Goal: Task Accomplishment & Management: Manage account settings

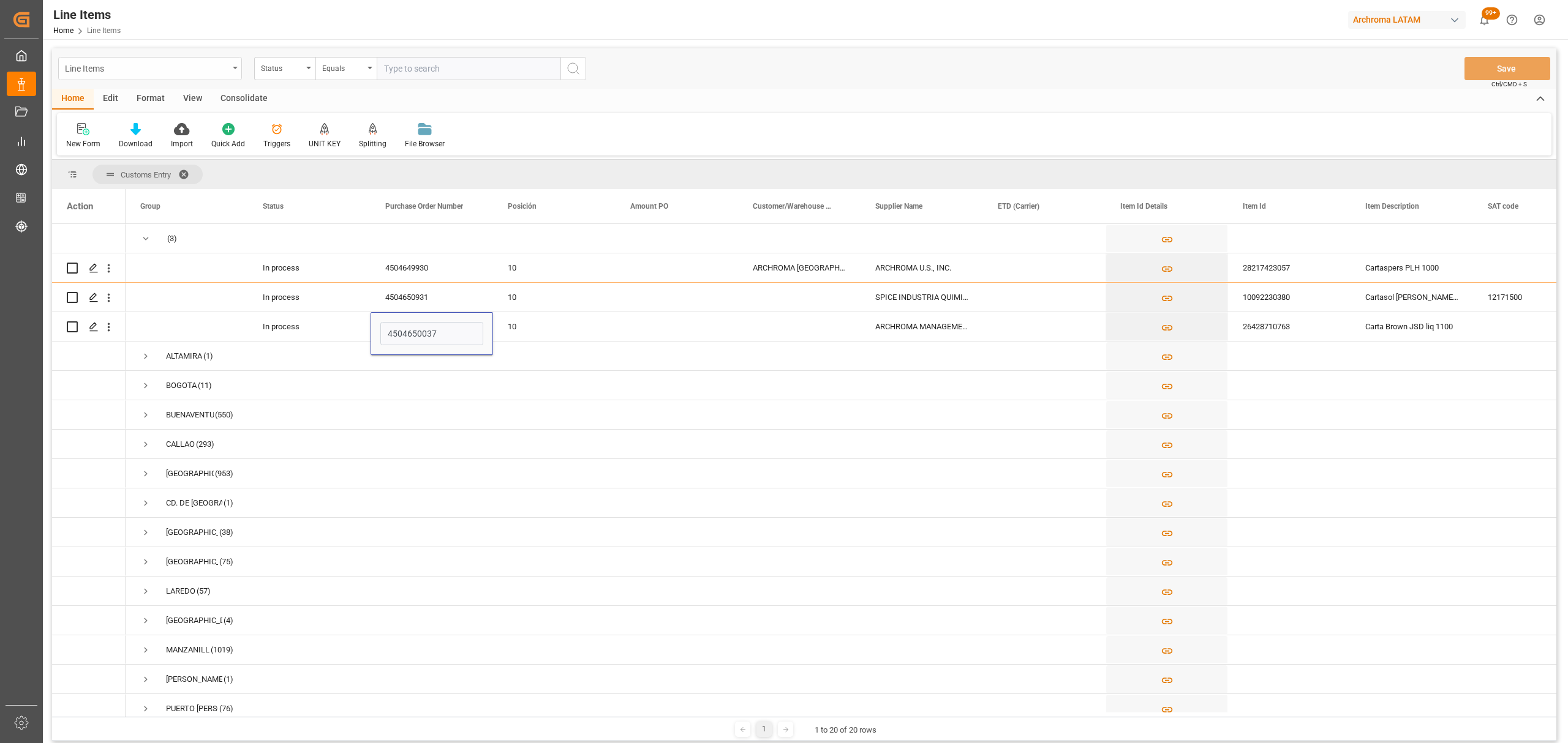
click at [194, 72] on div "Line Items" at bounding box center [147, 67] width 164 height 15
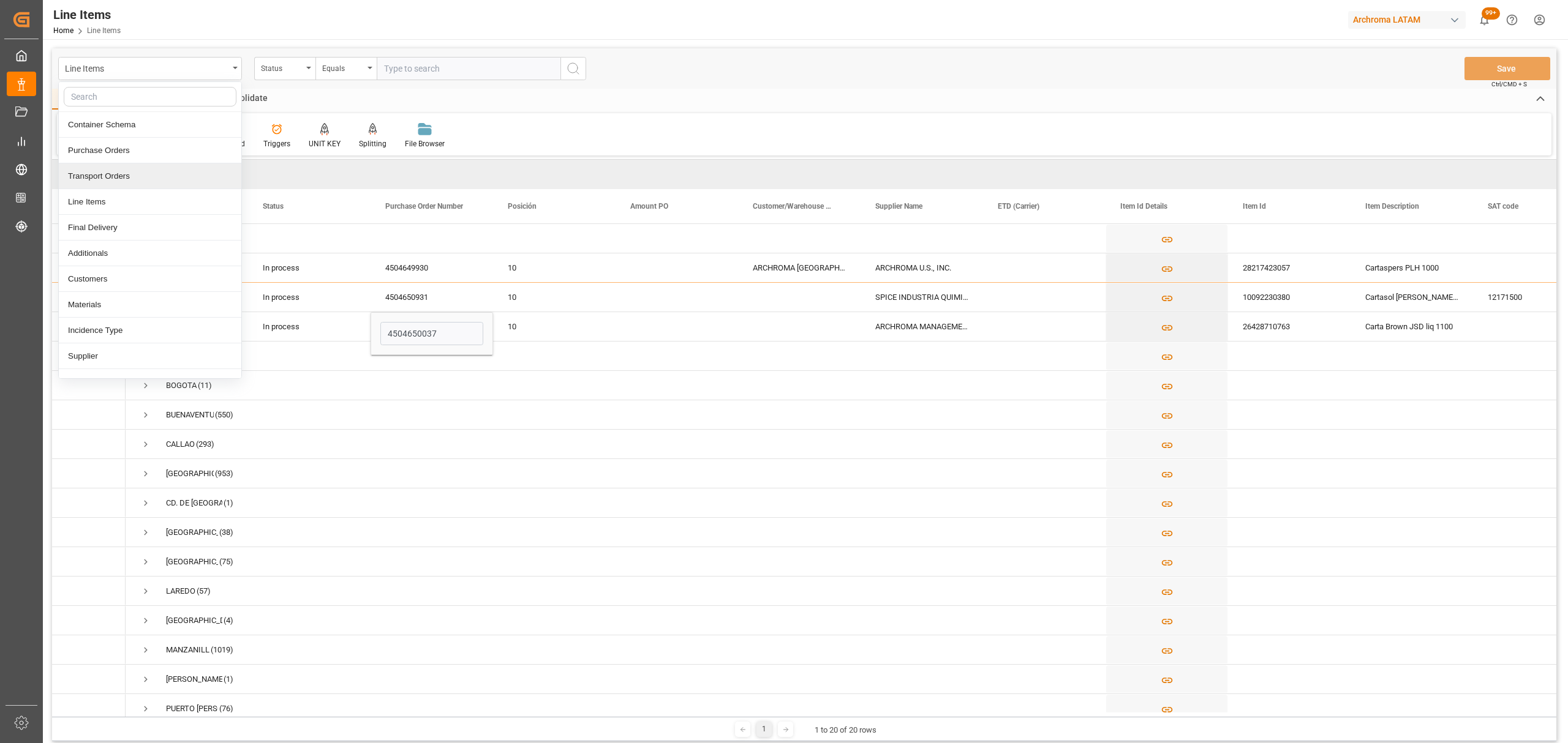
click at [128, 162] on div "Purchase Orders" at bounding box center [150, 150] width 183 height 25
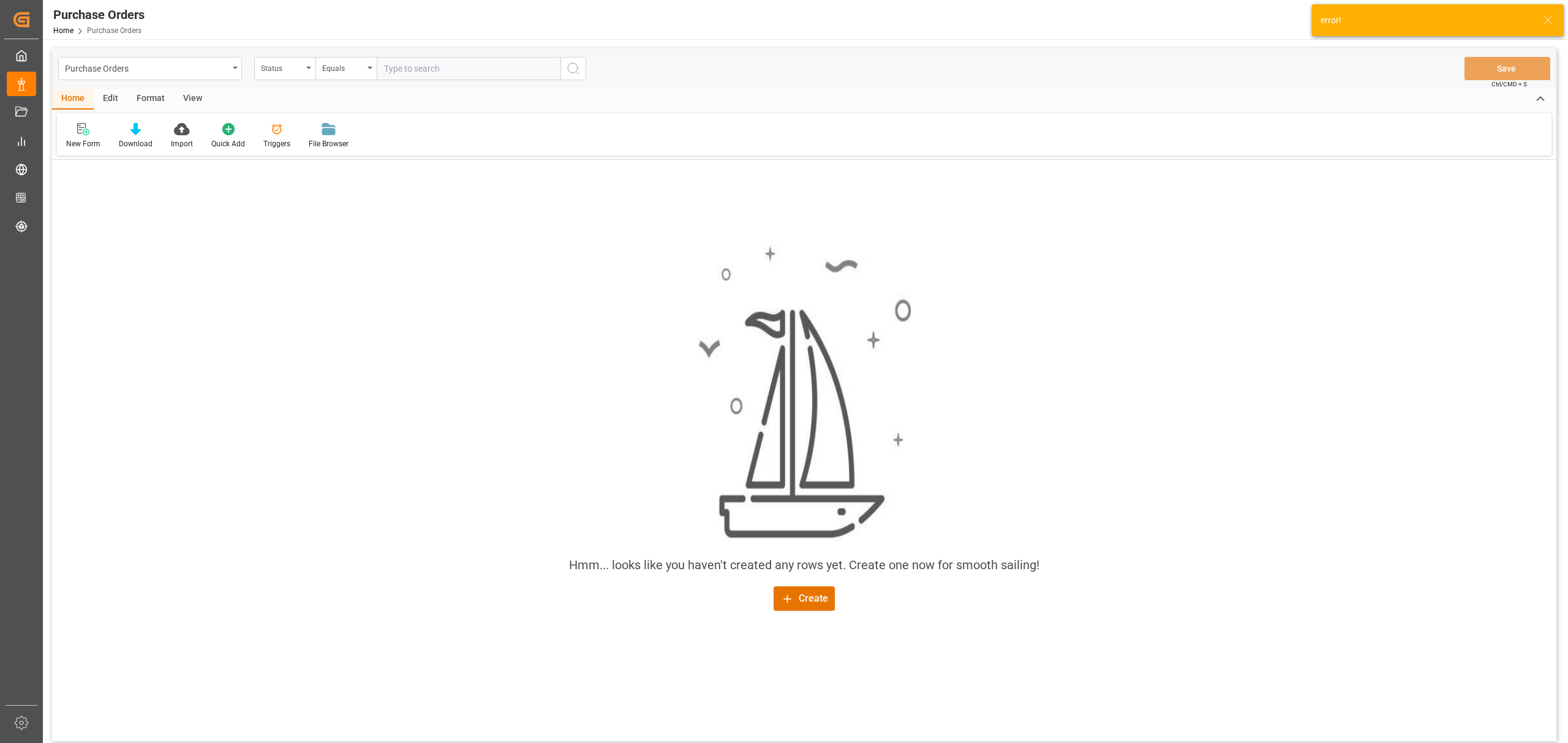
click at [278, 71] on div "Status" at bounding box center [282, 67] width 42 height 14
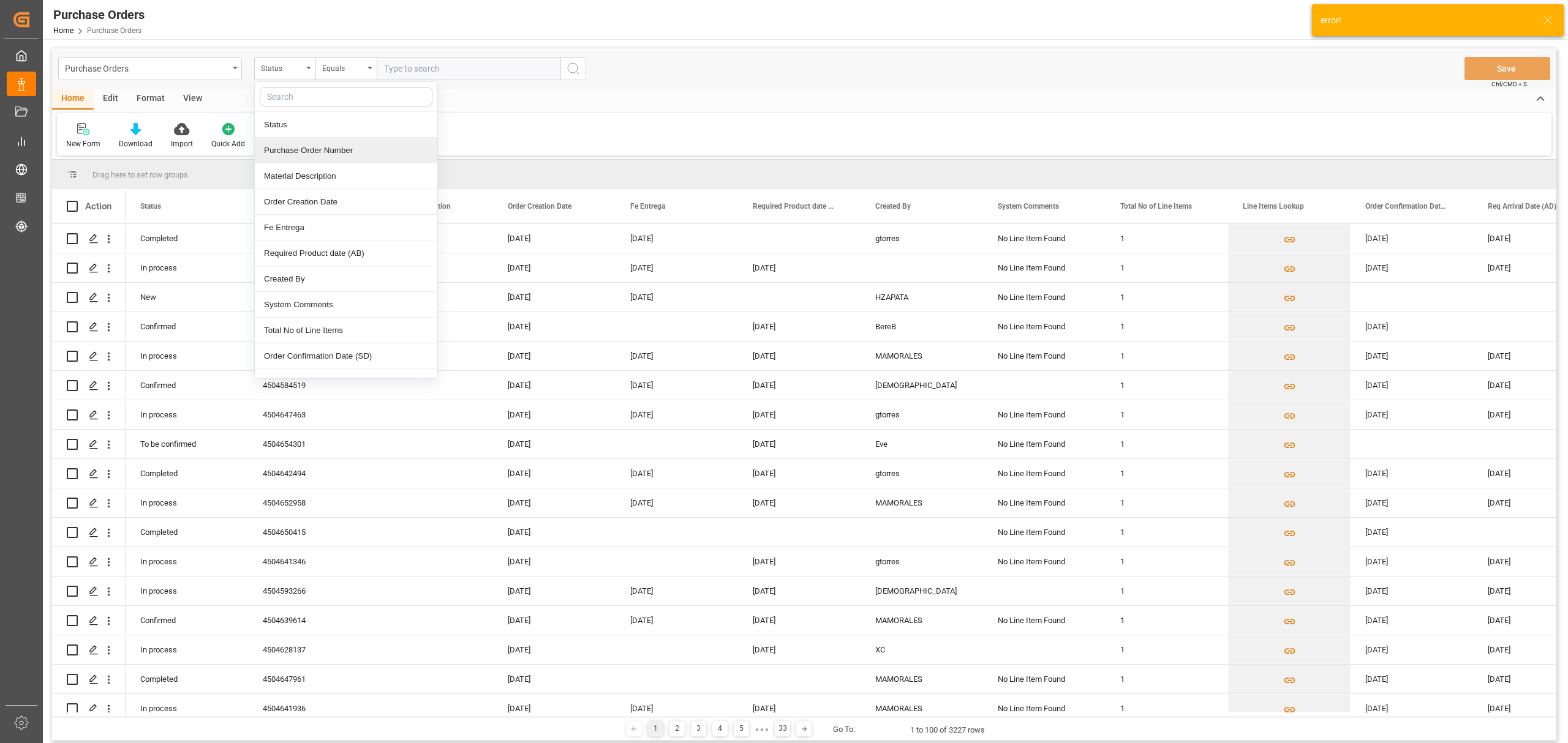
click at [312, 149] on div "Purchase Order Number" at bounding box center [346, 150] width 183 height 25
click at [343, 70] on div "Equals" at bounding box center [343, 67] width 42 height 14
drag, startPoint x: 375, startPoint y: 150, endPoint x: 382, endPoint y: 140, distance: 12.2
click at [375, 151] on div "Fuzzy search" at bounding box center [407, 150] width 183 height 25
click at [437, 67] on input "text" at bounding box center [469, 68] width 184 height 23
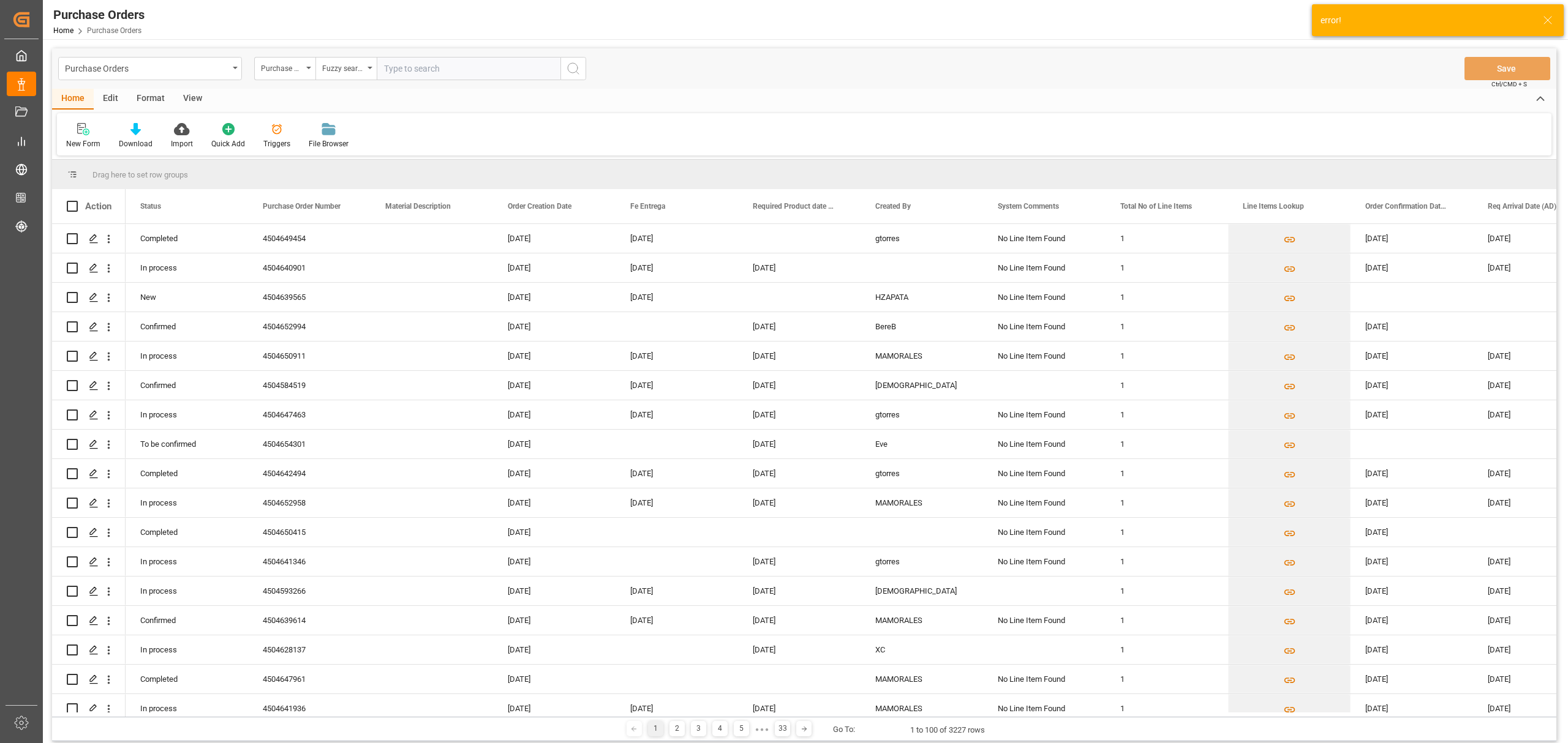
paste input "4504646339"
type input "4504646339"
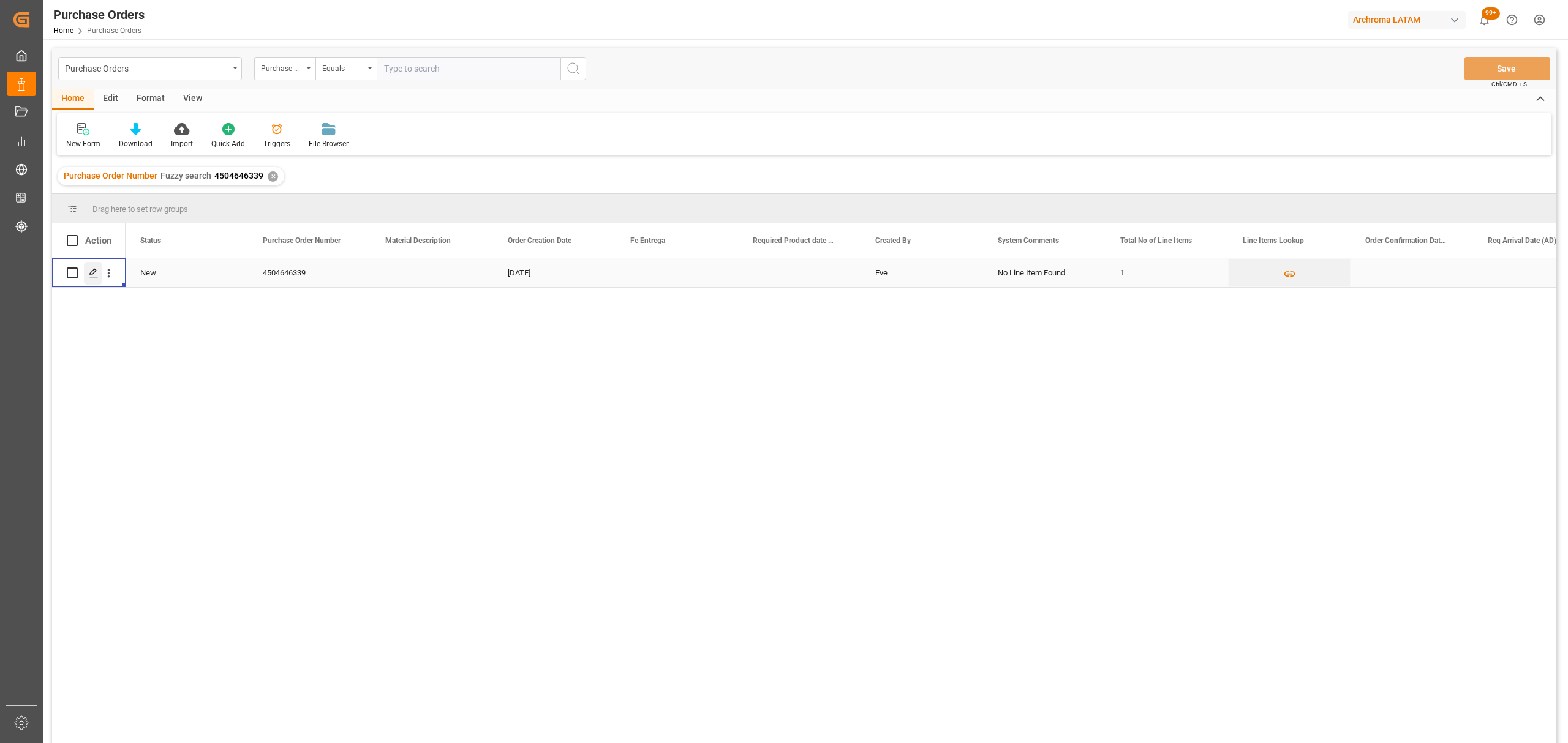
click at [91, 270] on icon "Press SPACE to select this row." at bounding box center [93, 272] width 10 height 10
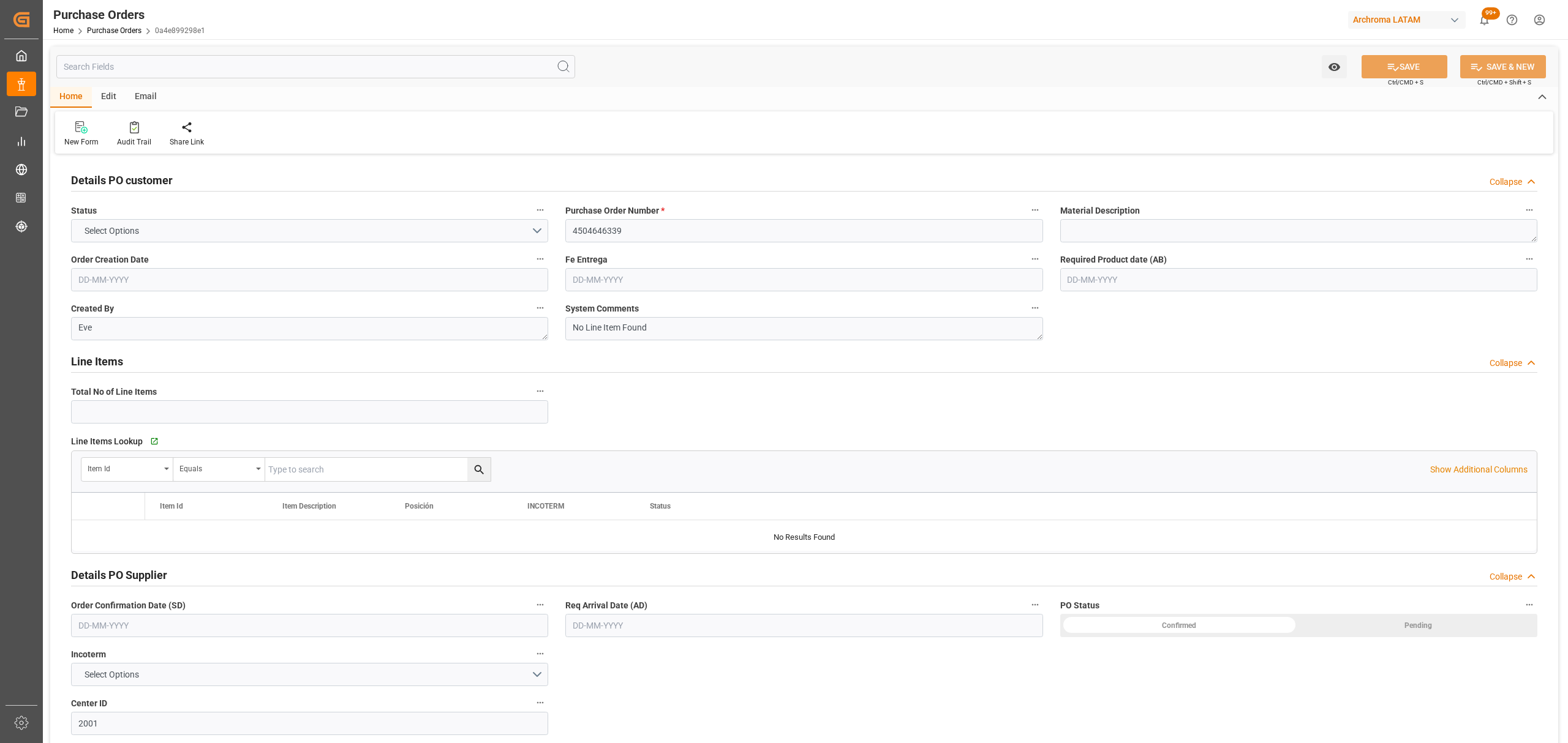
type input "1"
type input "[DATE]"
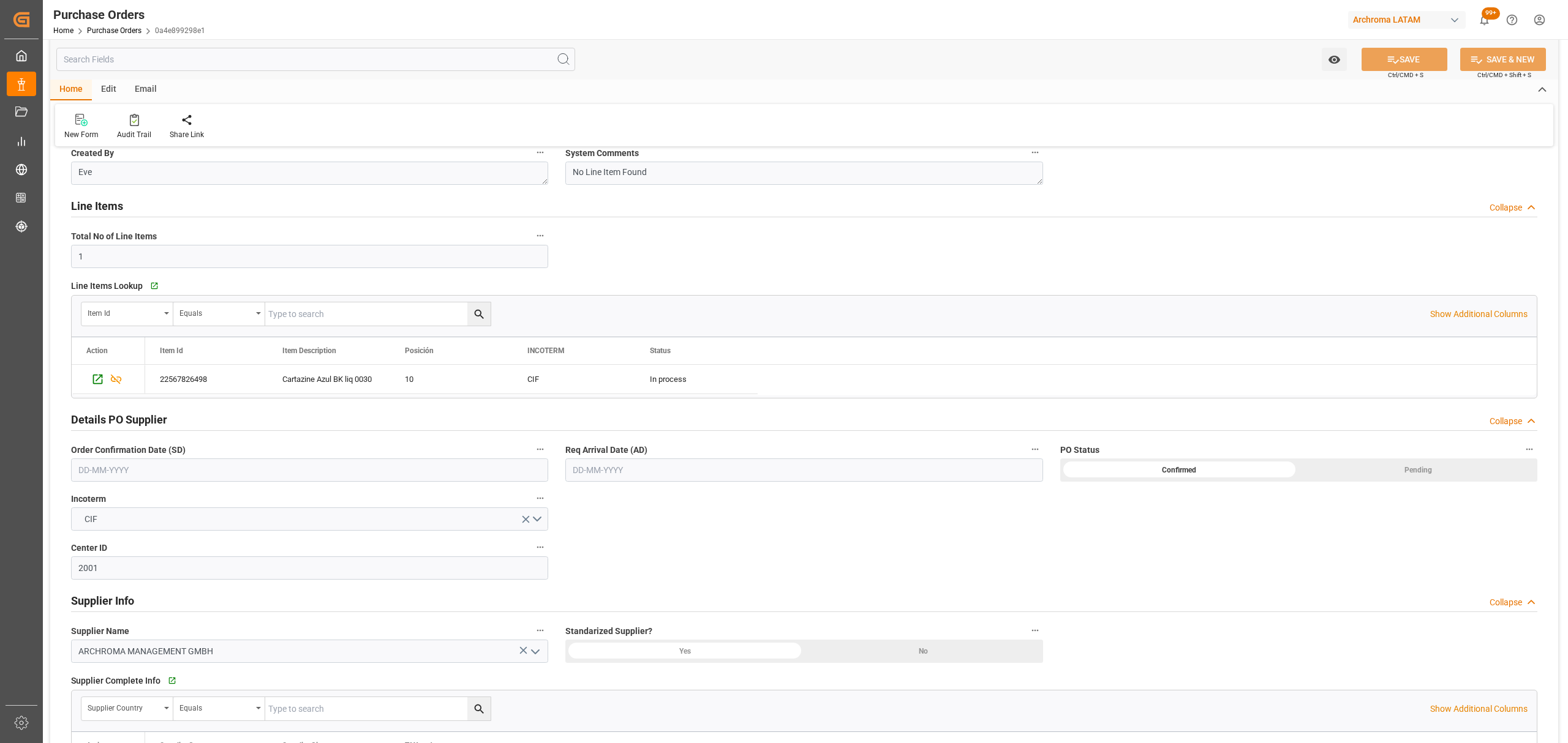
scroll to position [327, 0]
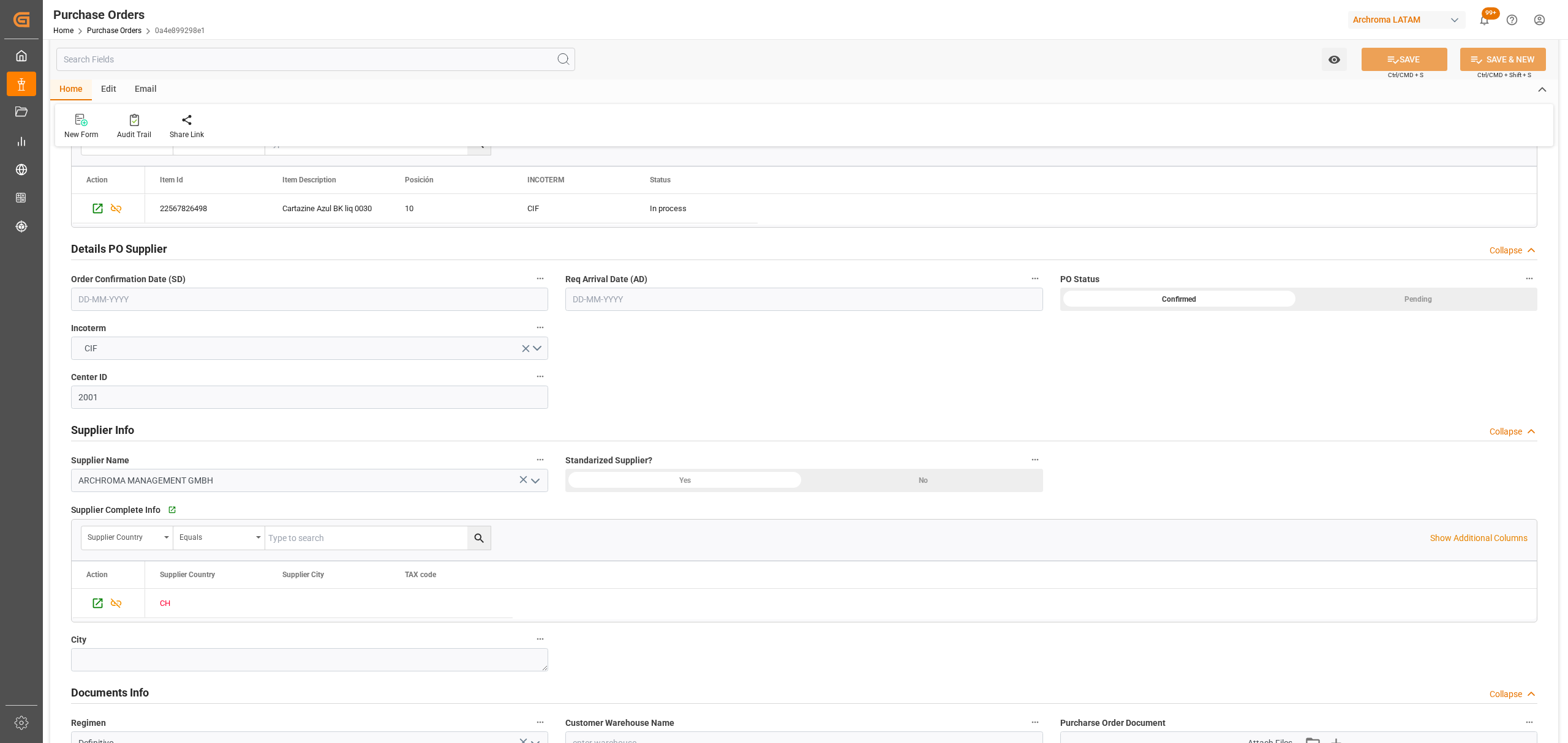
click at [640, 280] on span "Req Arrival Date (AD)" at bounding box center [606, 280] width 82 height 13
click at [1027, 280] on button "Req Arrival Date (AD)" at bounding box center [1035, 278] width 16 height 16
click at [630, 299] on div at bounding box center [784, 372] width 1568 height 743
click at [277, 298] on input "text" at bounding box center [310, 300] width 477 height 23
click at [104, 373] on div "28 29 30 31 1 2 3" at bounding box center [159, 375] width 167 height 24
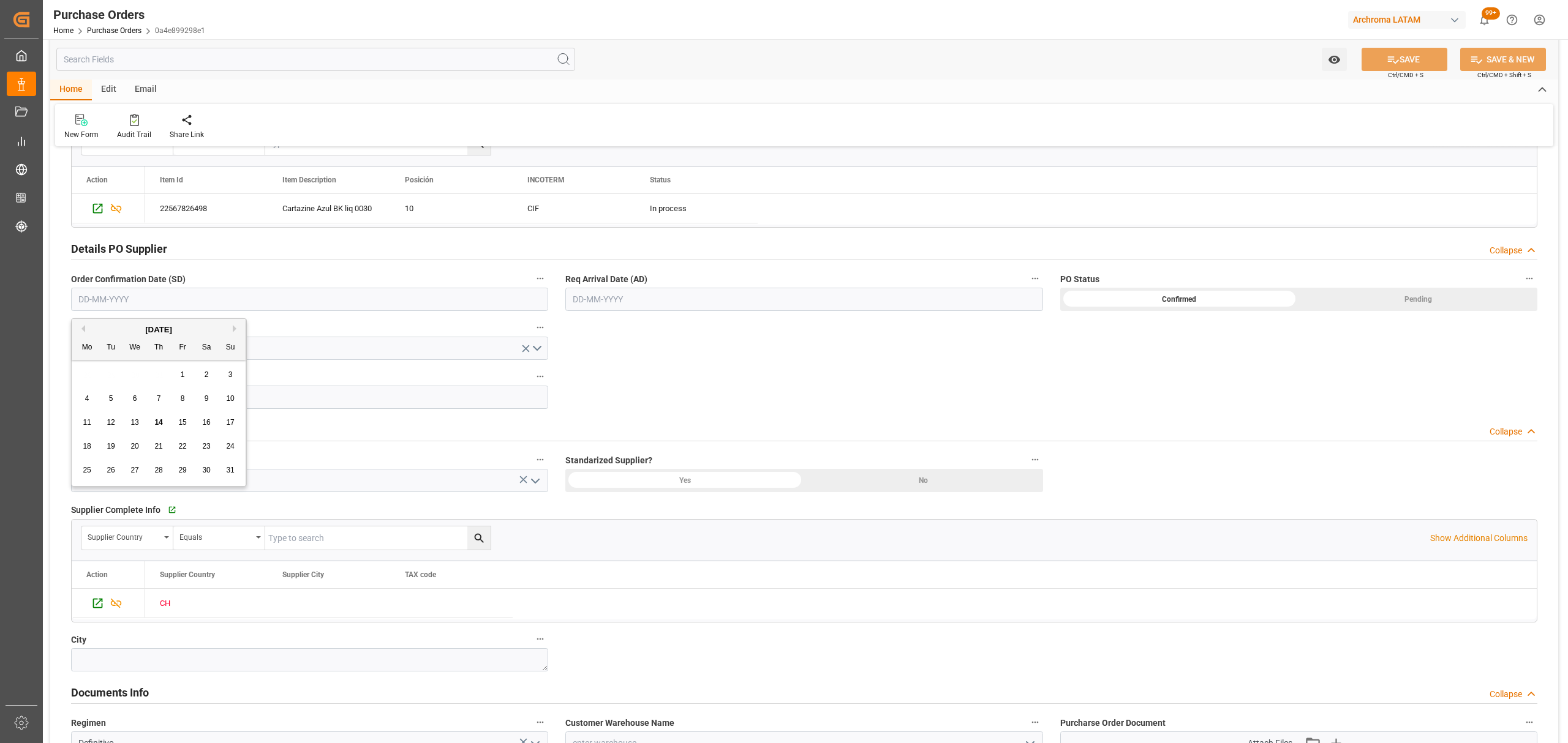
click at [233, 469] on span "31" at bounding box center [230, 470] width 8 height 8
type input "31-08-2025"
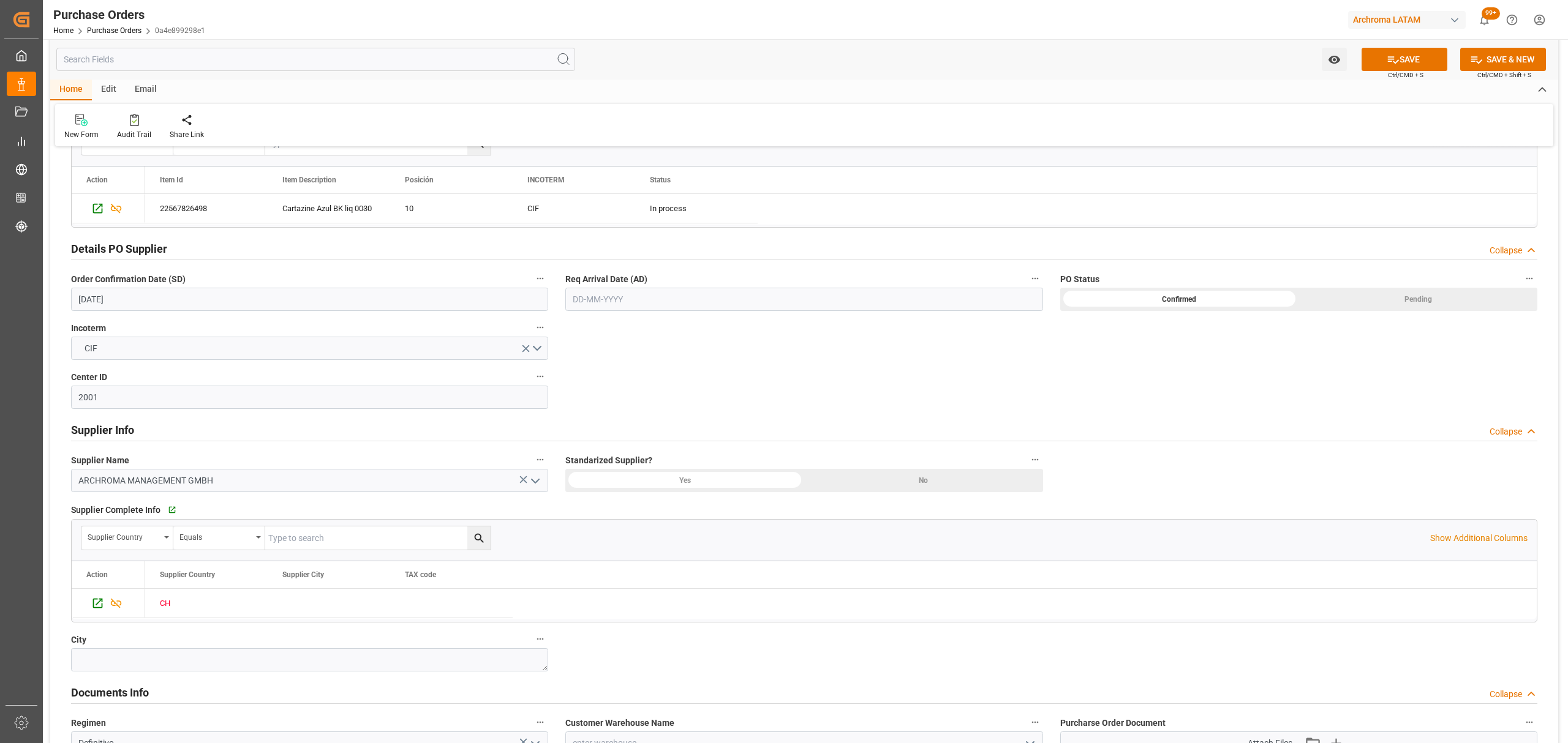
click at [632, 299] on input "text" at bounding box center [804, 300] width 477 height 23
click at [733, 326] on button "Next Month" at bounding box center [730, 328] width 7 height 7
click at [645, 446] on div "25" at bounding box center [653, 446] width 15 height 15
type input "25-09-2025"
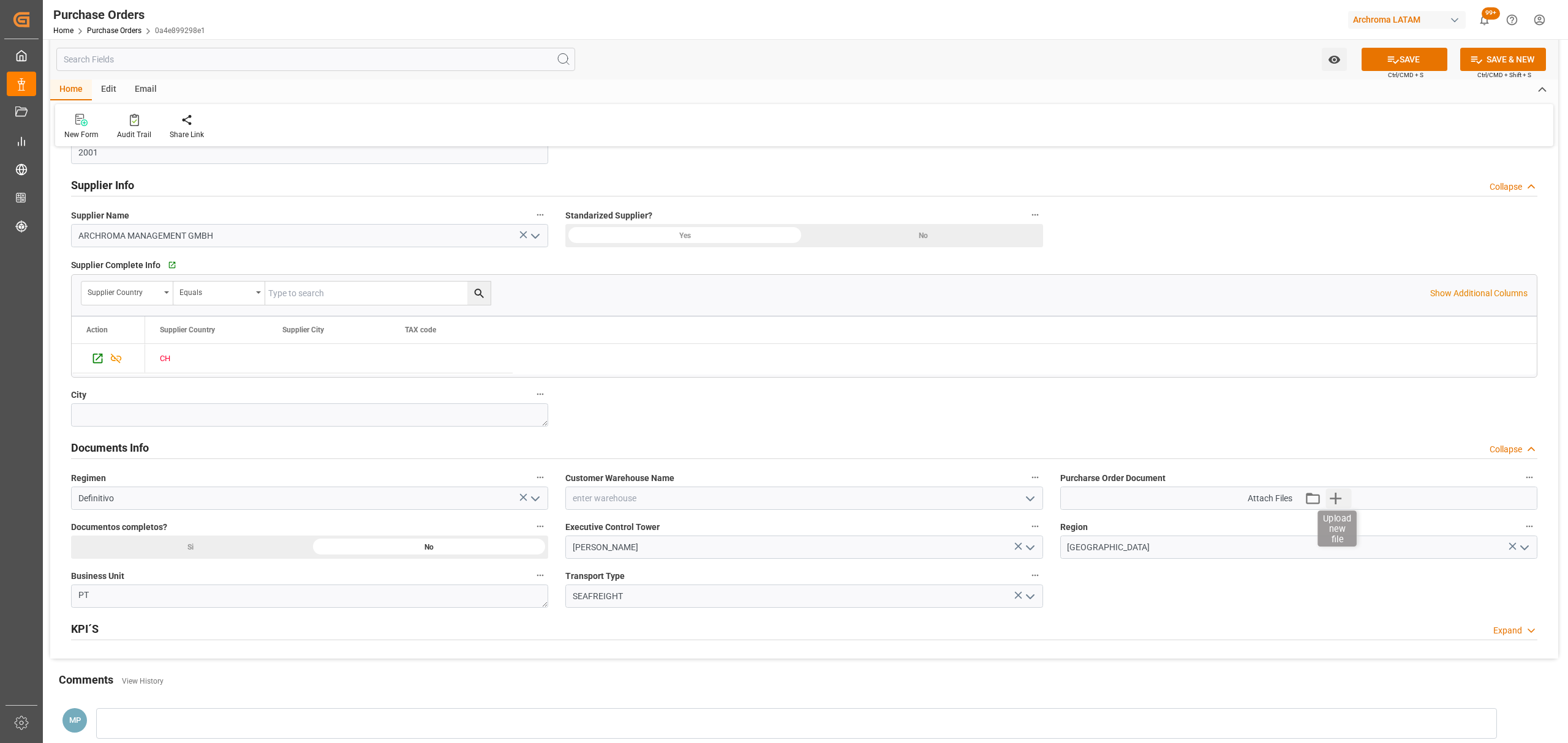
click at [1339, 507] on icon "button" at bounding box center [1336, 499] width 20 height 20
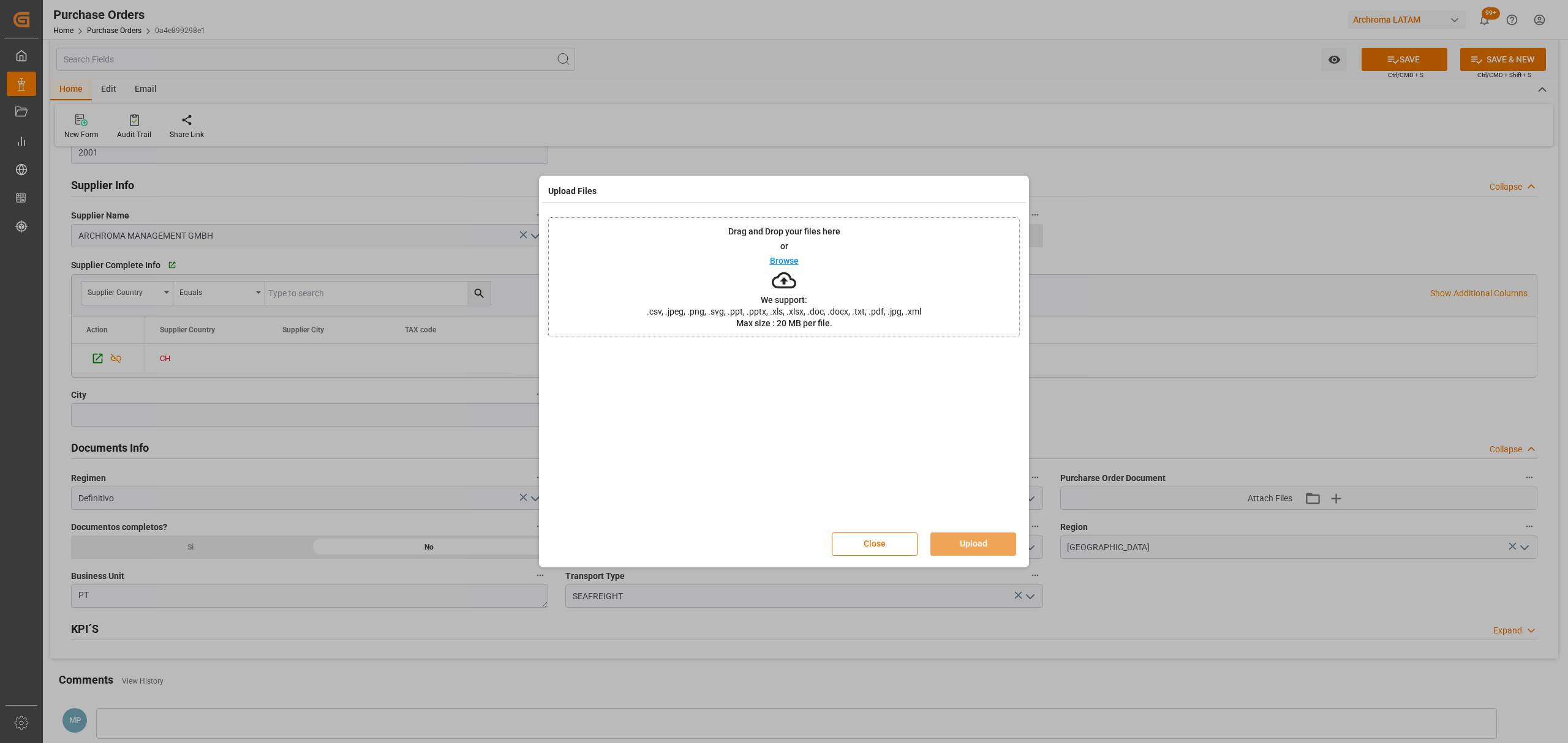
click at [790, 270] on icon at bounding box center [784, 280] width 25 height 25
click at [985, 555] on button "Upload" at bounding box center [973, 544] width 86 height 23
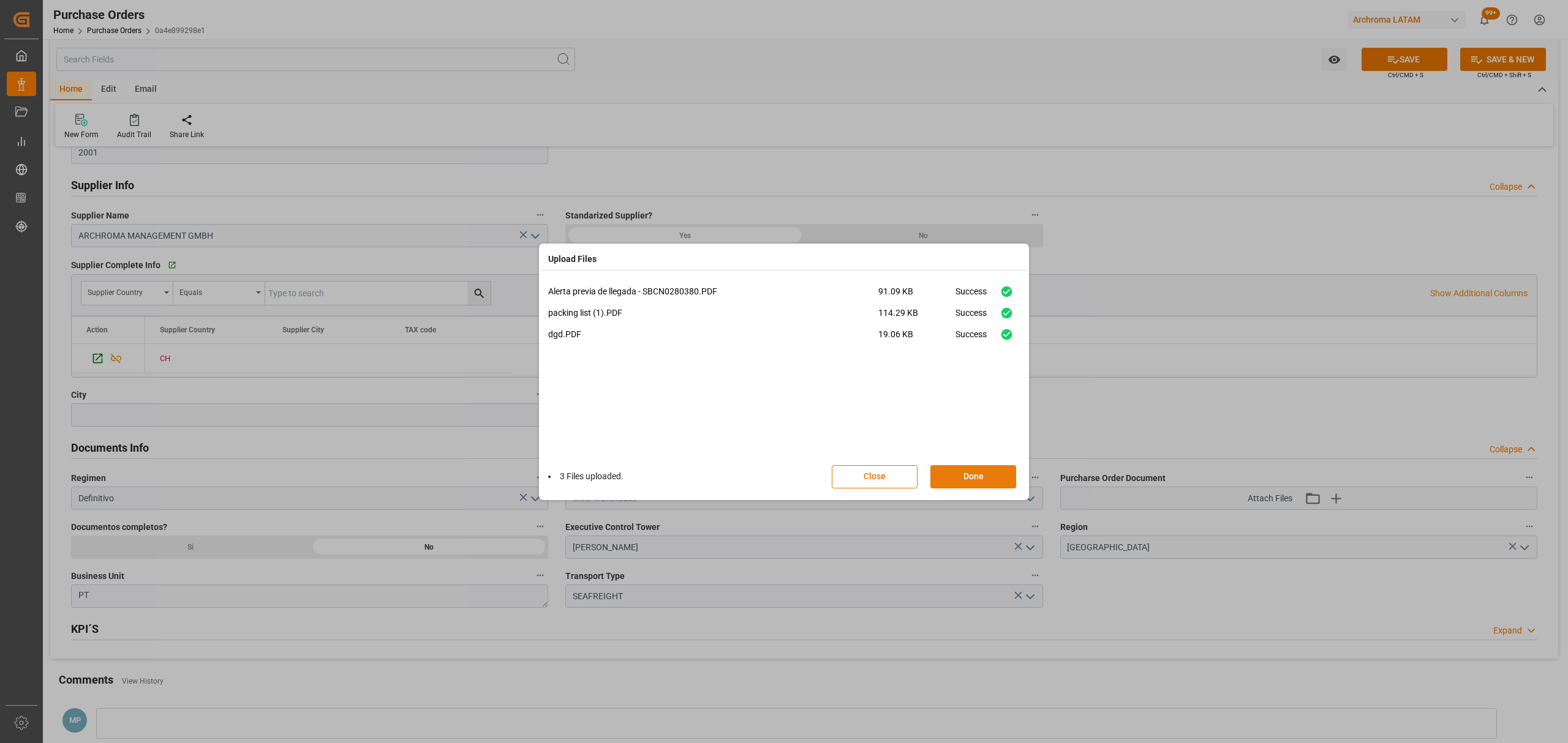
click at [993, 478] on button "Done" at bounding box center [973, 477] width 86 height 23
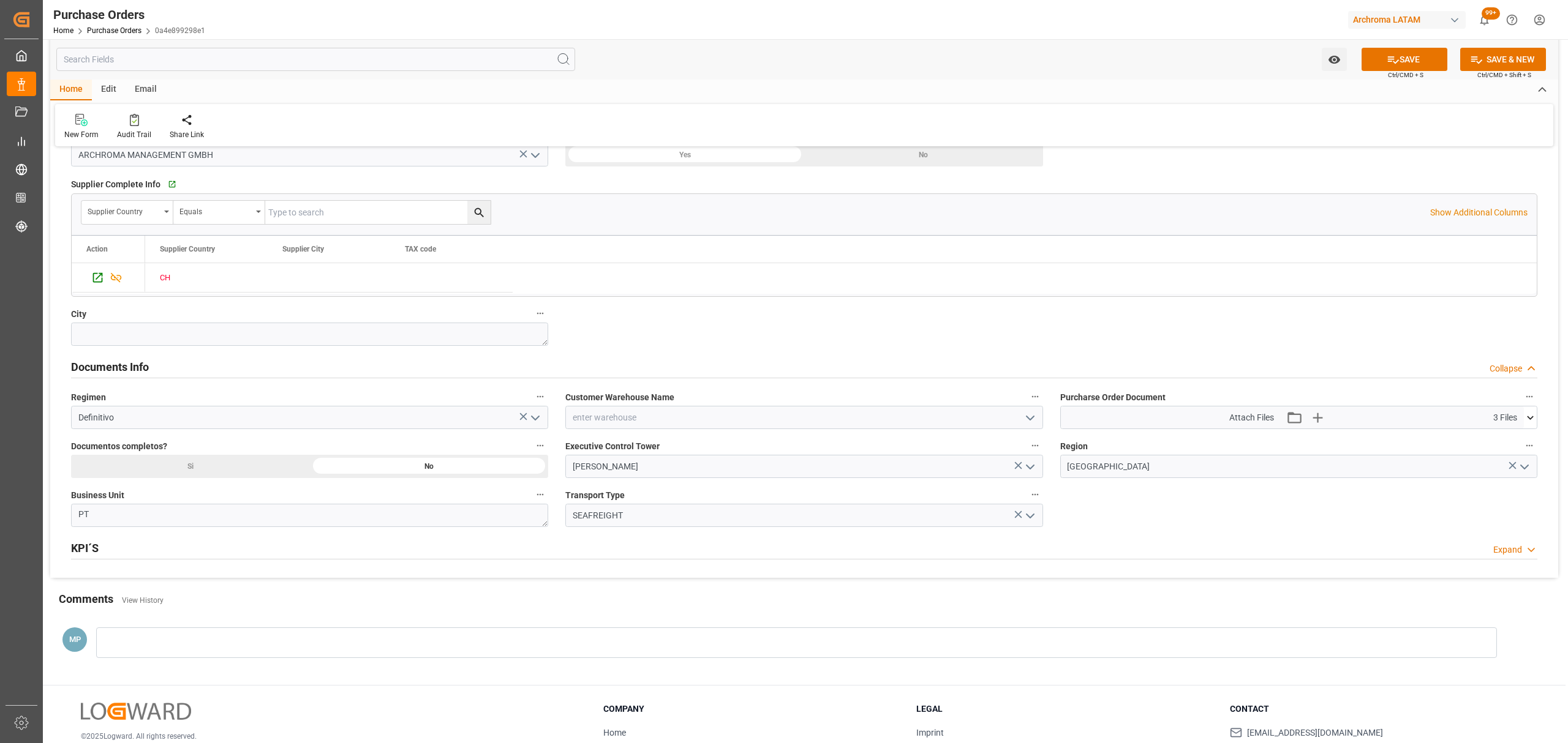
scroll to position [652, 0]
click at [1035, 421] on icon "open menu" at bounding box center [1030, 417] width 15 height 15
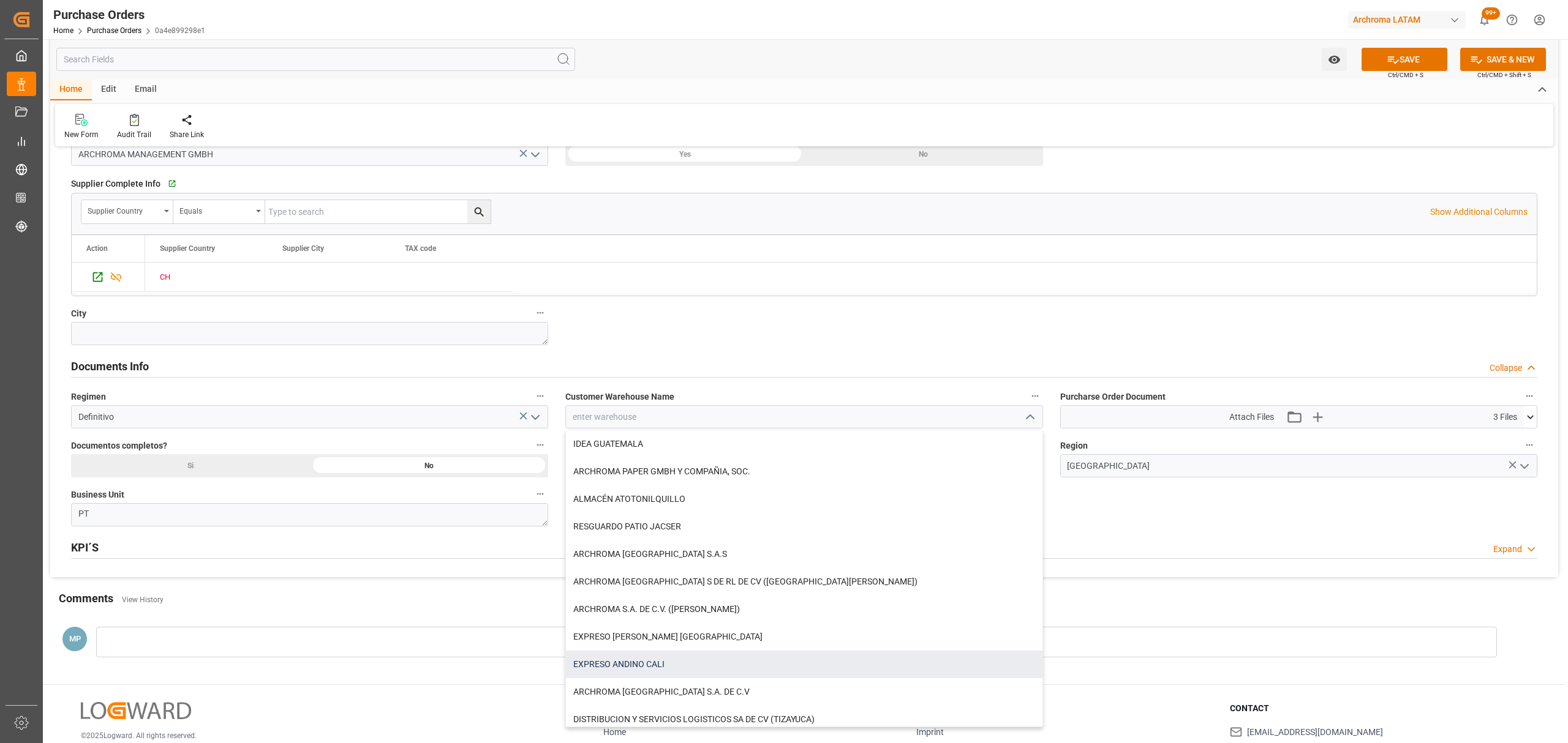
click at [669, 664] on div "EXPRESO ANDINO CALI" at bounding box center [804, 665] width 476 height 27
type input "EXPRESO ANDINO CALI"
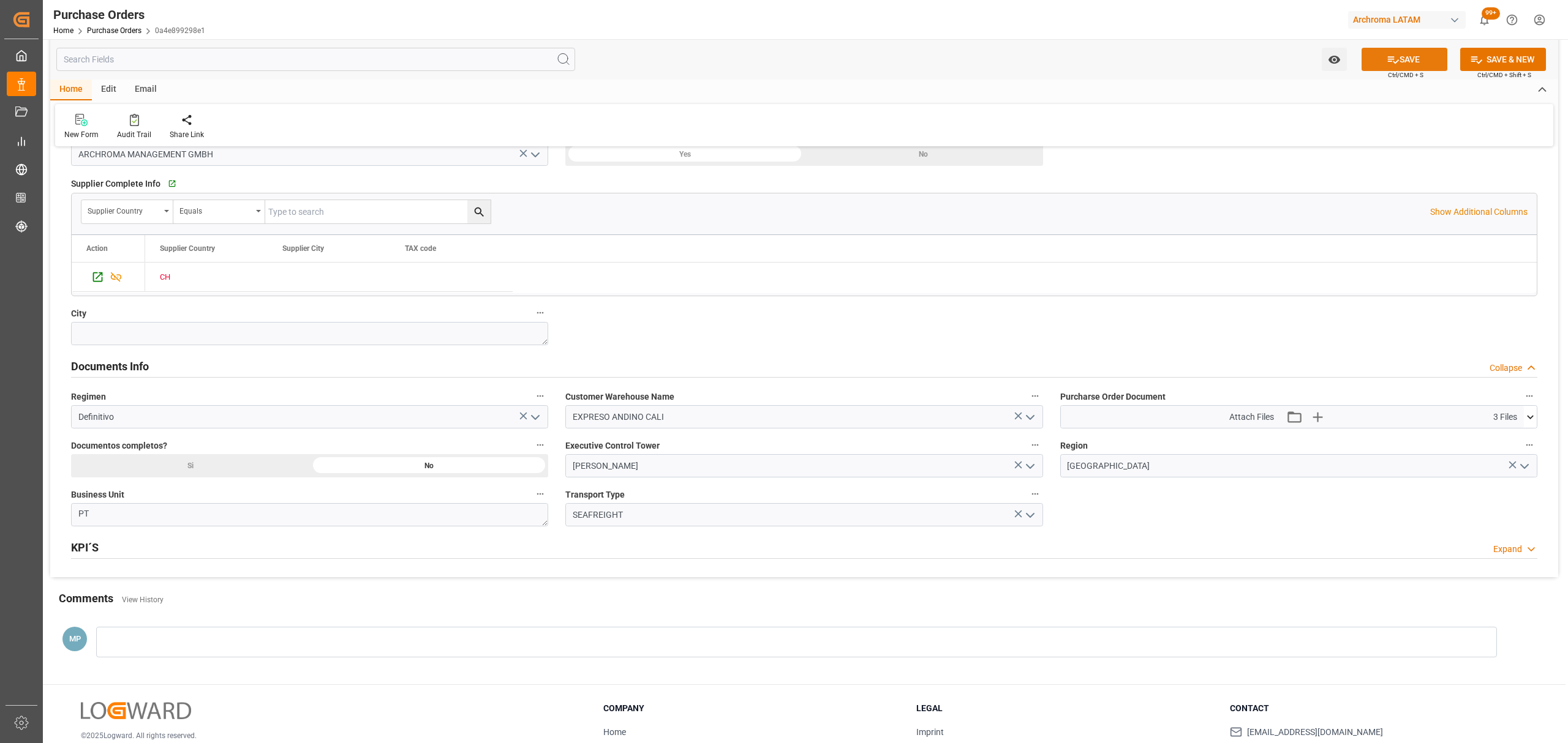
click at [1417, 64] on button "SAVE" at bounding box center [1404, 59] width 86 height 23
click at [106, 27] on link "Purchase Orders" at bounding box center [114, 30] width 55 height 8
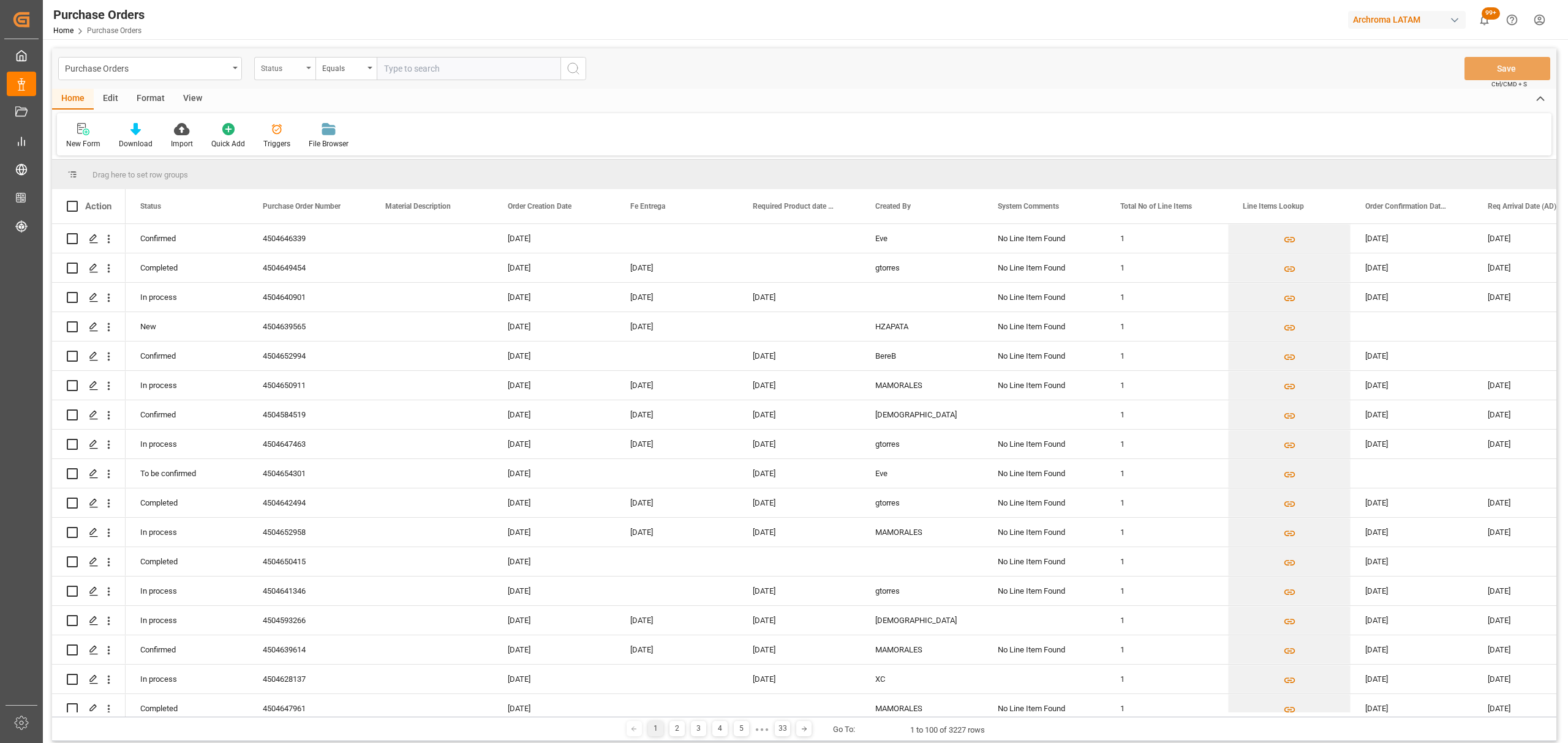
click at [290, 66] on div "Status" at bounding box center [282, 67] width 42 height 14
drag, startPoint x: 319, startPoint y: 155, endPoint x: 319, endPoint y: 148, distance: 7.0
click at [319, 149] on div "Purchase Order Number" at bounding box center [346, 150] width 183 height 25
click at [344, 65] on div "Equals" at bounding box center [343, 67] width 42 height 14
click at [383, 146] on div "Fuzzy search" at bounding box center [407, 150] width 183 height 25
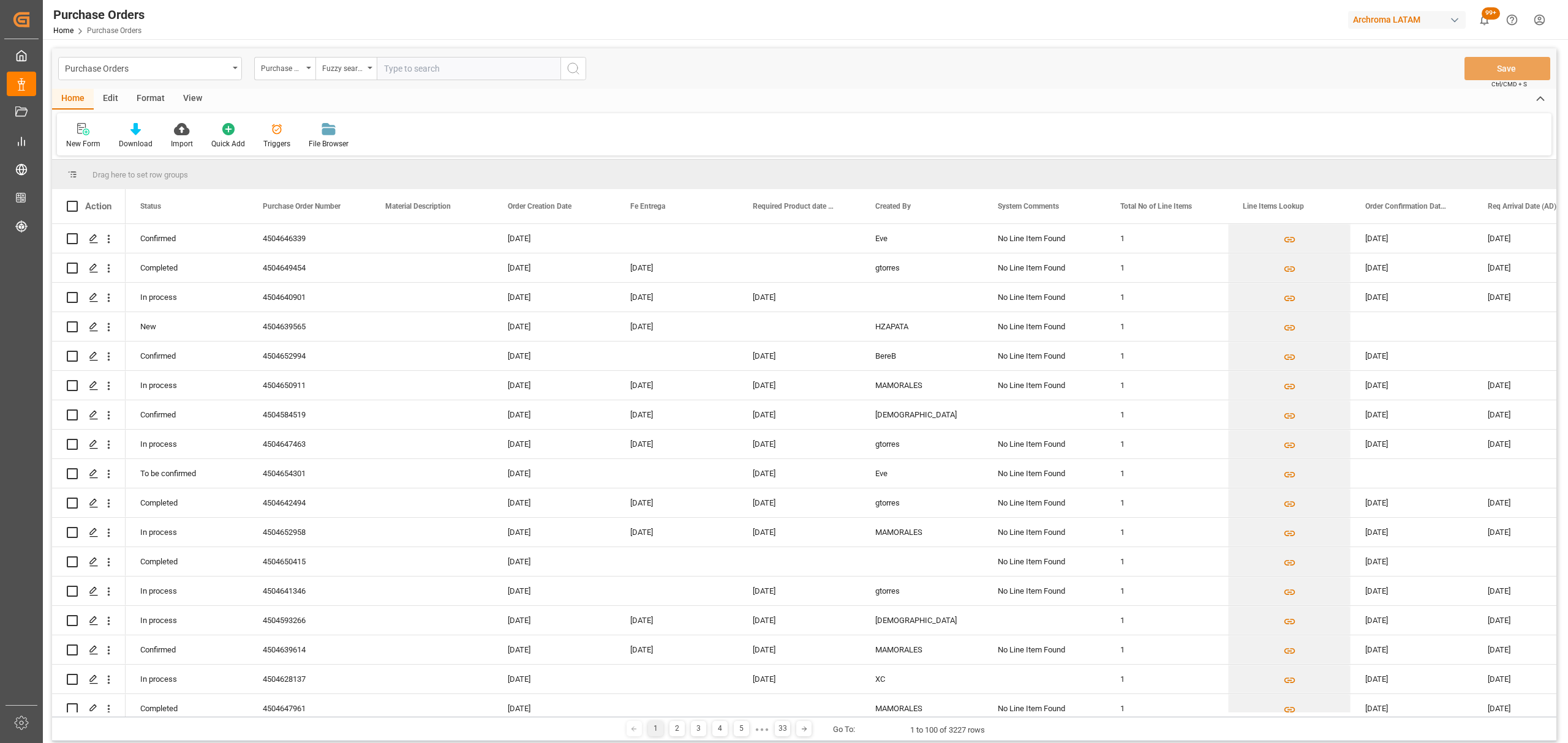
click at [415, 70] on input "text" at bounding box center [469, 68] width 184 height 23
paste input "4504648926"
type input "4504648926"
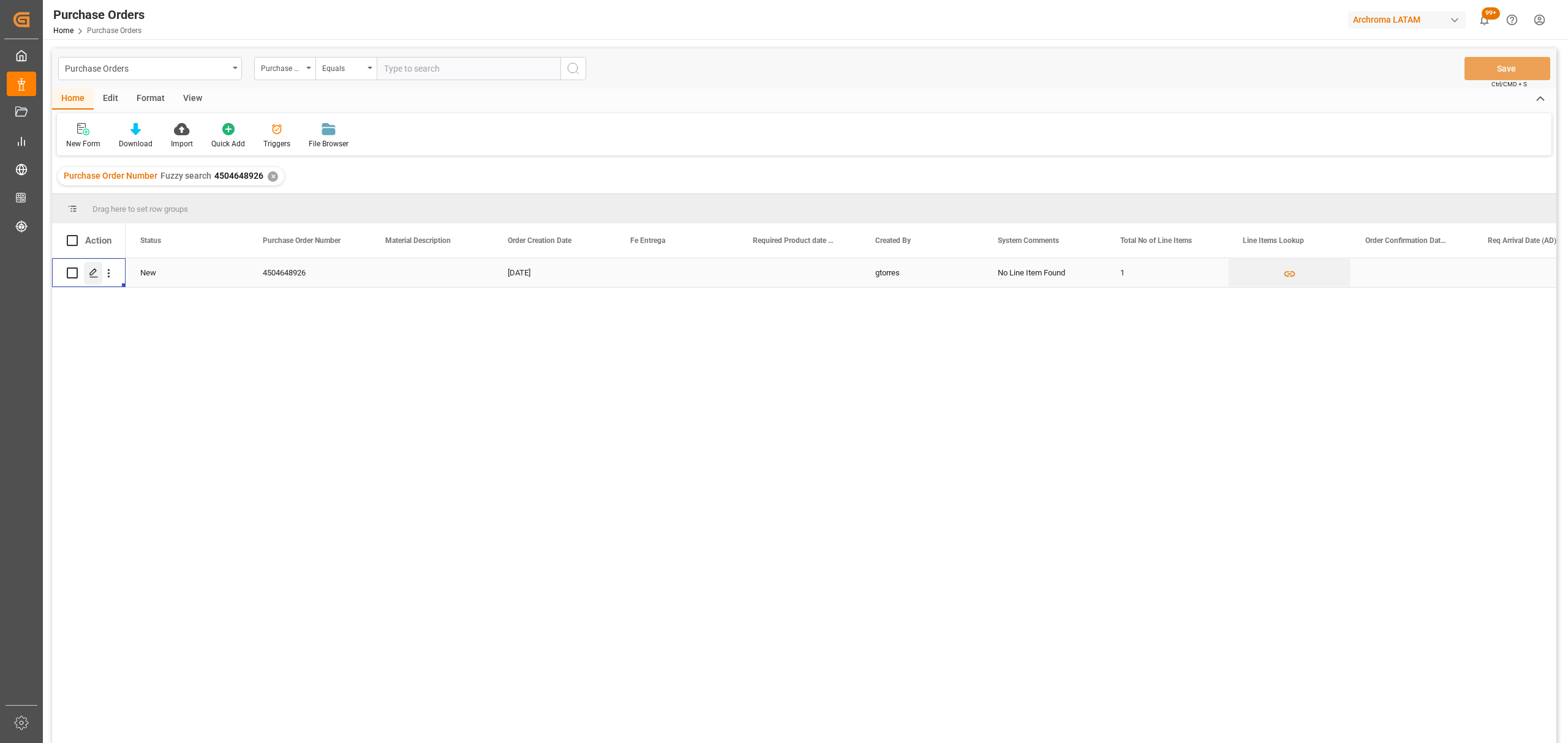
click at [98, 273] on div "Press SPACE to select this row." at bounding box center [93, 273] width 18 height 23
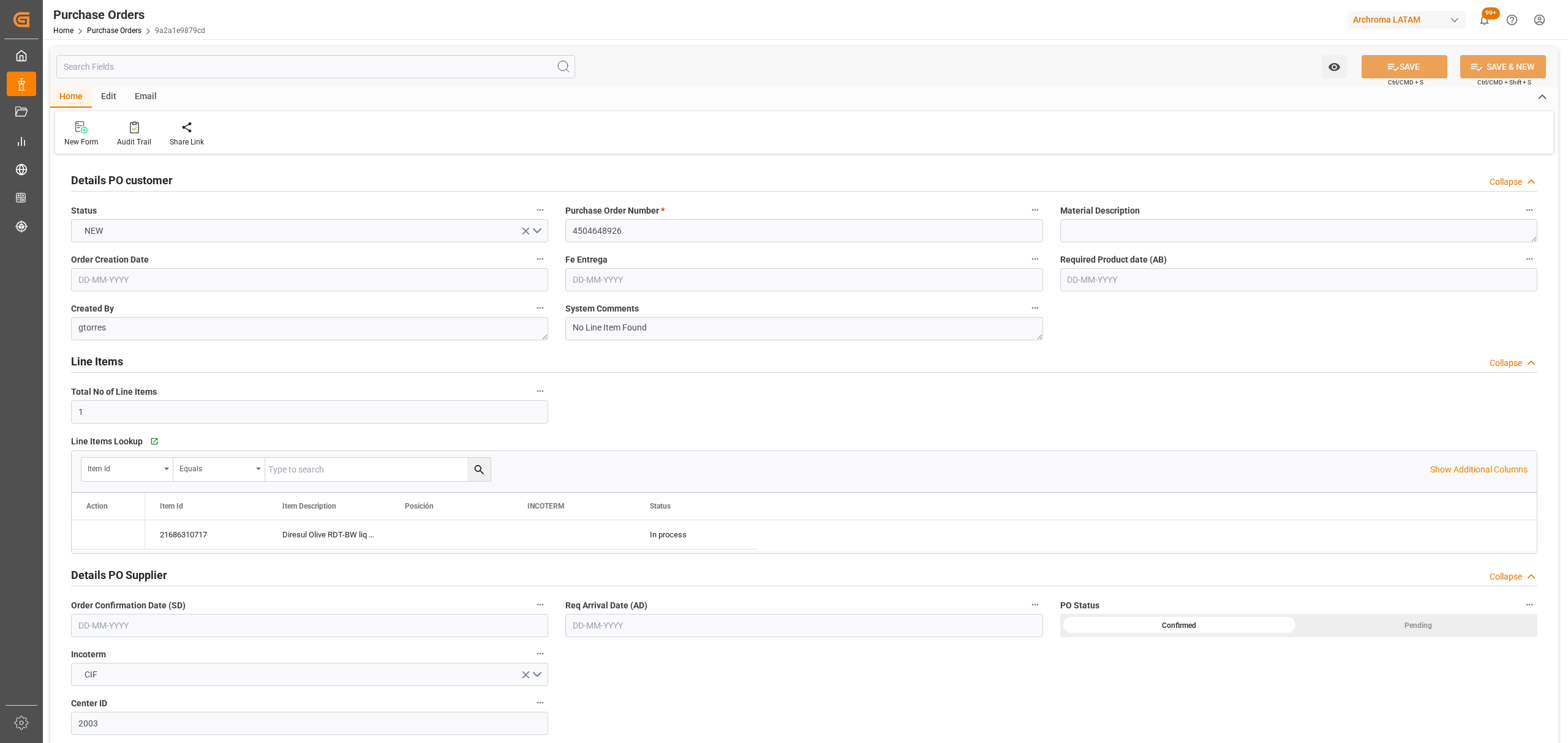
type input "[DATE]"
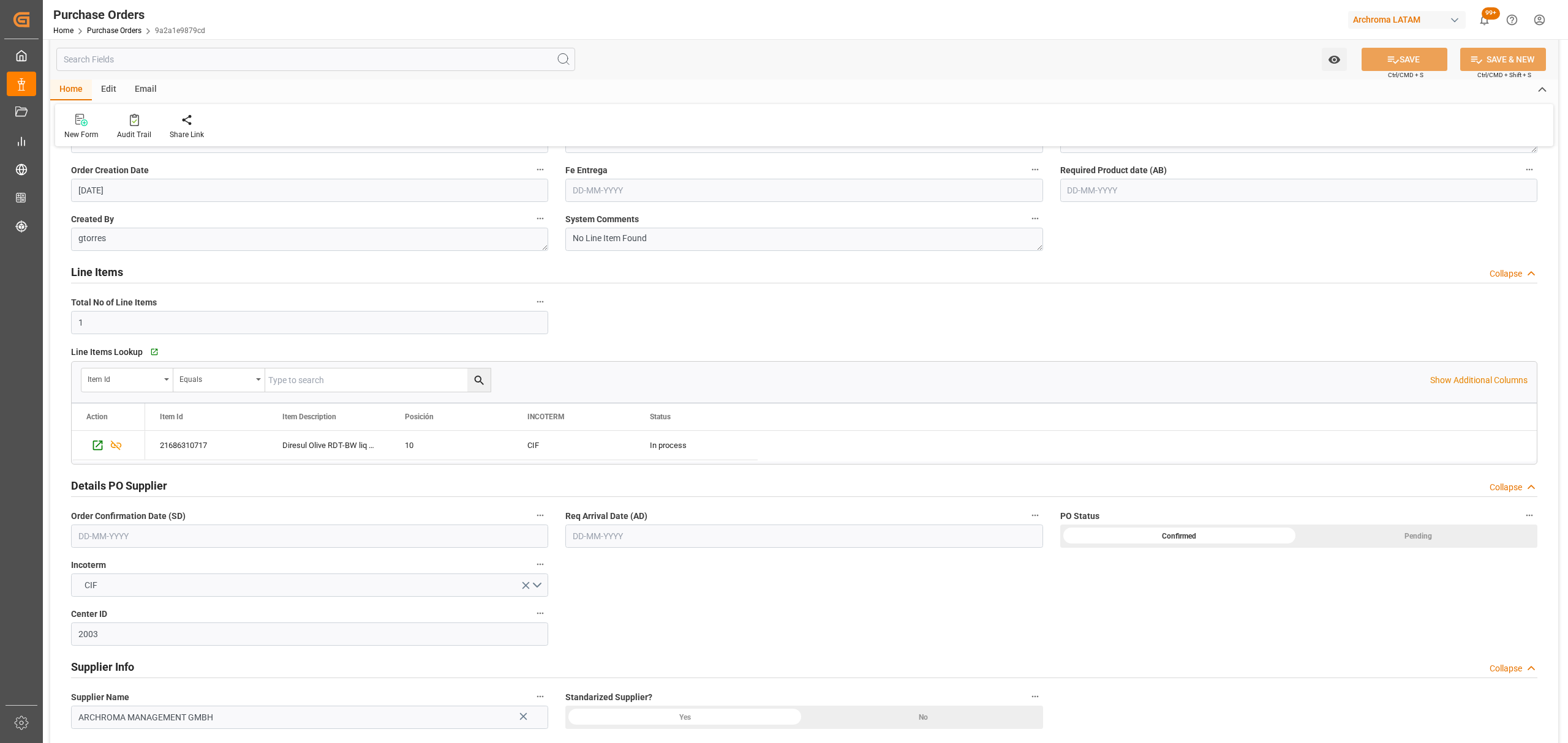
scroll to position [245, 0]
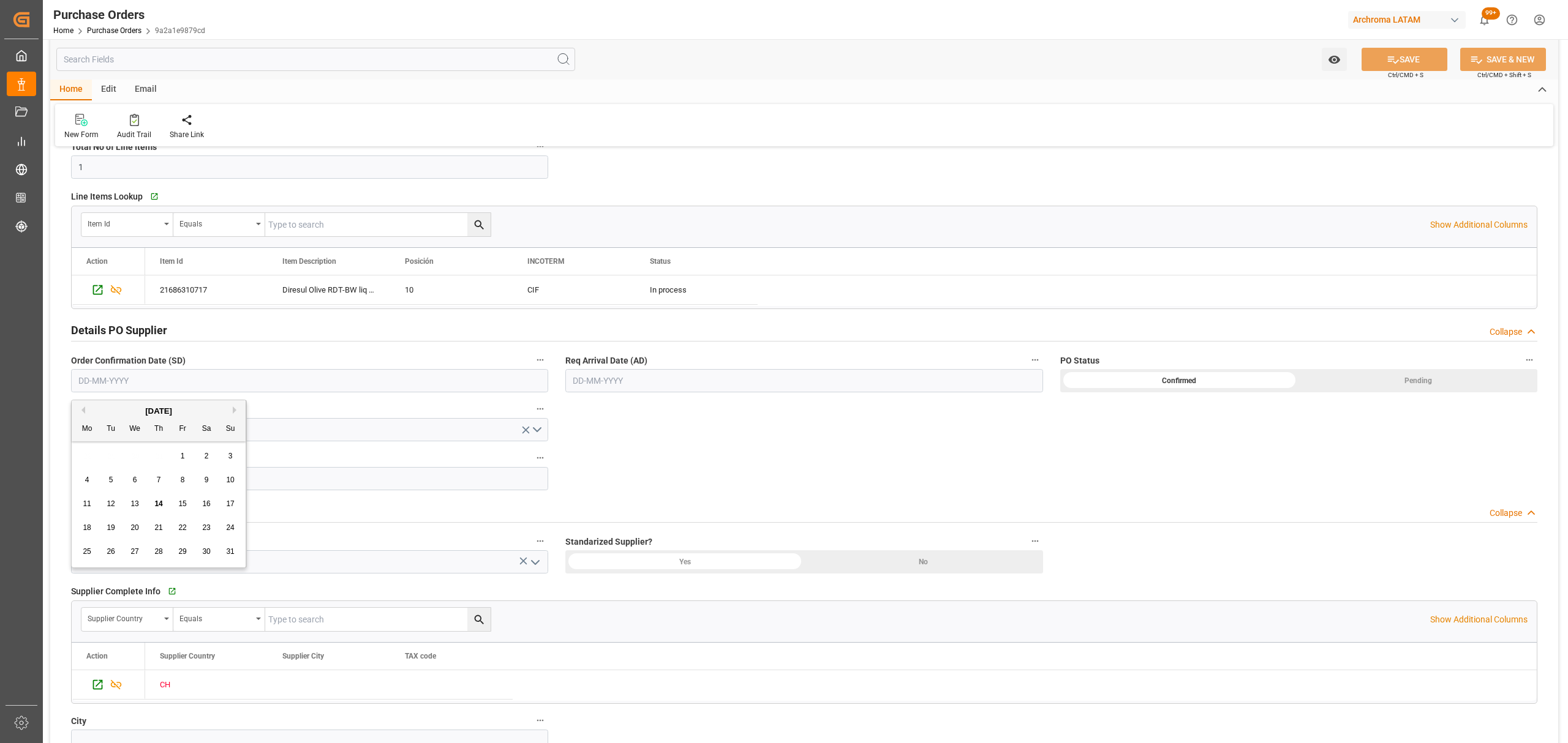
drag, startPoint x: 271, startPoint y: 382, endPoint x: 258, endPoint y: 337, distance: 46.8
click at [271, 381] on input "text" at bounding box center [310, 381] width 477 height 23
click at [208, 527] on span "23" at bounding box center [206, 527] width 8 height 8
type input "23-08-2025"
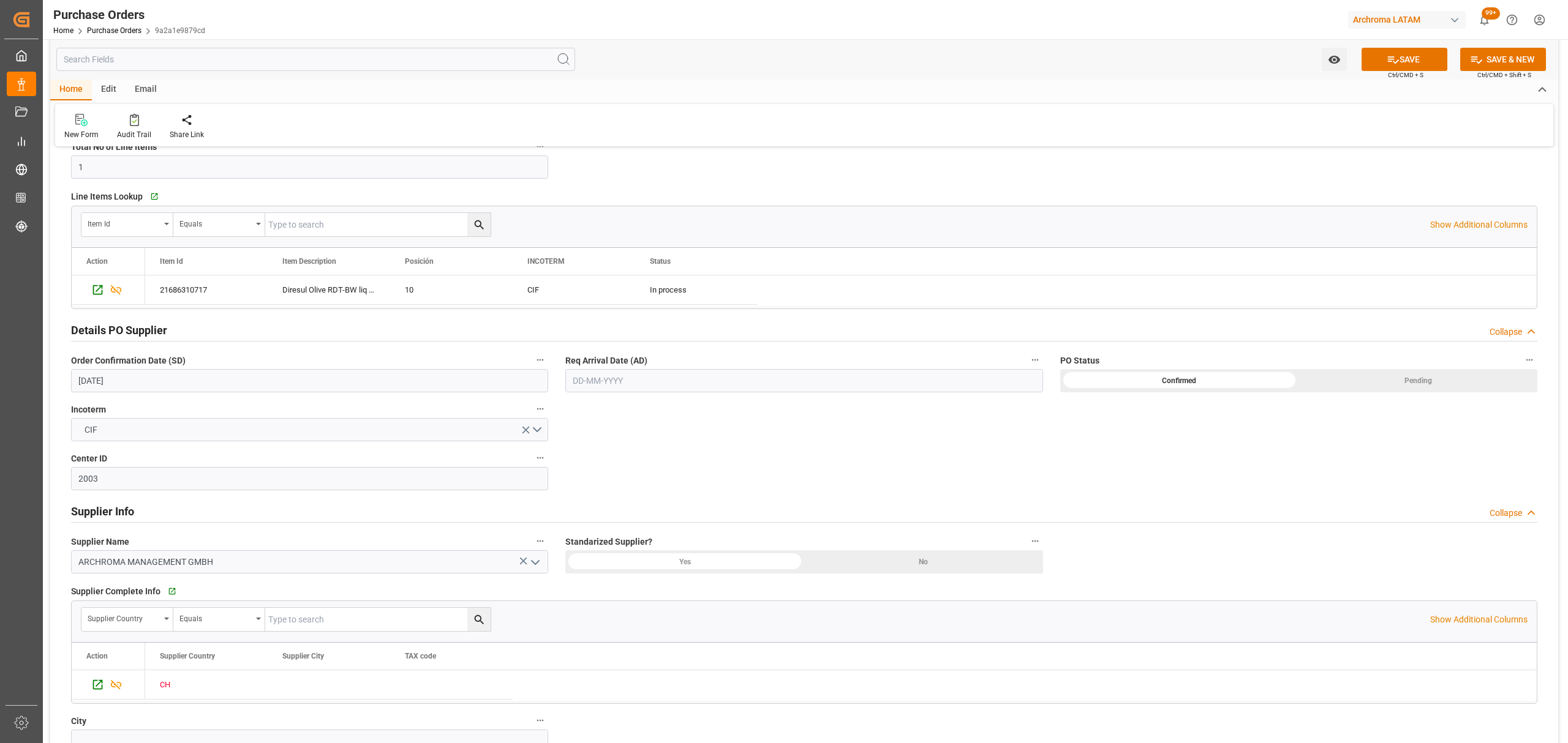
click at [617, 380] on input "text" at bounding box center [804, 381] width 477 height 23
click at [600, 461] on div "28 29 30 31 1 2 3" at bounding box center [653, 456] width 167 height 24
click at [730, 412] on button "Next Month" at bounding box center [730, 410] width 7 height 7
click at [679, 480] on span "12" at bounding box center [676, 480] width 8 height 8
type input "12-09-2025"
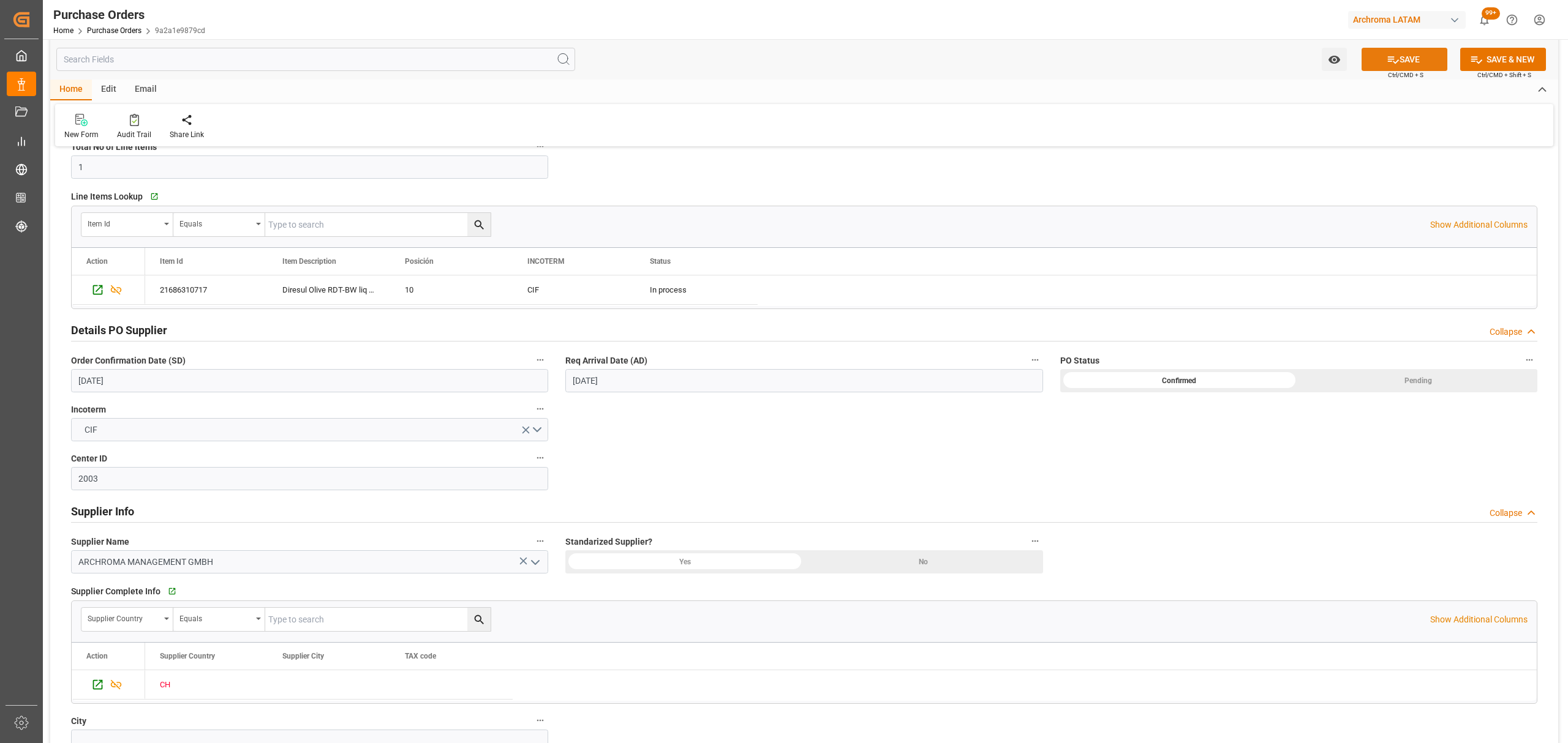
click at [1380, 55] on button "SAVE" at bounding box center [1404, 59] width 86 height 23
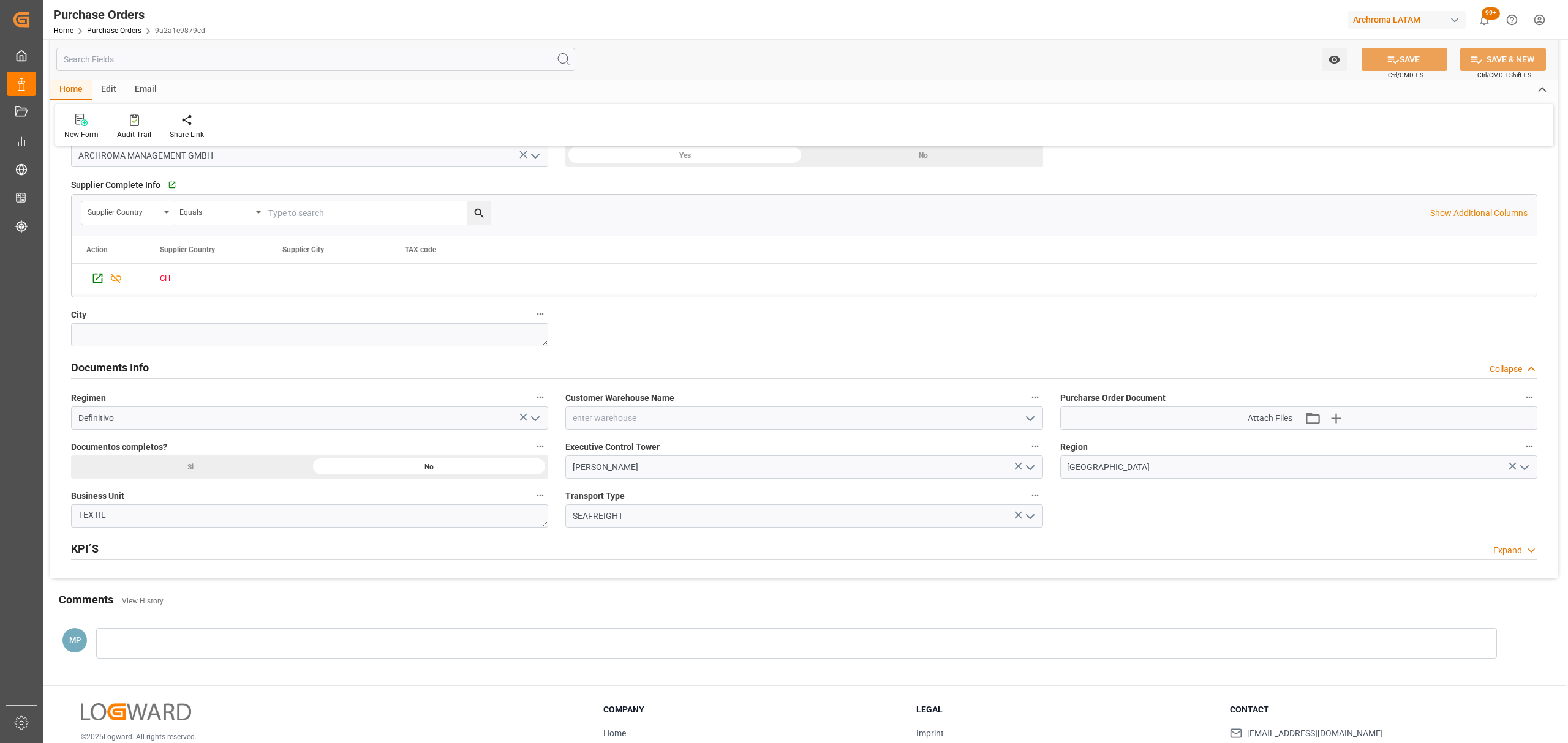
scroll to position [652, 0]
click at [1028, 415] on icon "open menu" at bounding box center [1030, 417] width 15 height 15
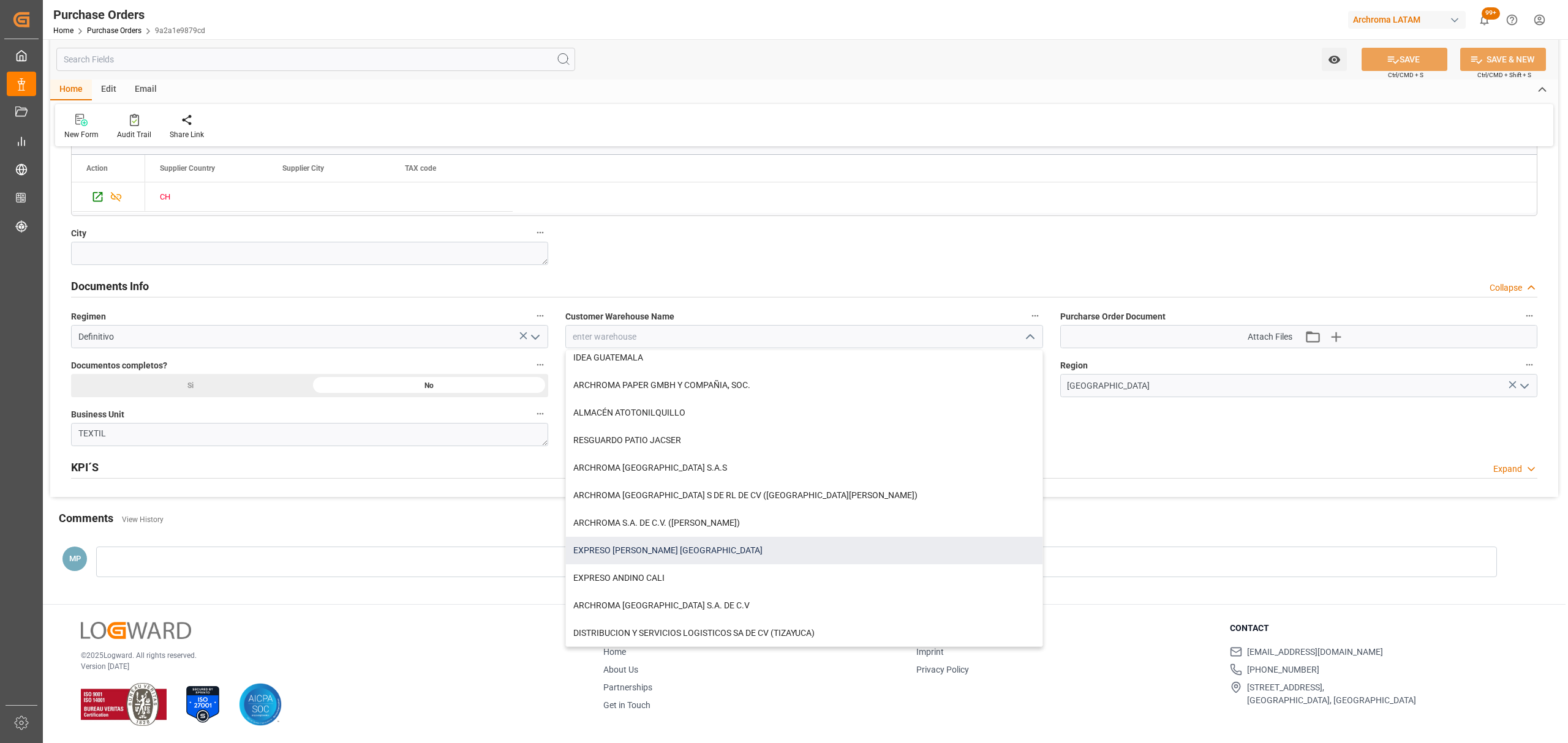
scroll to position [0, 0]
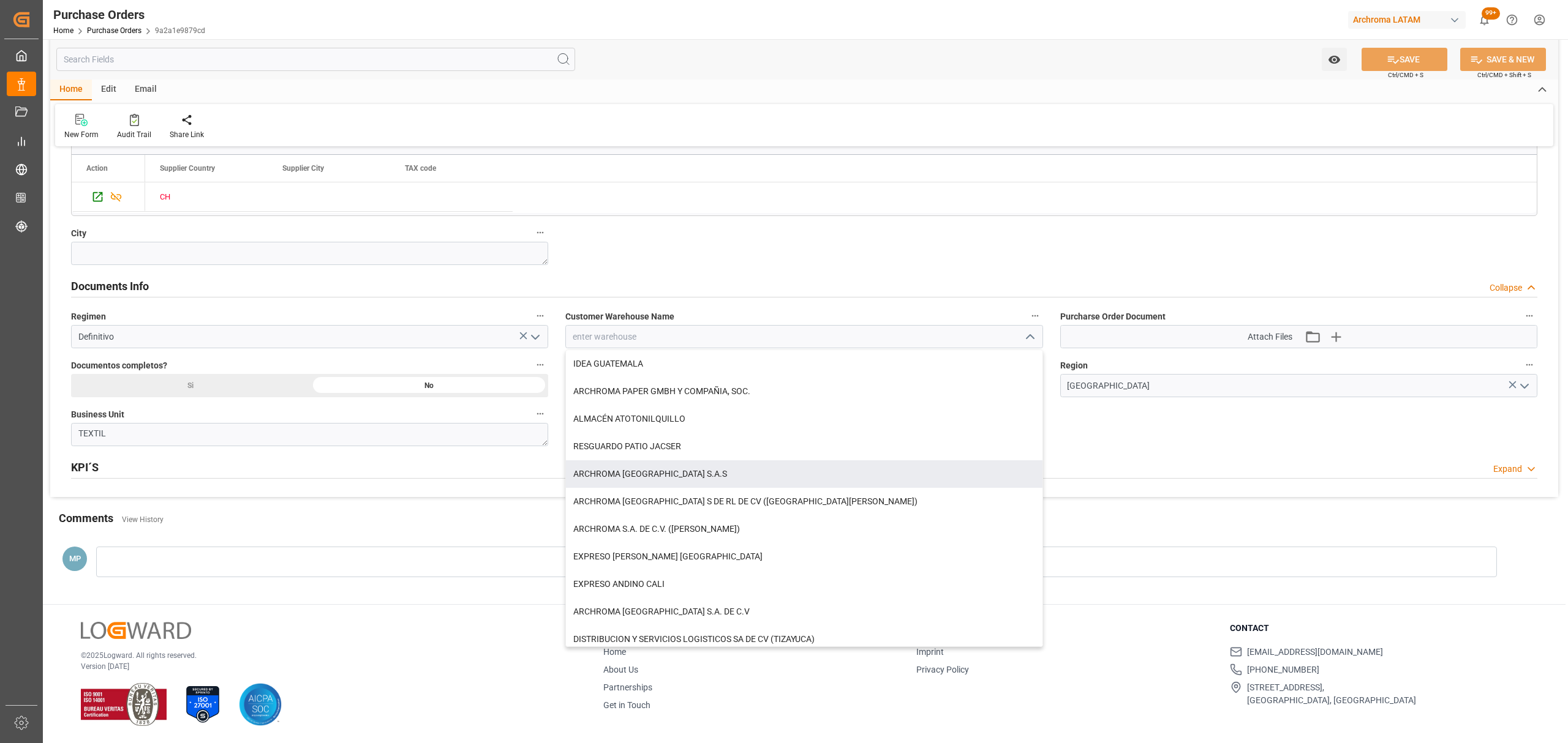
drag, startPoint x: 699, startPoint y: 469, endPoint x: 726, endPoint y: 458, distance: 29.2
click at [701, 469] on div "ARCHROMA [GEOGRAPHIC_DATA] S.A.S" at bounding box center [804, 474] width 476 height 27
type input "ARCHROMA [GEOGRAPHIC_DATA] S.A.S"
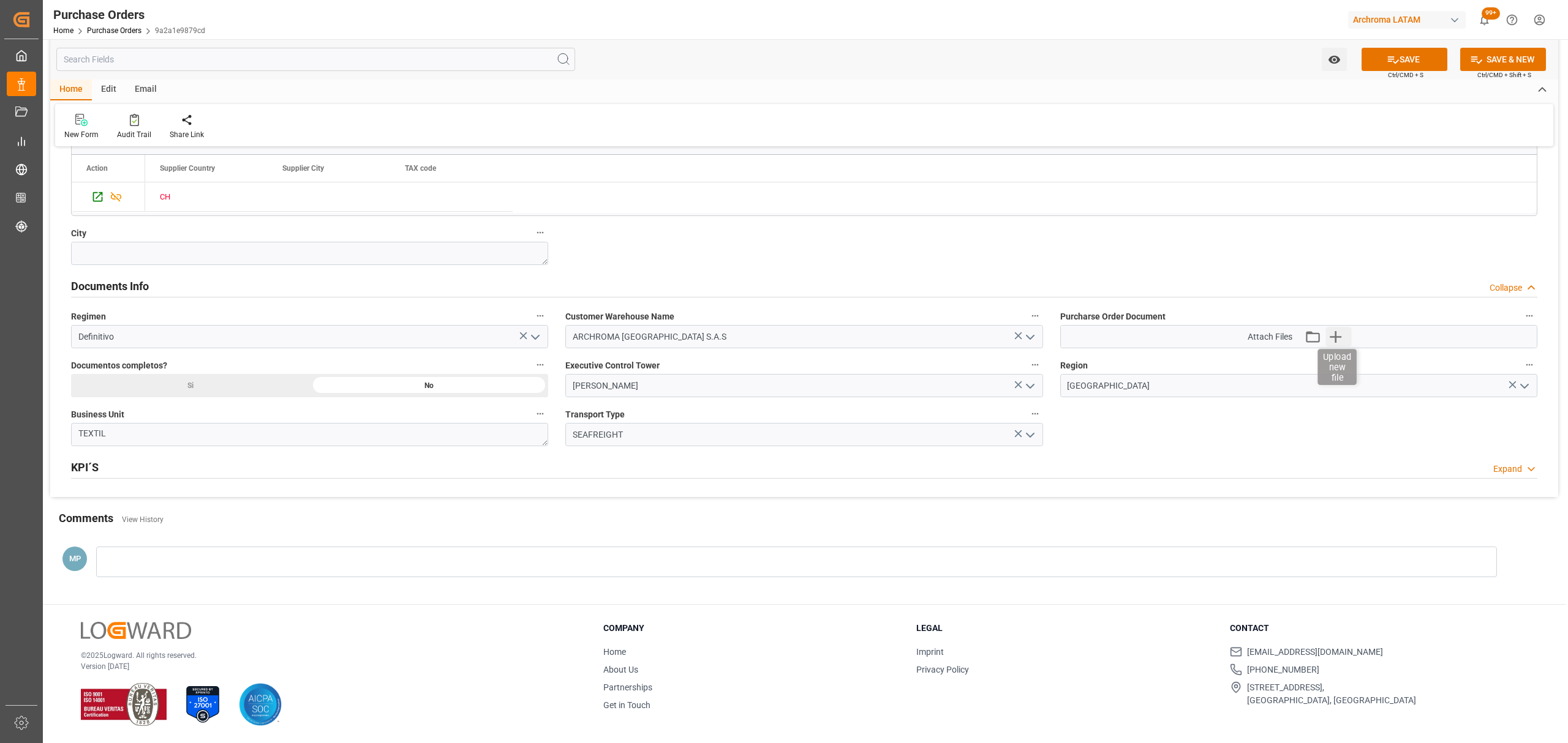
click at [1344, 340] on icon "button" at bounding box center [1336, 337] width 20 height 20
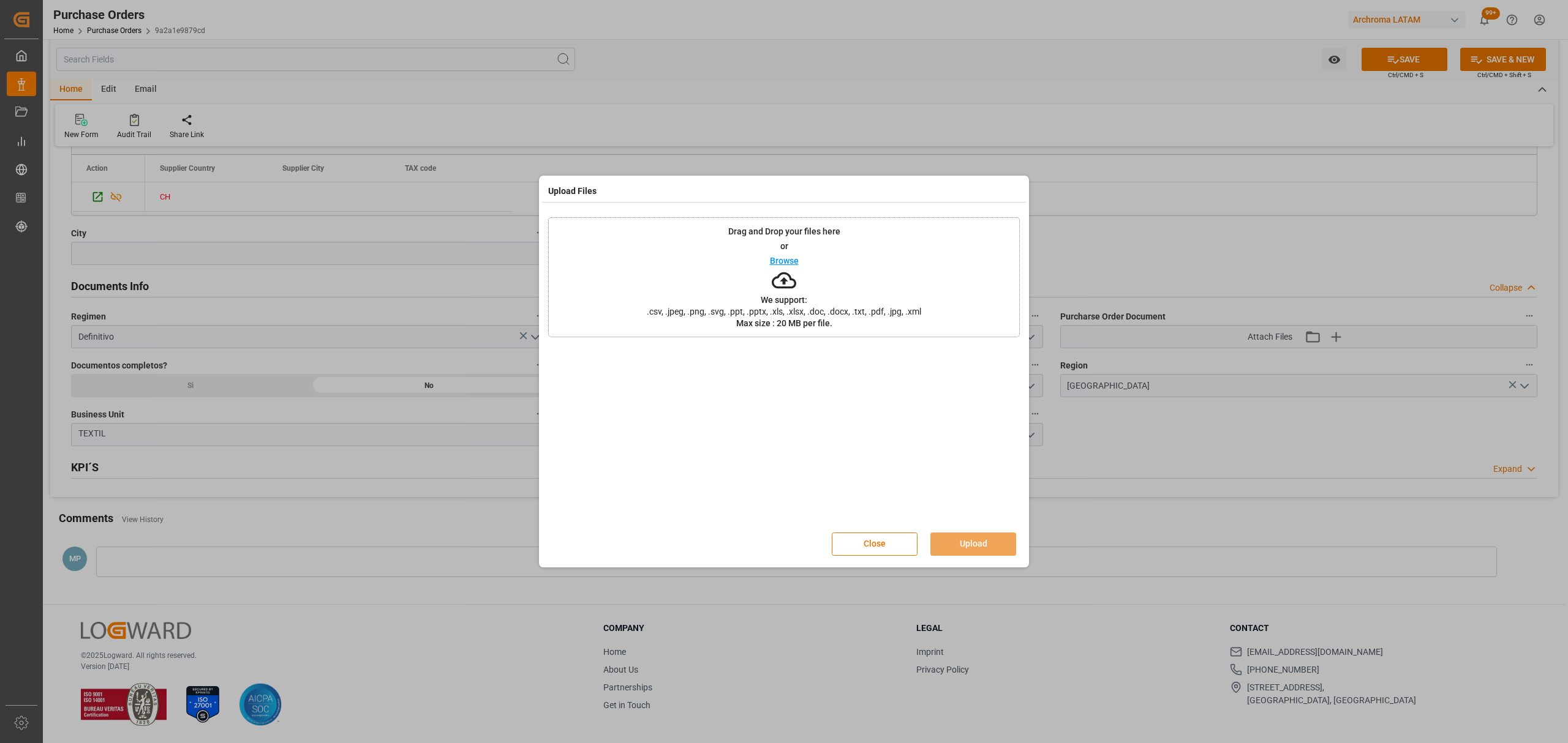
click at [818, 263] on div "Drag and Drop your files here or Browse We support: .csv, .jpeg, .png, .svg, .p…" at bounding box center [784, 277] width 471 height 120
click at [880, 552] on button "Close" at bounding box center [875, 544] width 86 height 23
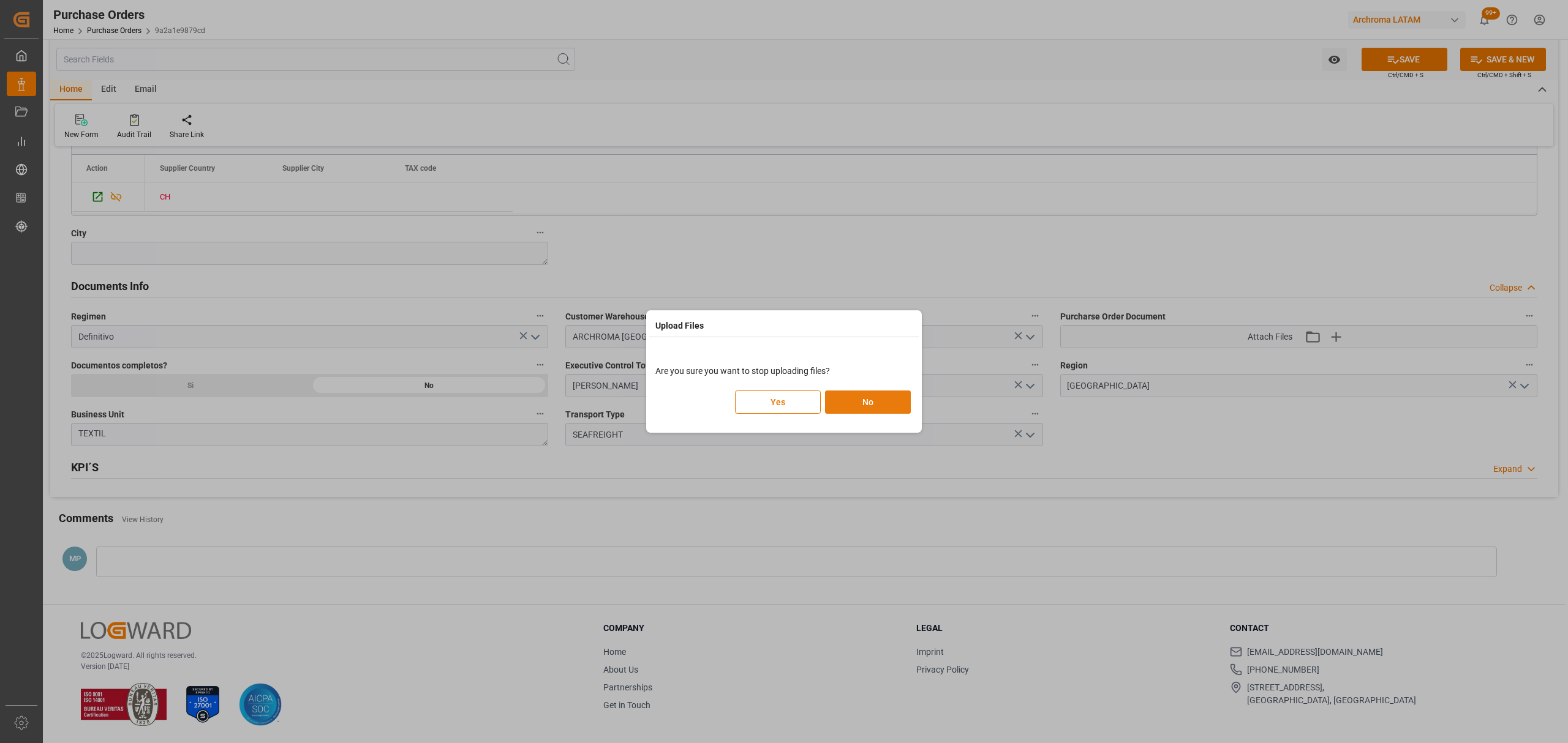
click at [885, 400] on button "No" at bounding box center [868, 402] width 86 height 23
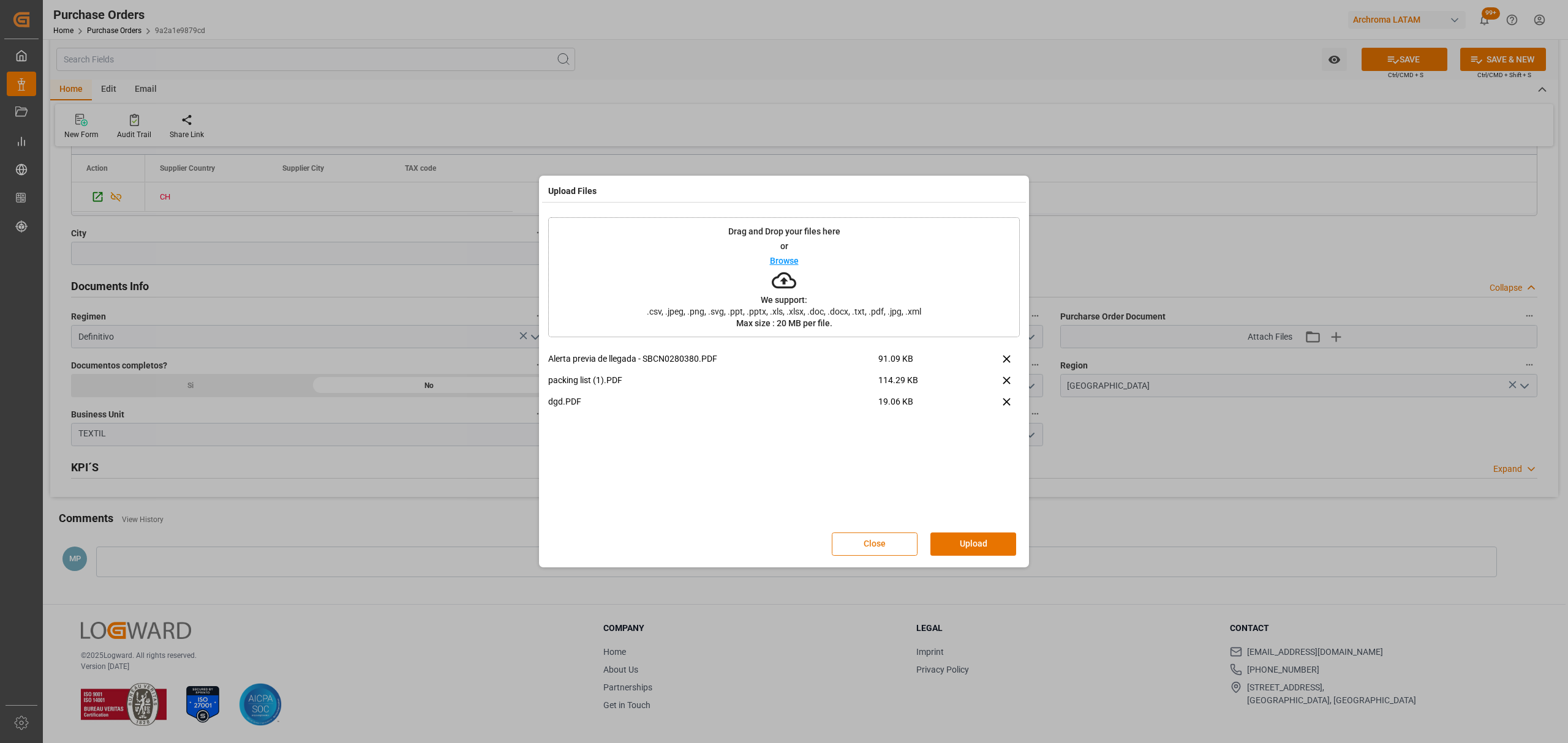
click at [870, 540] on button "Close" at bounding box center [875, 544] width 86 height 23
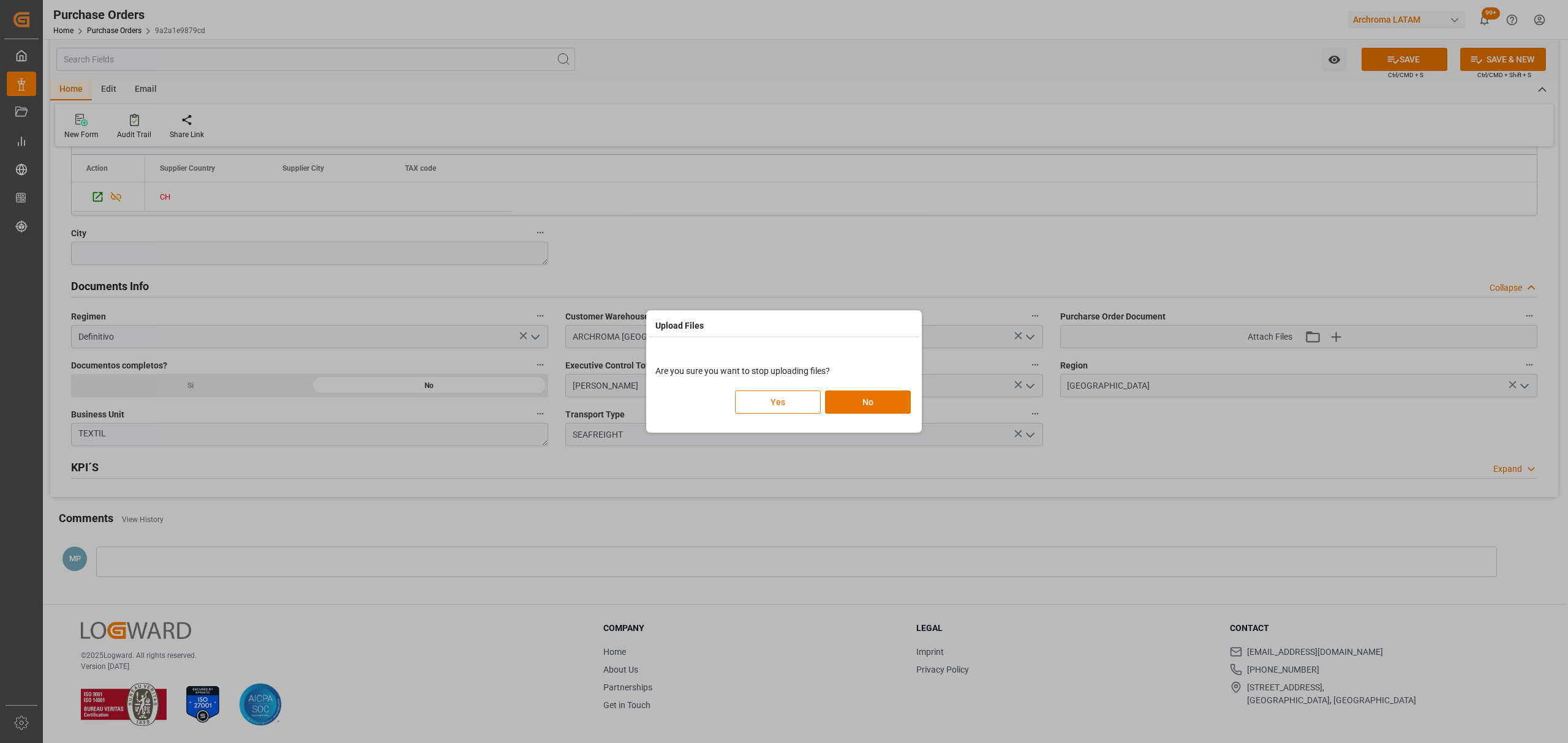
click at [767, 402] on button "Yes" at bounding box center [778, 402] width 86 height 23
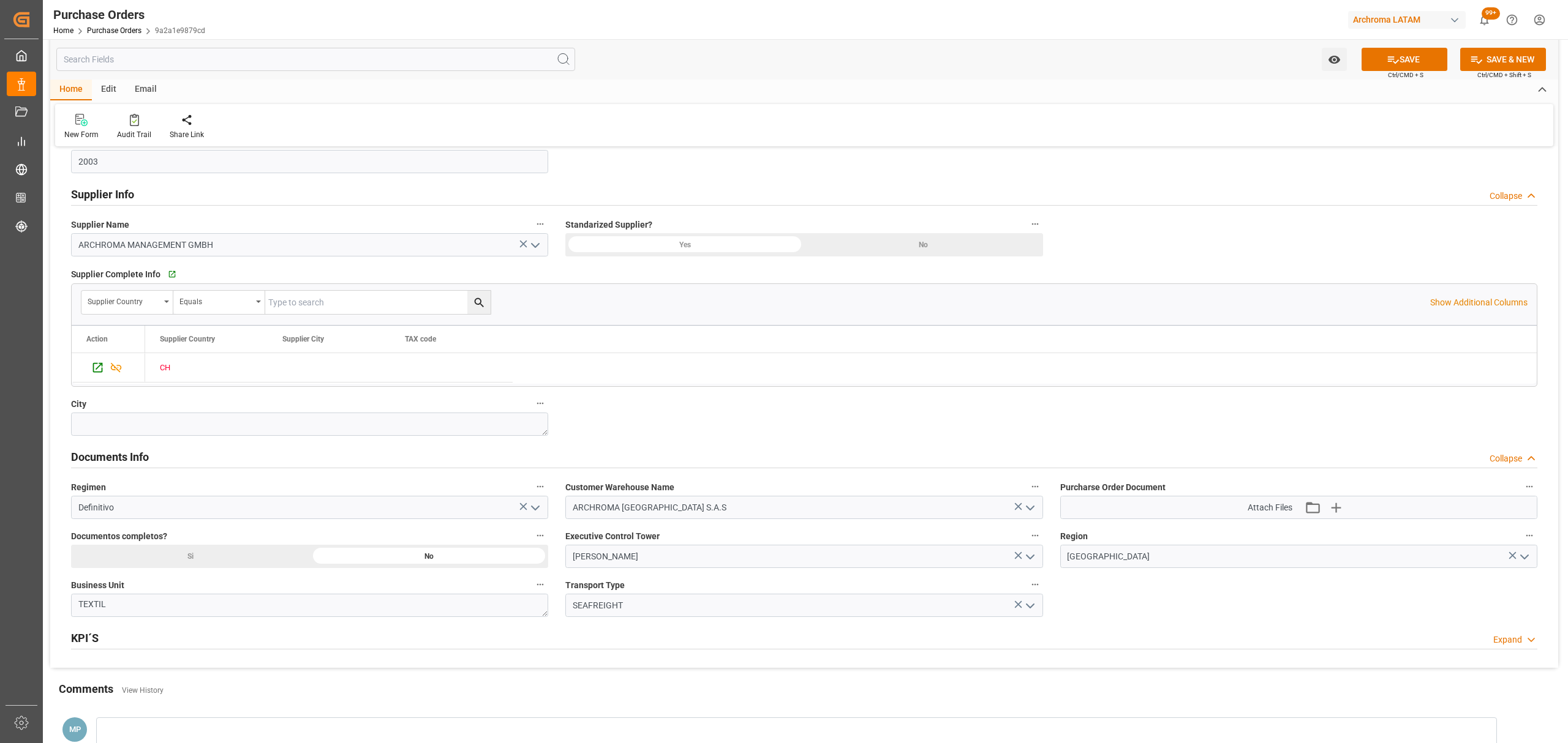
scroll to position [571, 0]
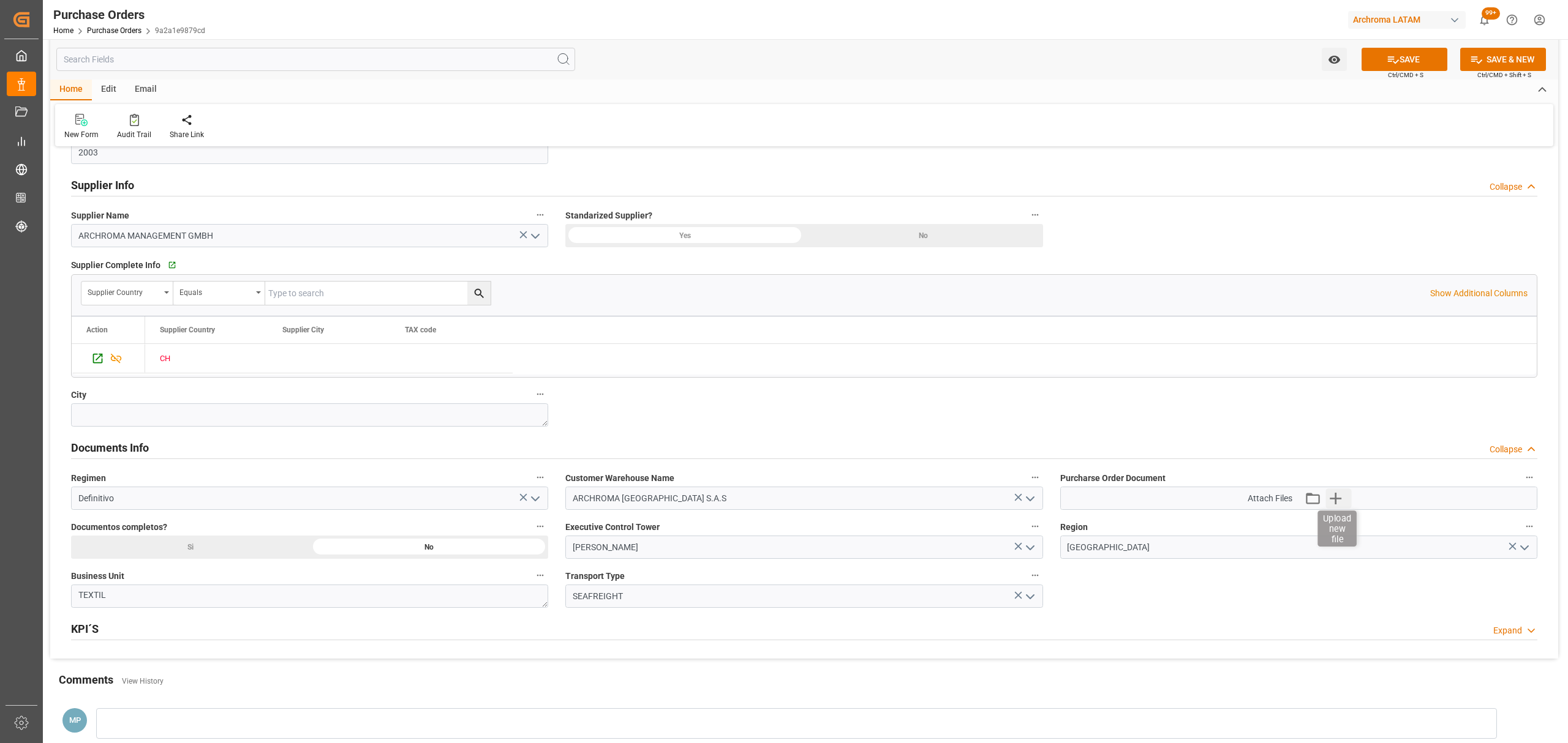
click at [1342, 500] on icon "button" at bounding box center [1336, 499] width 20 height 20
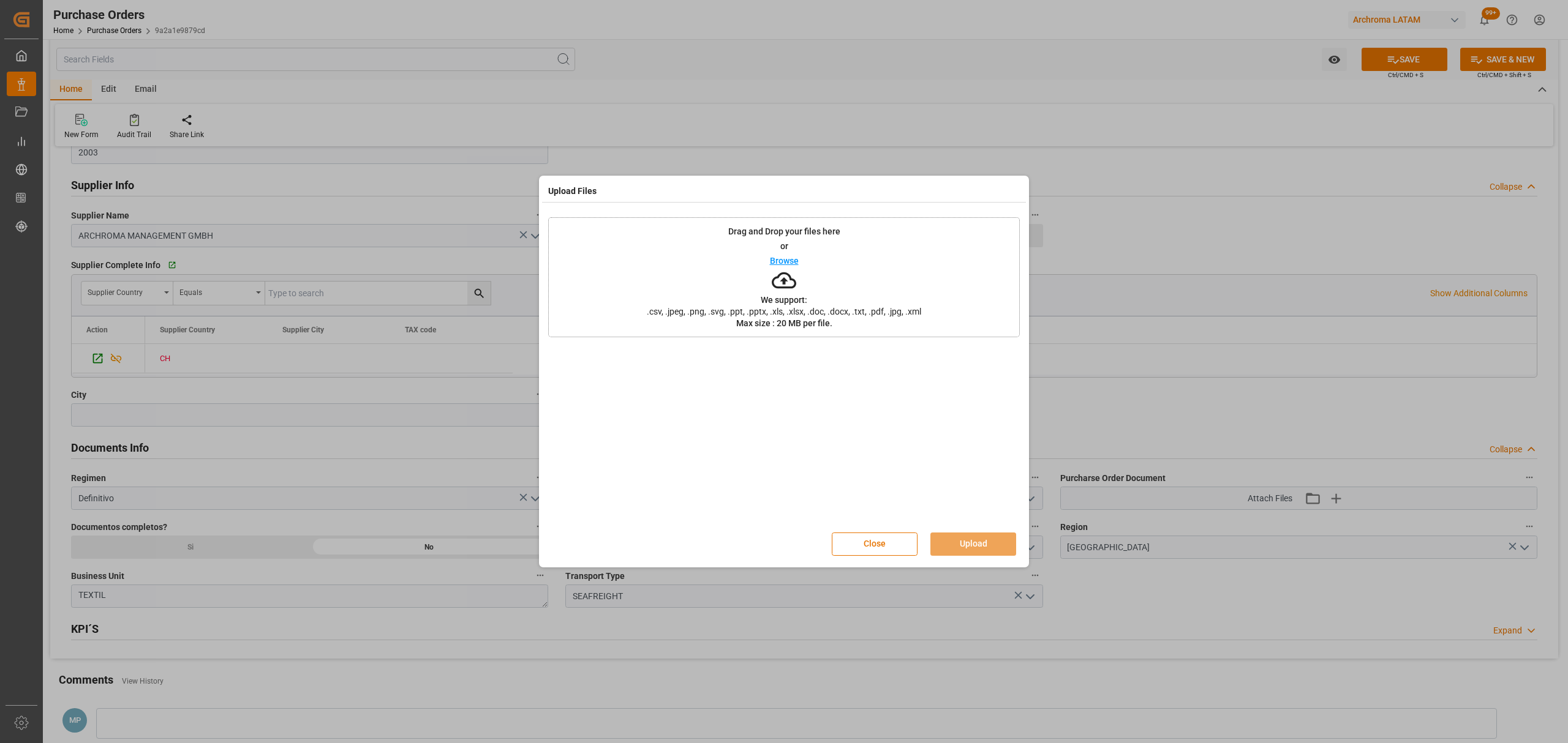
click at [779, 248] on div "Drag and Drop your files here or Browse We support: .csv, .jpeg, .png, .svg, .p…" at bounding box center [784, 277] width 471 height 120
click at [981, 541] on button "Upload" at bounding box center [973, 544] width 86 height 23
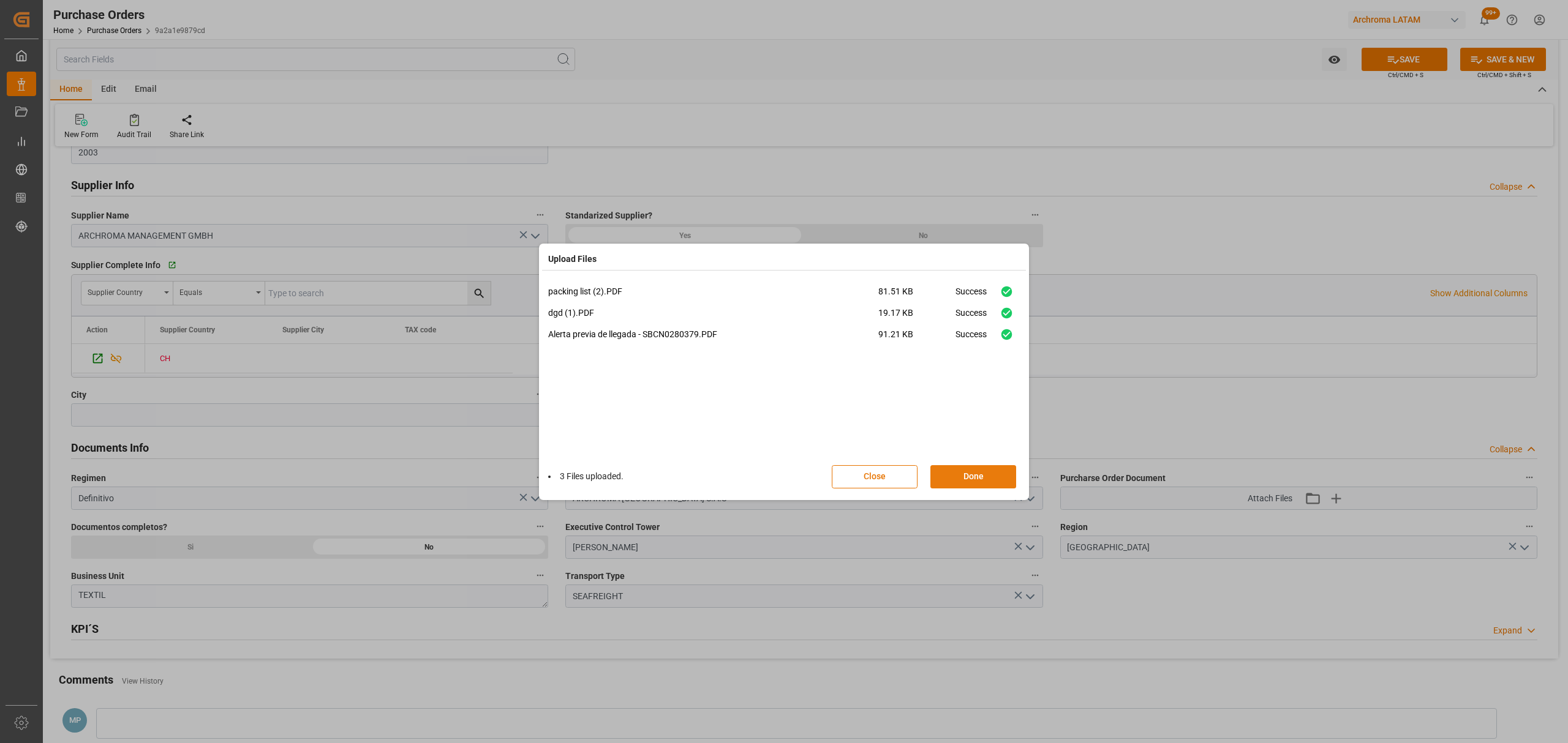
click at [961, 466] on button "Done" at bounding box center [973, 477] width 86 height 23
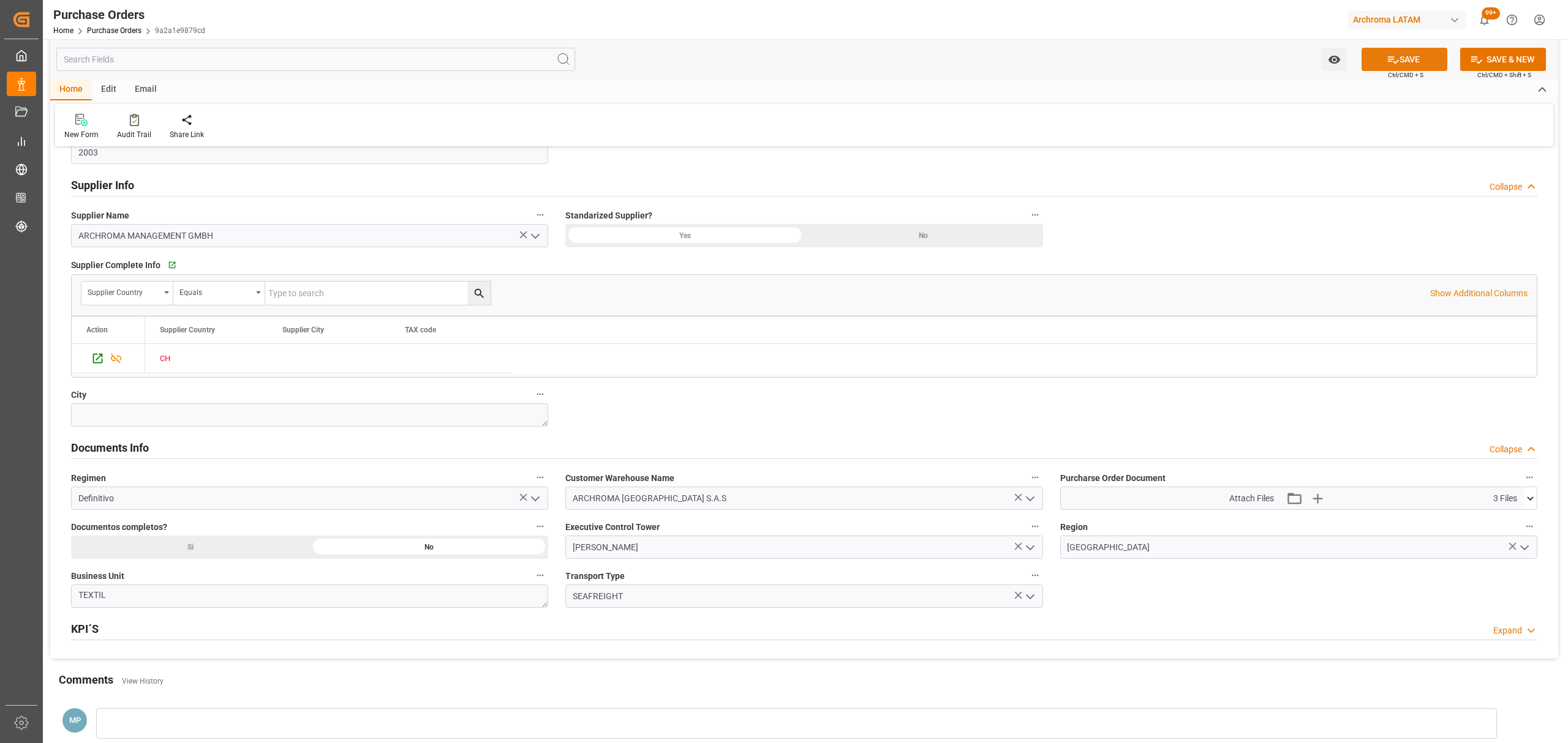
click at [1412, 57] on button "SAVE" at bounding box center [1404, 59] width 86 height 23
drag, startPoint x: 1335, startPoint y: 59, endPoint x: 1312, endPoint y: 70, distance: 25.5
click at [1336, 59] on icon "open menu" at bounding box center [1335, 60] width 13 height 13
click at [1278, 92] on span "Start Watching" at bounding box center [1283, 87] width 111 height 13
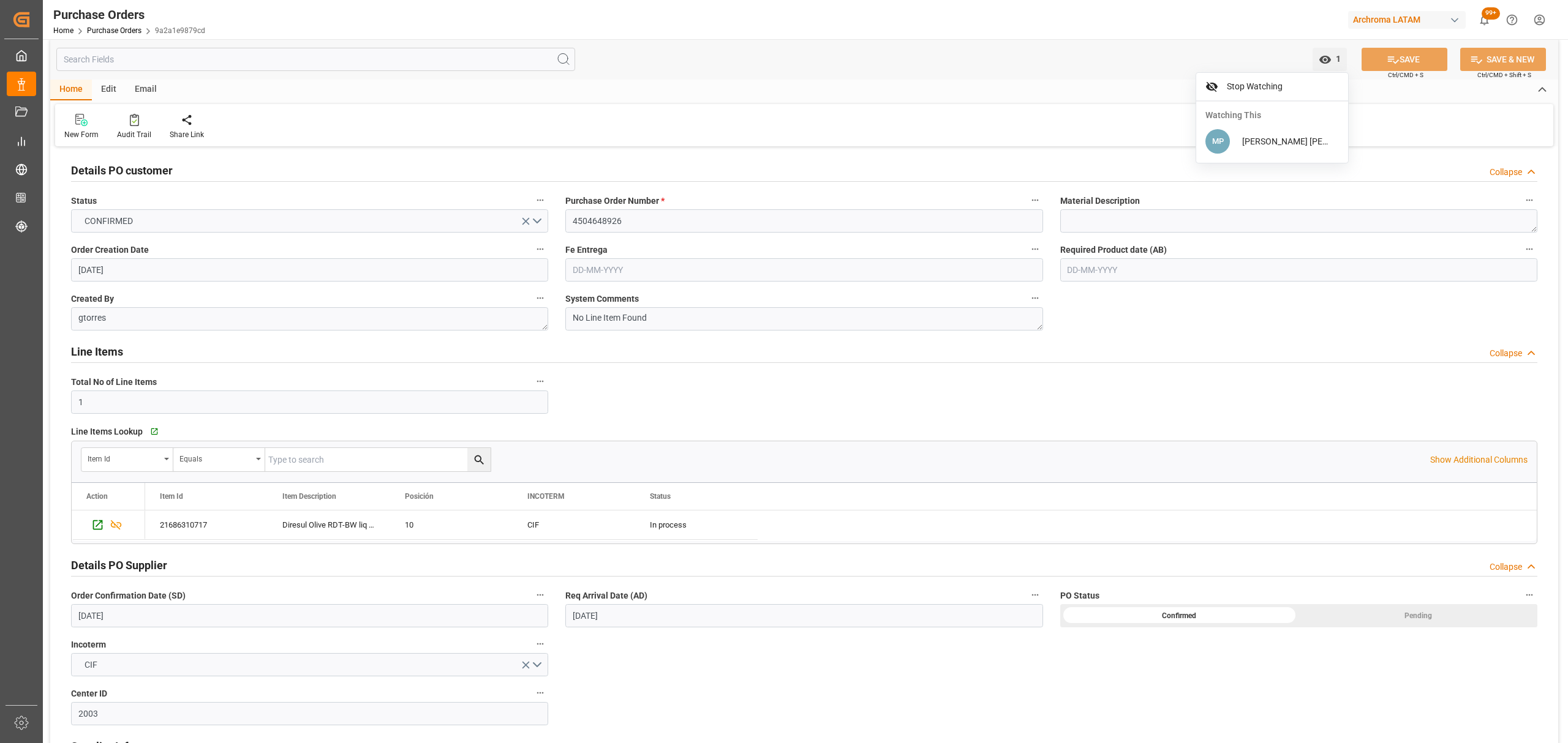
scroll to position [0, 0]
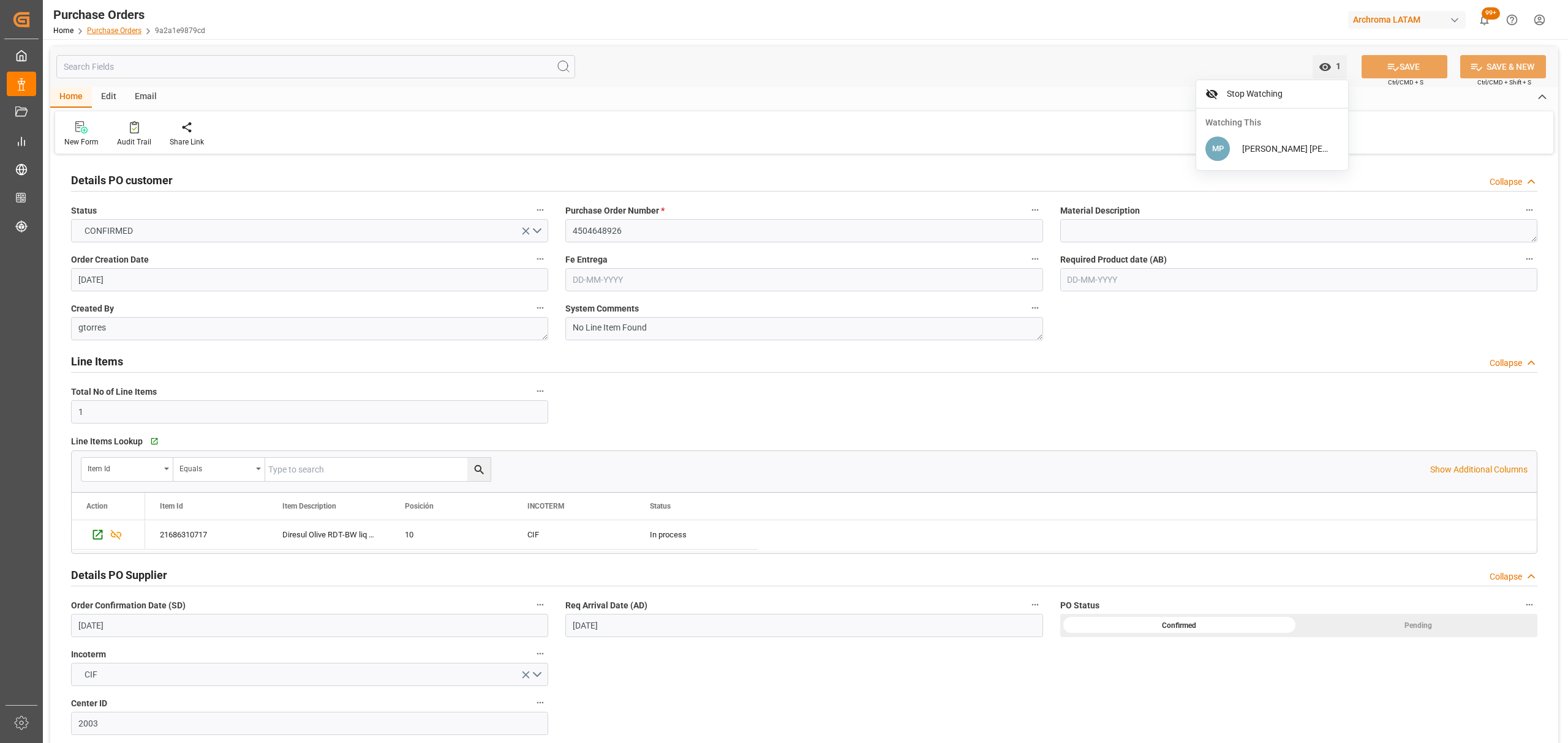
click at [109, 30] on link "Purchase Orders" at bounding box center [114, 30] width 55 height 8
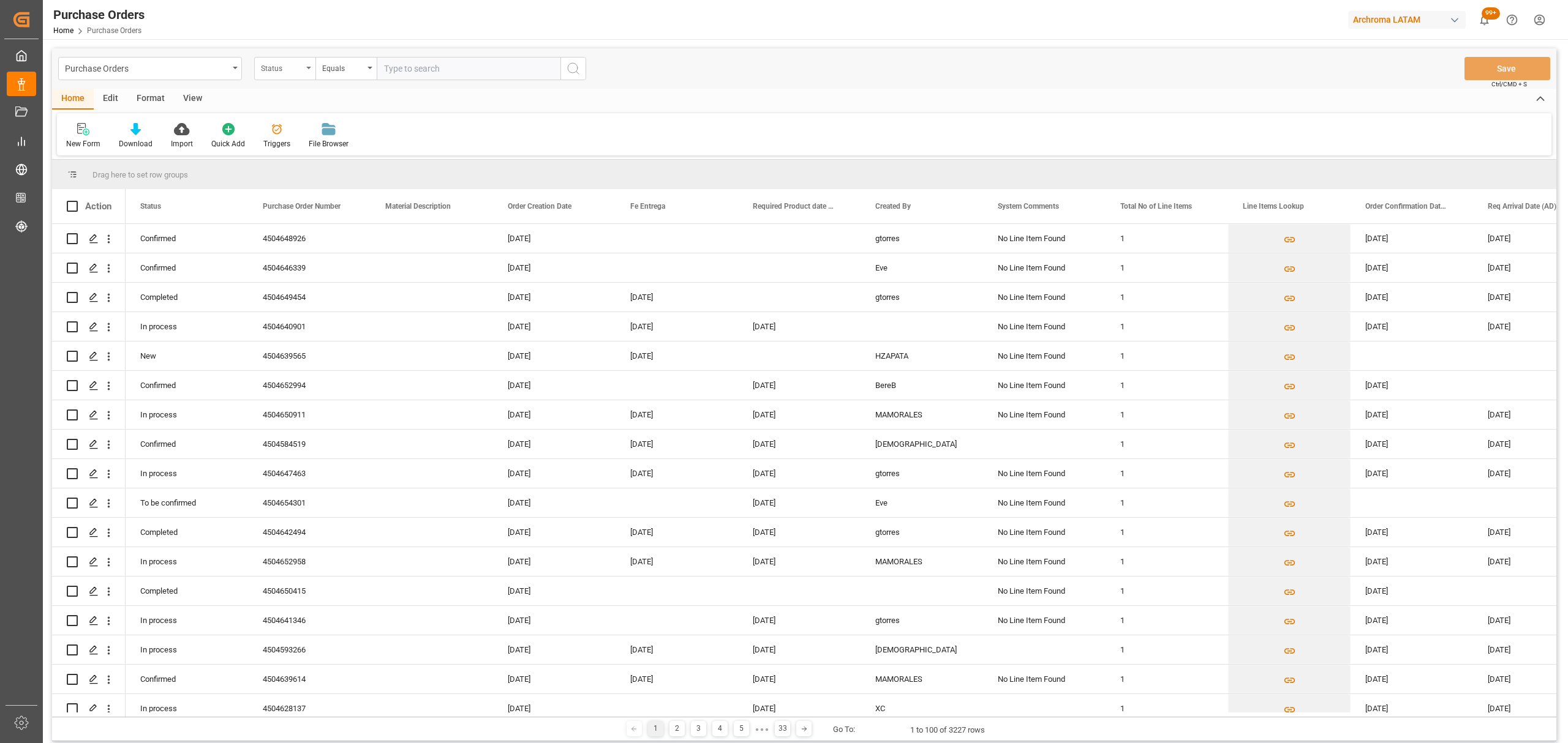
click at [287, 65] on div "Status" at bounding box center [282, 67] width 42 height 14
drag, startPoint x: 314, startPoint y: 150, endPoint x: 353, endPoint y: 88, distance: 73.2
click at [314, 150] on div "Purchase Order Number" at bounding box center [346, 150] width 183 height 25
click at [359, 68] on div "Equals" at bounding box center [343, 67] width 42 height 14
click at [366, 147] on div "Fuzzy search" at bounding box center [407, 150] width 183 height 25
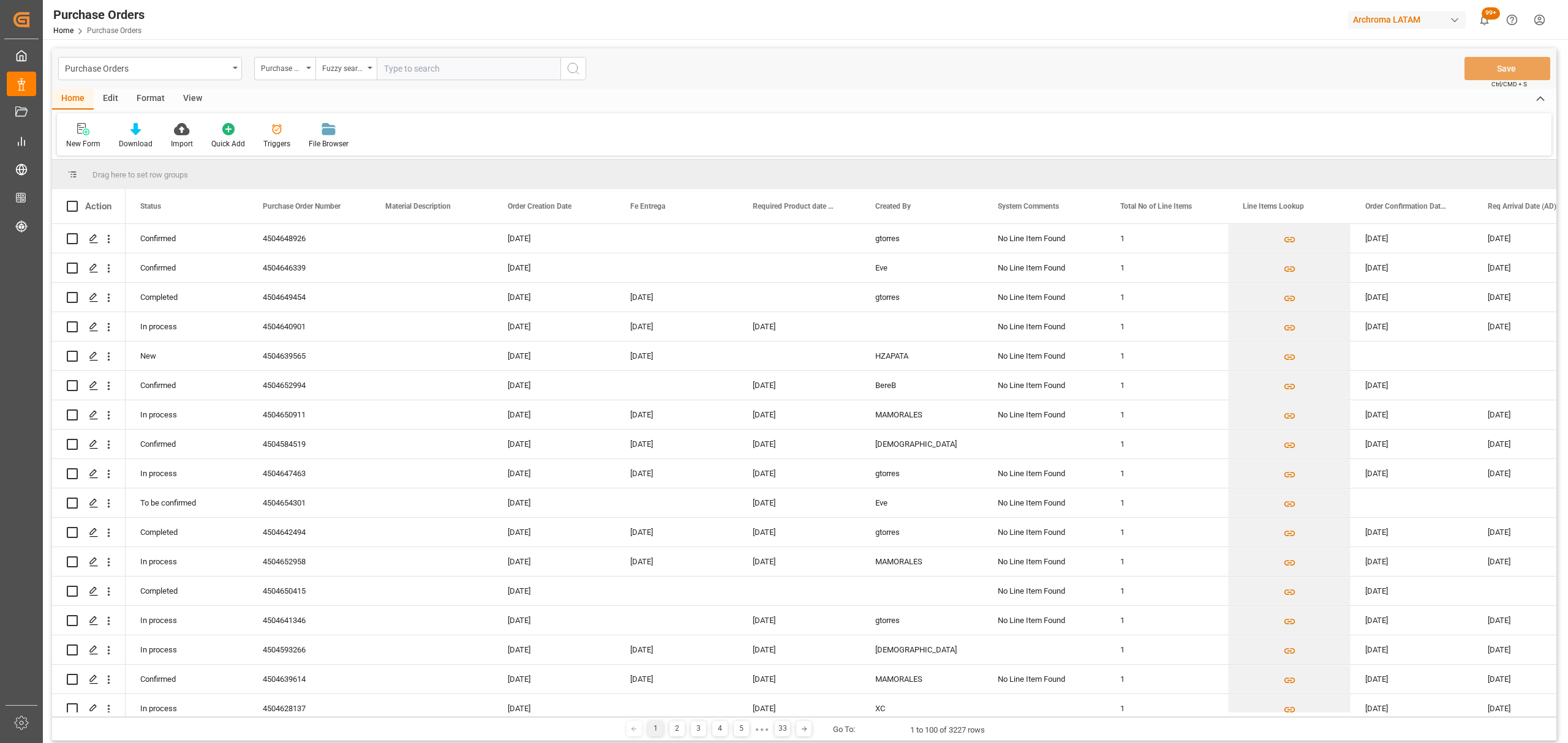
click at [434, 72] on input "text" at bounding box center [469, 68] width 184 height 23
paste input "4504641936"
type input "4504641936"
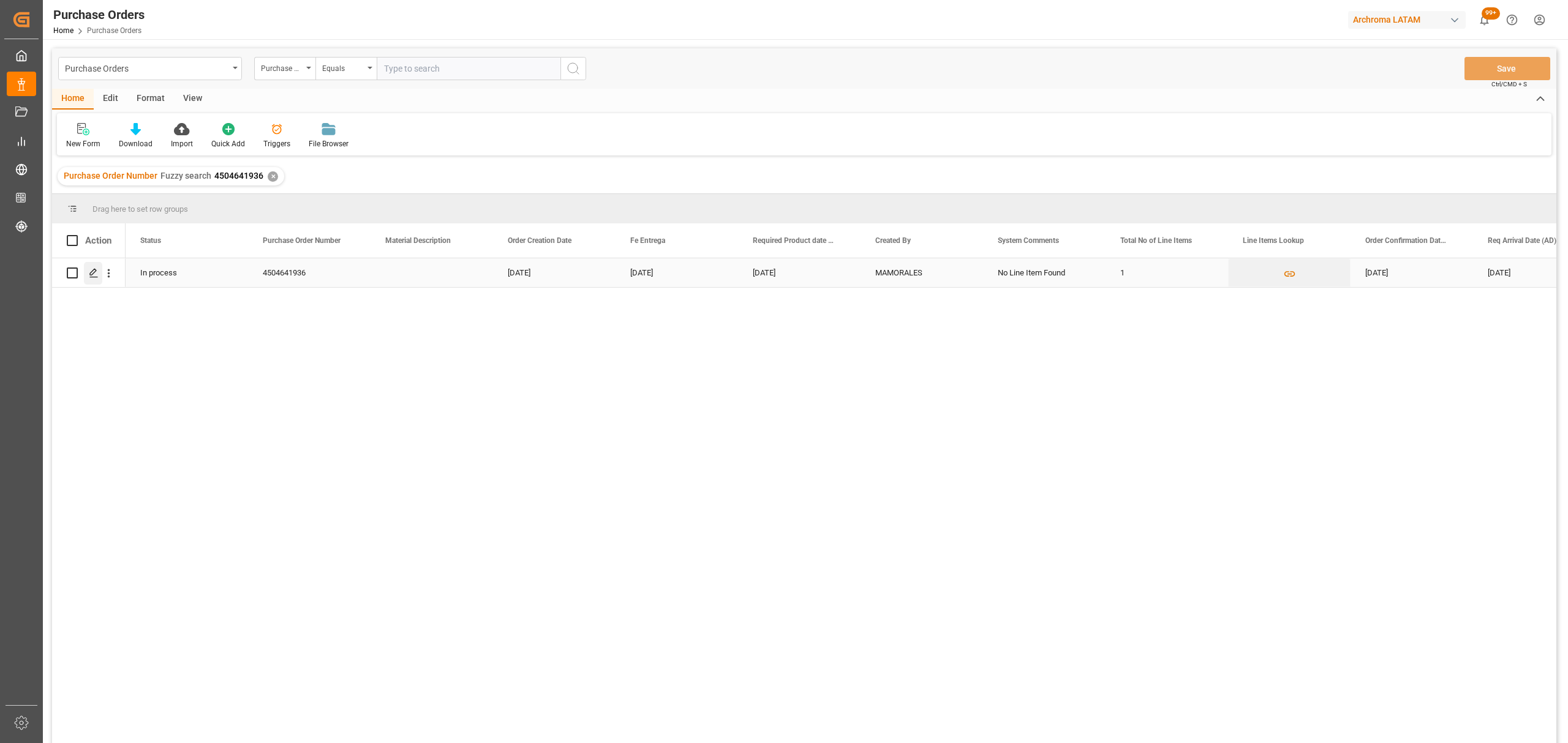
click at [92, 275] on polygon "Press SPACE to select this row." at bounding box center [93, 272] width 6 height 6
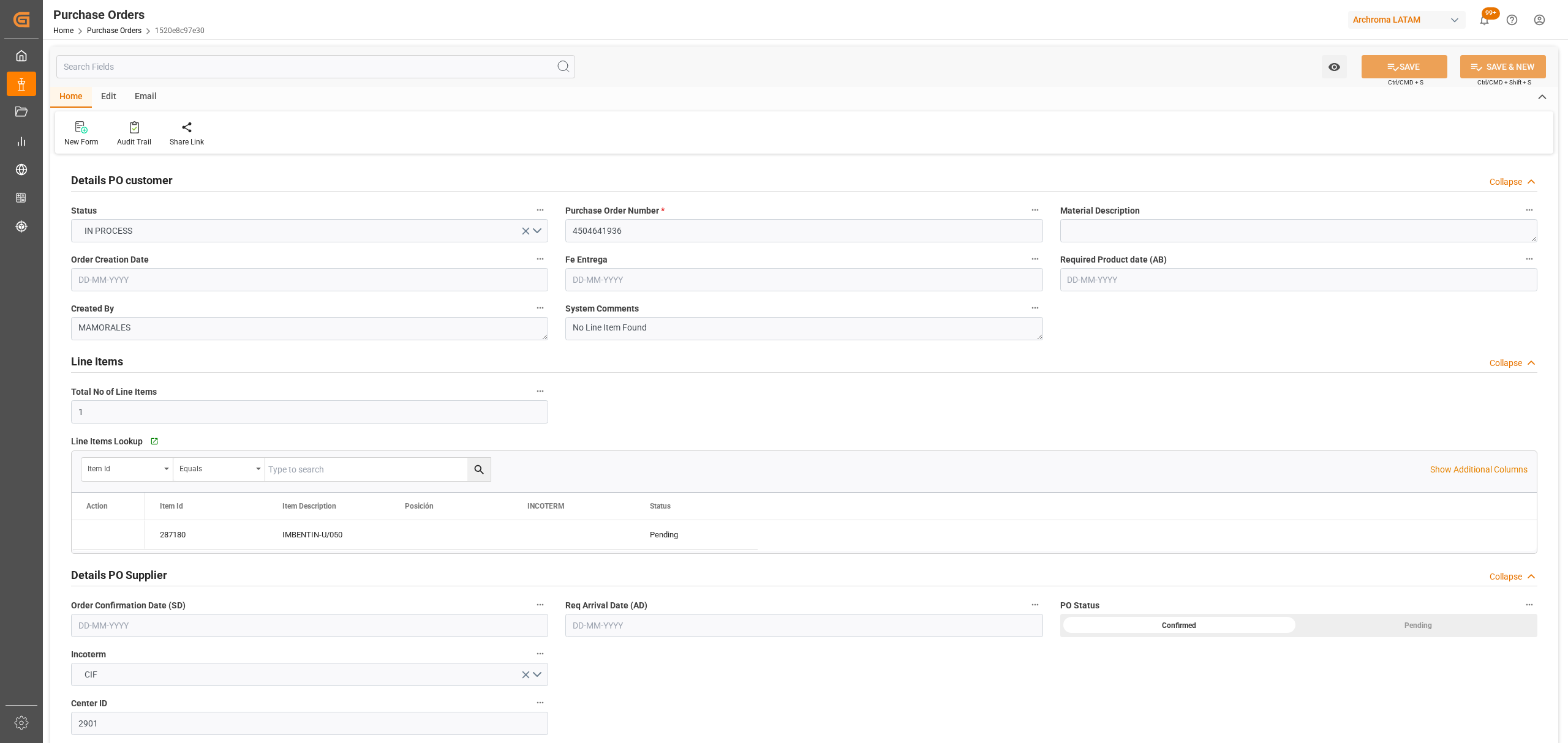
type input "[DATE]"
type input "03-11-2025"
type input "[DATE]"
type input "30-09-2025"
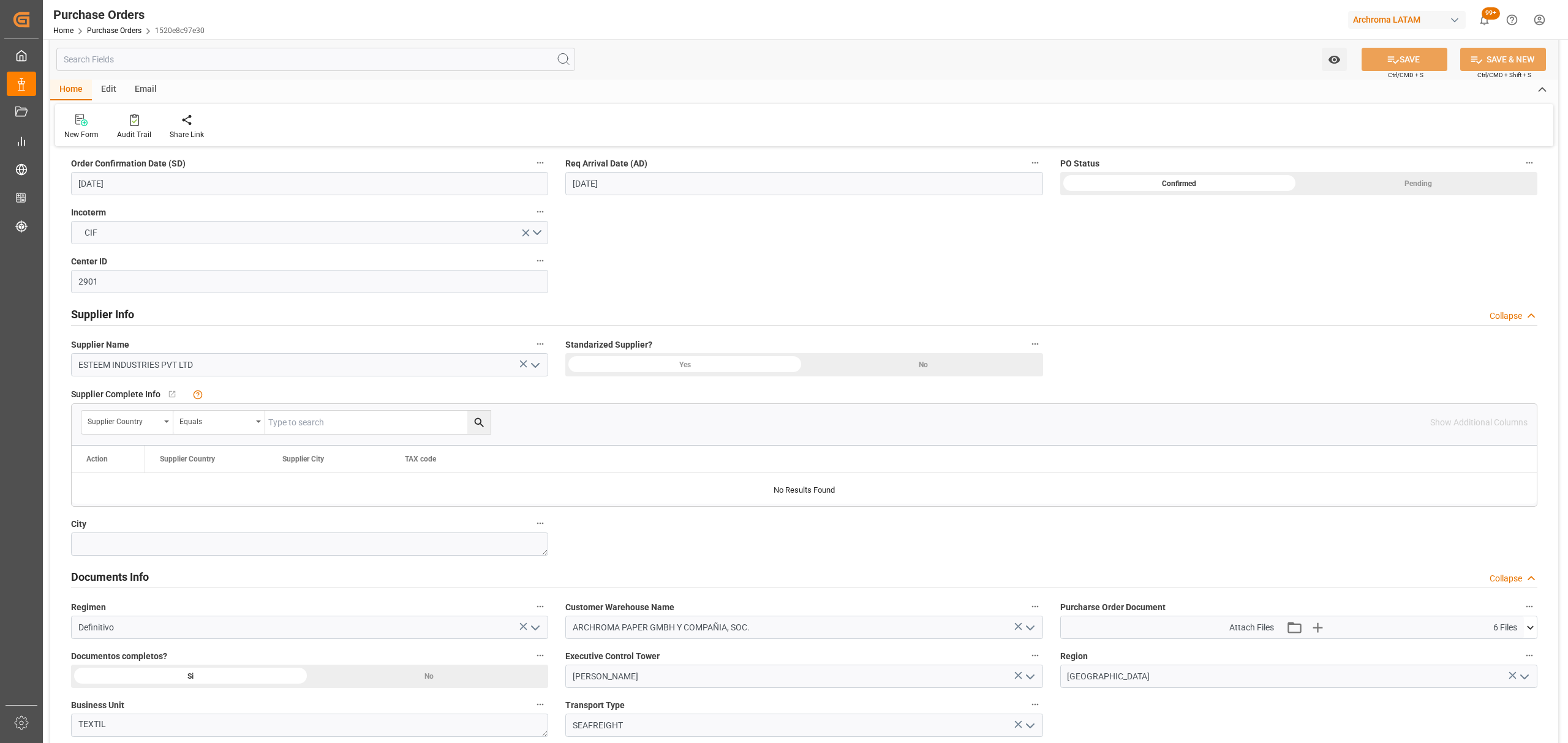
scroll to position [735, 0]
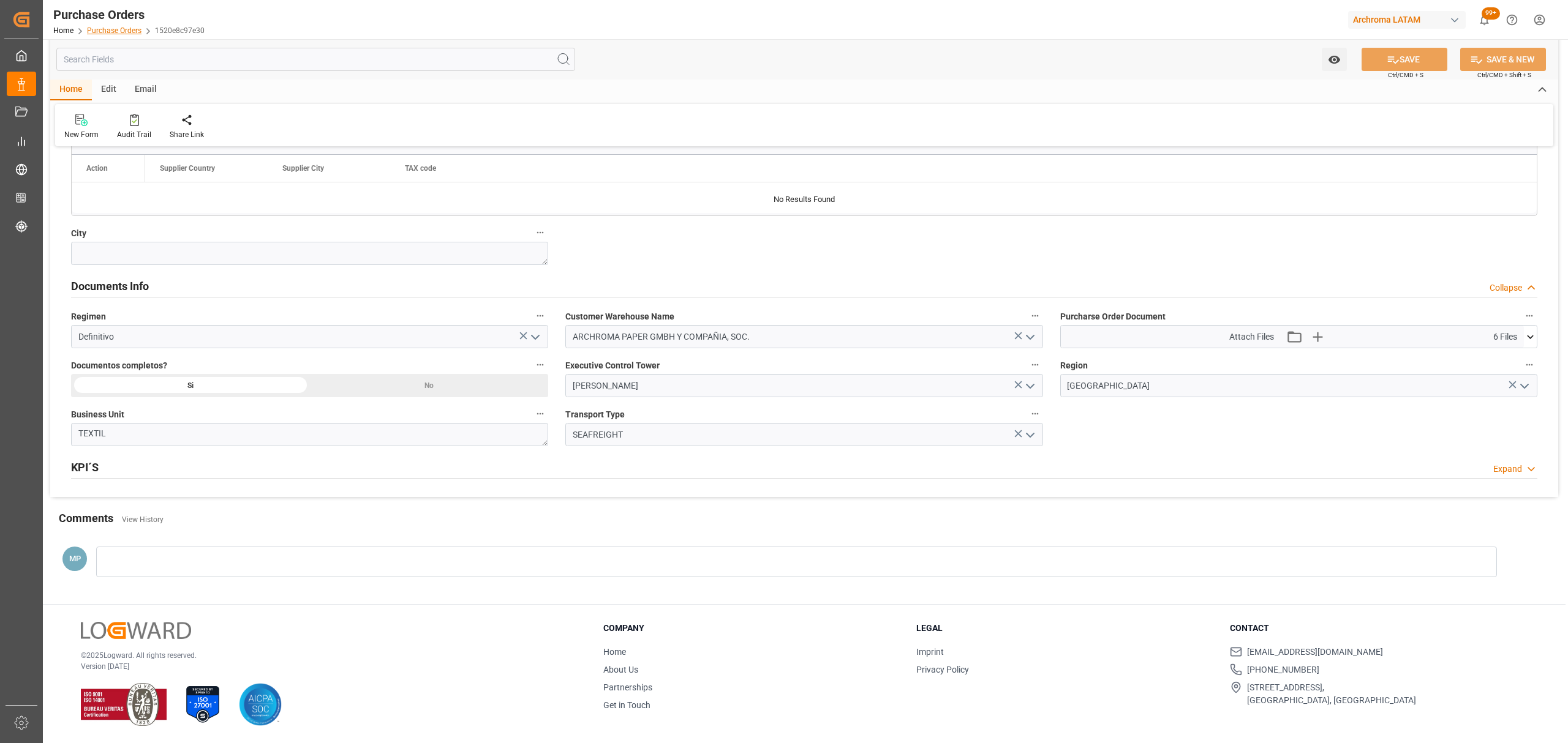
click at [108, 33] on link "Purchase Orders" at bounding box center [114, 30] width 55 height 8
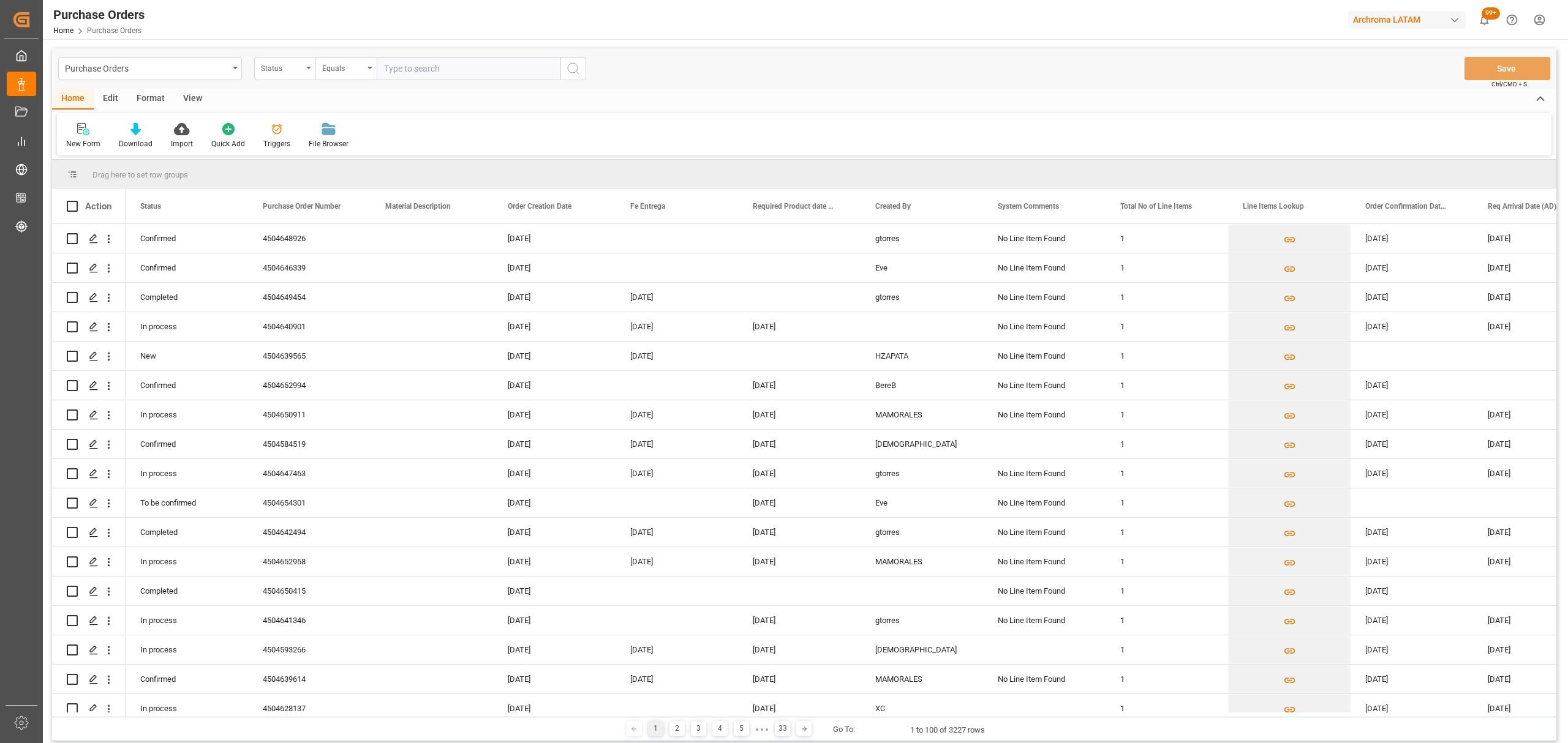
click at [297, 68] on div "Status" at bounding box center [282, 67] width 42 height 14
click at [333, 145] on div "Purchase Order Number" at bounding box center [346, 150] width 183 height 25
click at [343, 63] on div "Equals" at bounding box center [343, 67] width 42 height 14
click at [380, 151] on div "Fuzzy search" at bounding box center [407, 150] width 183 height 25
click at [429, 66] on input "text" at bounding box center [469, 68] width 184 height 23
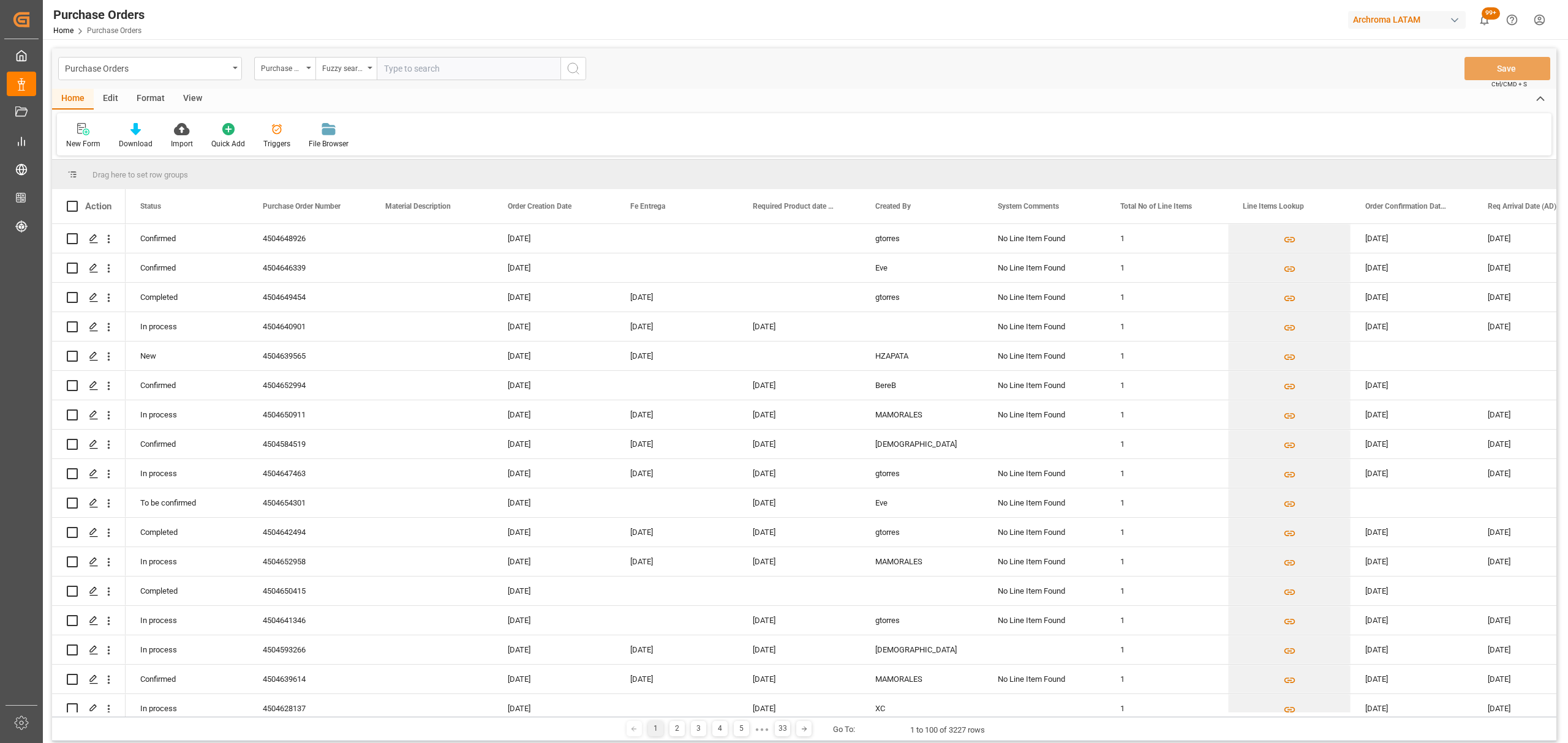
paste input "4504641346"
type input "4504641346"
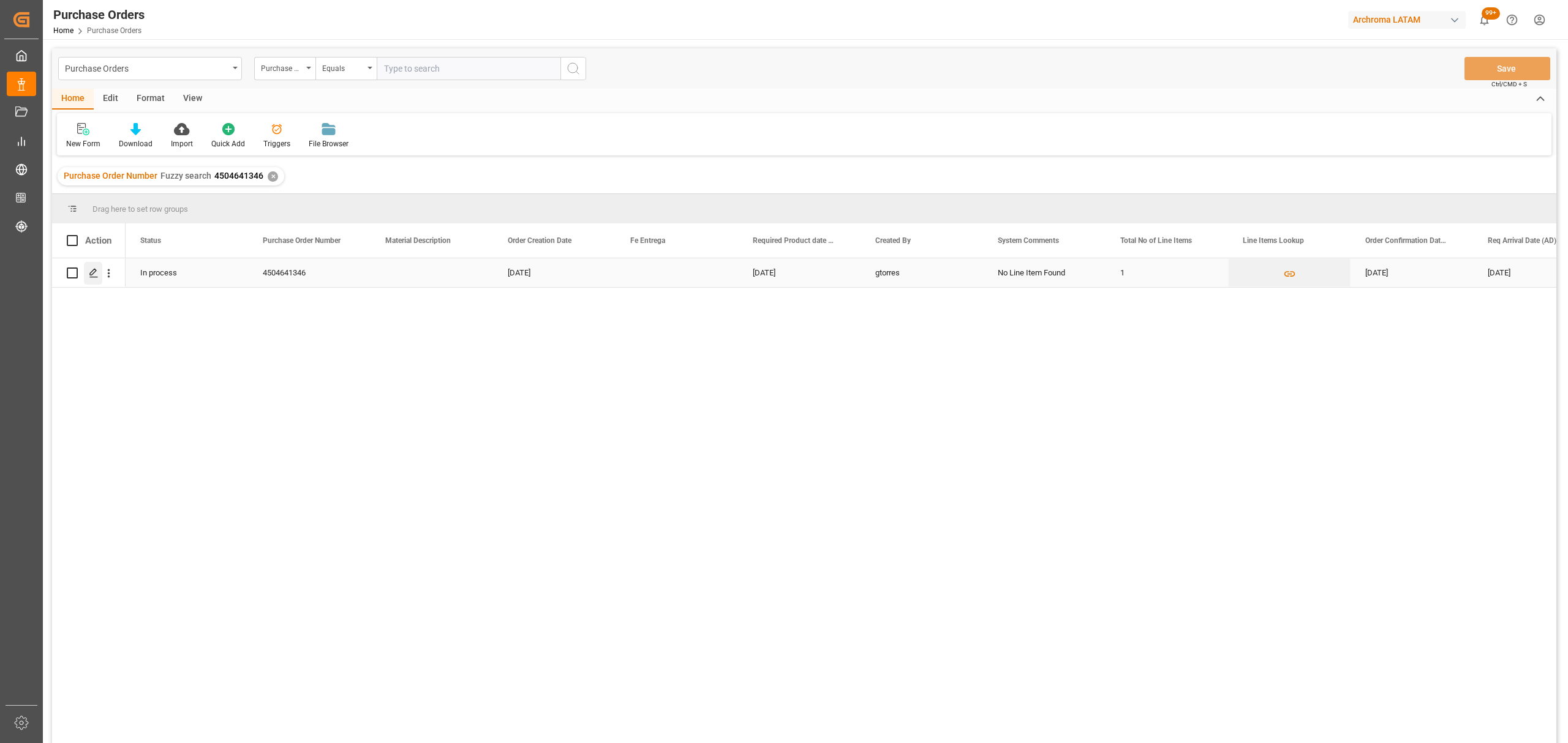
click at [95, 279] on div "Press SPACE to select this row." at bounding box center [93, 273] width 18 height 23
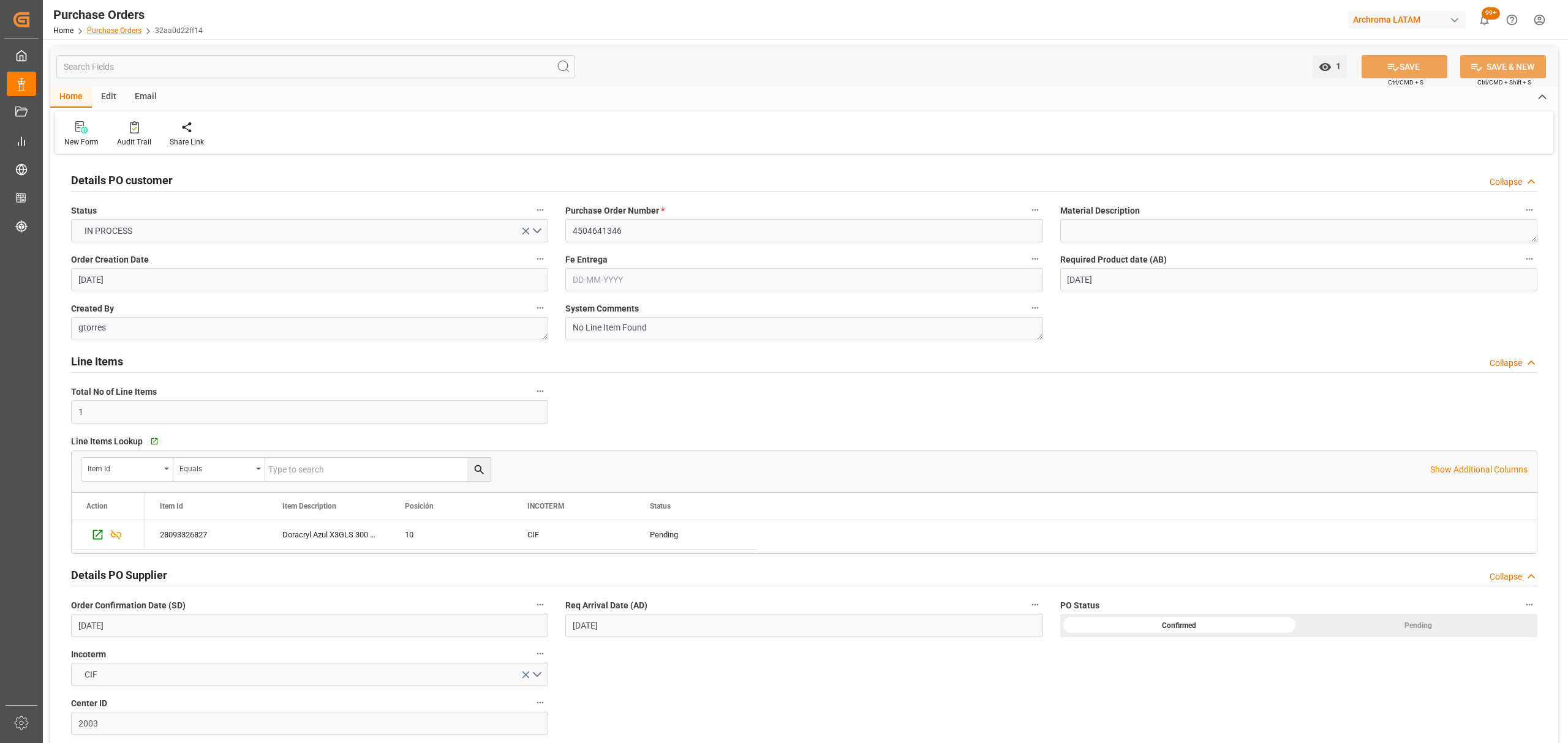
click at [121, 33] on link "Purchase Orders" at bounding box center [114, 30] width 55 height 8
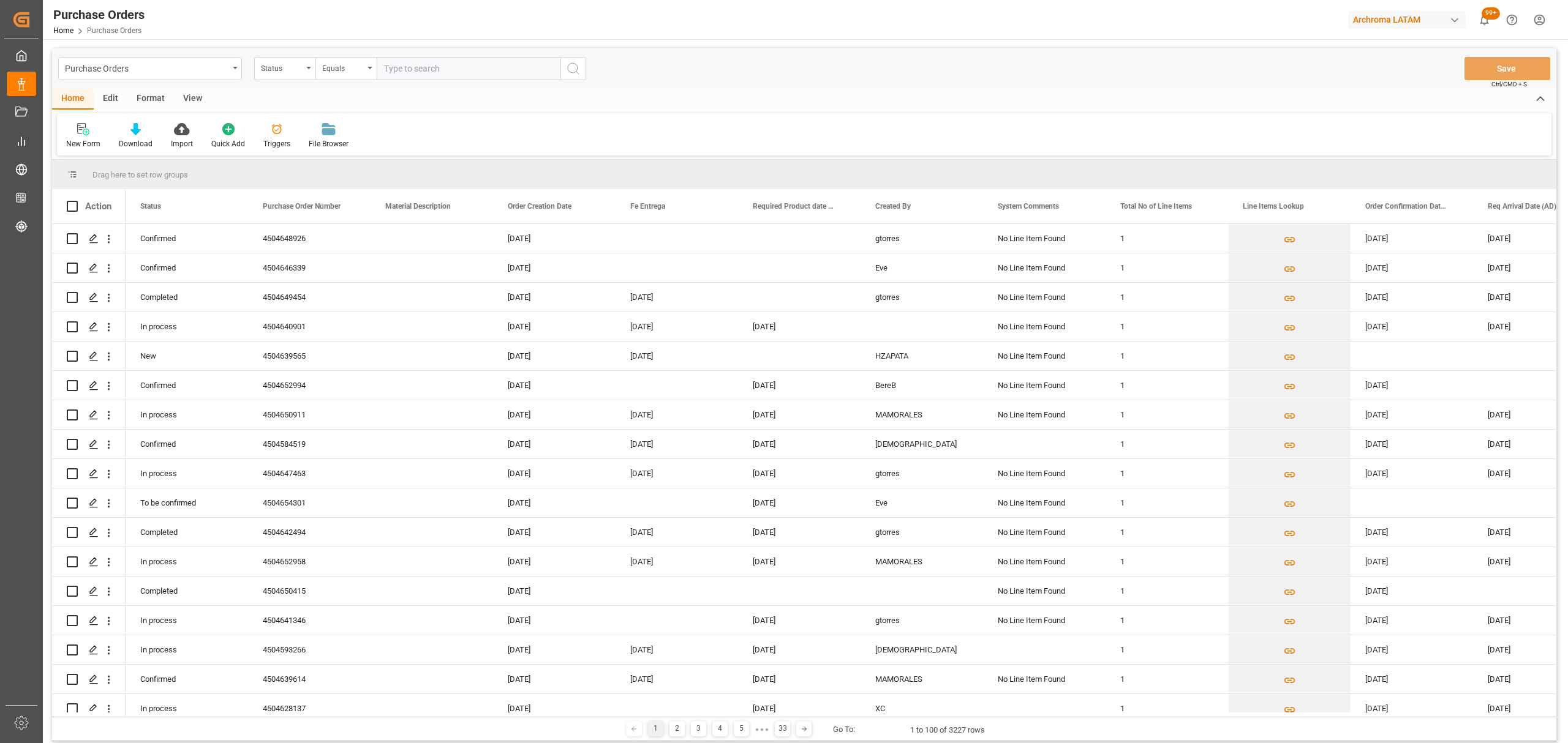
click at [308, 74] on div "Status" at bounding box center [285, 68] width 61 height 23
click at [349, 149] on div "Purchase Order Number" at bounding box center [346, 150] width 183 height 25
click at [349, 63] on div "Equals" at bounding box center [343, 67] width 42 height 14
click at [392, 141] on div "Fuzzy search" at bounding box center [407, 150] width 183 height 25
click at [439, 71] on input "text" at bounding box center [469, 68] width 184 height 23
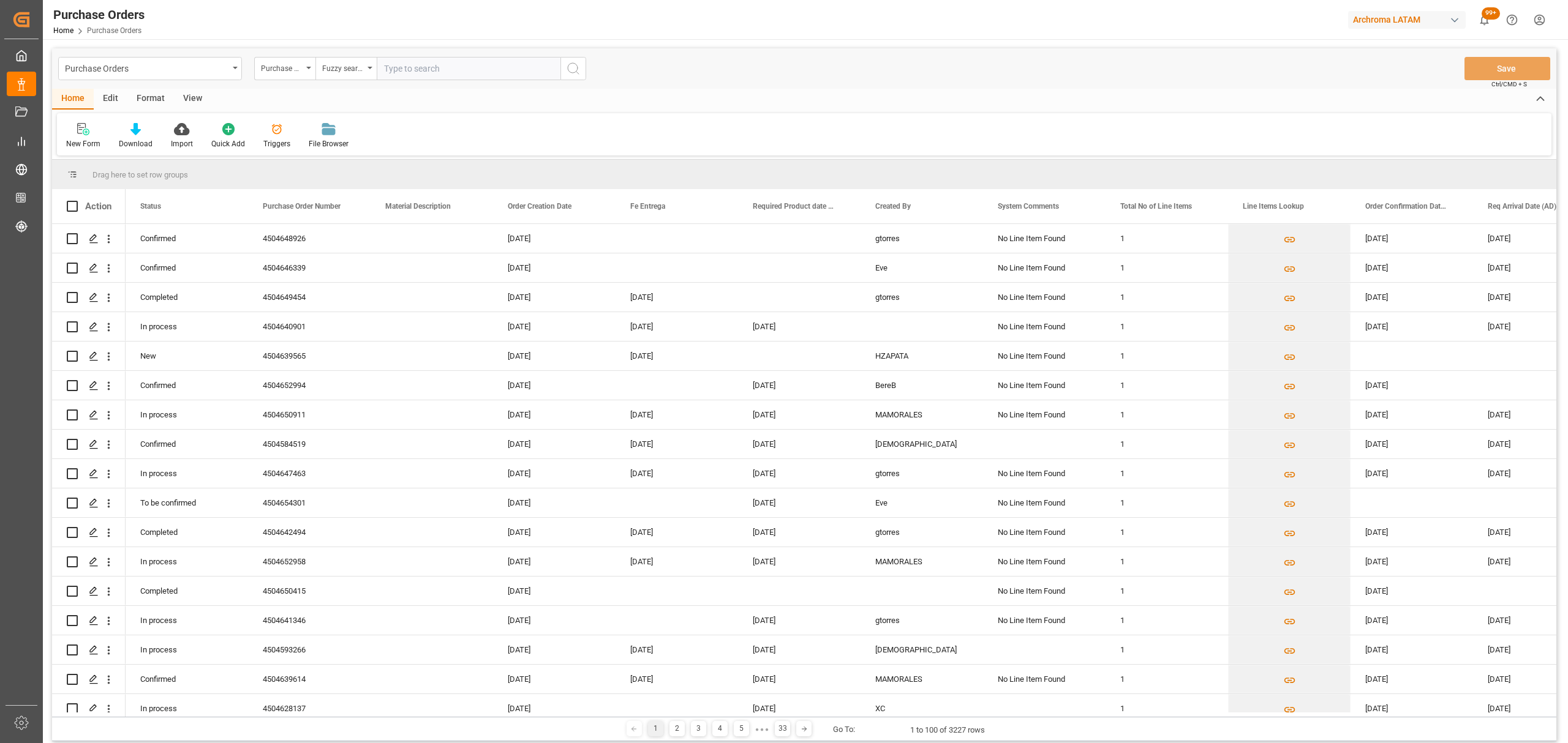
paste input "4504652958"
type input "4504652958"
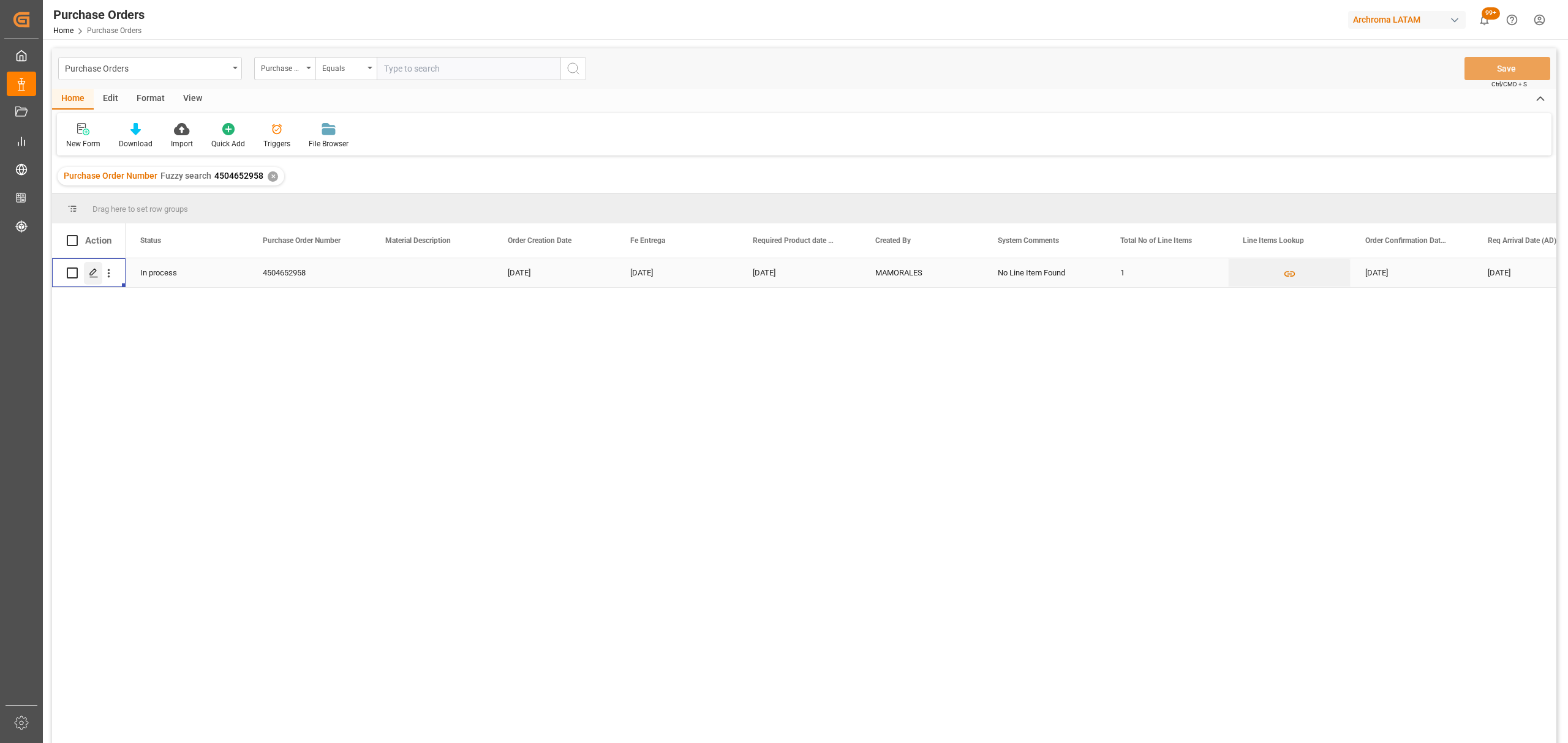
click at [92, 272] on icon "Press SPACE to select this row." at bounding box center [93, 272] width 10 height 10
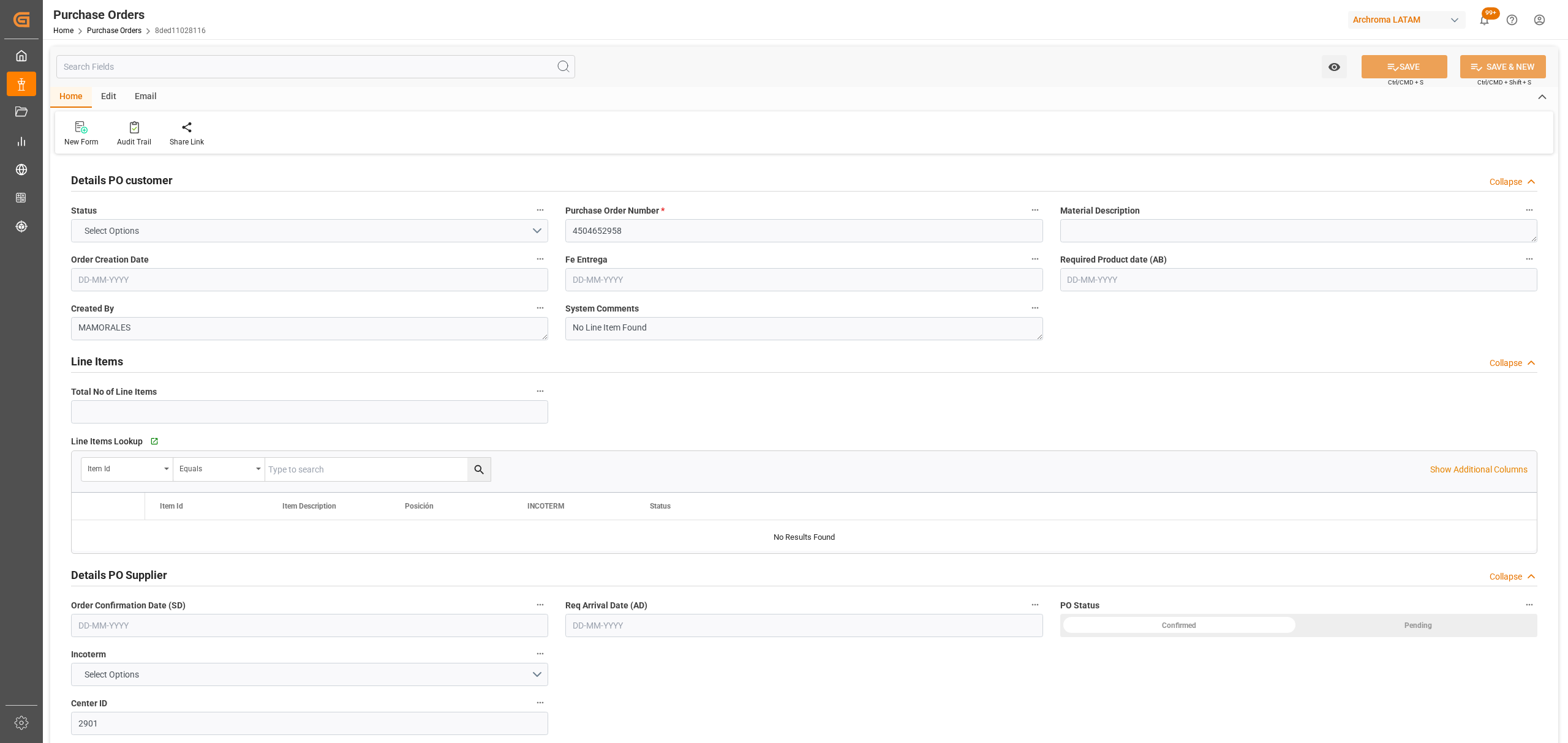
type input "1"
type input "[DATE]"
type input "21-08-2025"
type input "[DATE]"
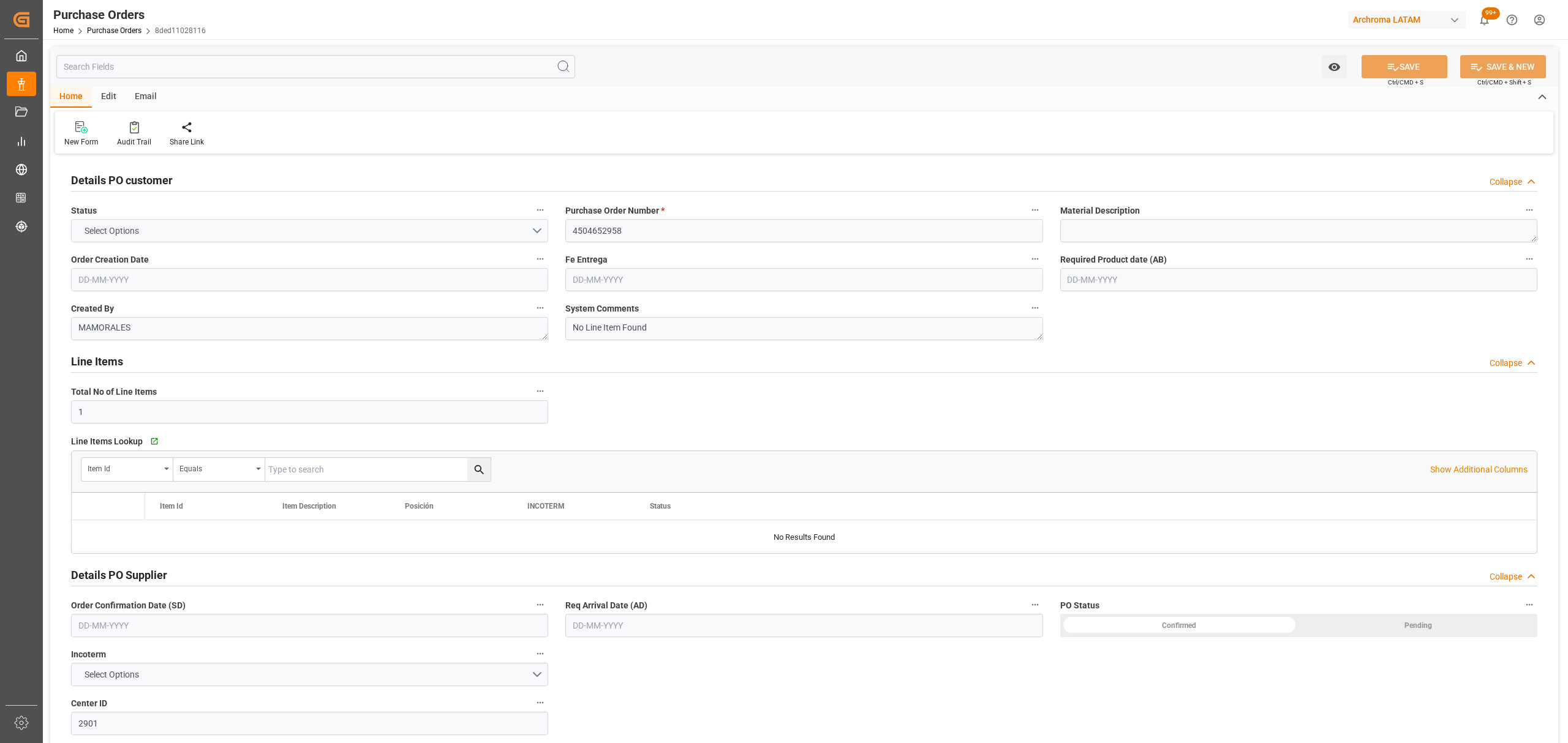
type input "[DATE]"
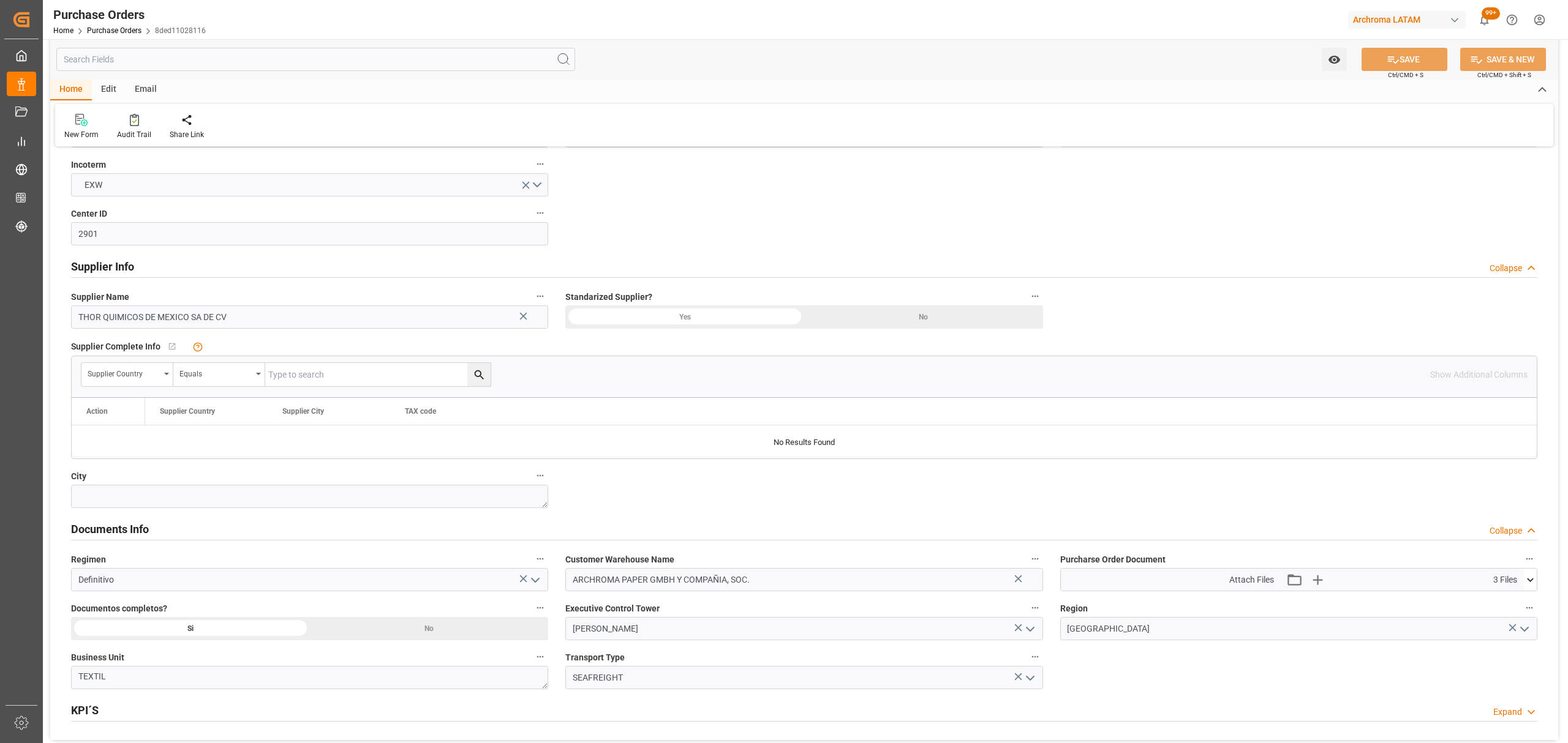
scroll to position [652, 0]
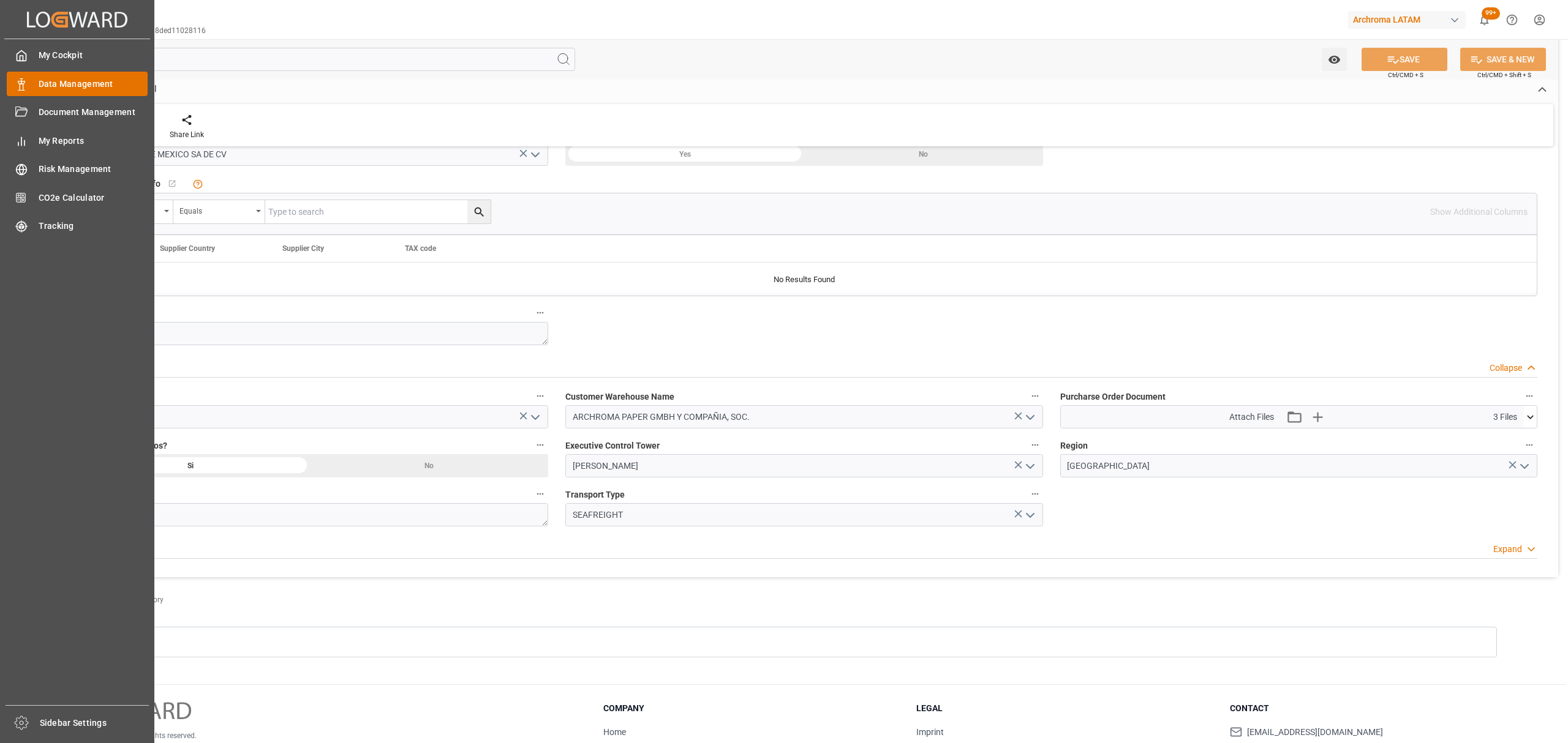
click at [70, 82] on span "Data Management" at bounding box center [93, 84] width 110 height 13
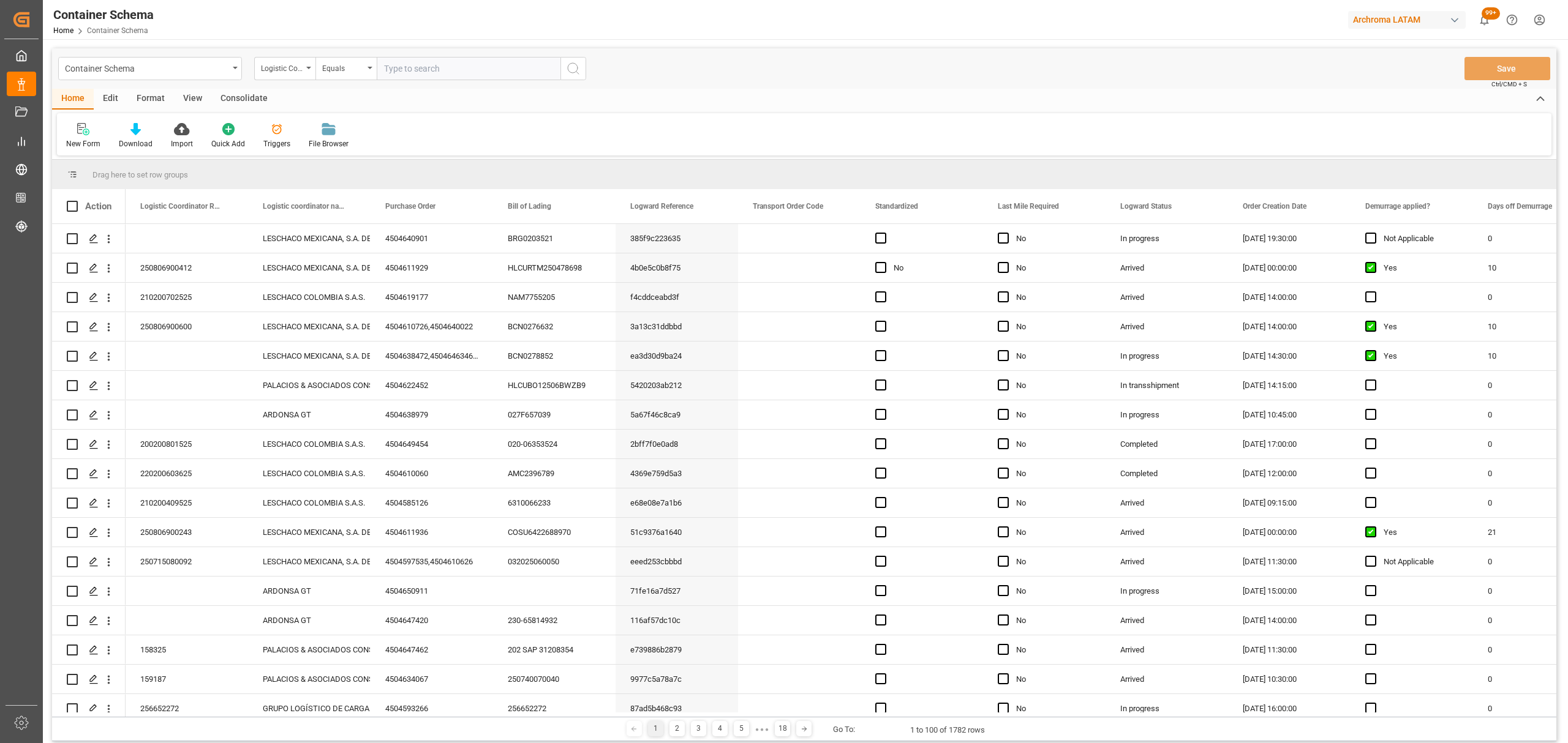
click at [197, 68] on div "Container Schema" at bounding box center [147, 67] width 164 height 15
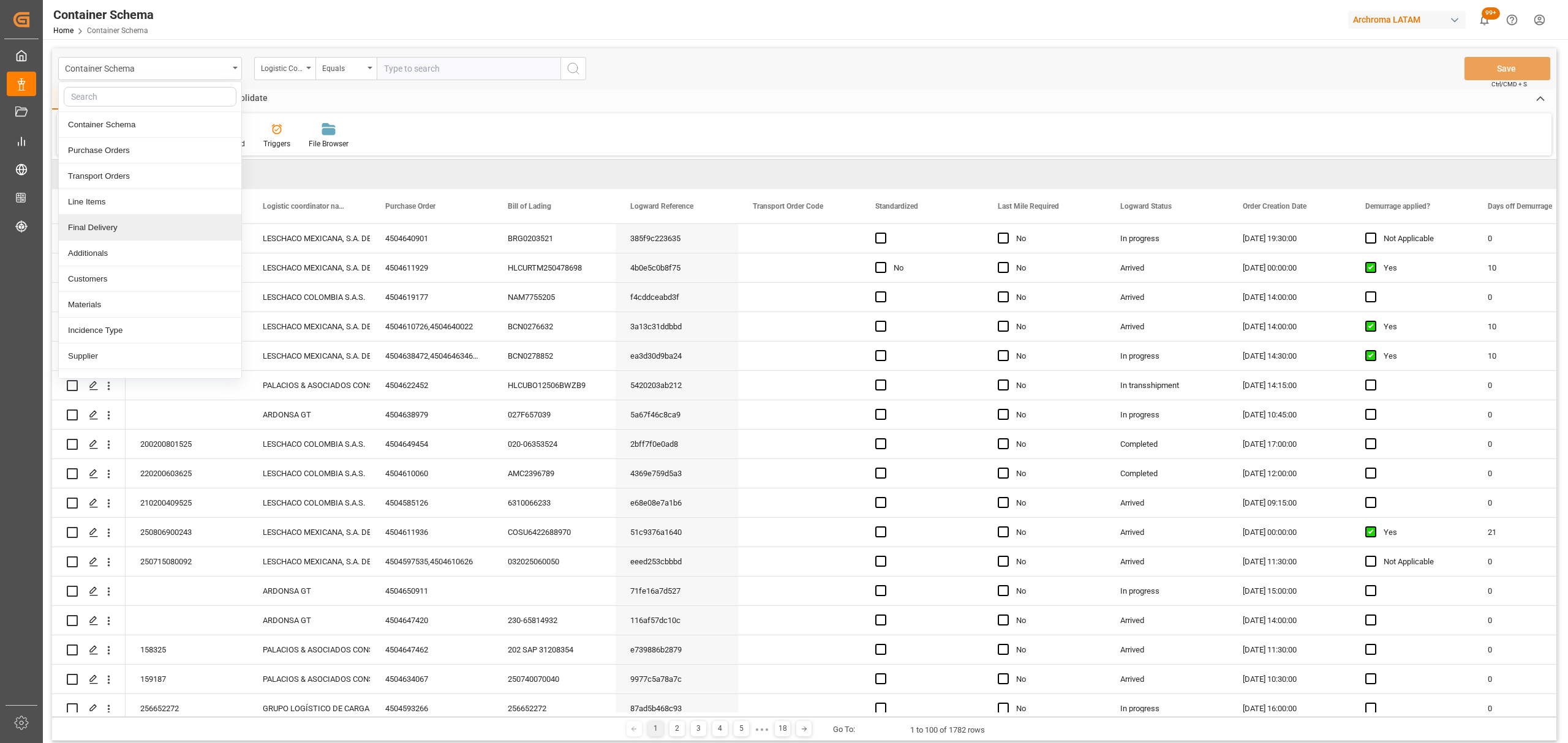
click at [114, 231] on div "Final Delivery" at bounding box center [150, 227] width 183 height 25
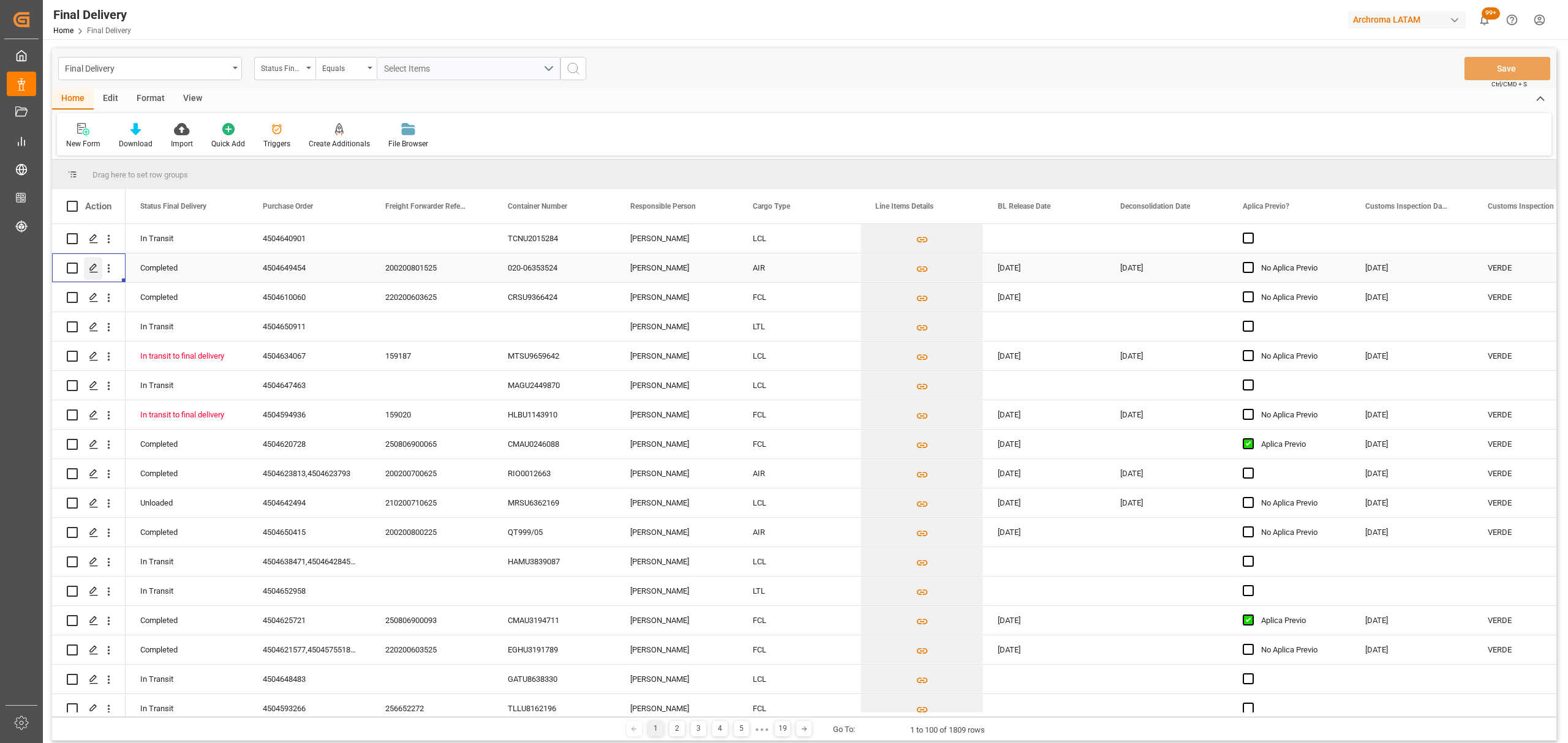
click at [89, 268] on icon "Press SPACE to select this row." at bounding box center [93, 268] width 10 height 10
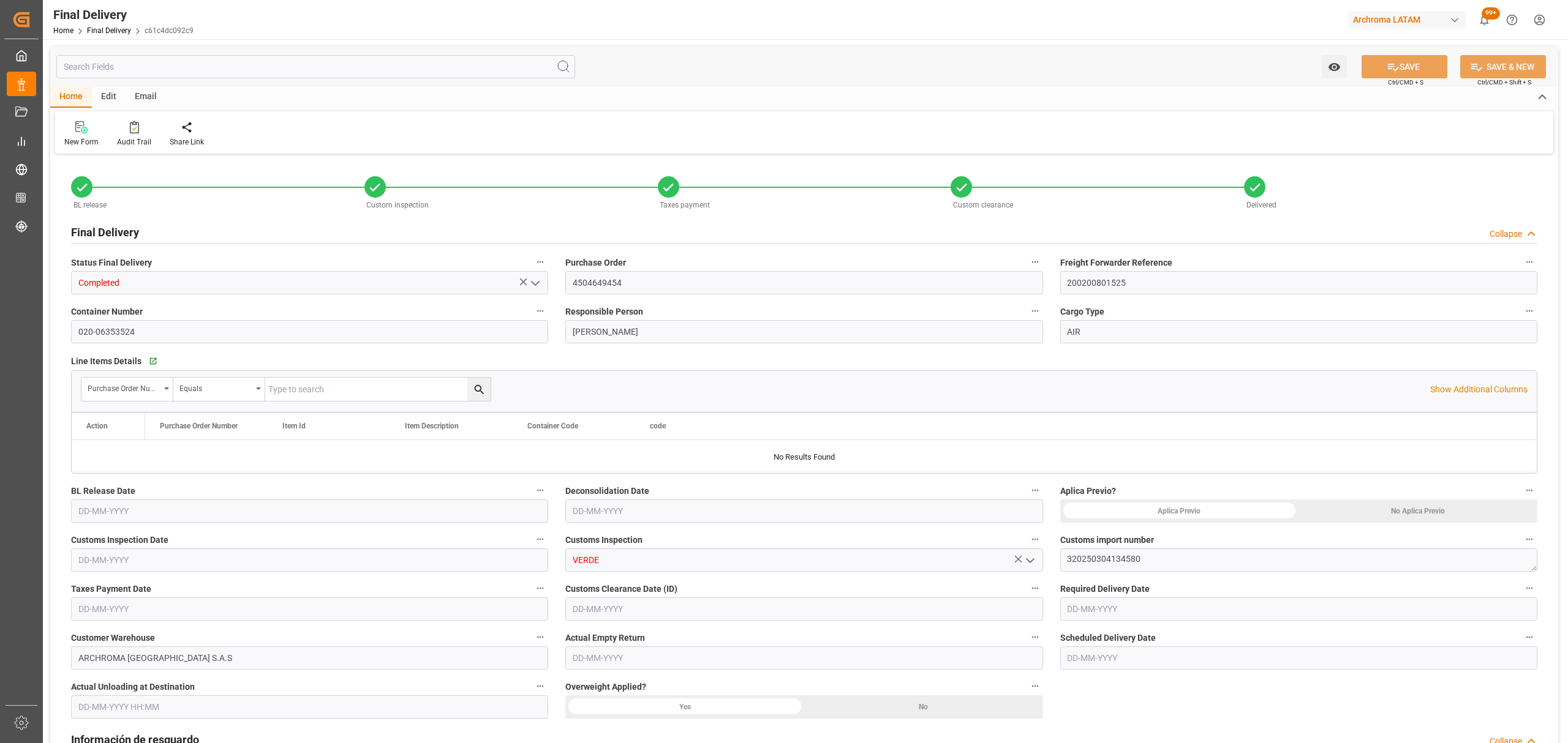
type input "[DATE]"
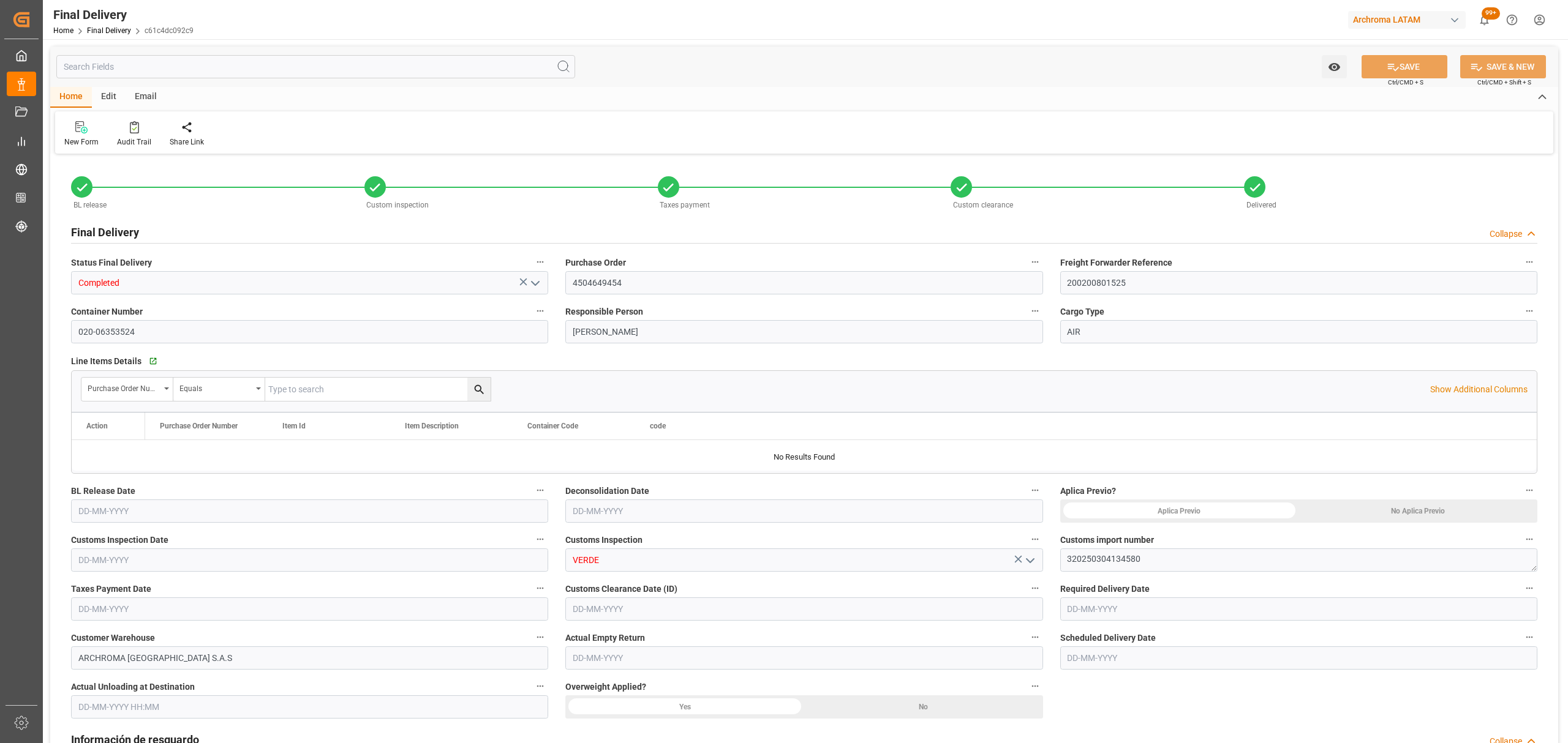
type input "[DATE]"
type input "[DATE] 15:00"
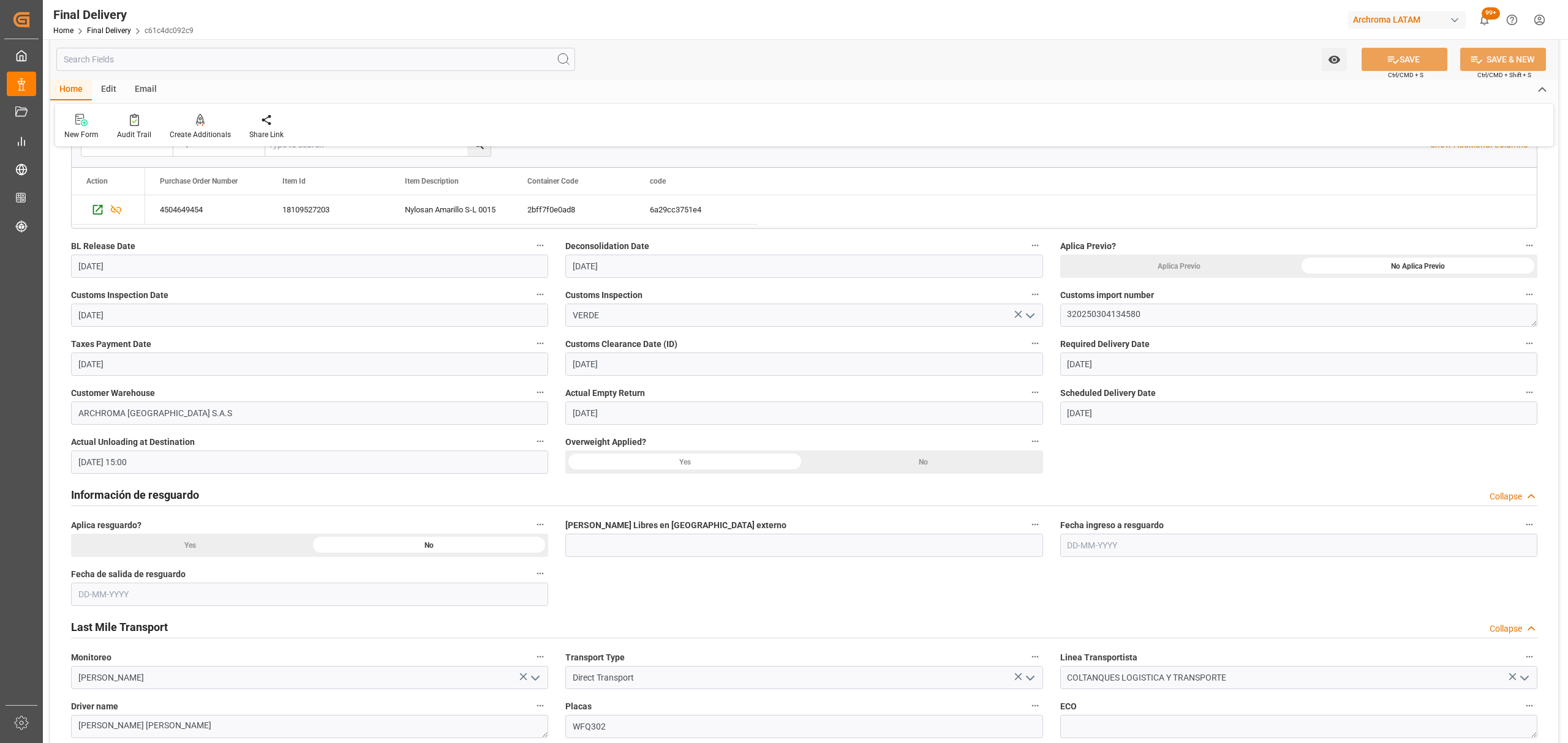
scroll to position [327, 0]
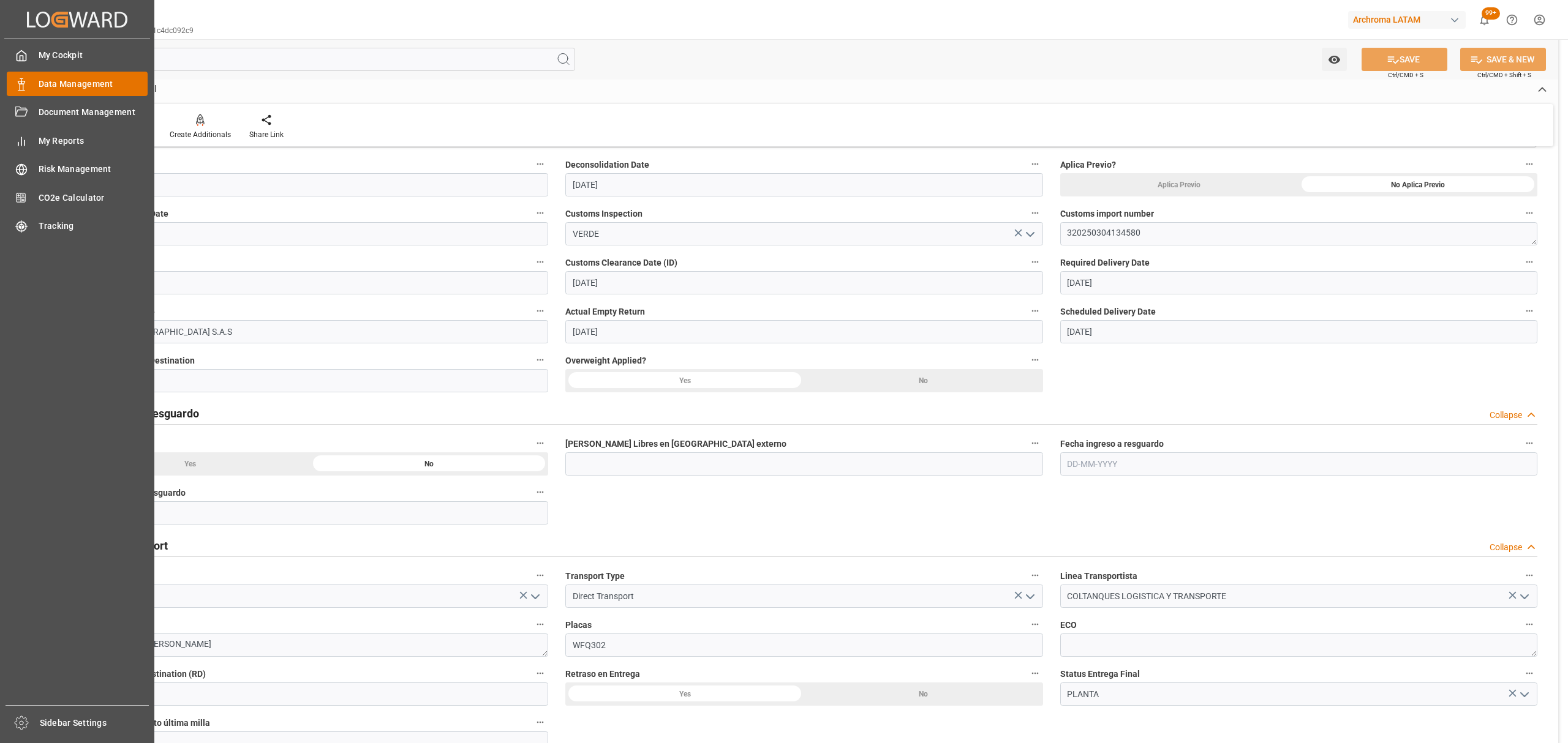
click at [38, 79] on span "Data Management" at bounding box center [93, 84] width 110 height 13
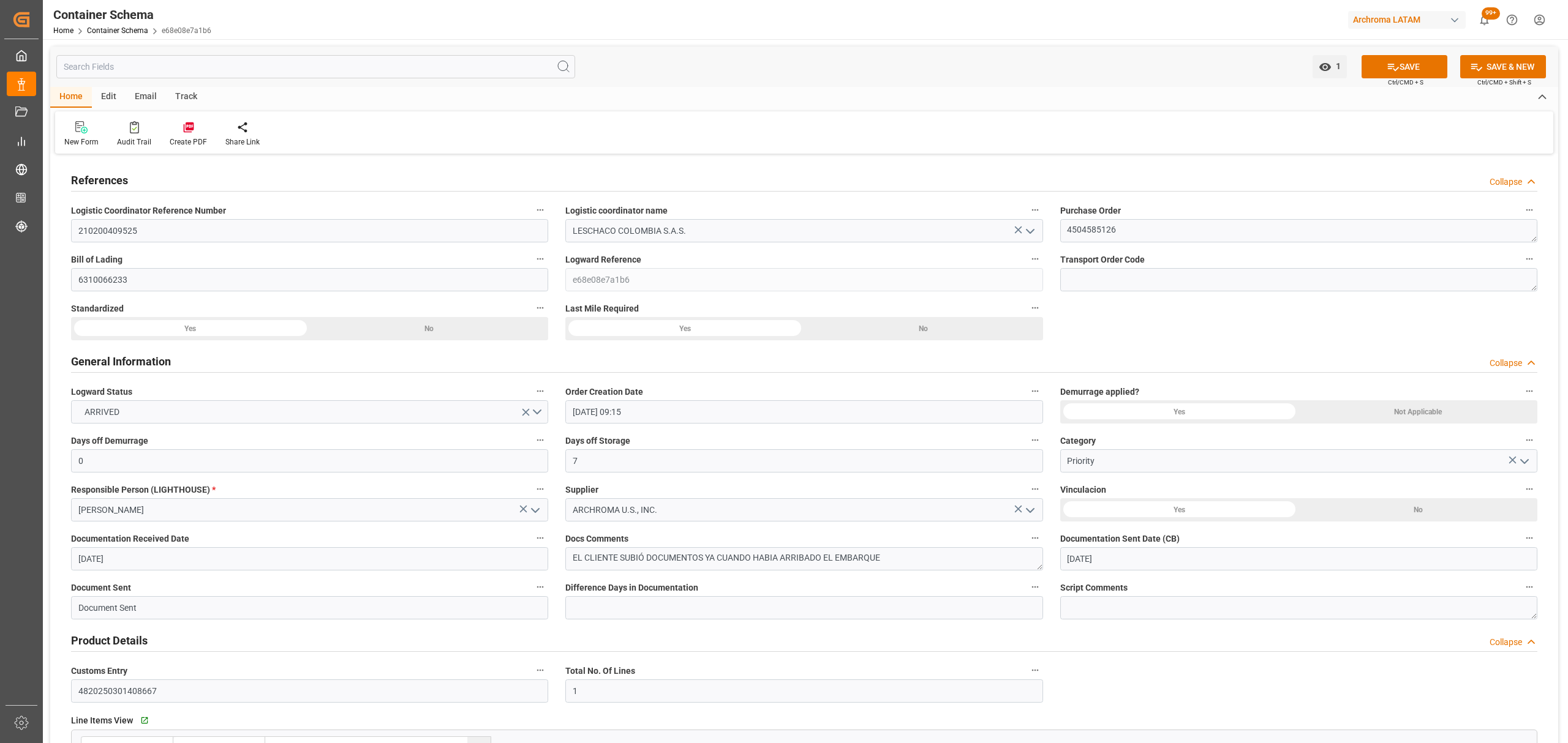
scroll to position [1031, 0]
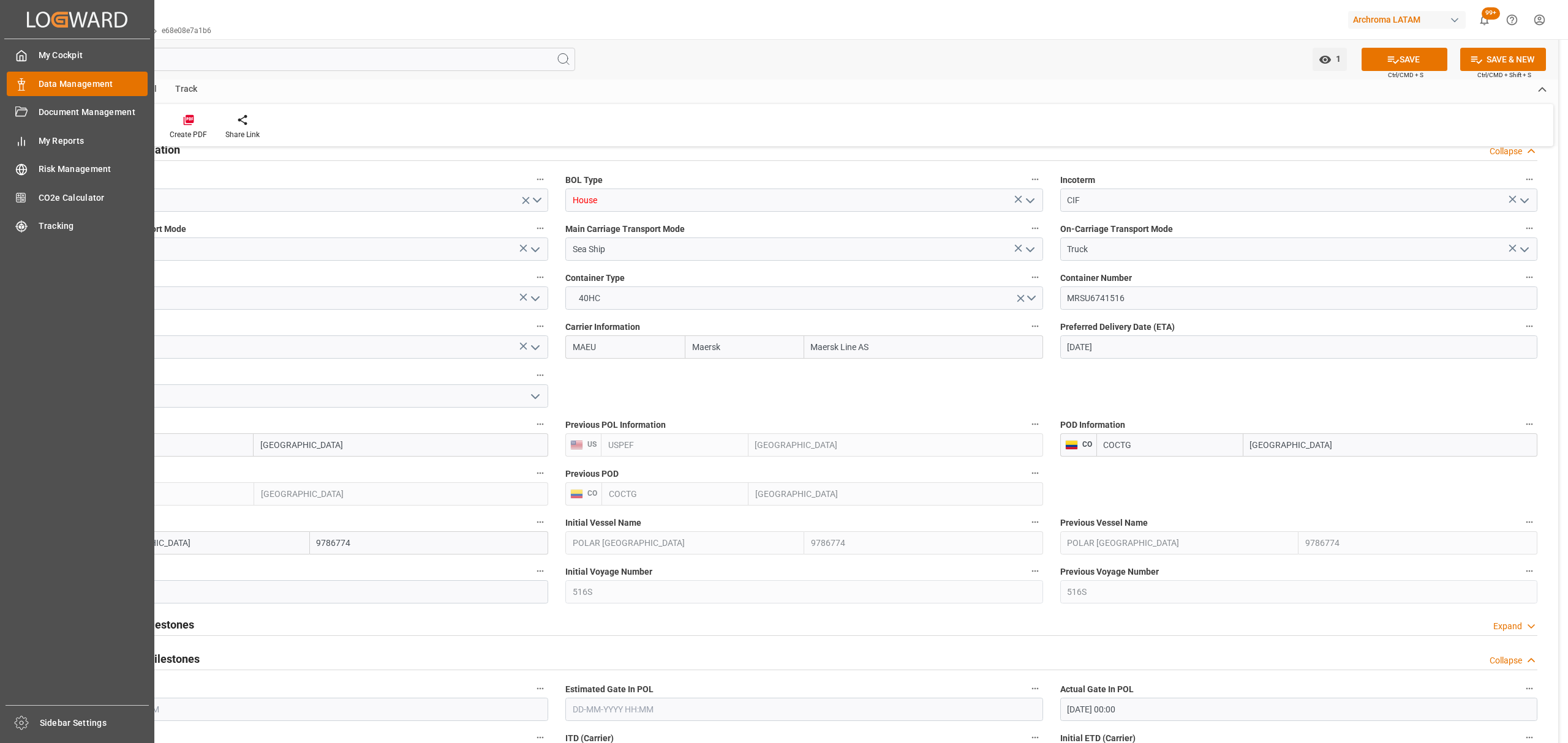
click at [81, 89] on span "Data Management" at bounding box center [93, 84] width 110 height 13
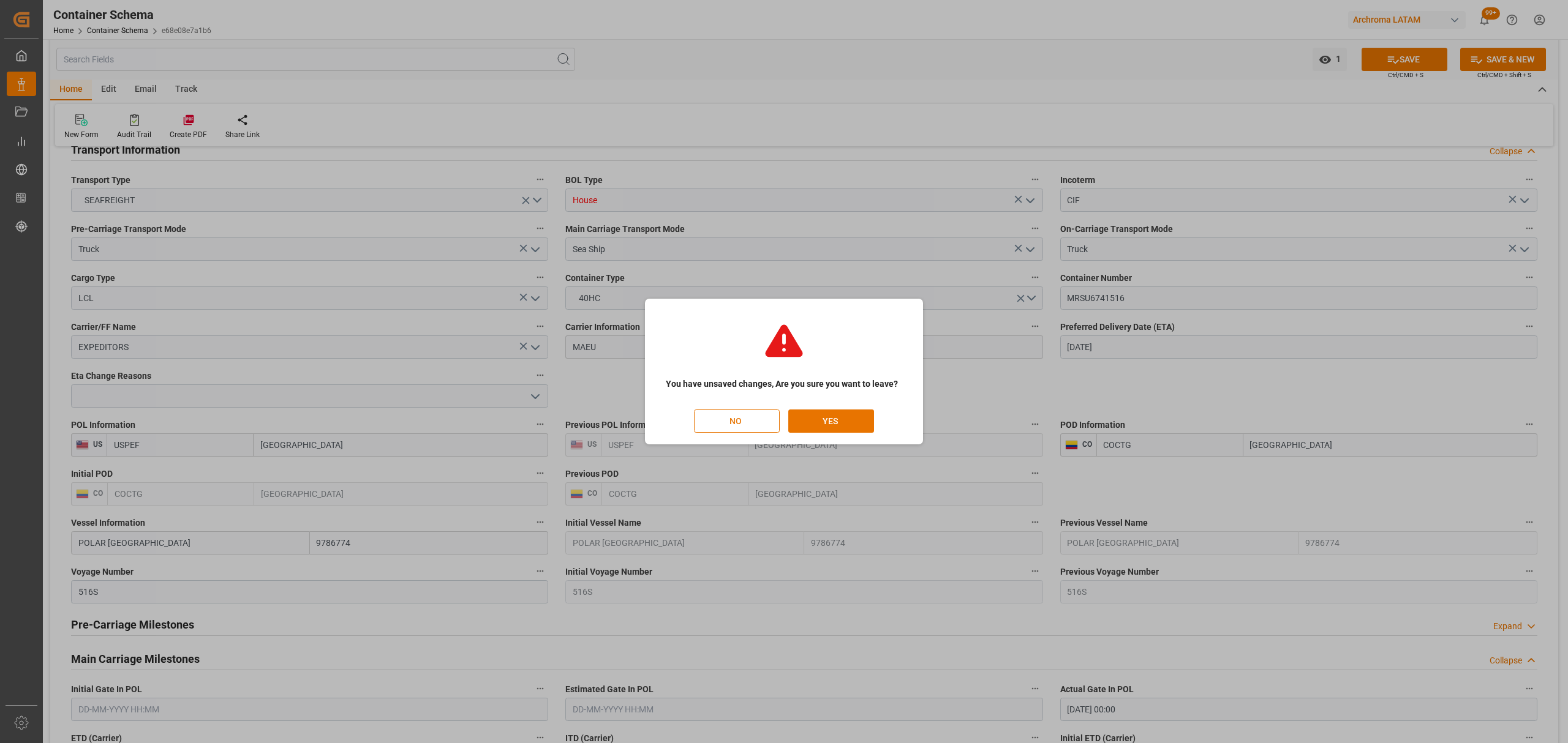
click at [743, 422] on button "NO" at bounding box center [737, 421] width 86 height 23
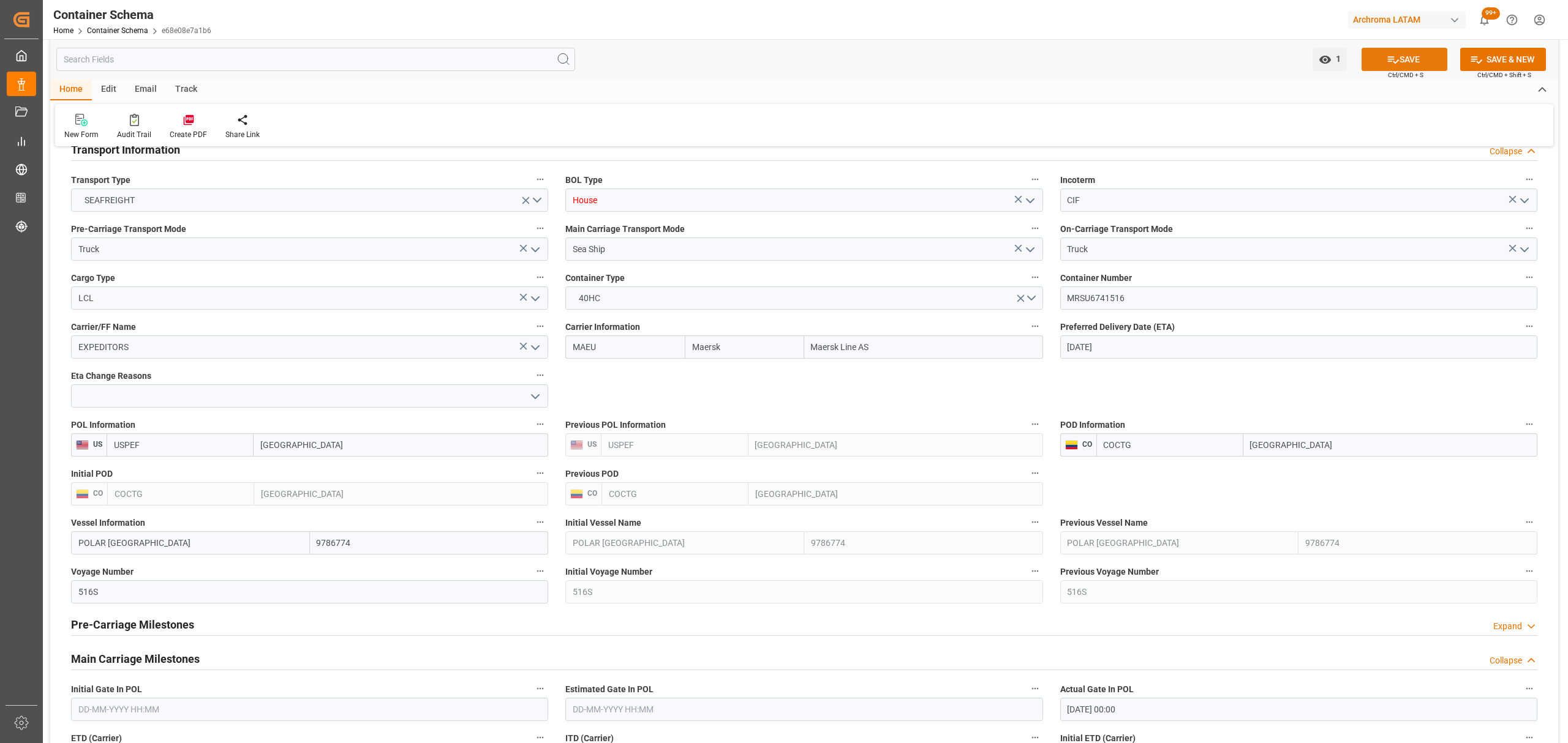
click at [1413, 54] on button "SAVE" at bounding box center [1404, 59] width 86 height 23
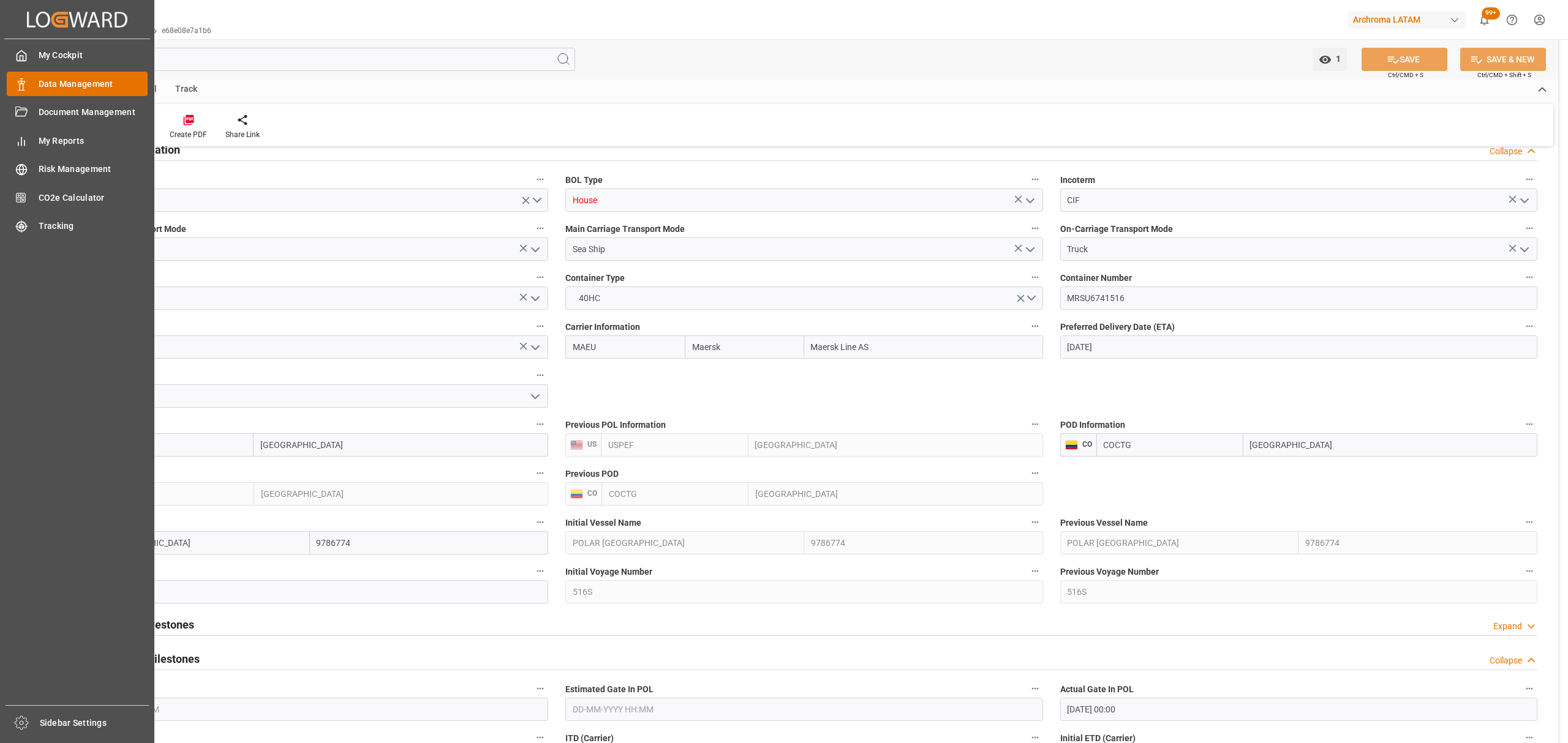
click at [62, 81] on span "Data Management" at bounding box center [93, 84] width 110 height 13
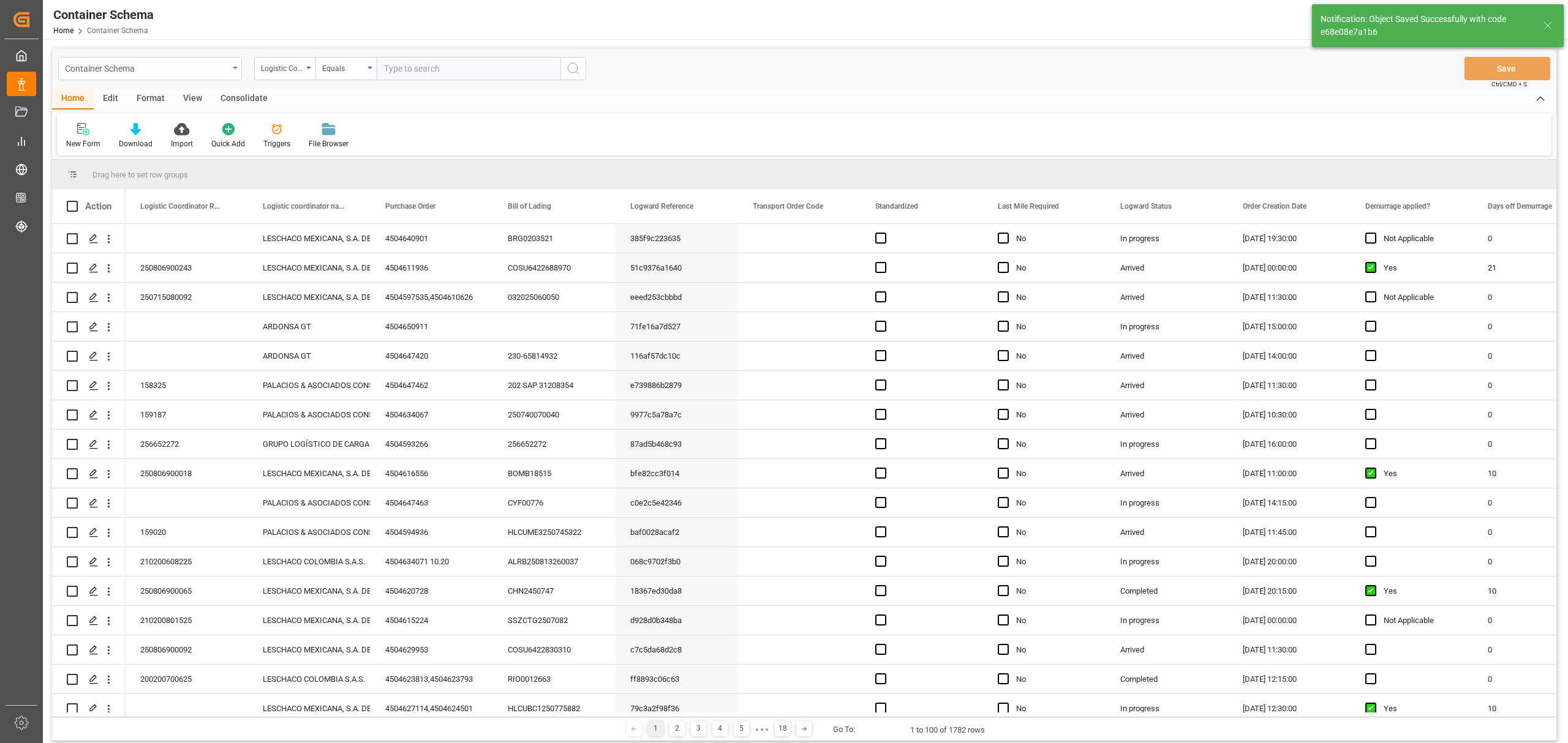
click at [208, 74] on div "Container Schema" at bounding box center [147, 67] width 164 height 15
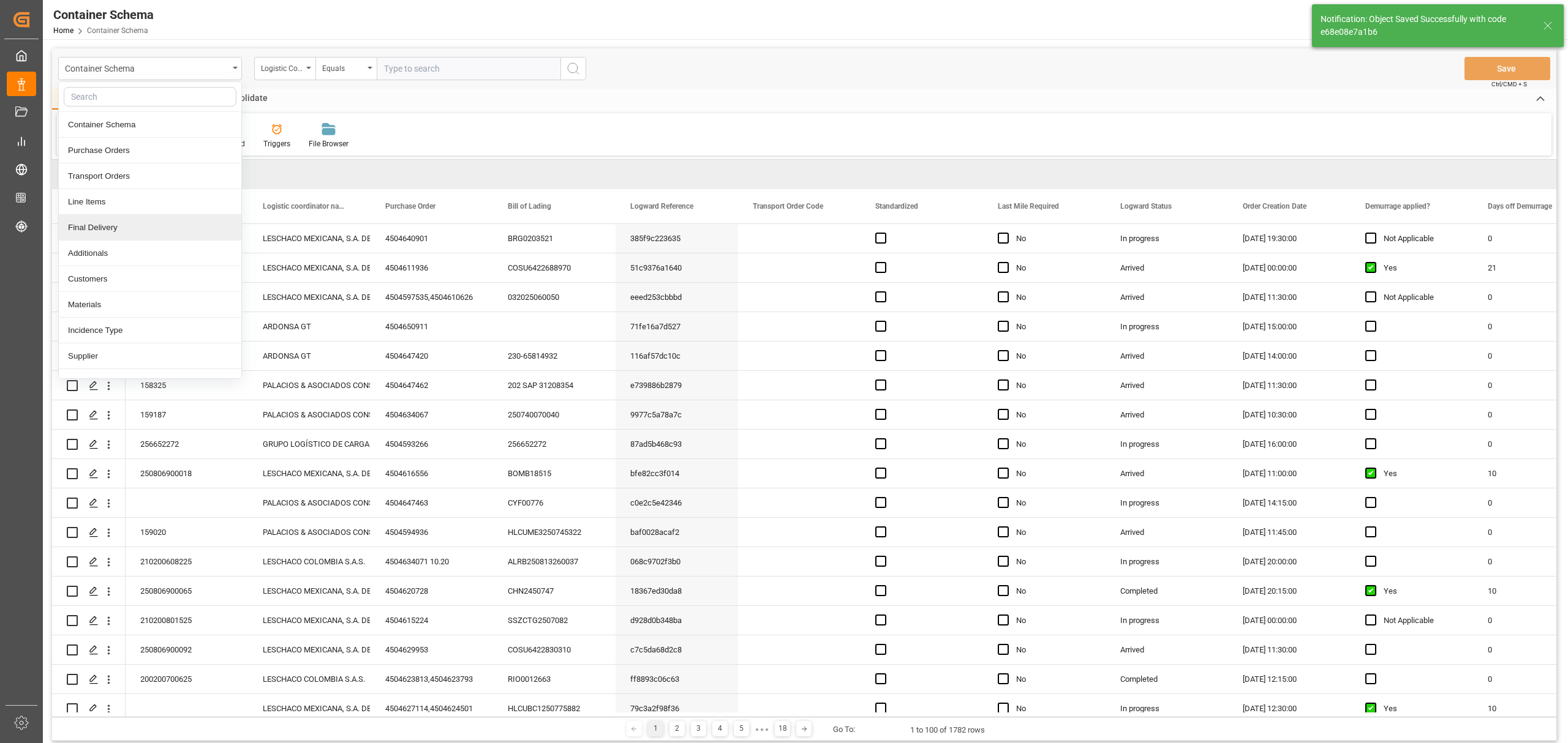
click at [113, 223] on div "Final Delivery" at bounding box center [150, 227] width 183 height 25
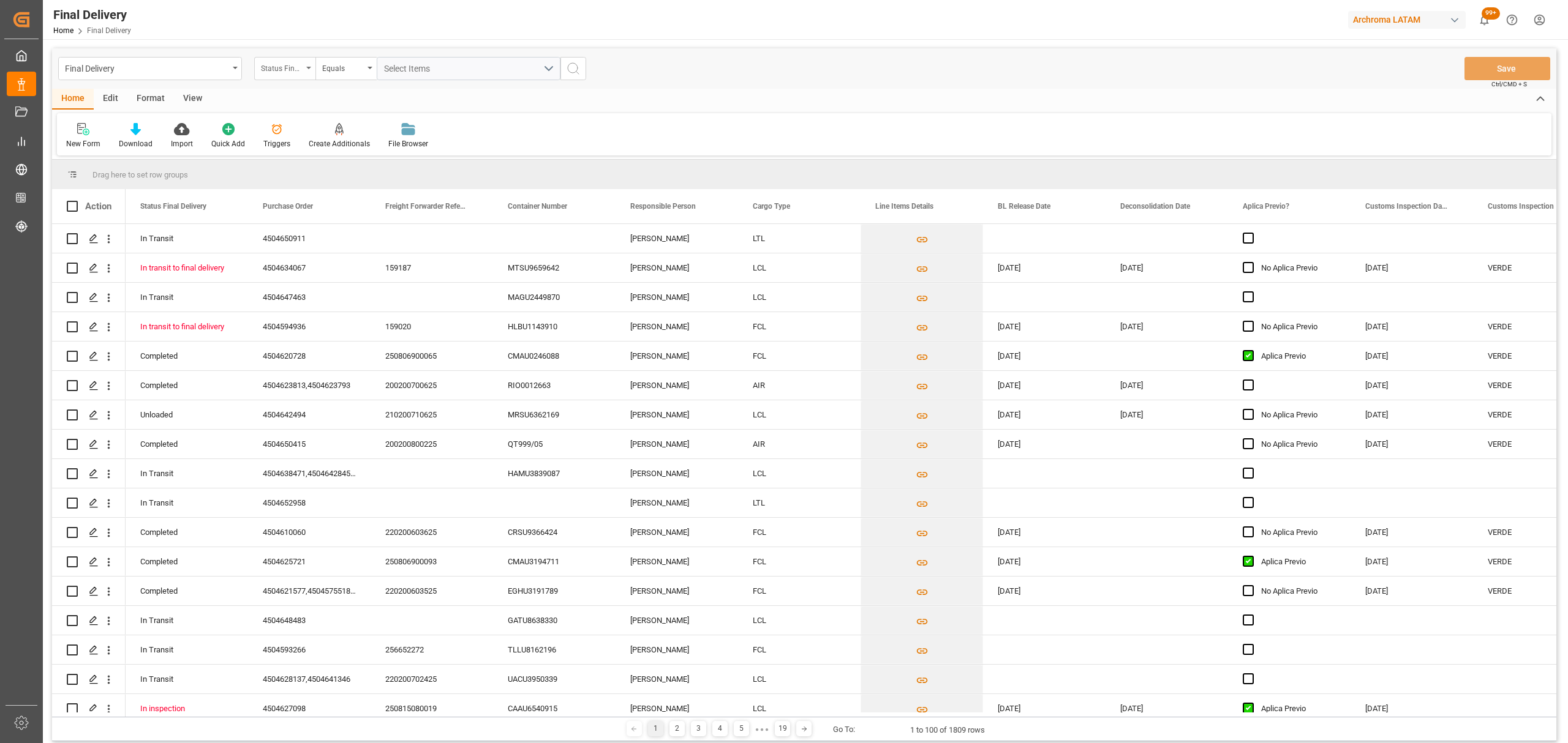
click at [277, 71] on div "Status Final Delivery" at bounding box center [282, 67] width 42 height 14
click at [319, 145] on div "Purchase Order" at bounding box center [346, 150] width 183 height 25
click at [349, 74] on div "Equals" at bounding box center [343, 67] width 42 height 14
click at [386, 152] on div "Fuzzy search" at bounding box center [407, 150] width 183 height 25
click at [432, 69] on input "text" at bounding box center [469, 68] width 184 height 23
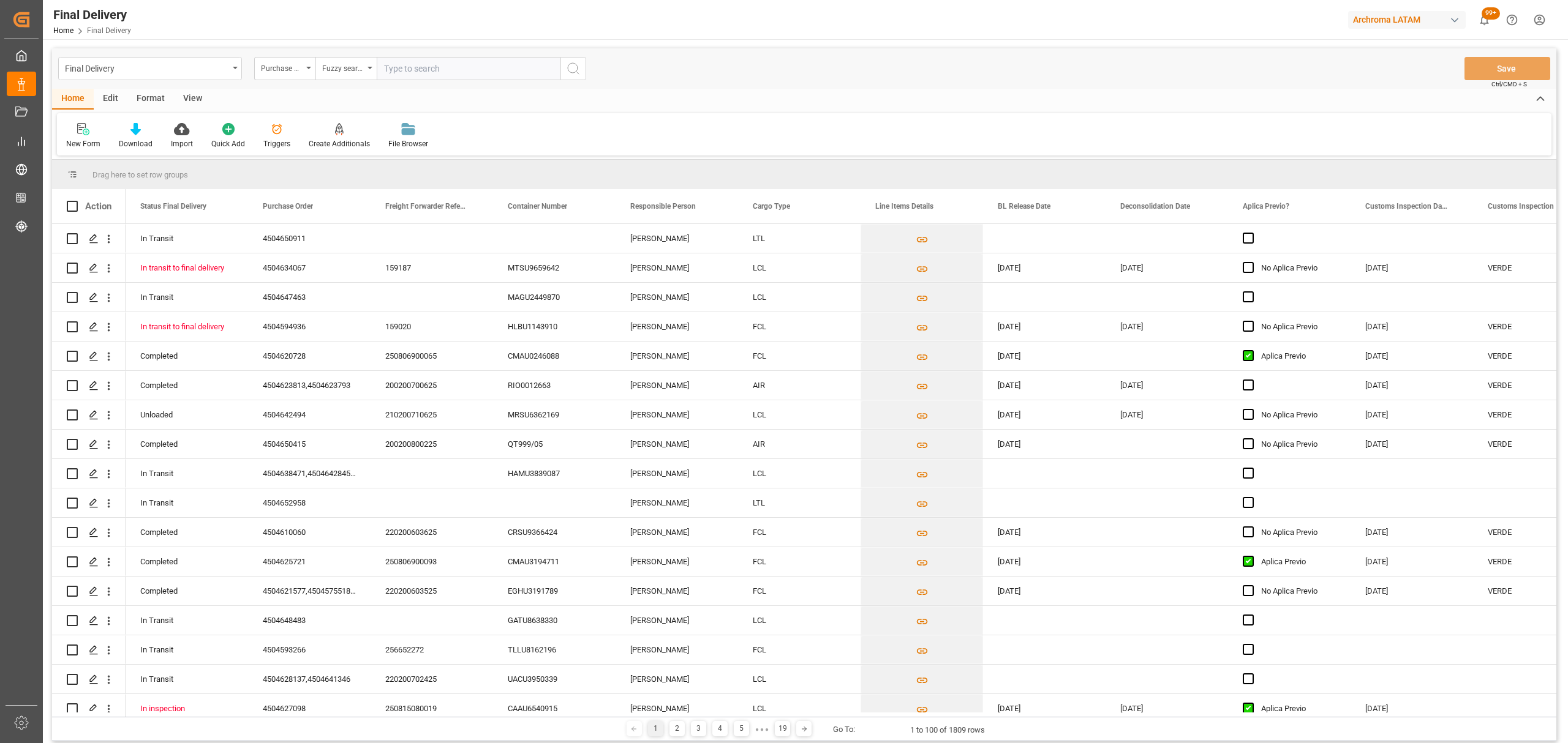
paste input "4504610060"
type input "4504610060"
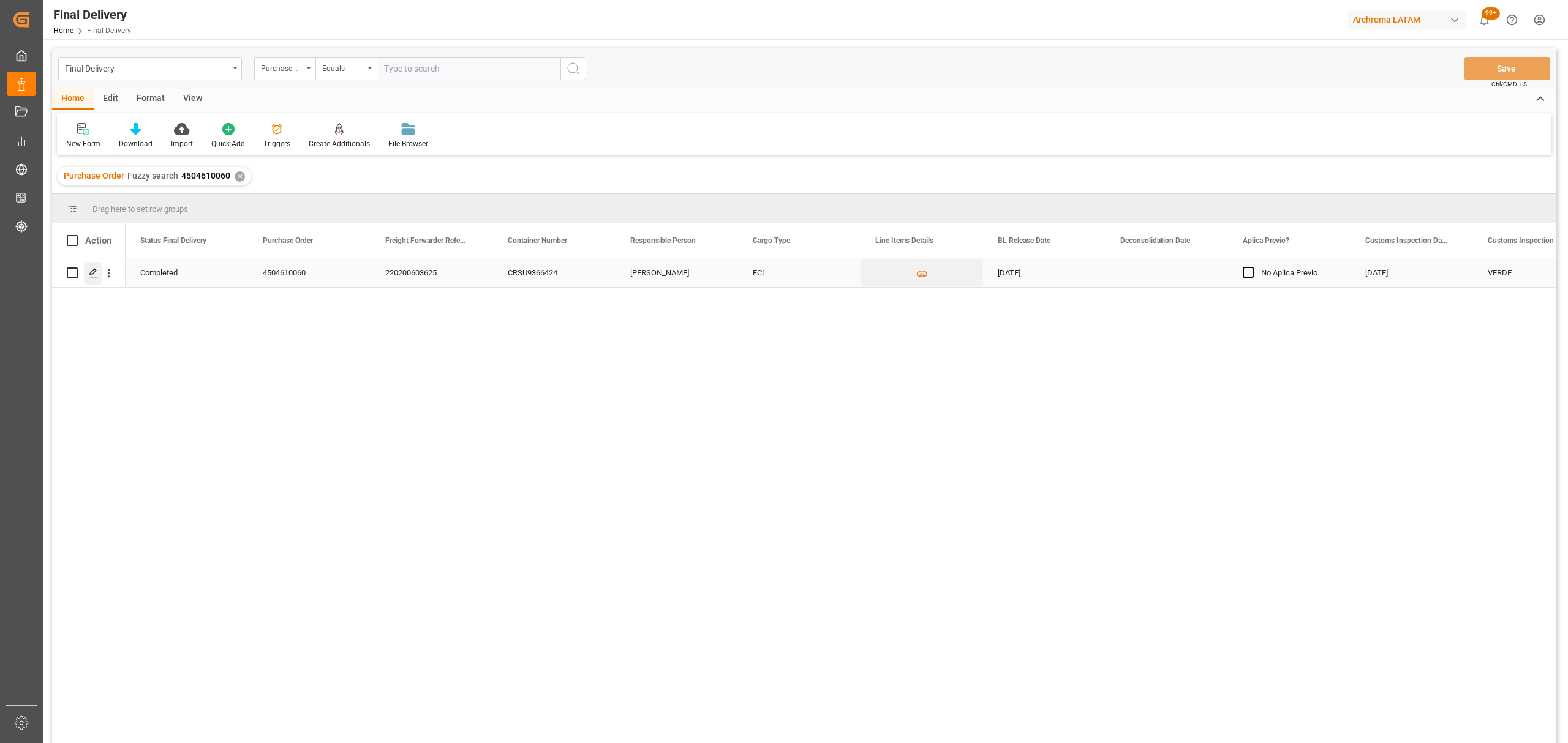
click at [94, 269] on polygon "Press SPACE to select this row." at bounding box center [93, 272] width 6 height 6
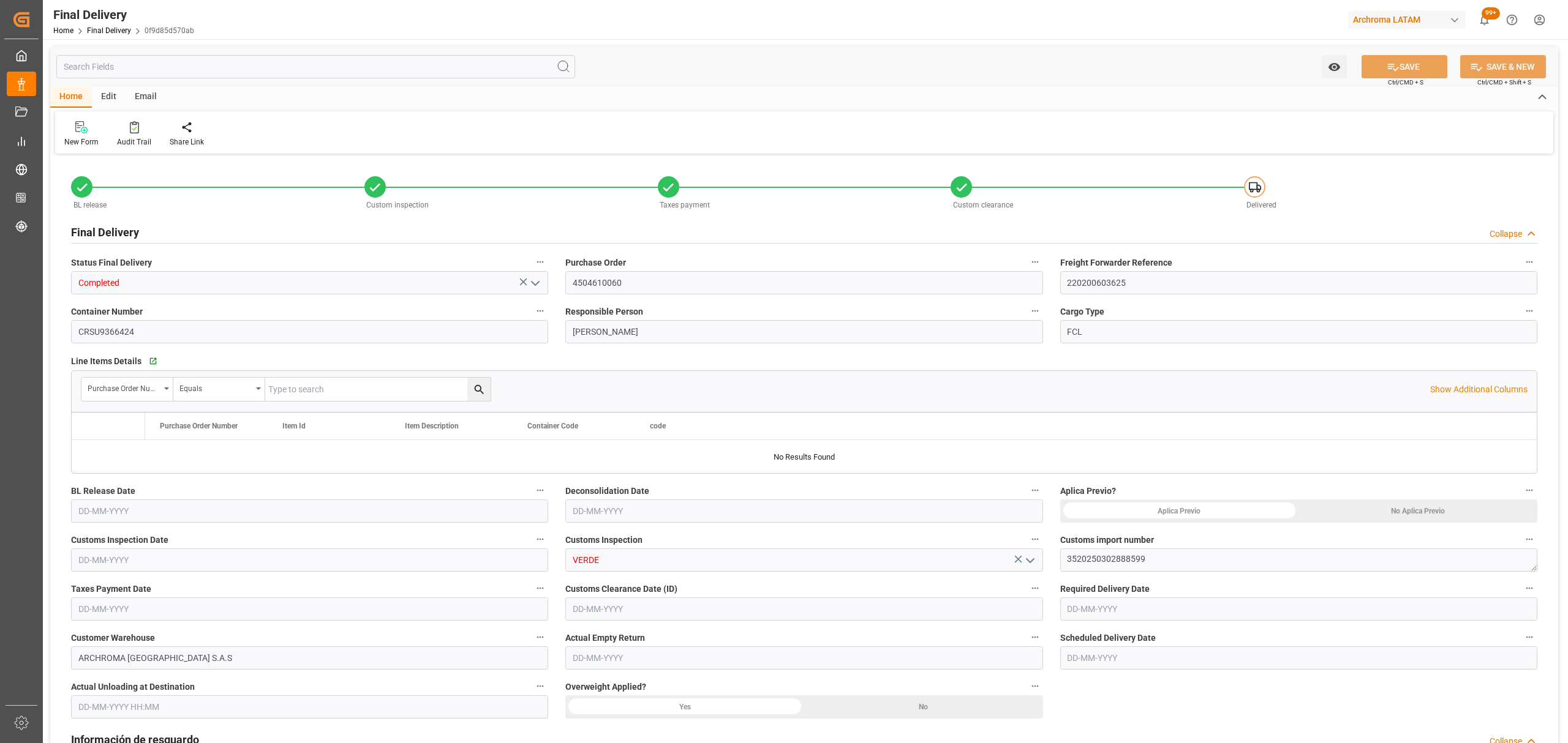
type input "3"
type input "[DATE]"
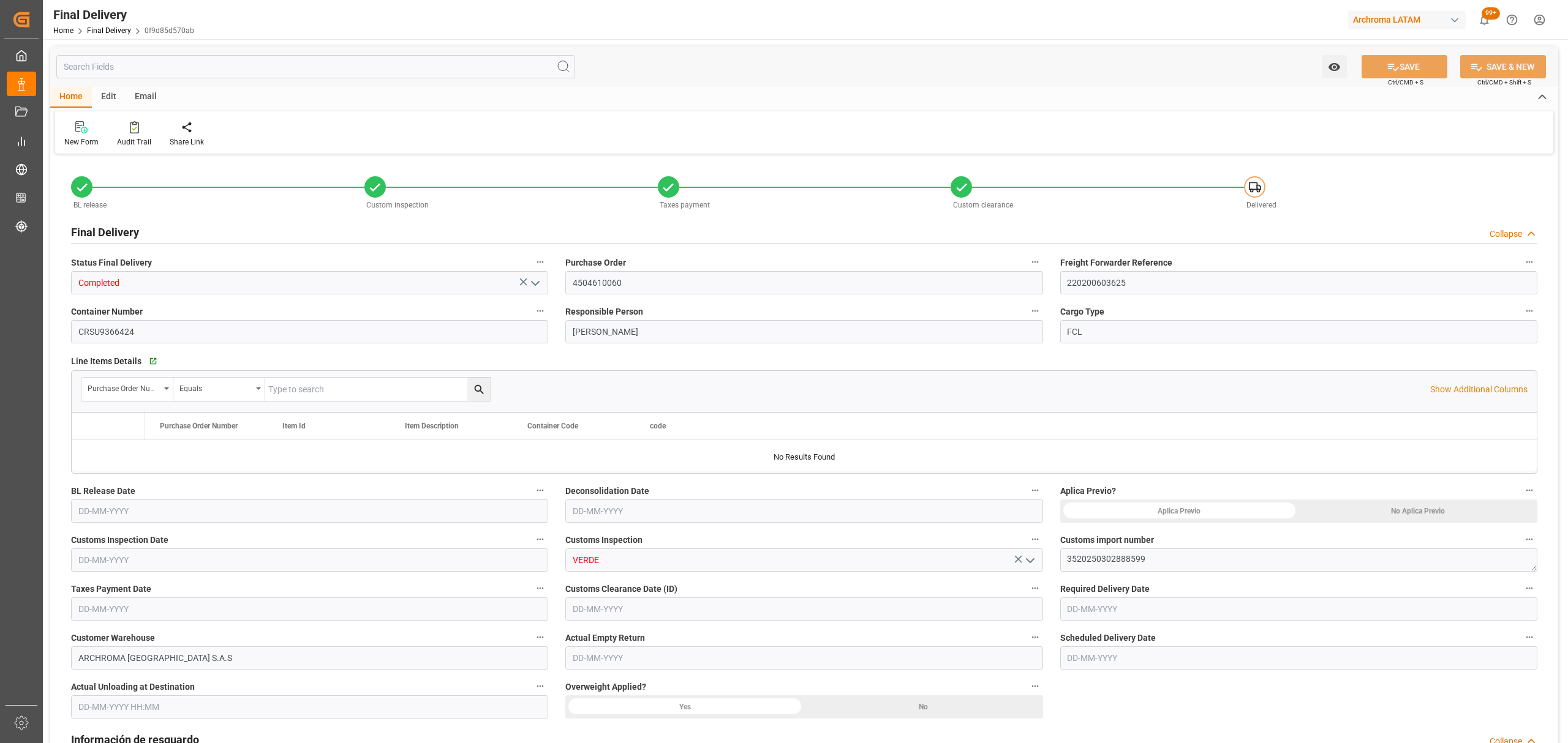
type input "[DATE]"
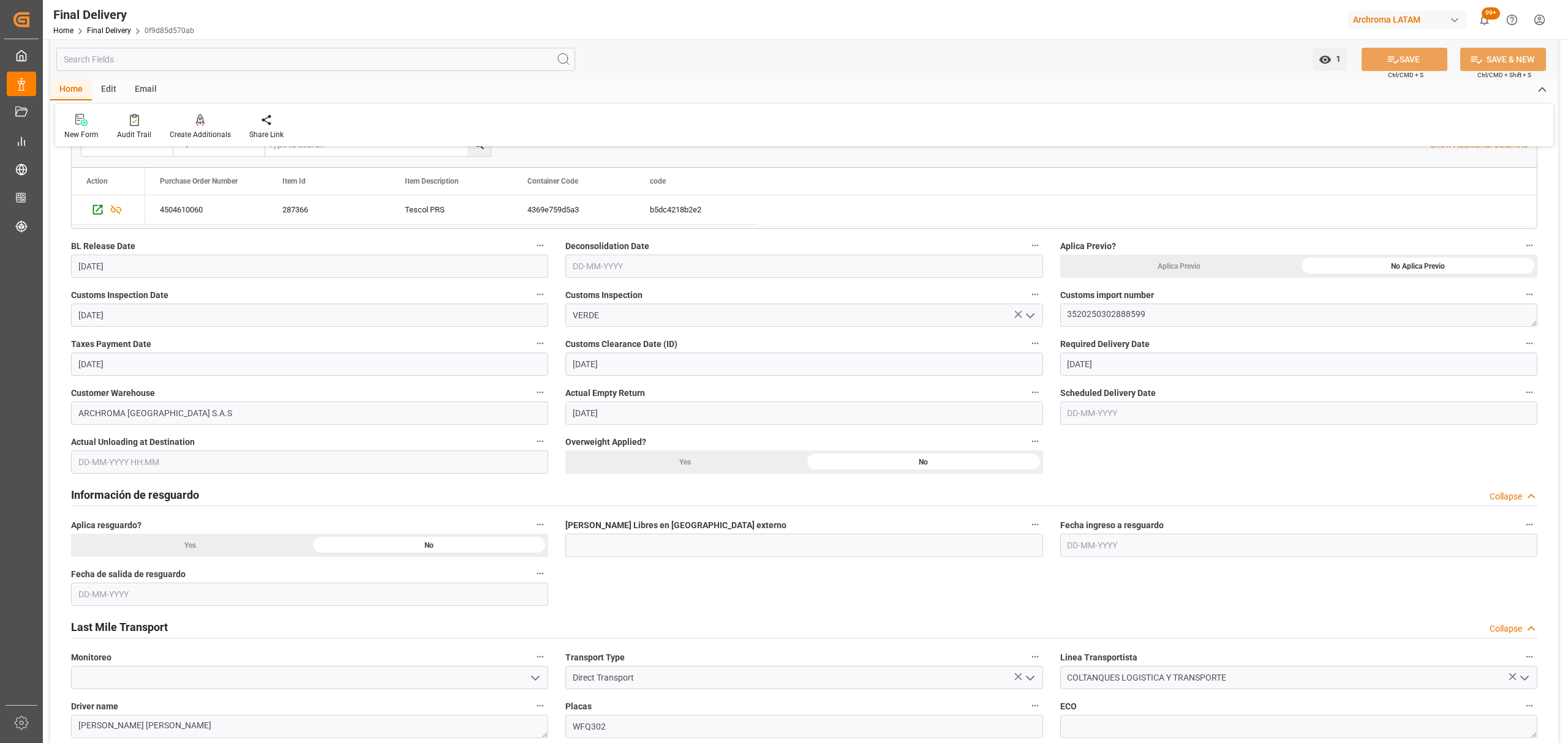
scroll to position [490, 0]
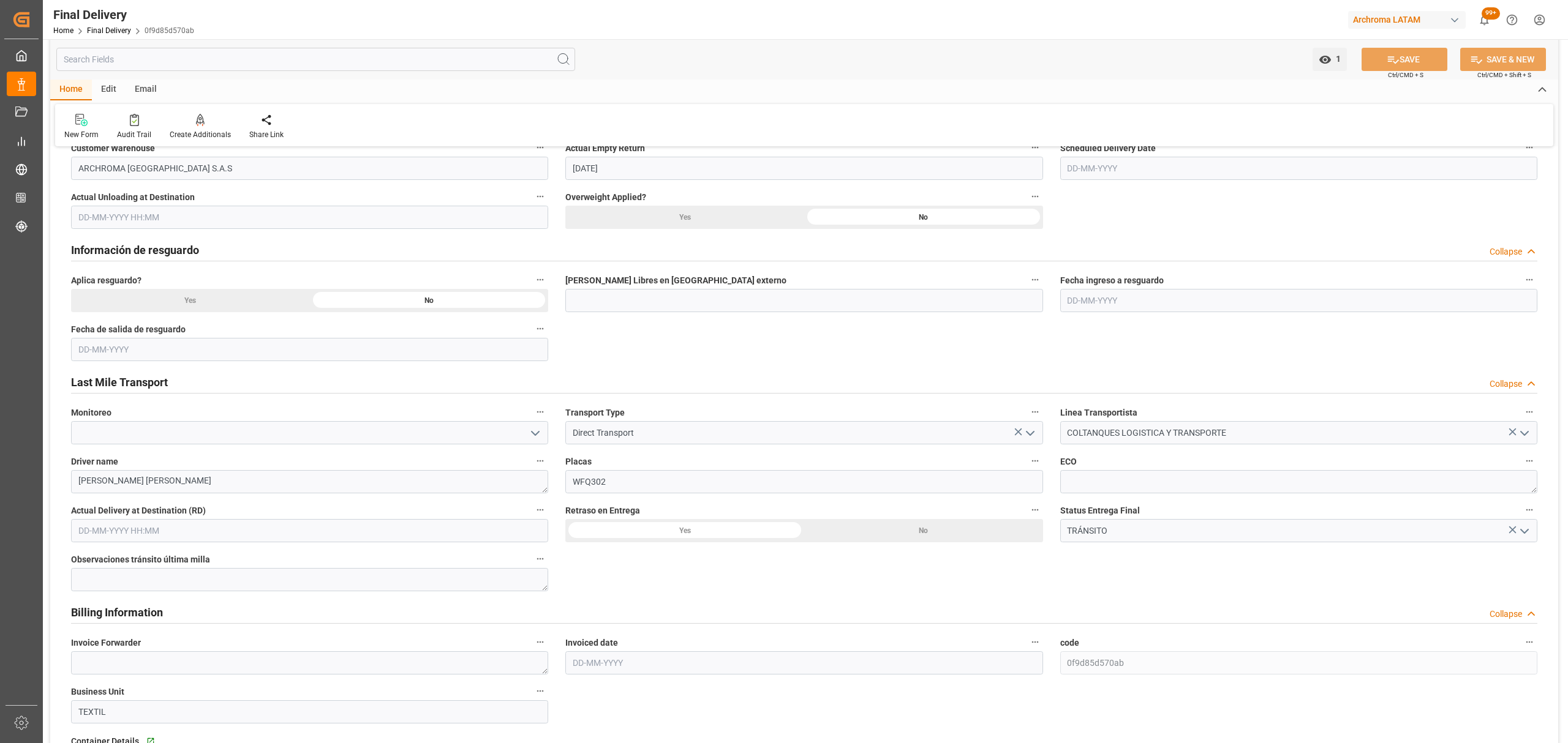
click at [1524, 530] on icon "open menu" at bounding box center [1524, 531] width 15 height 15
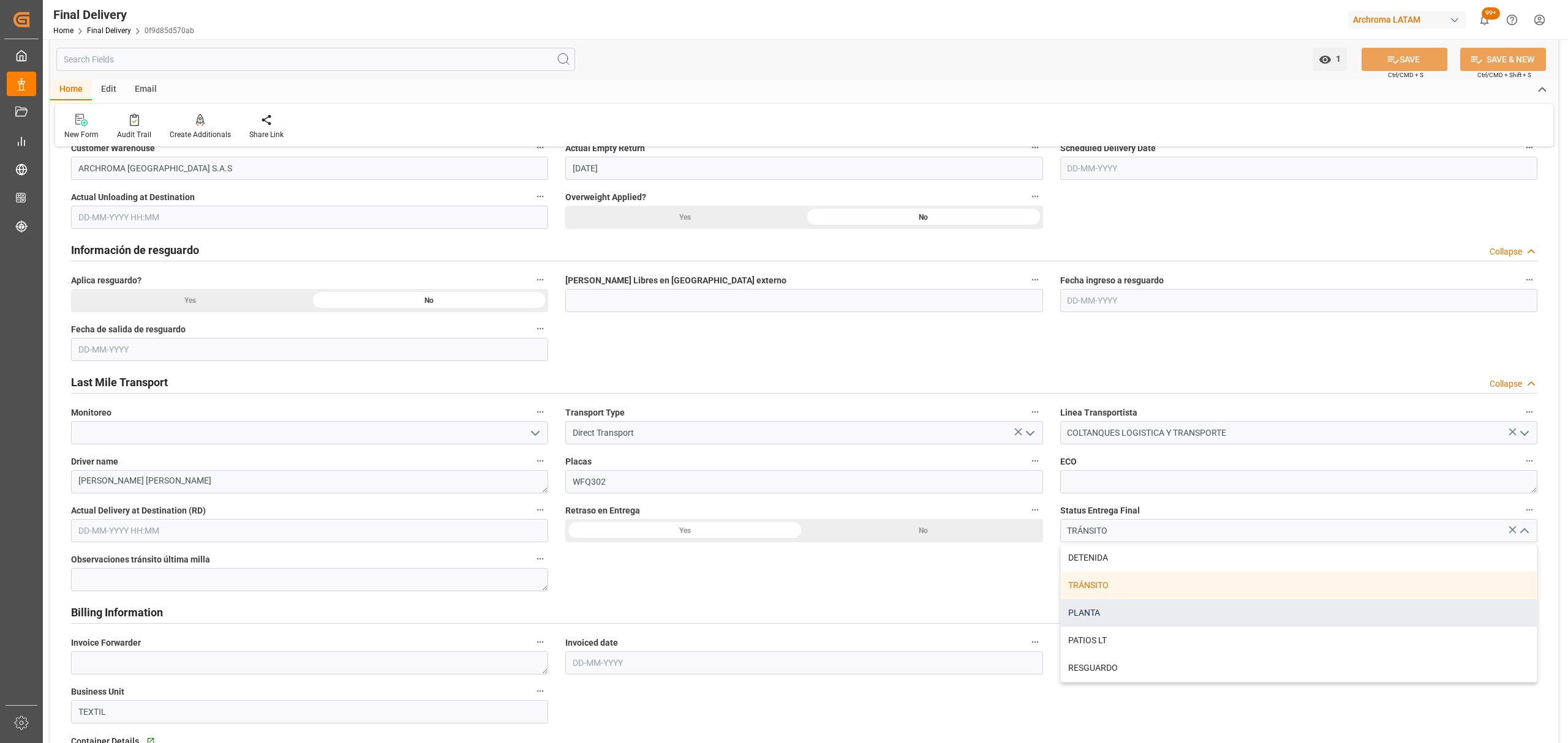
click at [1110, 611] on div "PLANTA" at bounding box center [1299, 613] width 476 height 27
type input "PLANTA"
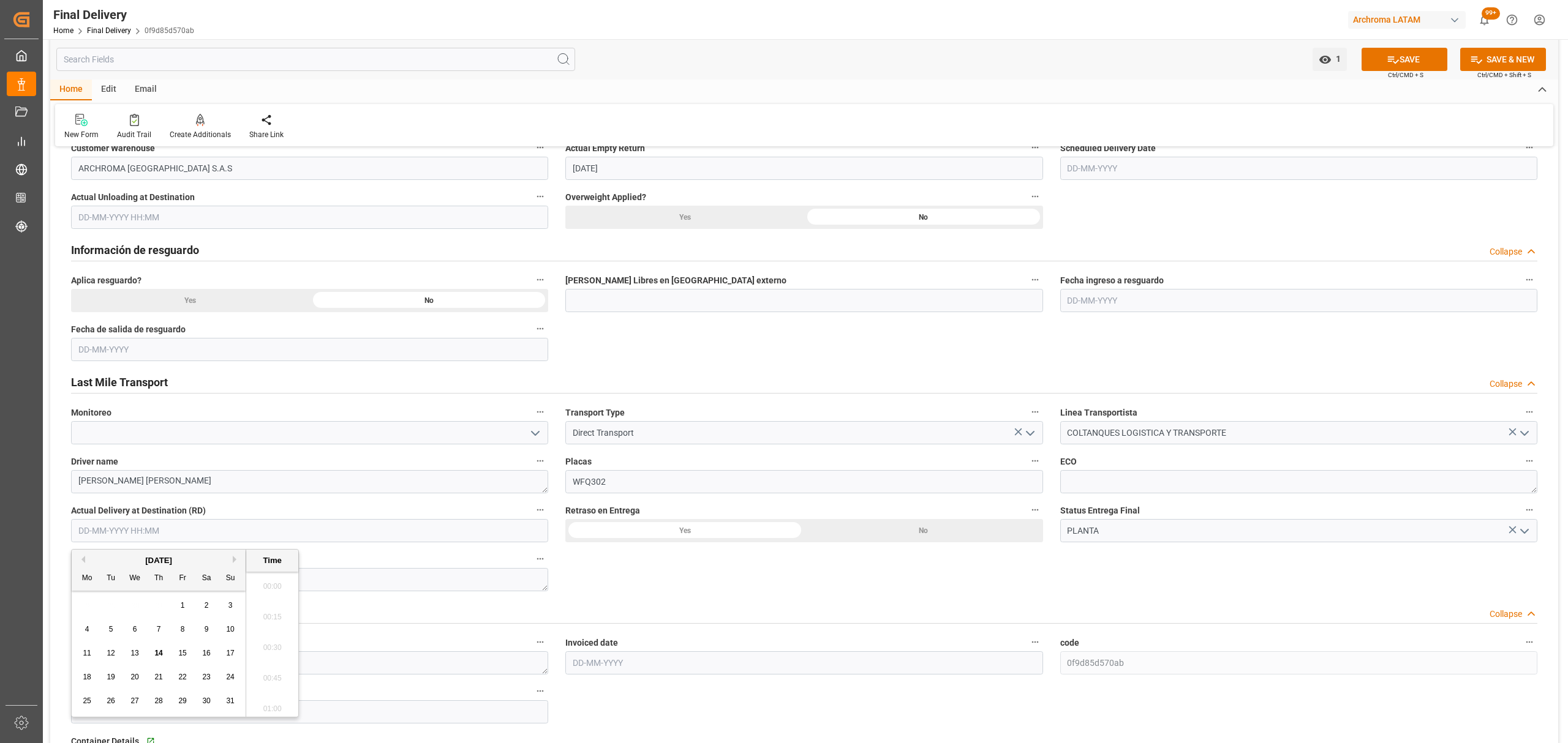
click at [157, 532] on input "text" at bounding box center [310, 531] width 477 height 23
click at [157, 658] on span "14" at bounding box center [158, 653] width 8 height 8
drag, startPoint x: 278, startPoint y: 615, endPoint x: 300, endPoint y: 611, distance: 22.4
click at [278, 616] on li "15:00" at bounding box center [273, 614] width 52 height 31
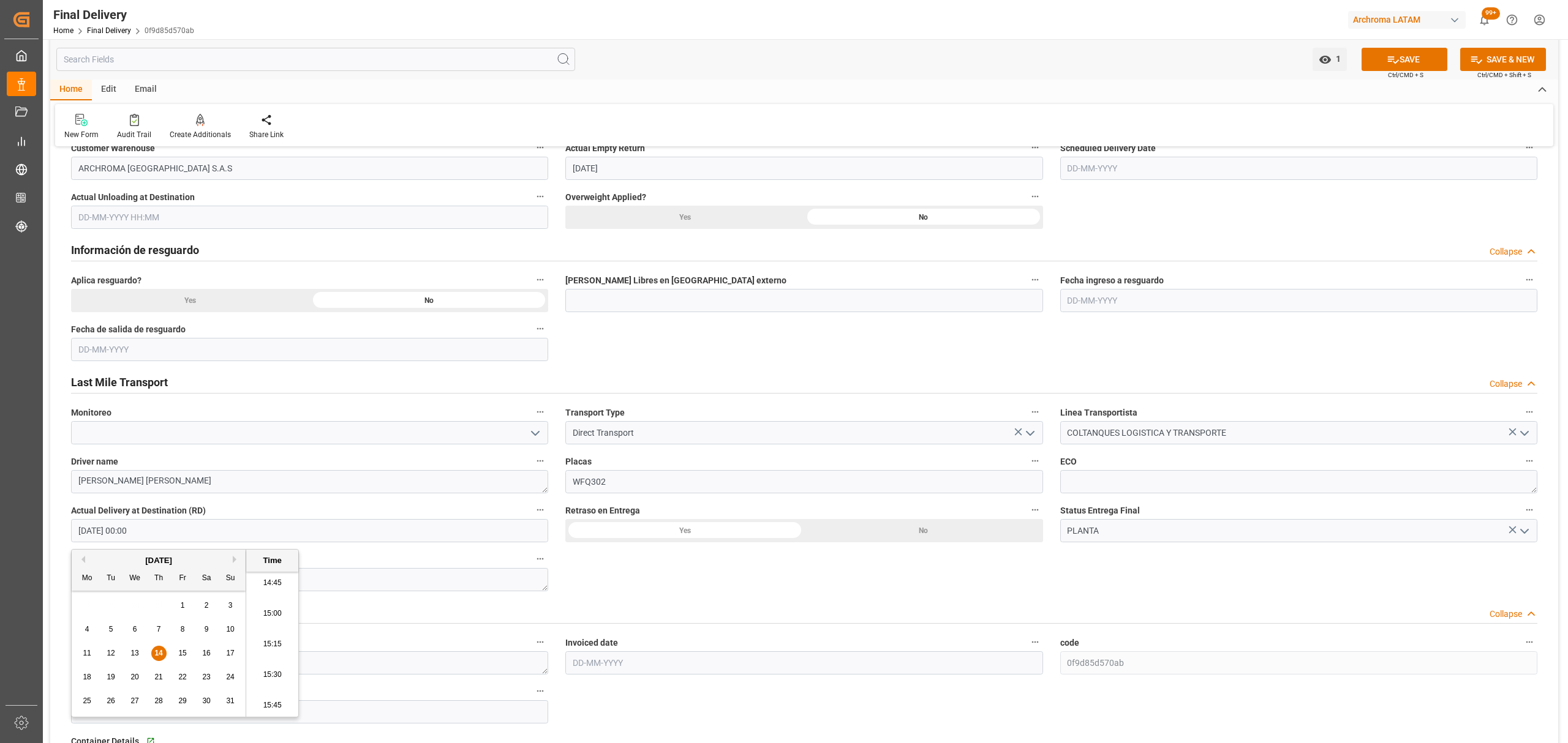
type input "[DATE] 15:00"
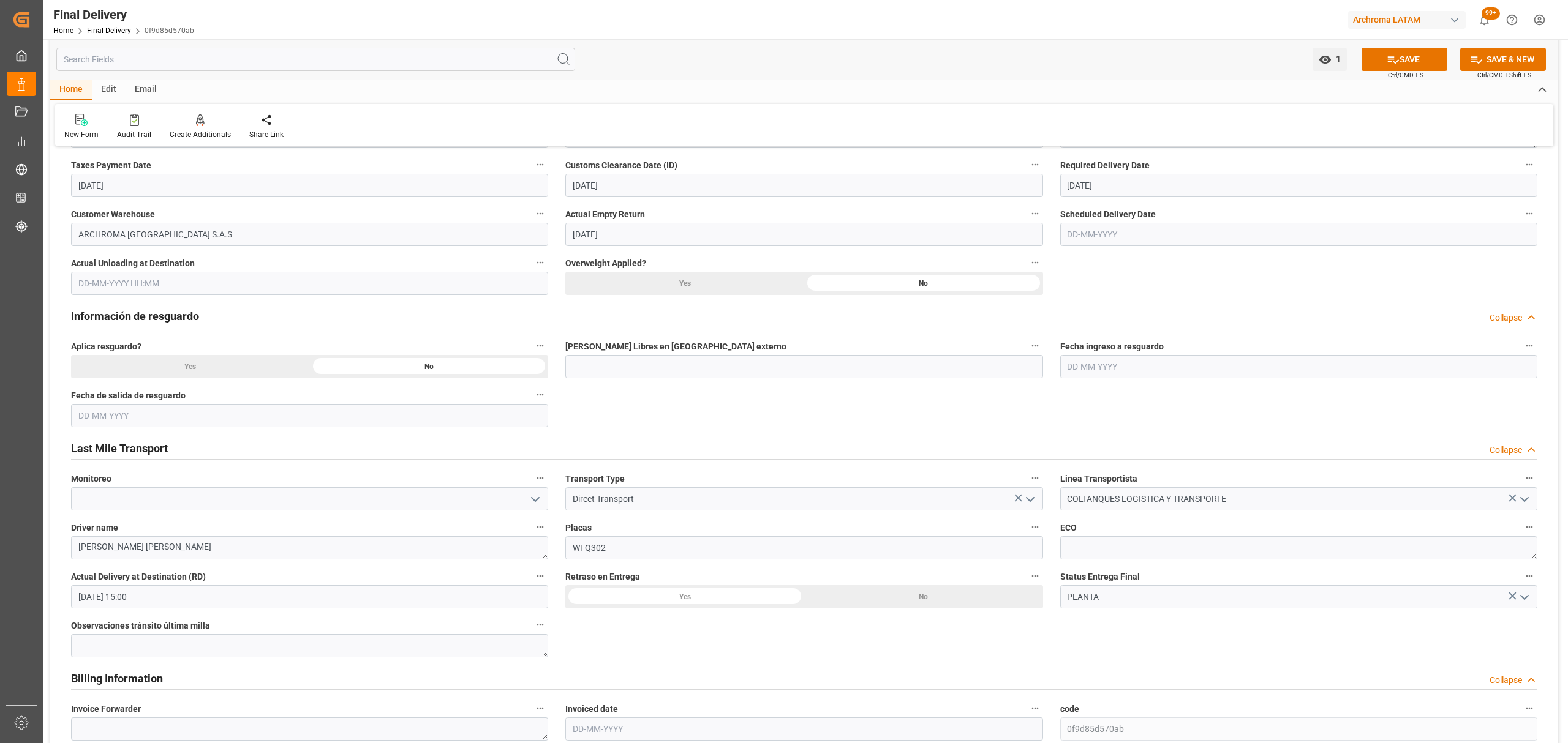
scroll to position [327, 0]
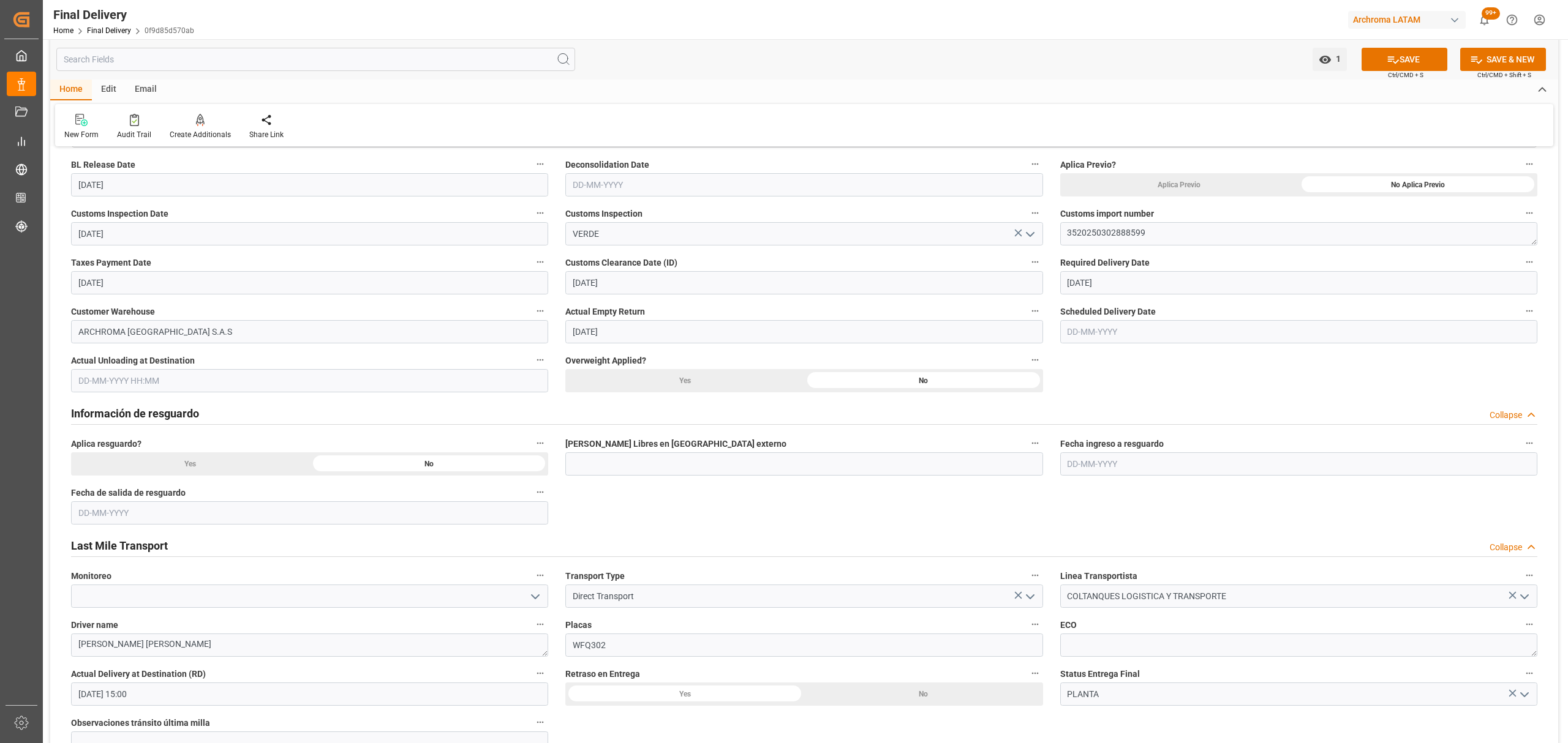
click at [1107, 325] on input "text" at bounding box center [1299, 332] width 477 height 23
click at [1113, 401] on div "28 29 30 31 1 2 3" at bounding box center [1148, 406] width 167 height 24
click at [1151, 459] on div "14" at bounding box center [1147, 454] width 15 height 15
type input "[DATE]"
click at [525, 601] on button "open menu" at bounding box center [535, 596] width 18 height 19
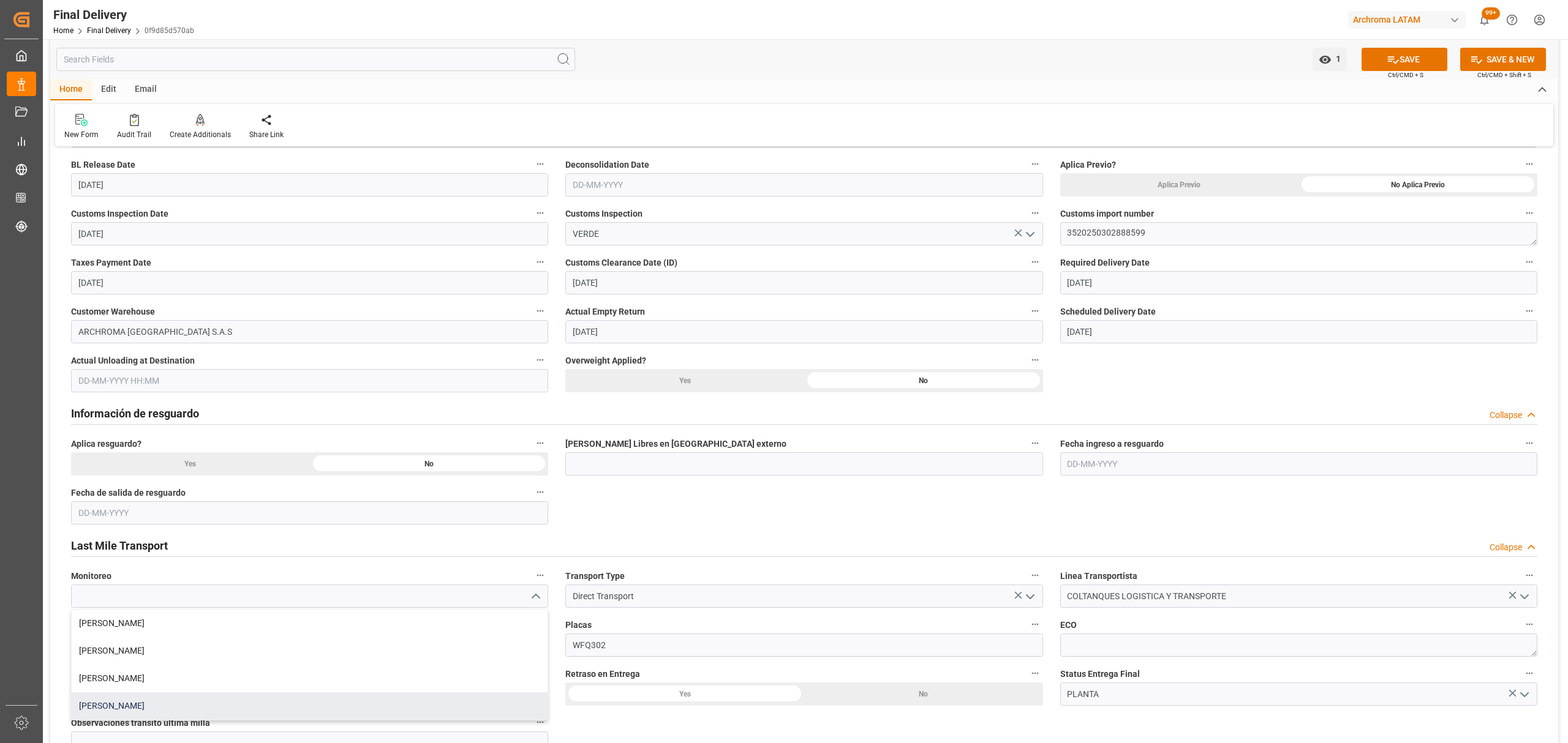
click at [167, 712] on div "[PERSON_NAME]" at bounding box center [310, 706] width 476 height 27
type input "[PERSON_NAME]"
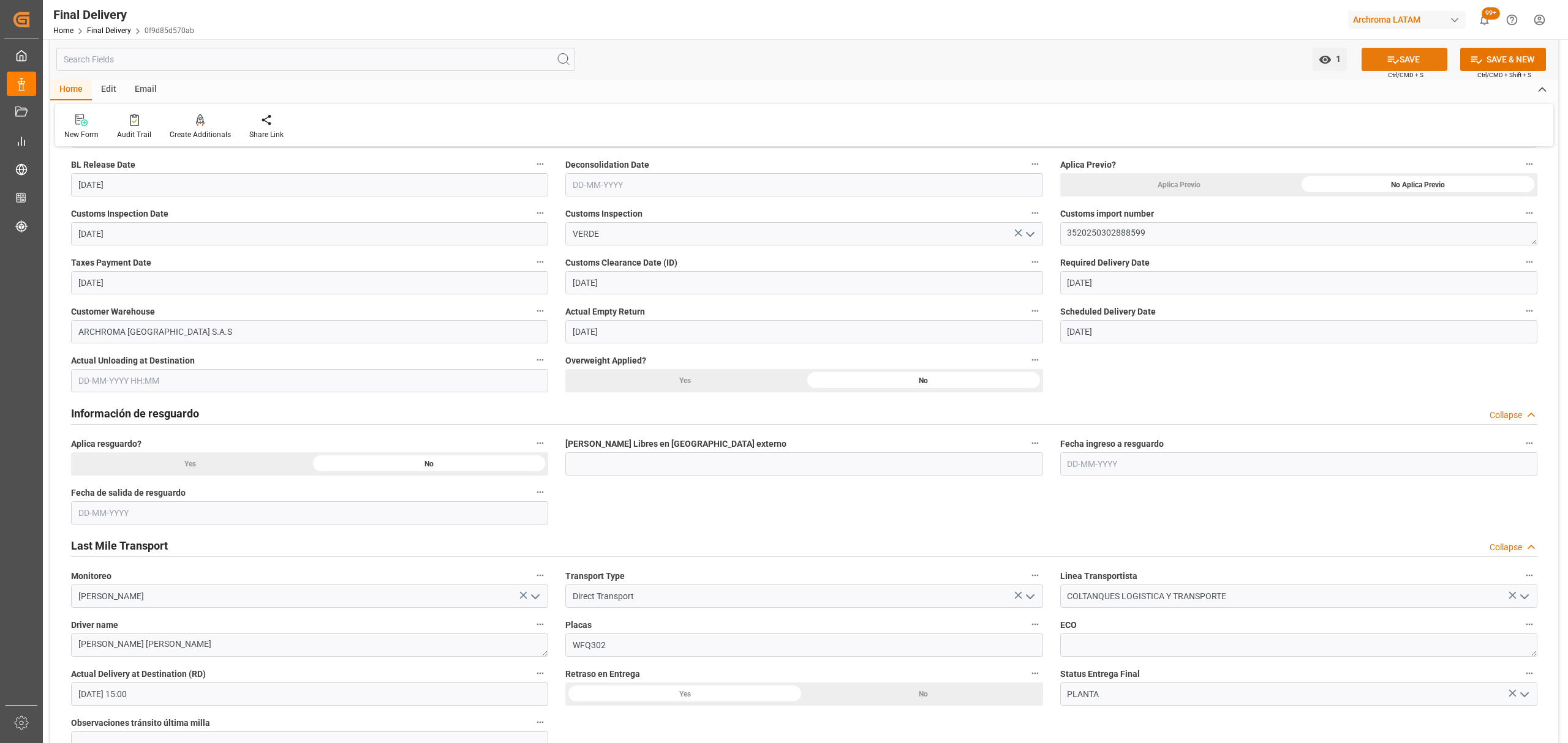
click at [1383, 62] on button "SAVE" at bounding box center [1404, 59] width 86 height 23
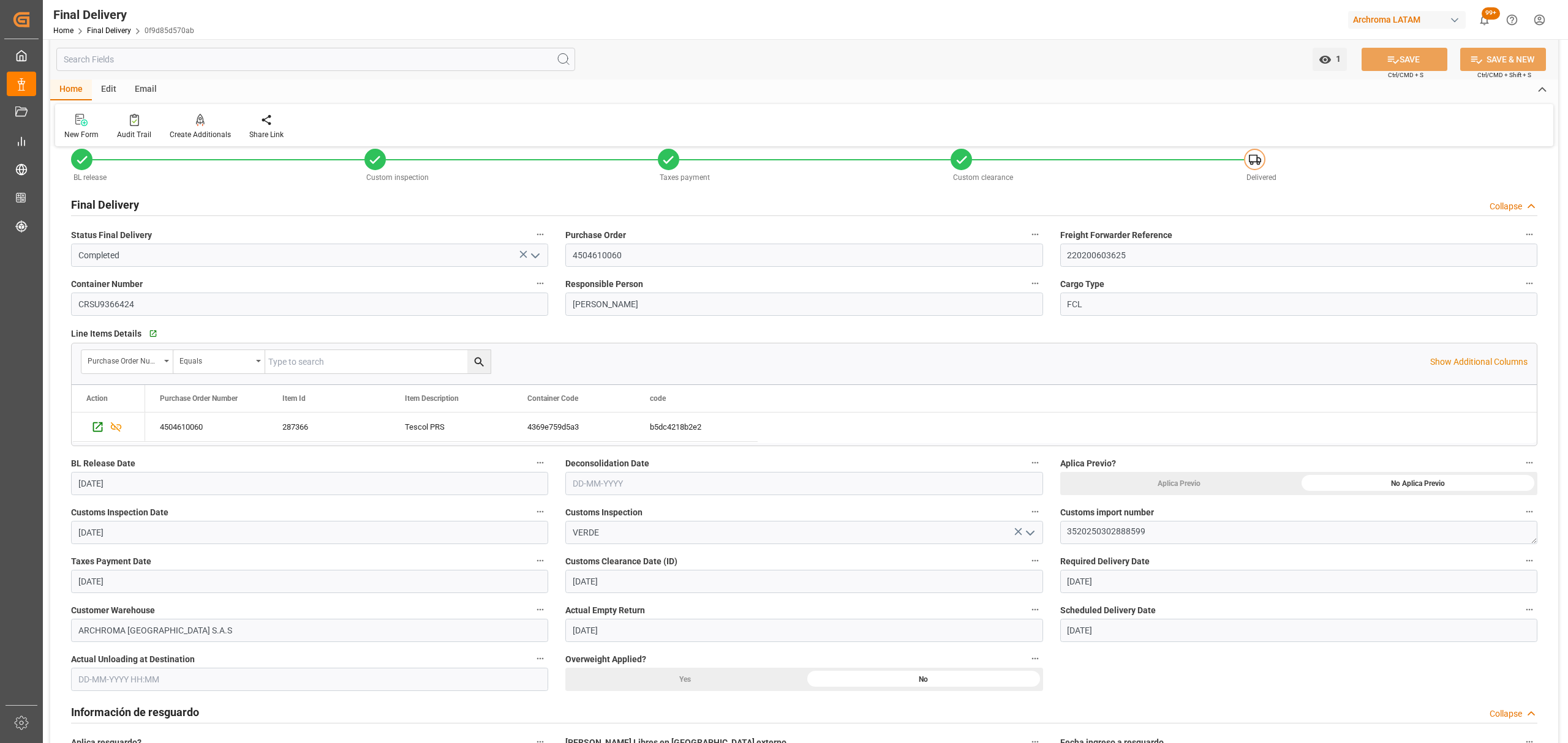
scroll to position [0, 0]
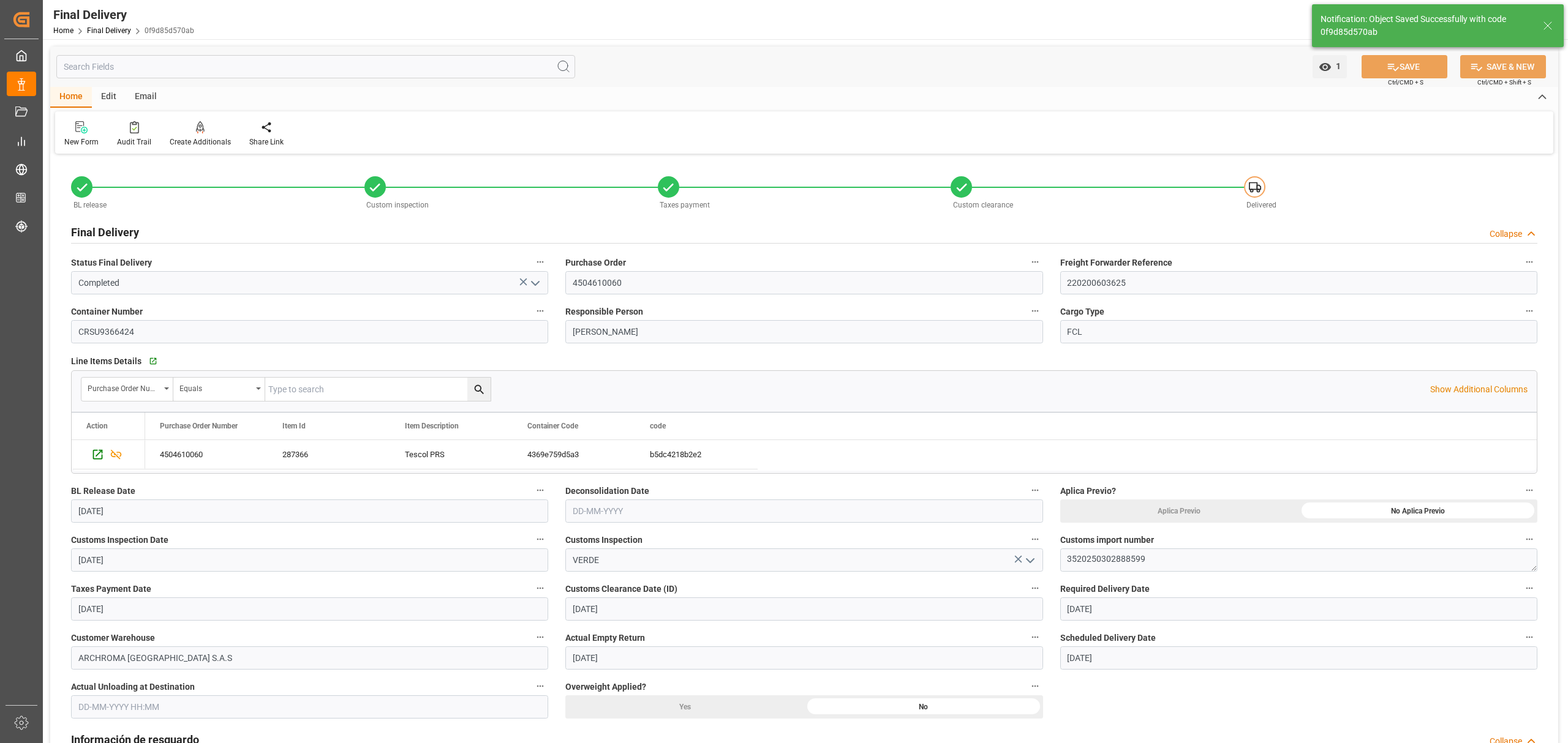
type textarea "1"
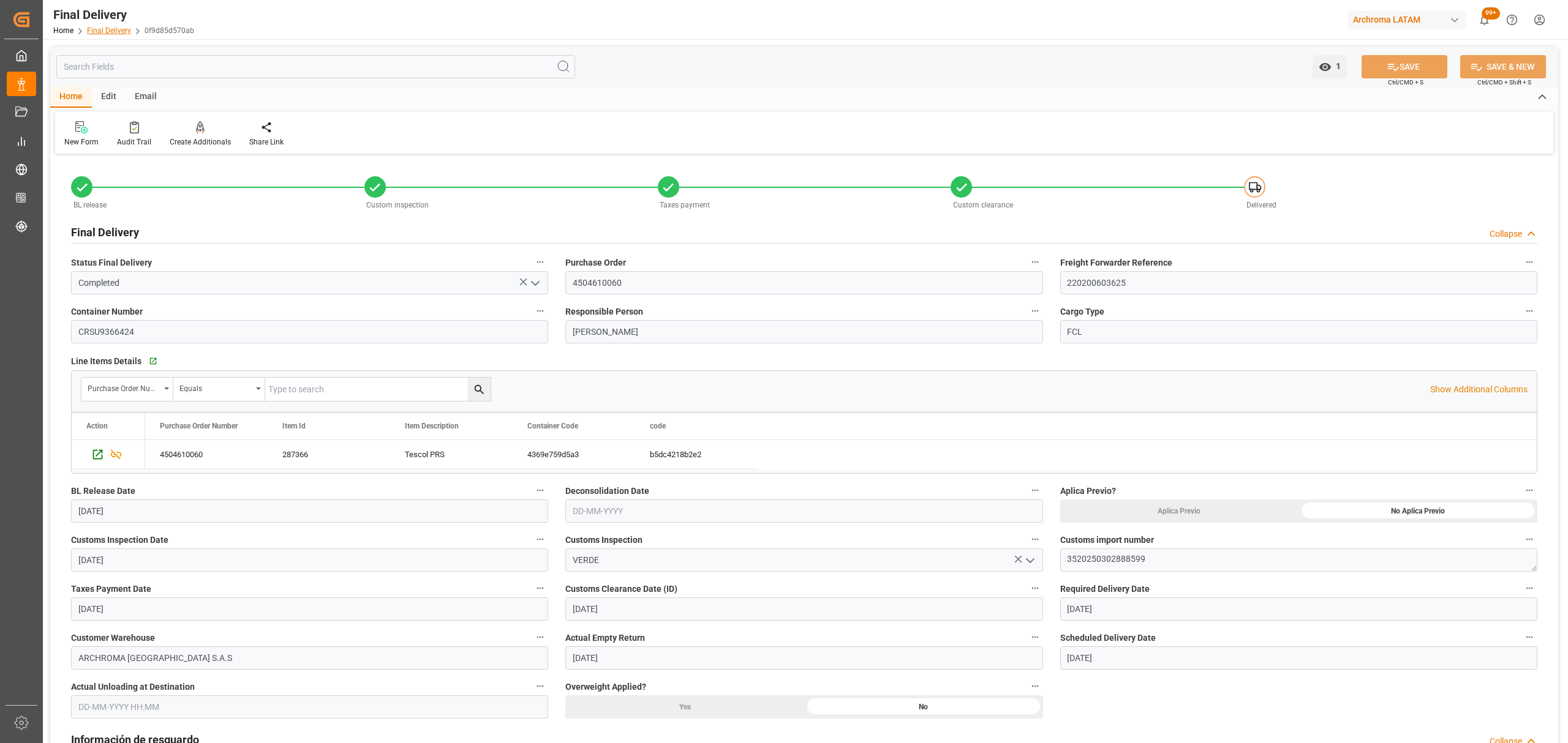
click at [99, 31] on link "Final Delivery" at bounding box center [109, 30] width 44 height 8
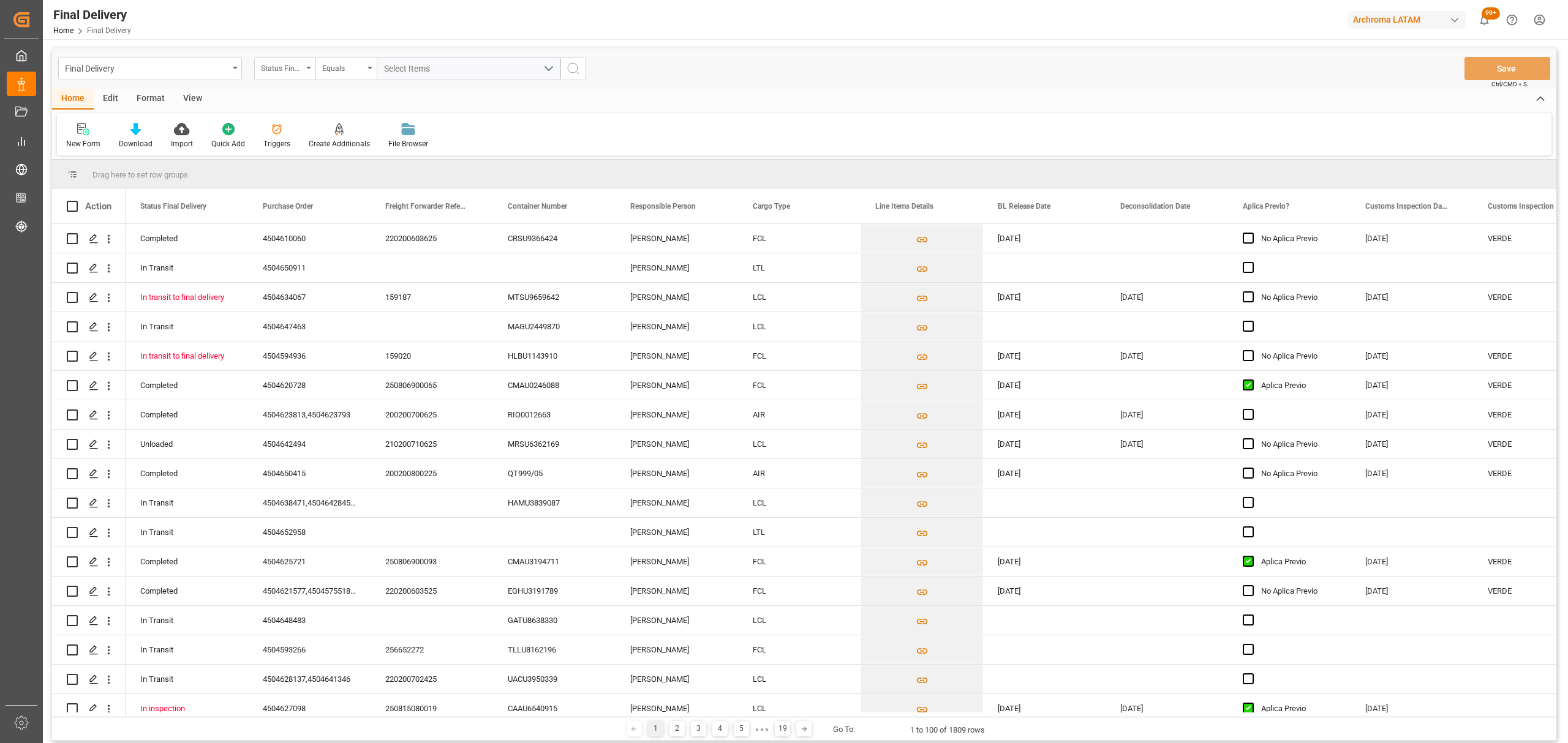
click at [282, 76] on div "Status Final Delivery" at bounding box center [285, 68] width 61 height 23
click at [324, 147] on div "Purchase Order" at bounding box center [346, 150] width 183 height 25
click at [343, 72] on div "Equals" at bounding box center [343, 67] width 42 height 14
drag, startPoint x: 376, startPoint y: 153, endPoint x: 414, endPoint y: 89, distance: 74.4
click at [376, 145] on div "Fuzzy search" at bounding box center [407, 150] width 183 height 25
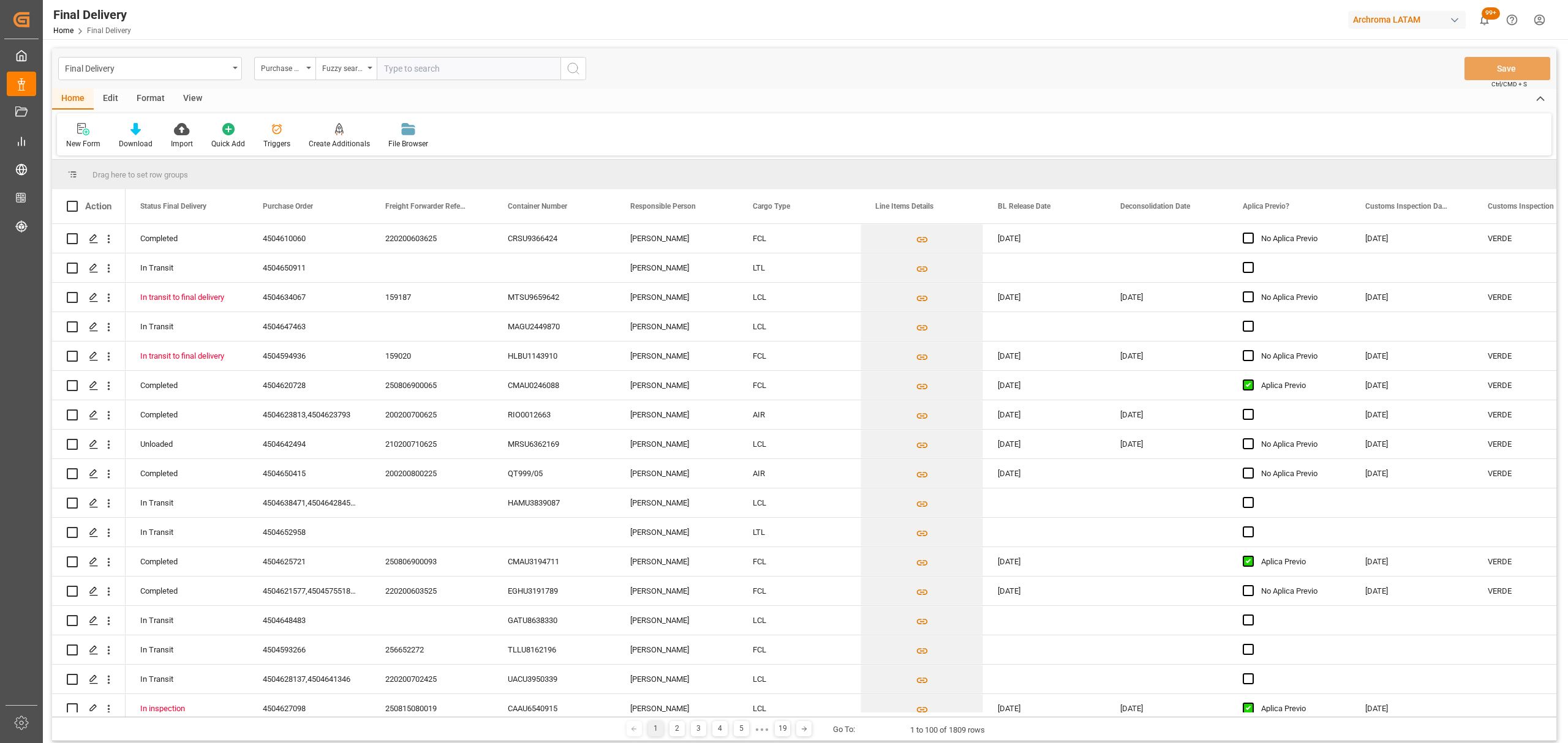
click at [426, 74] on input "text" at bounding box center [469, 68] width 184 height 23
type input "v"
paste input "4504649454"
type input "4504649454"
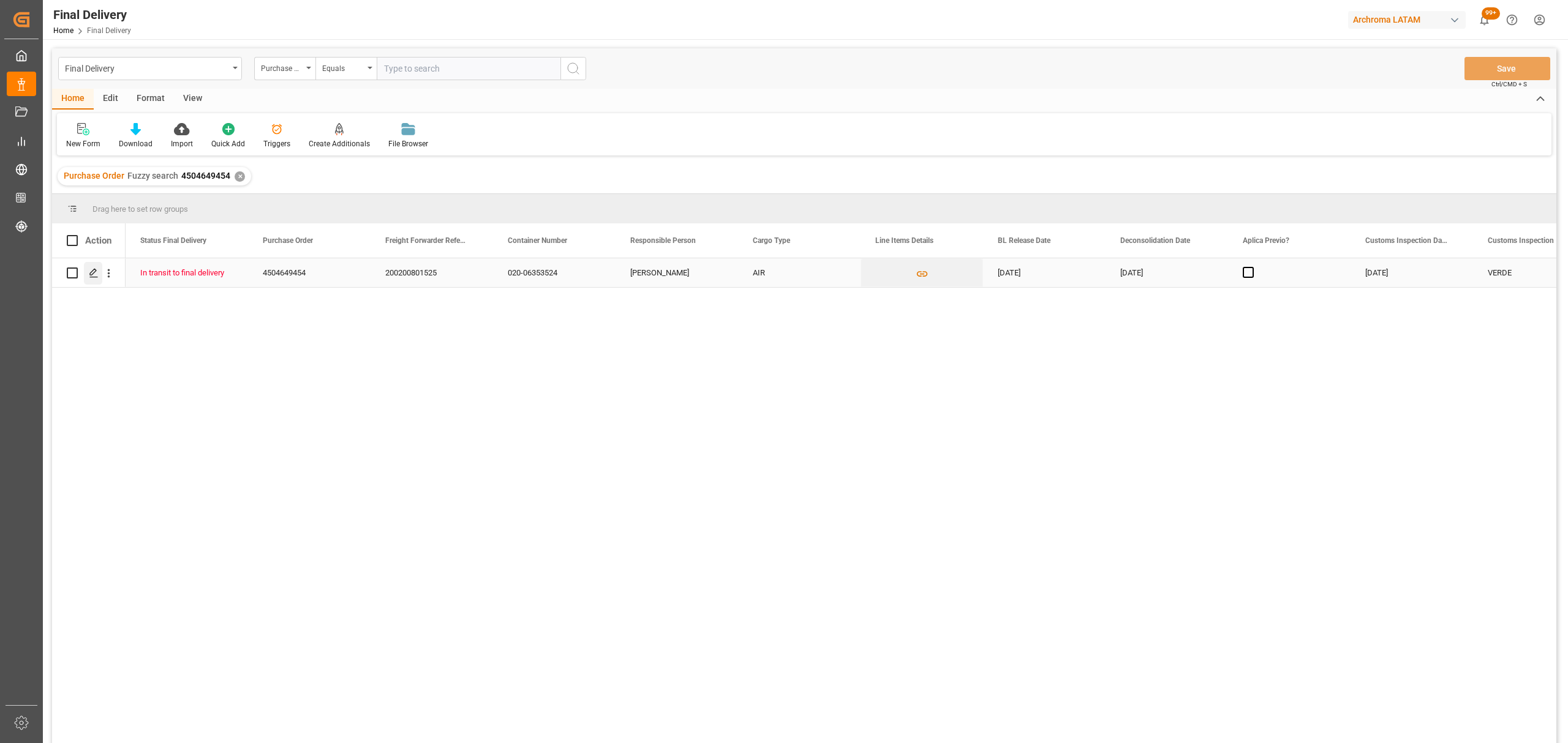
click at [93, 277] on icon "Press SPACE to select this row." at bounding box center [93, 272] width 10 height 10
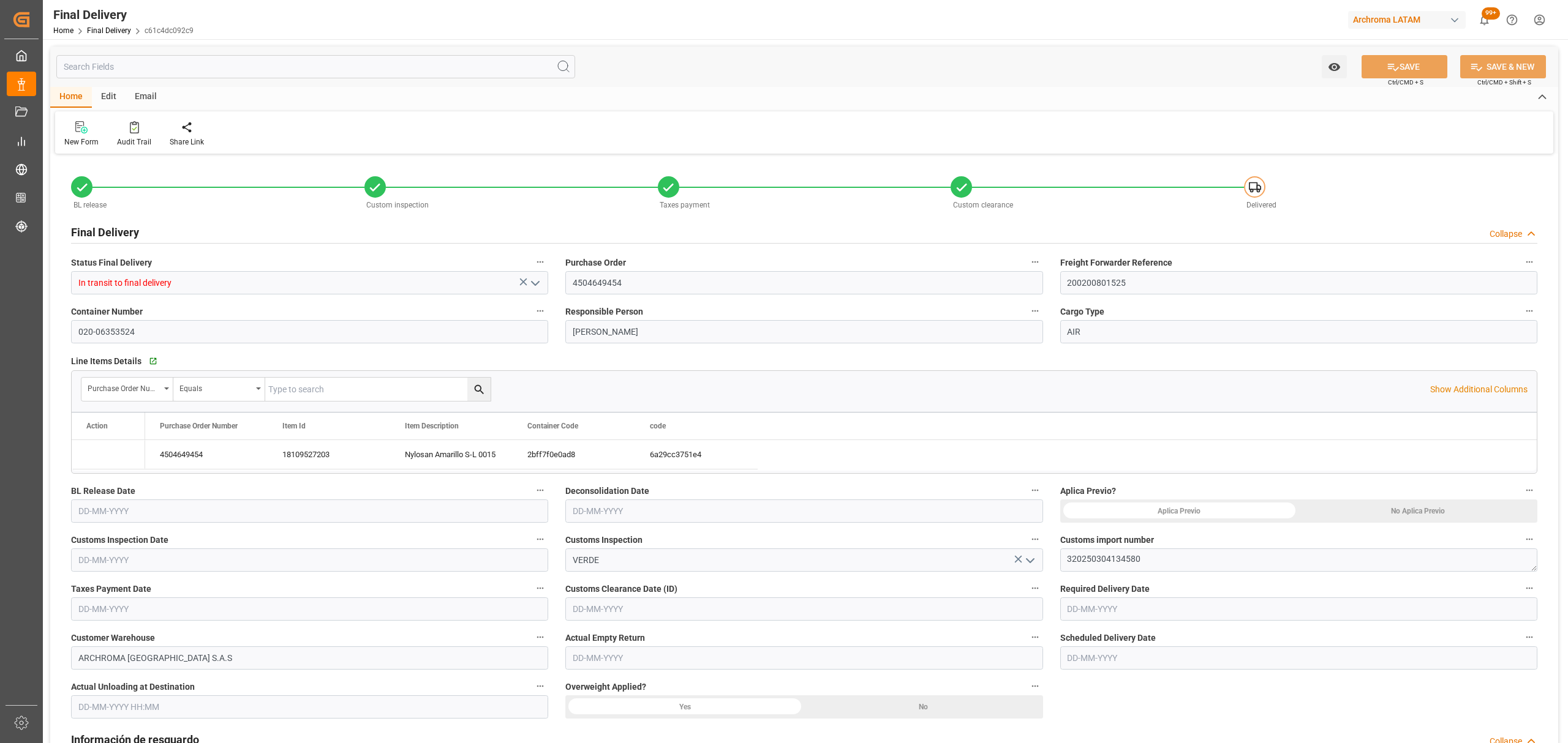
type input "[DATE]"
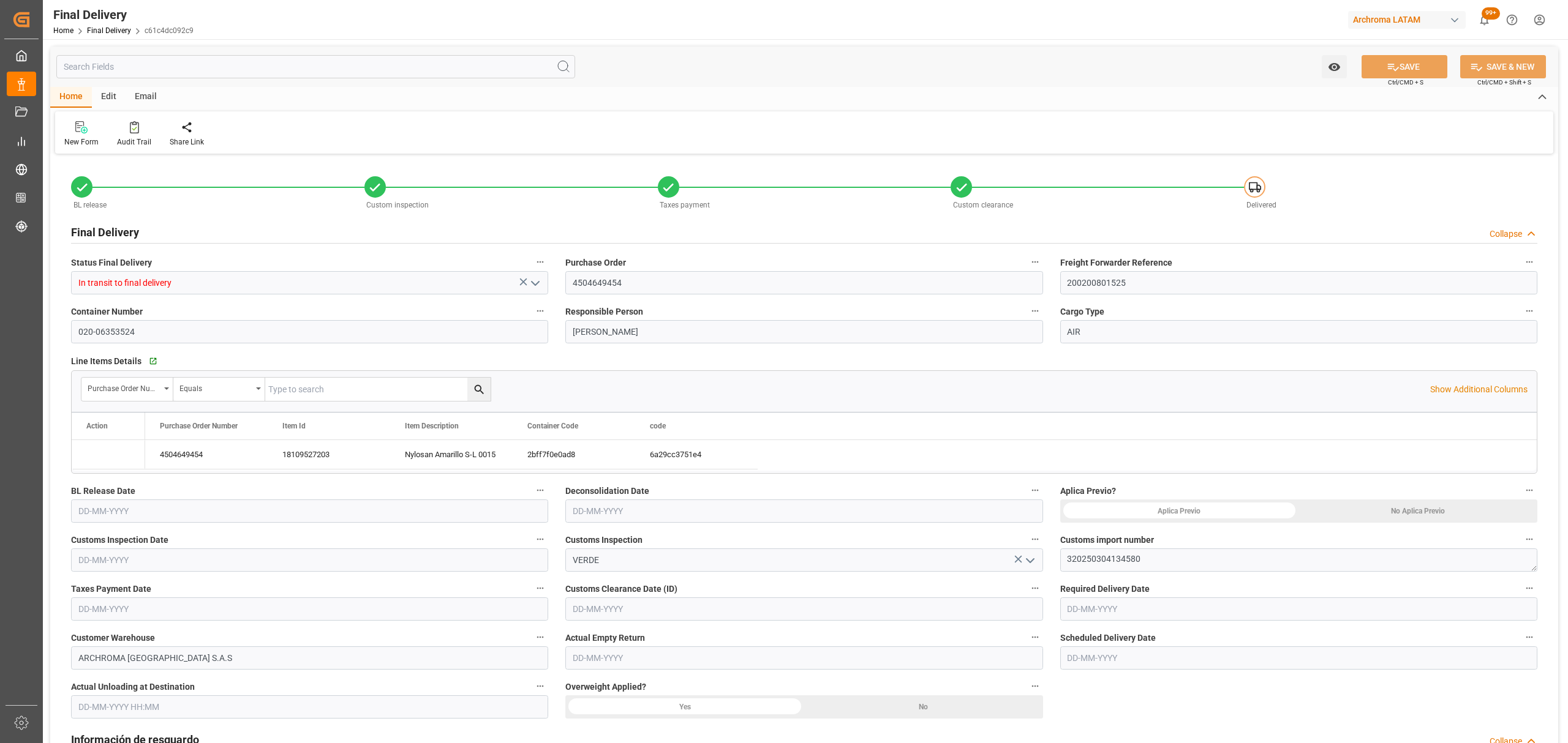
type input "[DATE]"
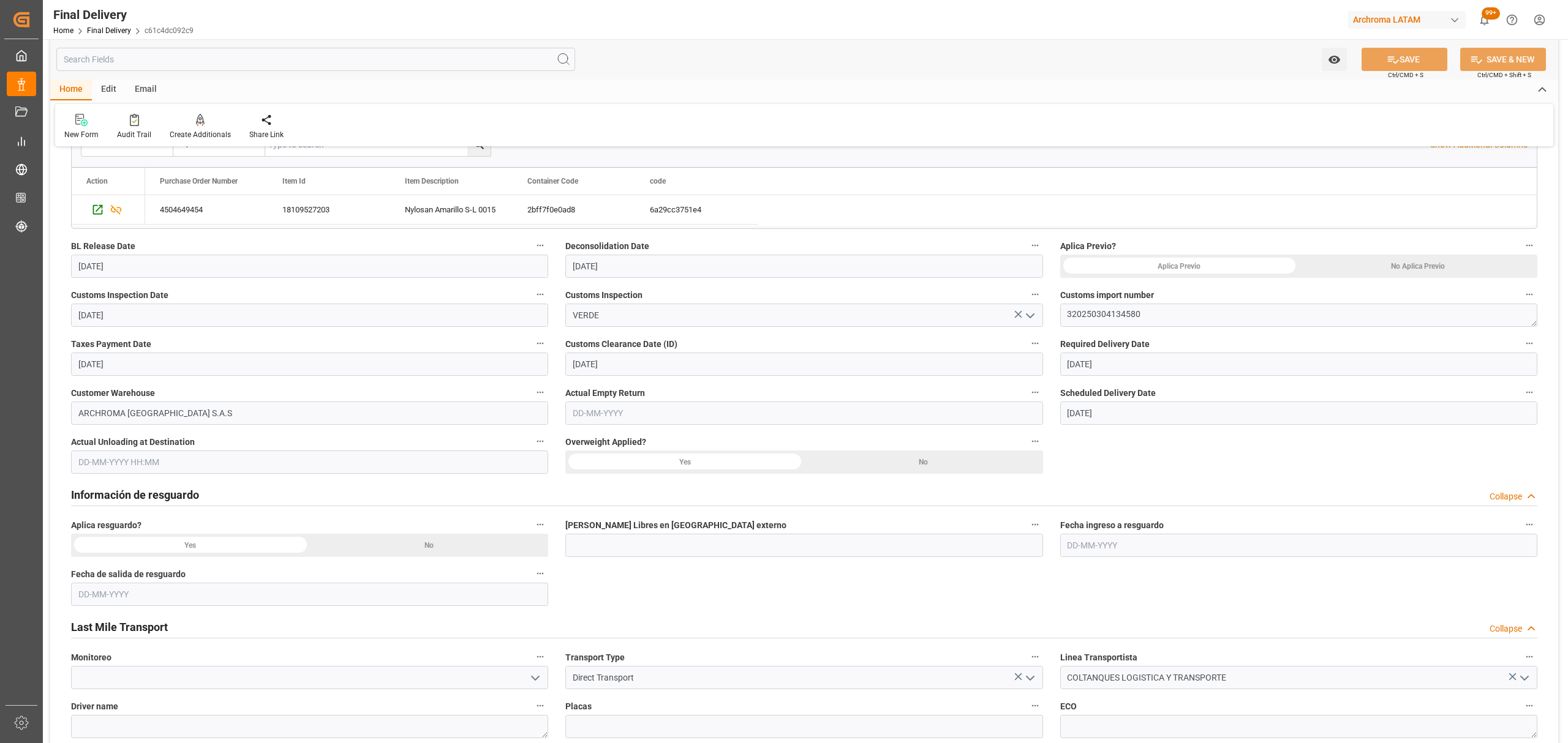
scroll to position [327, 0]
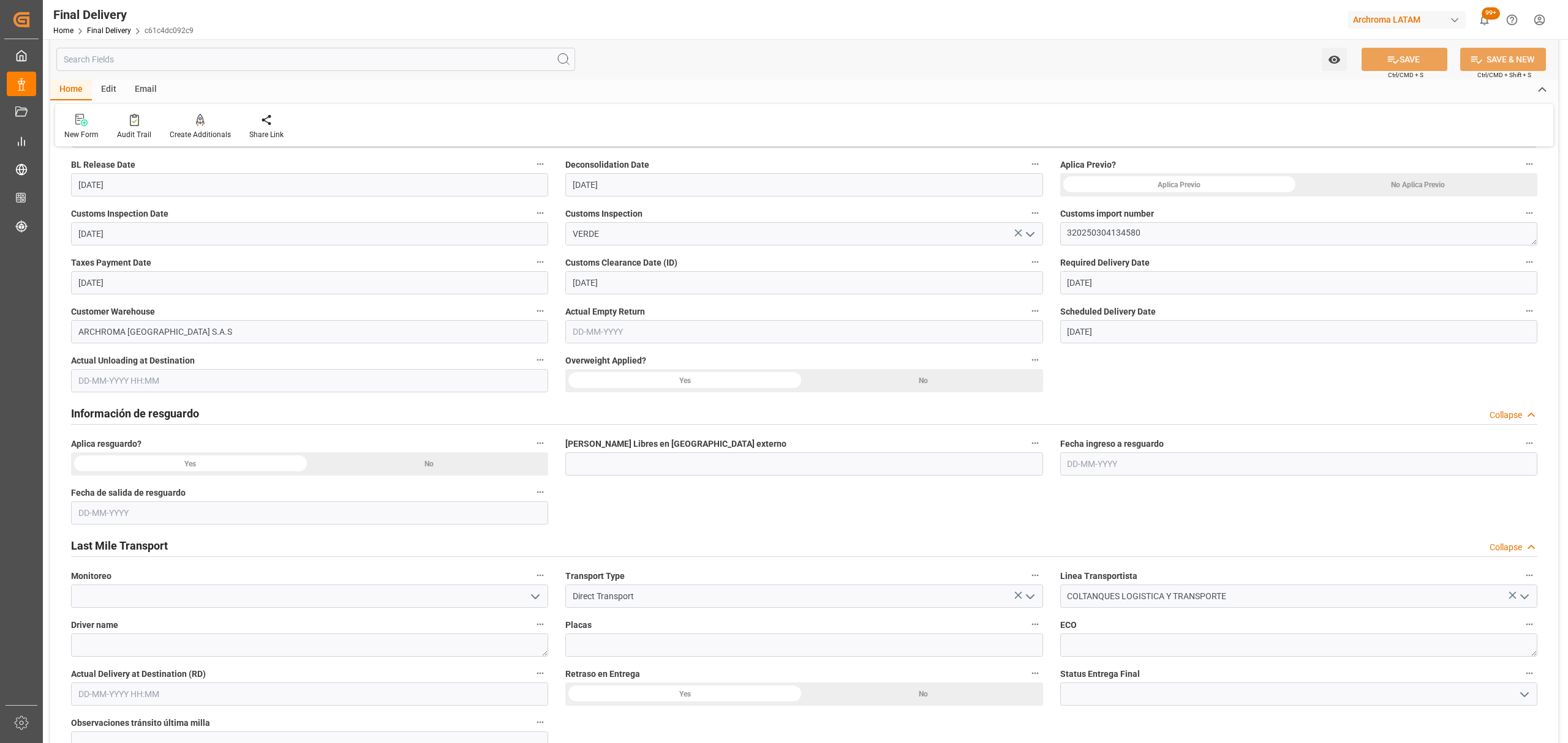
click at [1299, 197] on div "No" at bounding box center [1418, 185] width 239 height 23
click at [1348, 175] on div "No Aplica Previo" at bounding box center [1418, 185] width 239 height 23
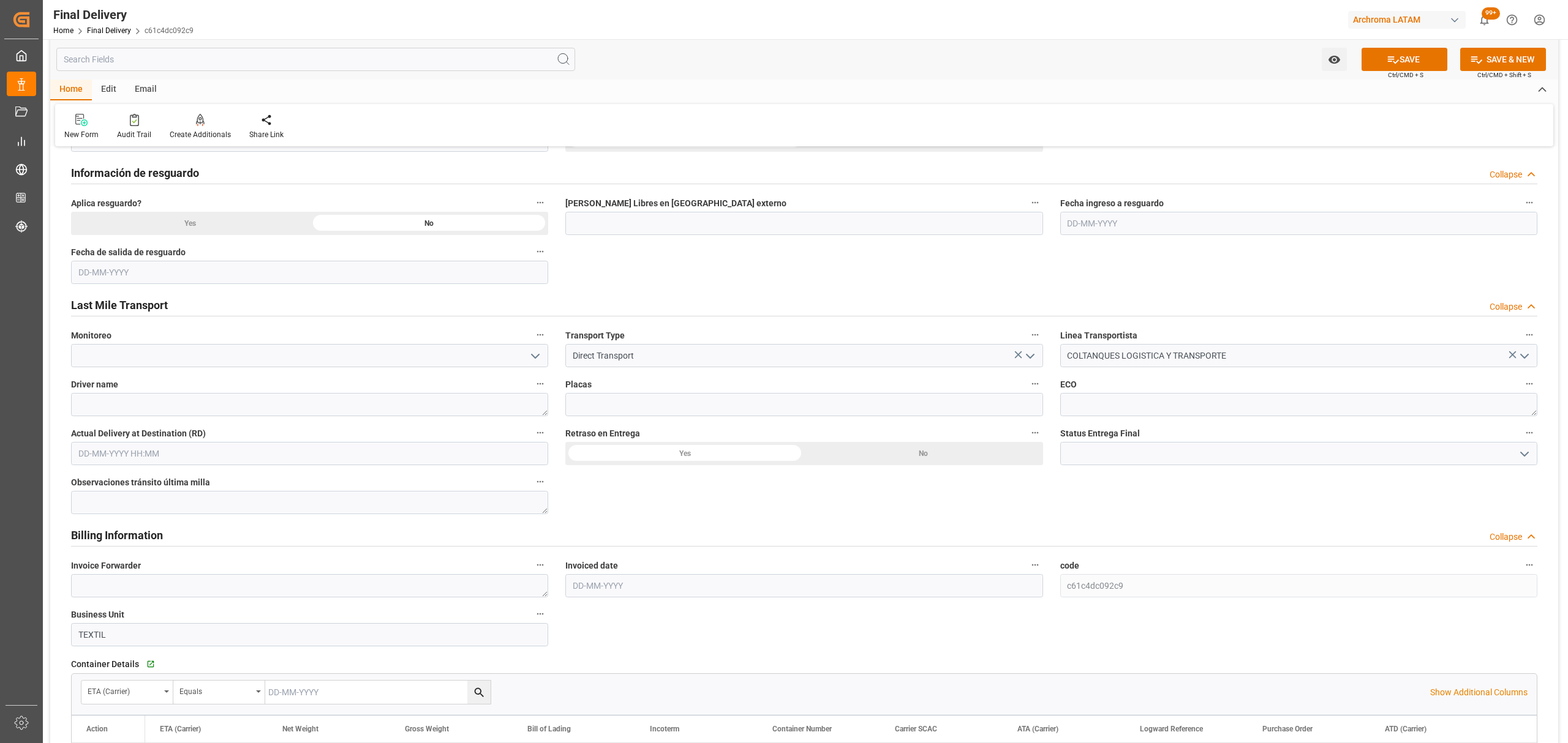
scroll to position [571, 0]
click at [1514, 456] on button "open menu" at bounding box center [1523, 449] width 18 height 19
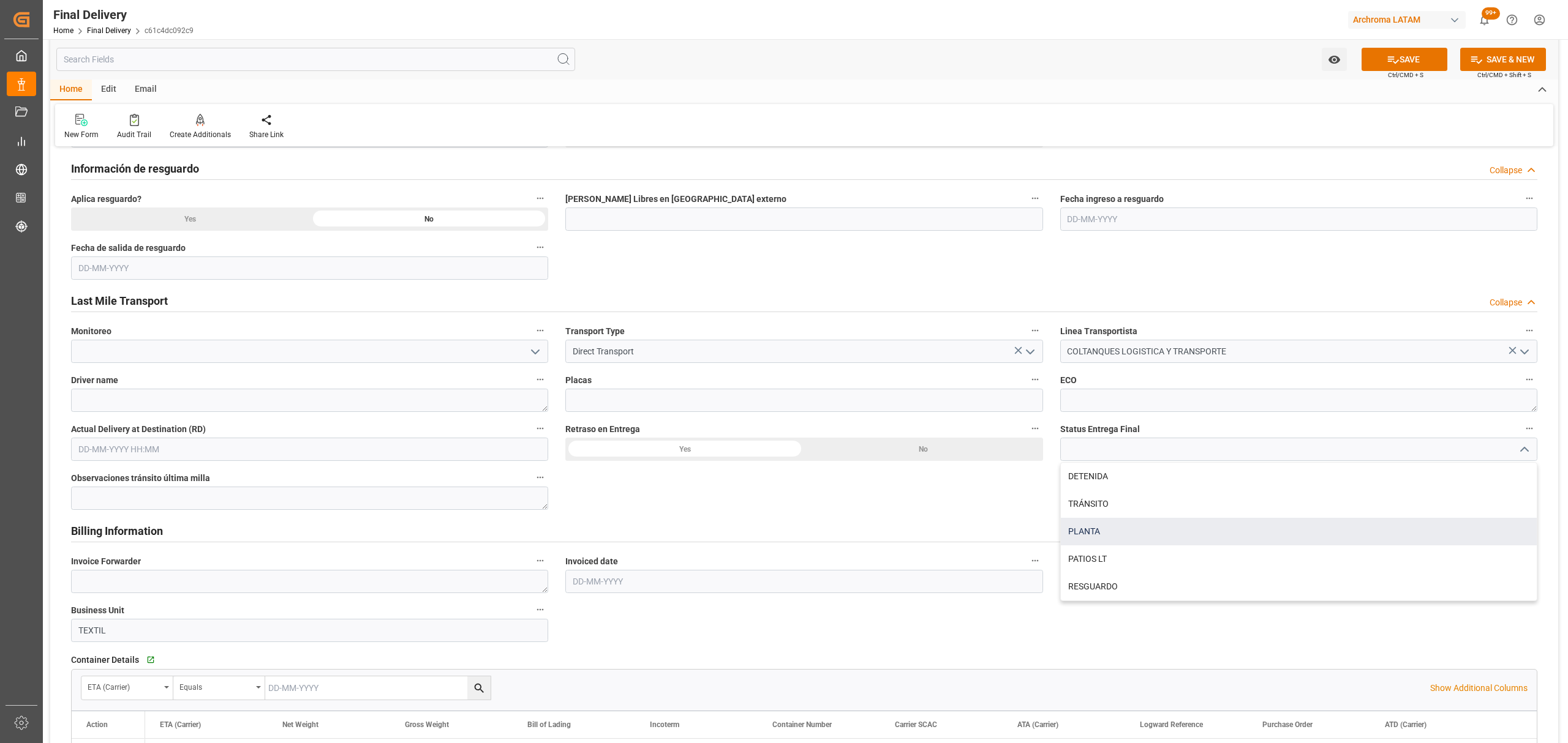
click at [1123, 531] on div "PLANTA" at bounding box center [1299, 532] width 476 height 27
type input "PLANTA"
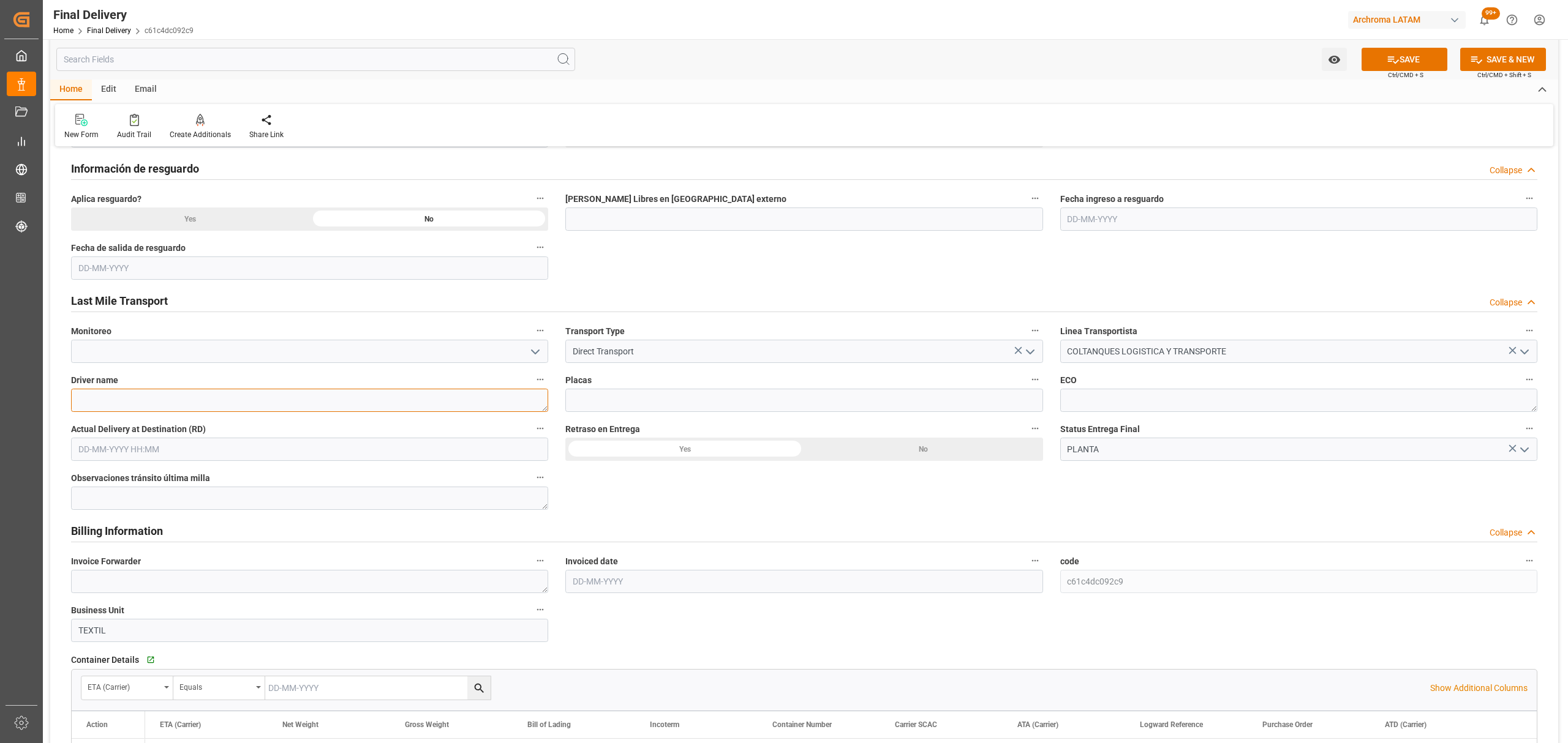
click at [211, 405] on textarea at bounding box center [310, 401] width 477 height 23
click at [538, 351] on icon "open menu" at bounding box center [535, 352] width 15 height 15
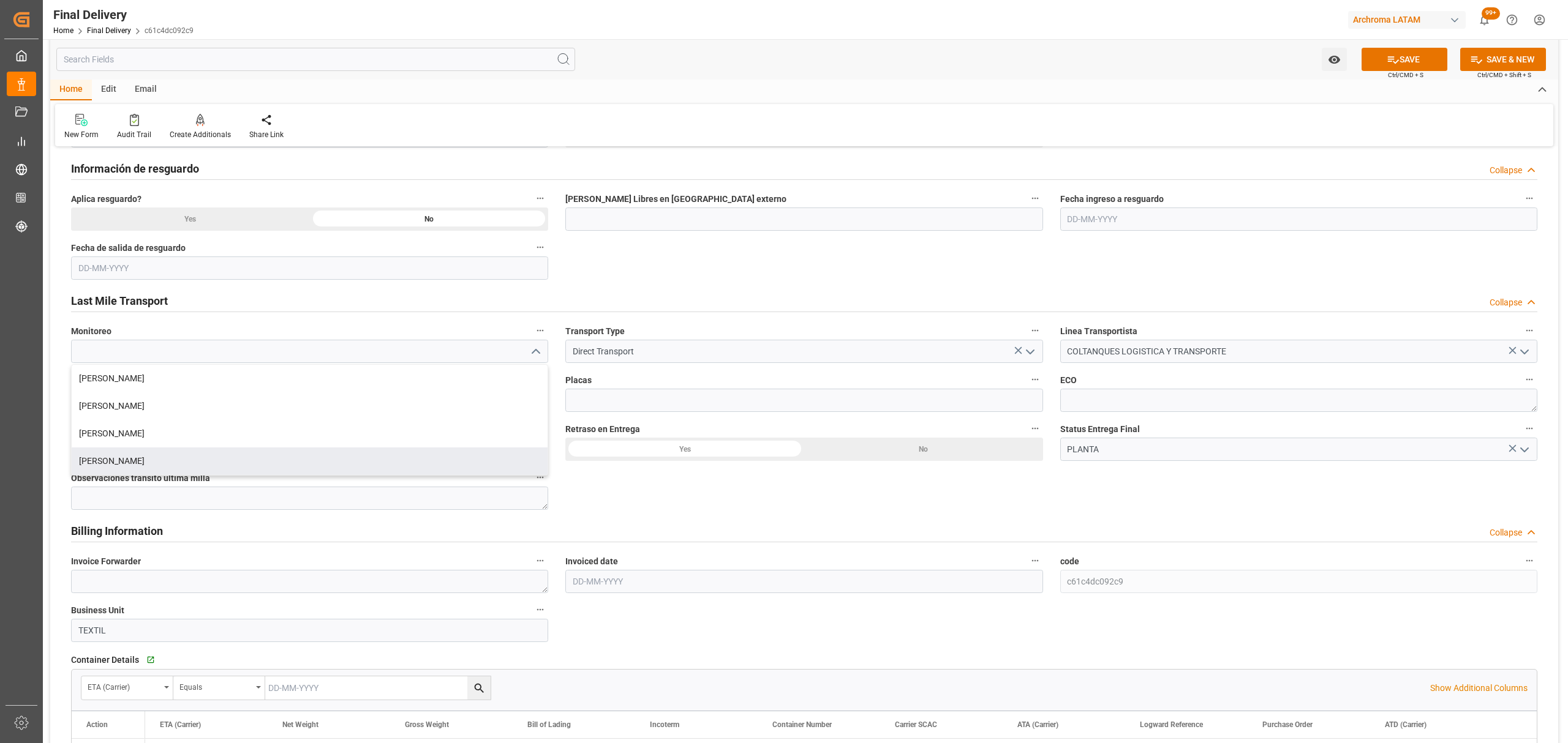
click at [205, 476] on span "Observaciones tránsito última milla" at bounding box center [140, 478] width 139 height 13
click at [532, 476] on button "Observaciones tránsito última milla" at bounding box center [540, 478] width 16 height 16
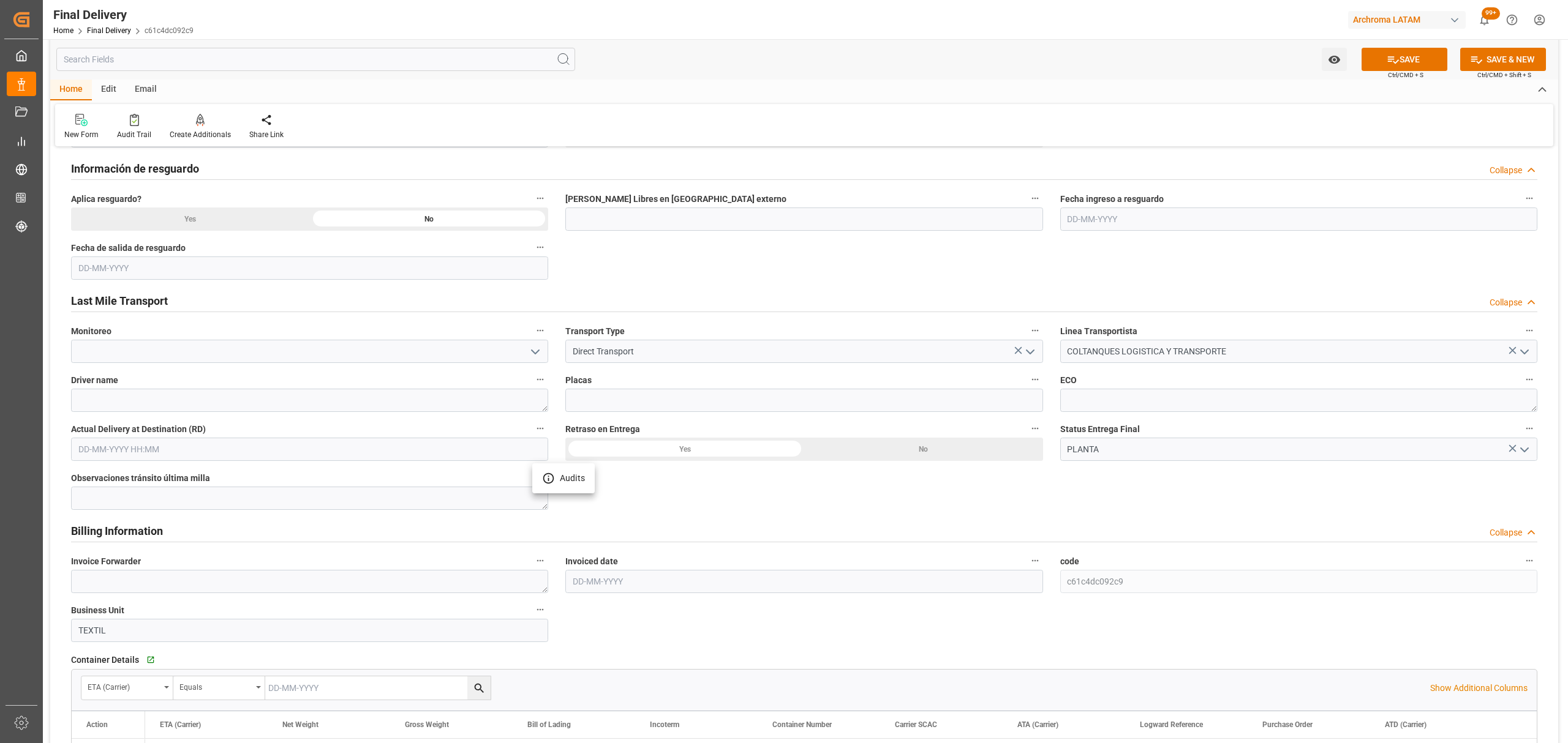
click at [533, 353] on div at bounding box center [784, 372] width 1568 height 743
click at [535, 354] on polyline "open menu" at bounding box center [535, 352] width 7 height 4
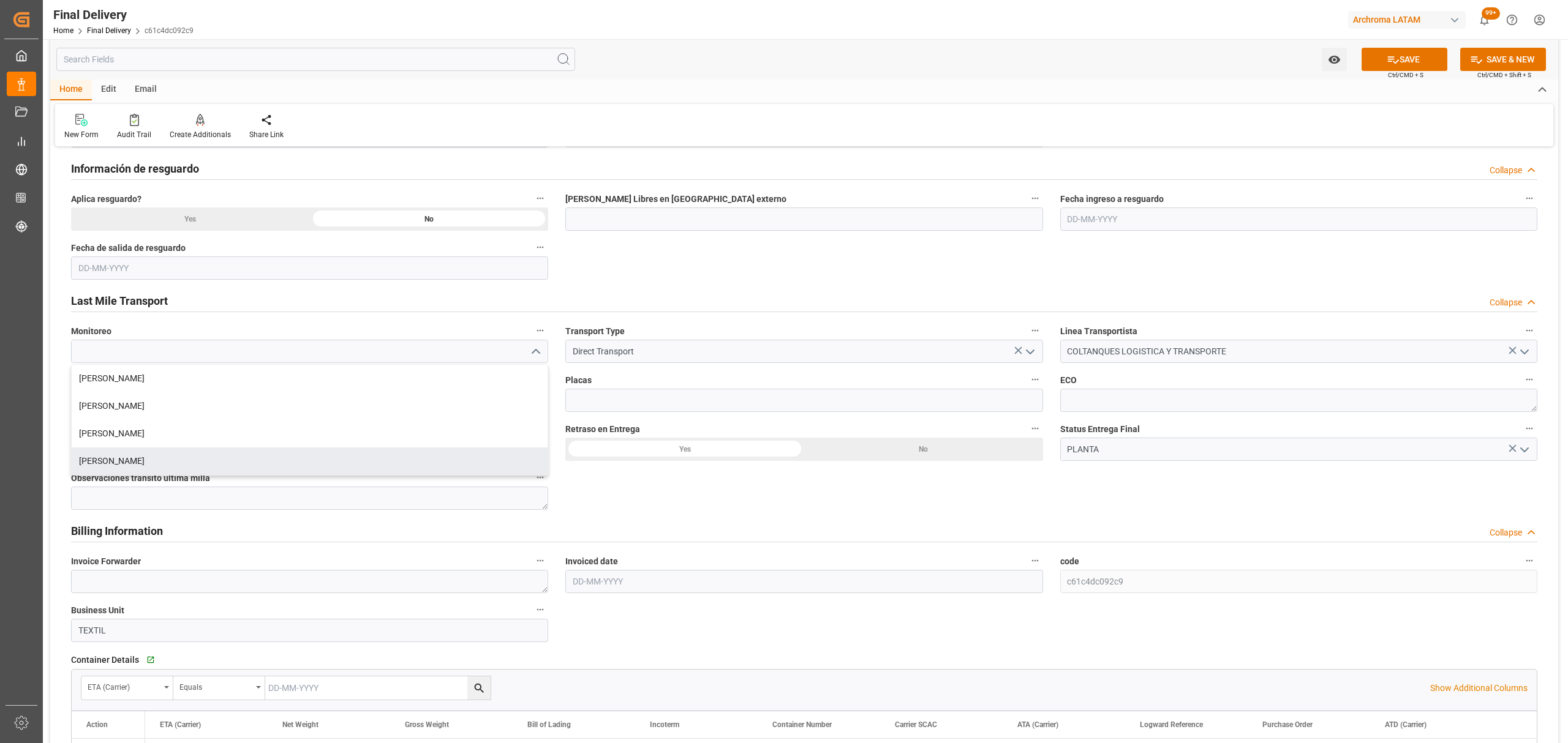
drag, startPoint x: 229, startPoint y: 456, endPoint x: 234, endPoint y: 444, distance: 13.0
click at [229, 457] on div "[PERSON_NAME]" at bounding box center [310, 461] width 476 height 27
type input "[PERSON_NAME]"
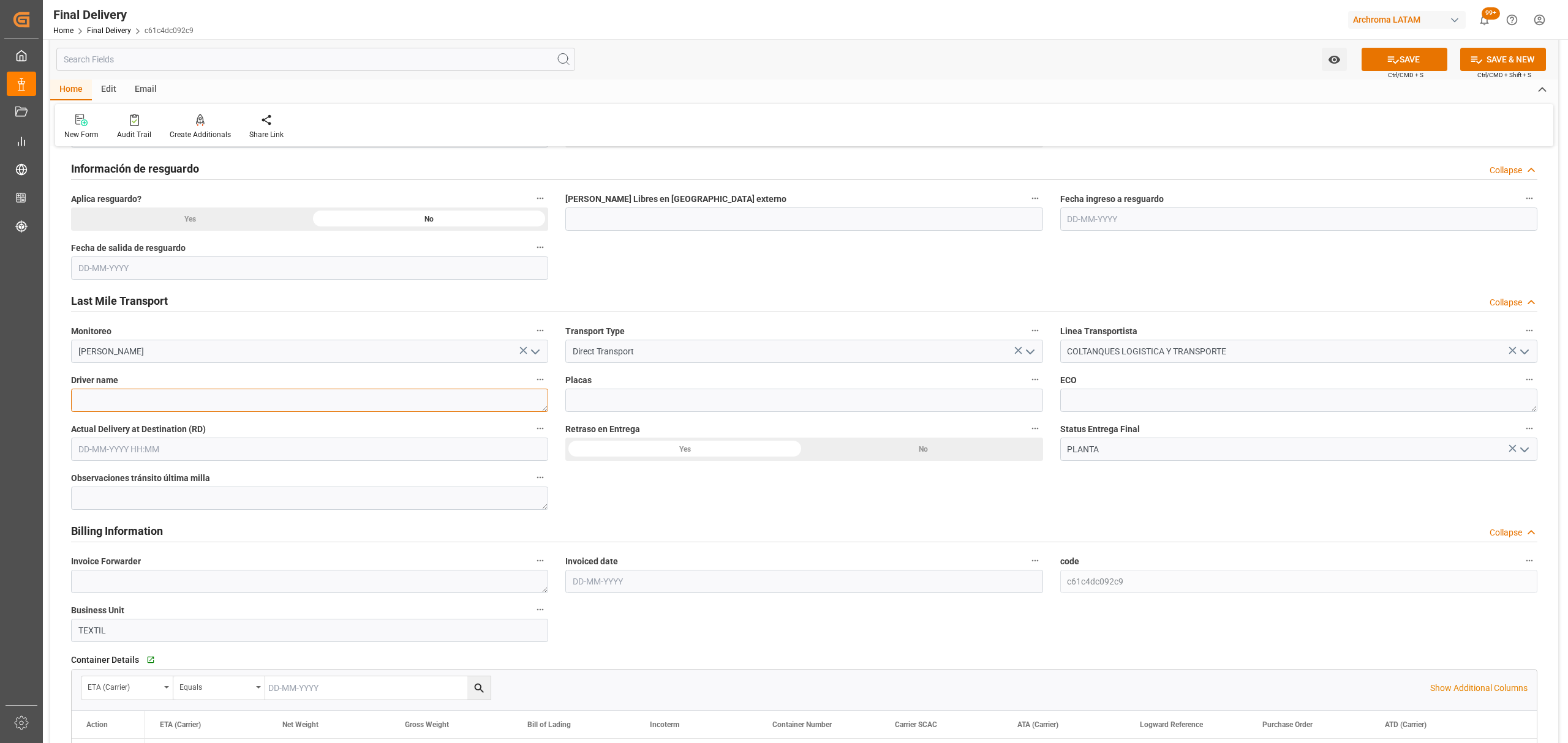
click at [173, 399] on textarea at bounding box center [310, 401] width 477 height 23
paste textarea "[PERSON_NAME] [PERSON_NAME]"
type textarea "[PERSON_NAME] [PERSON_NAME]"
click at [687, 413] on div "Placas" at bounding box center [804, 392] width 494 height 49
click at [692, 388] on label "Placas" at bounding box center [804, 380] width 477 height 17
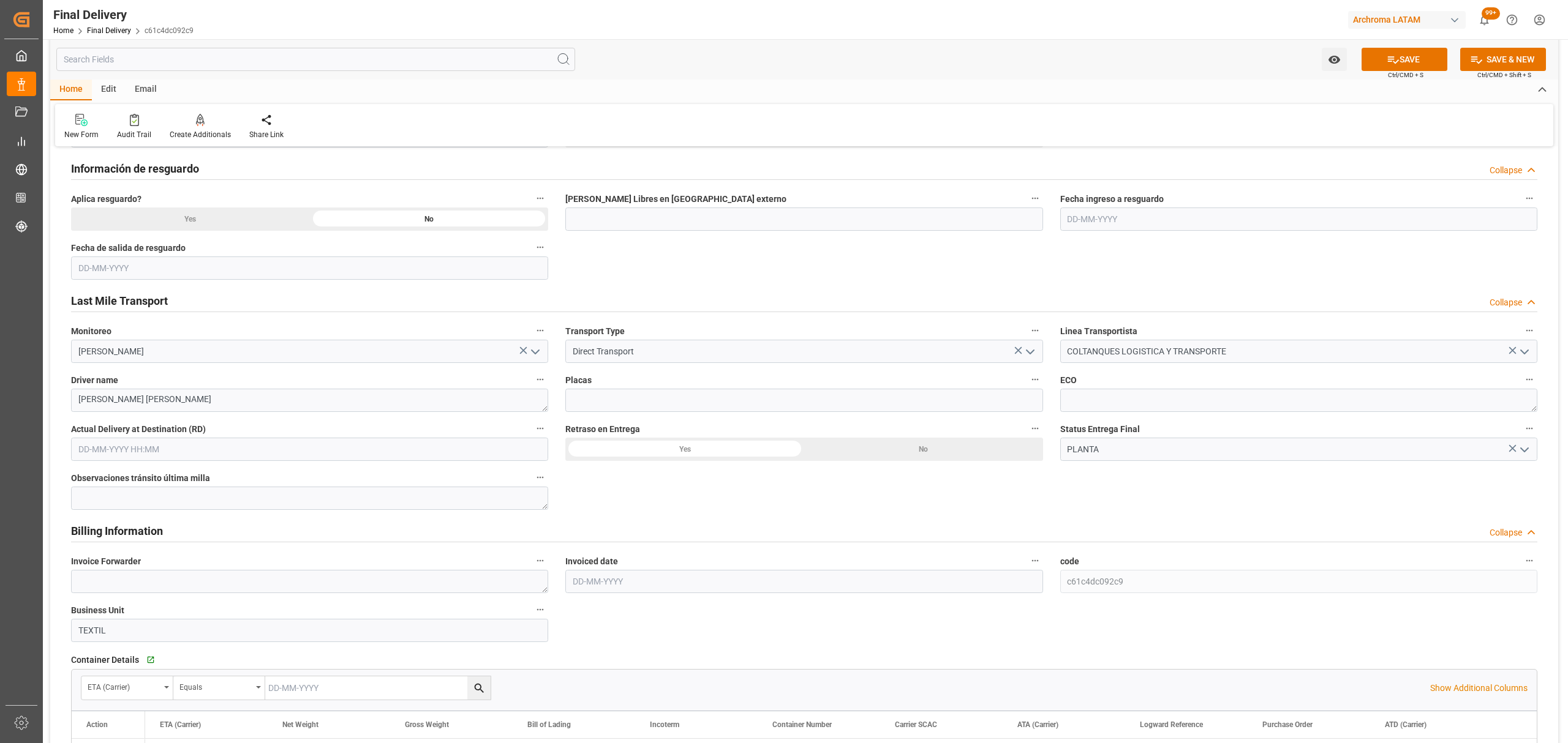
click at [1027, 388] on button "Placas" at bounding box center [1035, 379] width 16 height 16
click at [693, 397] on div at bounding box center [784, 372] width 1568 height 743
click at [706, 402] on input at bounding box center [804, 401] width 477 height 23
paste input "WFQ302"
type input "WFQ302"
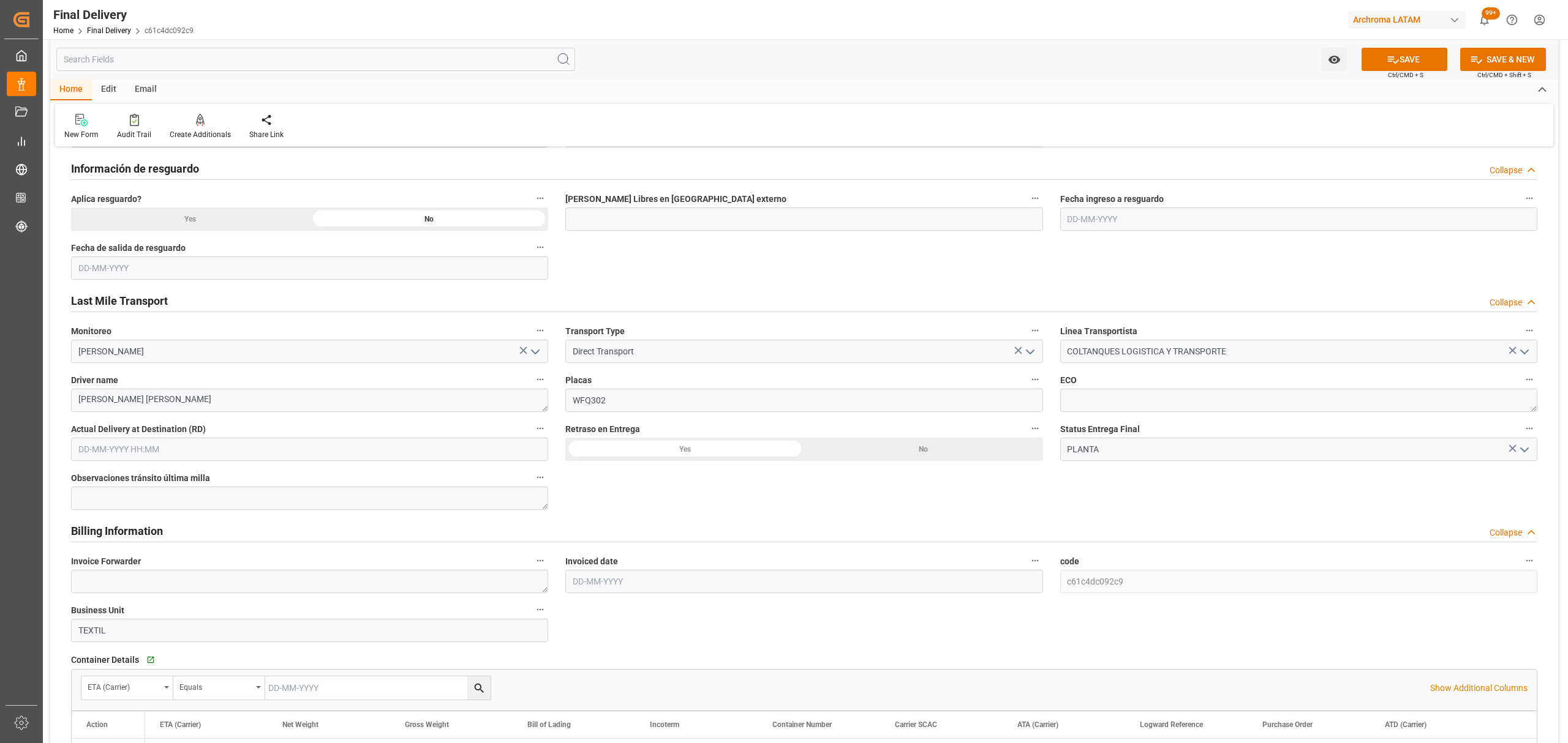
click at [147, 450] on input "text" at bounding box center [310, 450] width 477 height 23
click at [160, 572] on span "14" at bounding box center [158, 572] width 8 height 8
click at [280, 534] on li "15:00" at bounding box center [273, 532] width 52 height 31
type input "[DATE] 15:00"
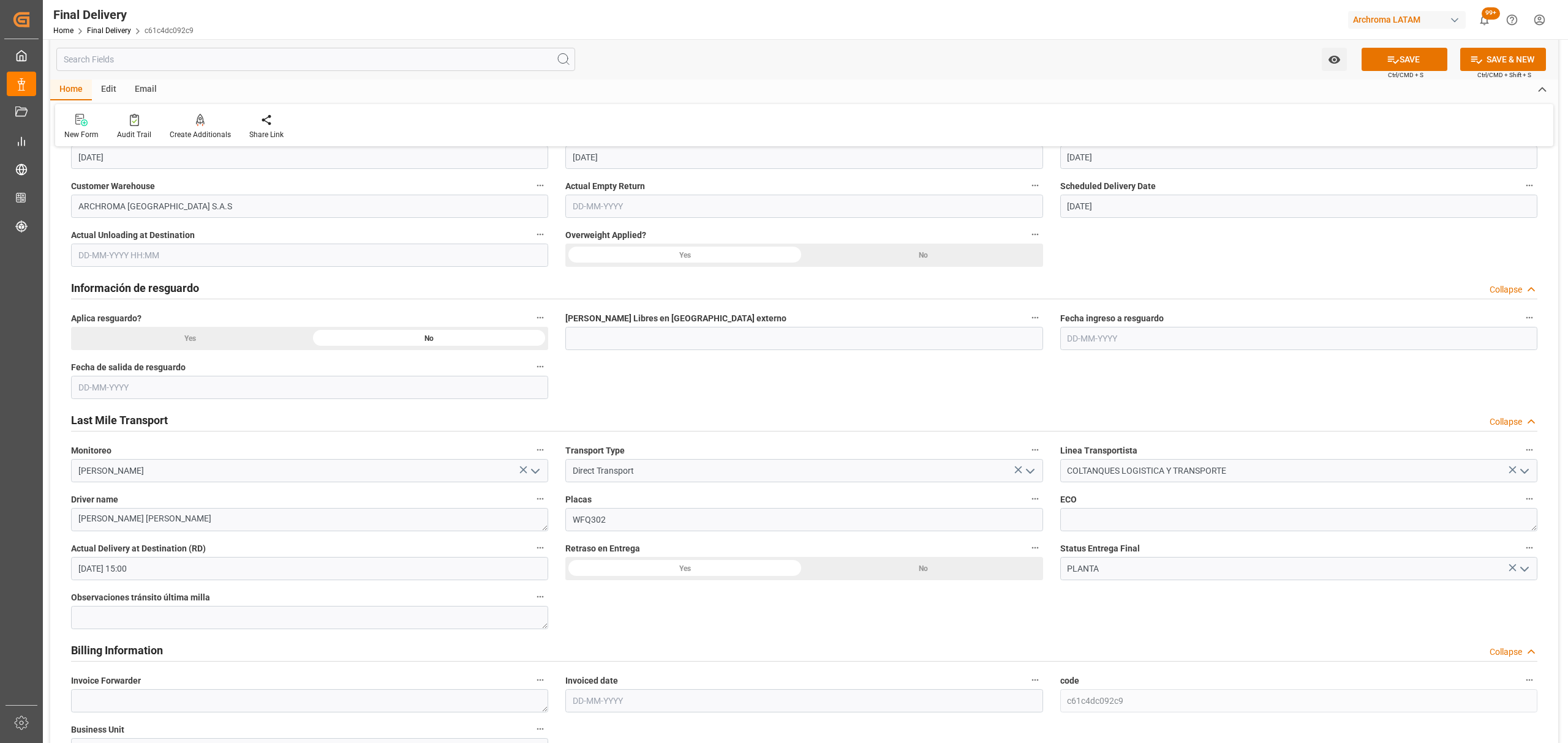
scroll to position [408, 0]
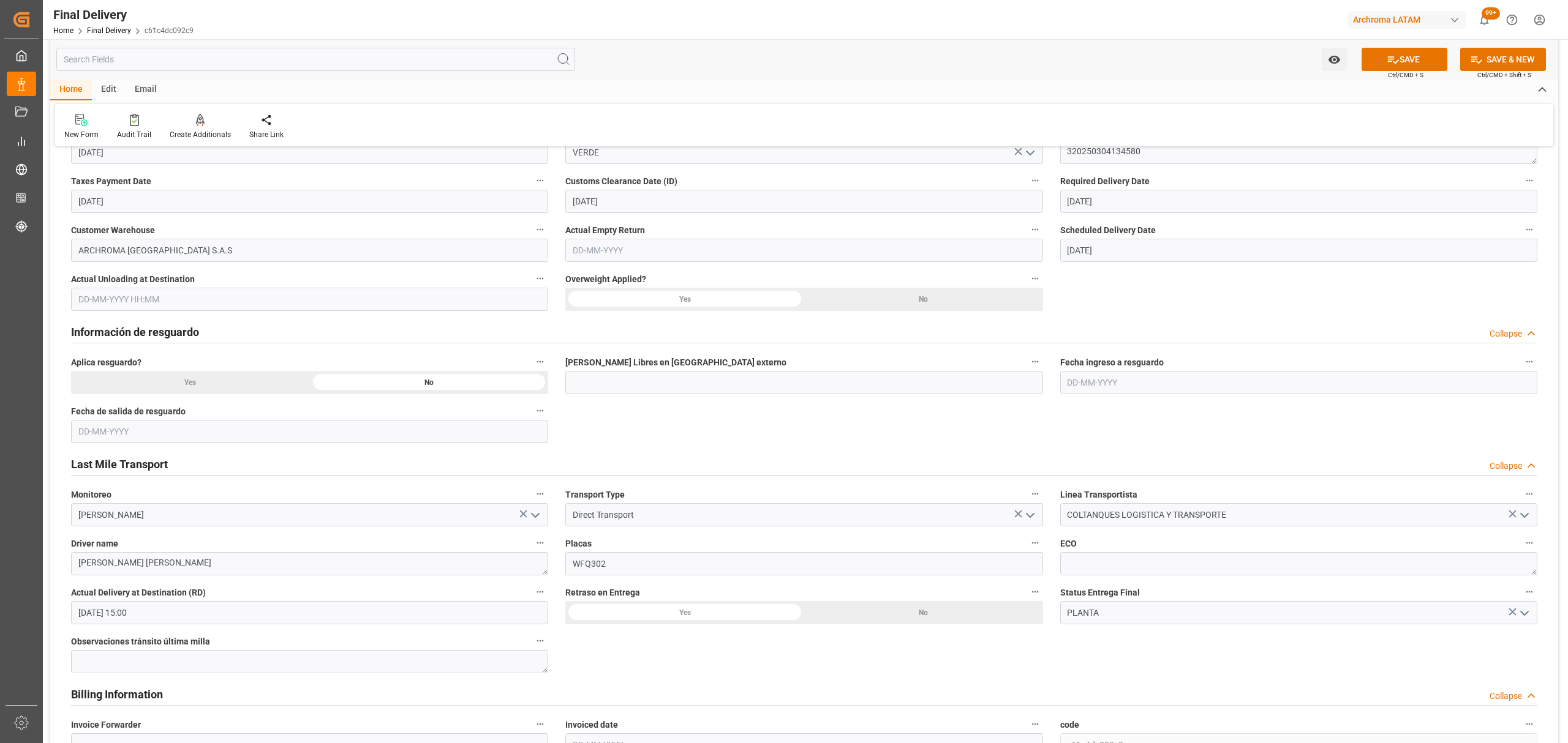
click at [318, 301] on input "text" at bounding box center [310, 300] width 477 height 23
click at [136, 368] on div "28 29 30 31 1 2 3" at bounding box center [159, 373] width 167 height 24
click at [157, 420] on span "14" at bounding box center [158, 421] width 8 height 8
click at [275, 383] on li "15:00" at bounding box center [273, 382] width 52 height 31
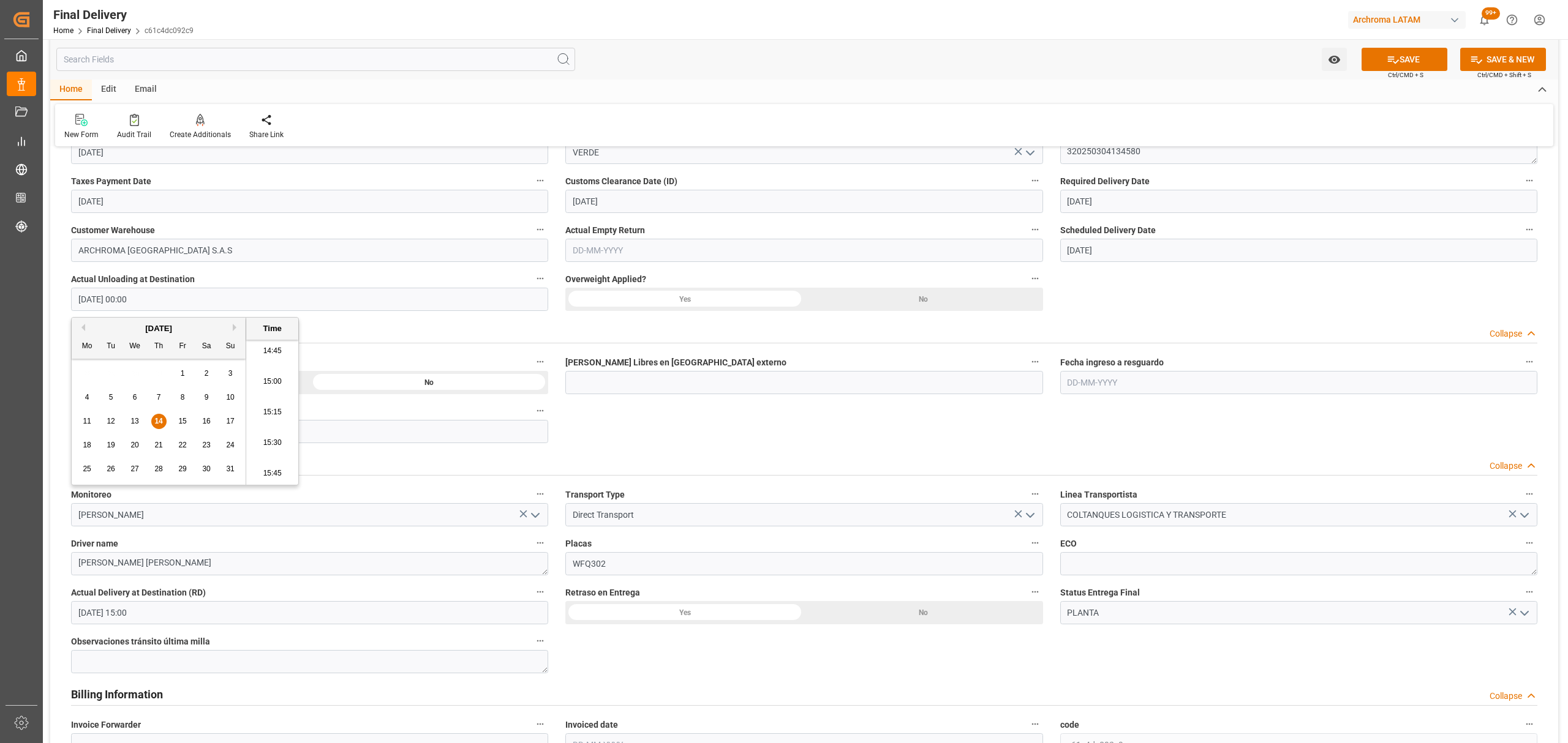
type input "[DATE] 15:00"
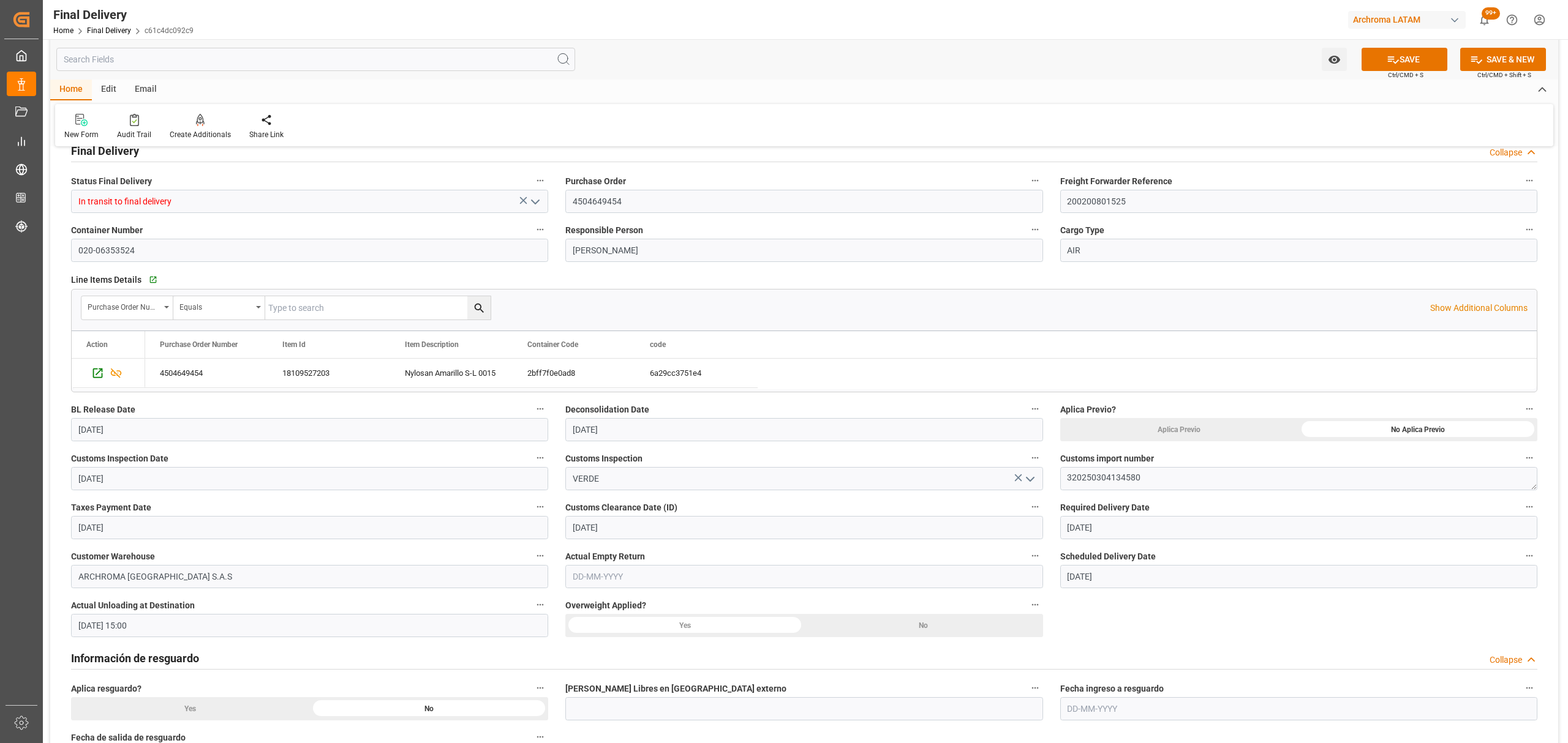
scroll to position [0, 0]
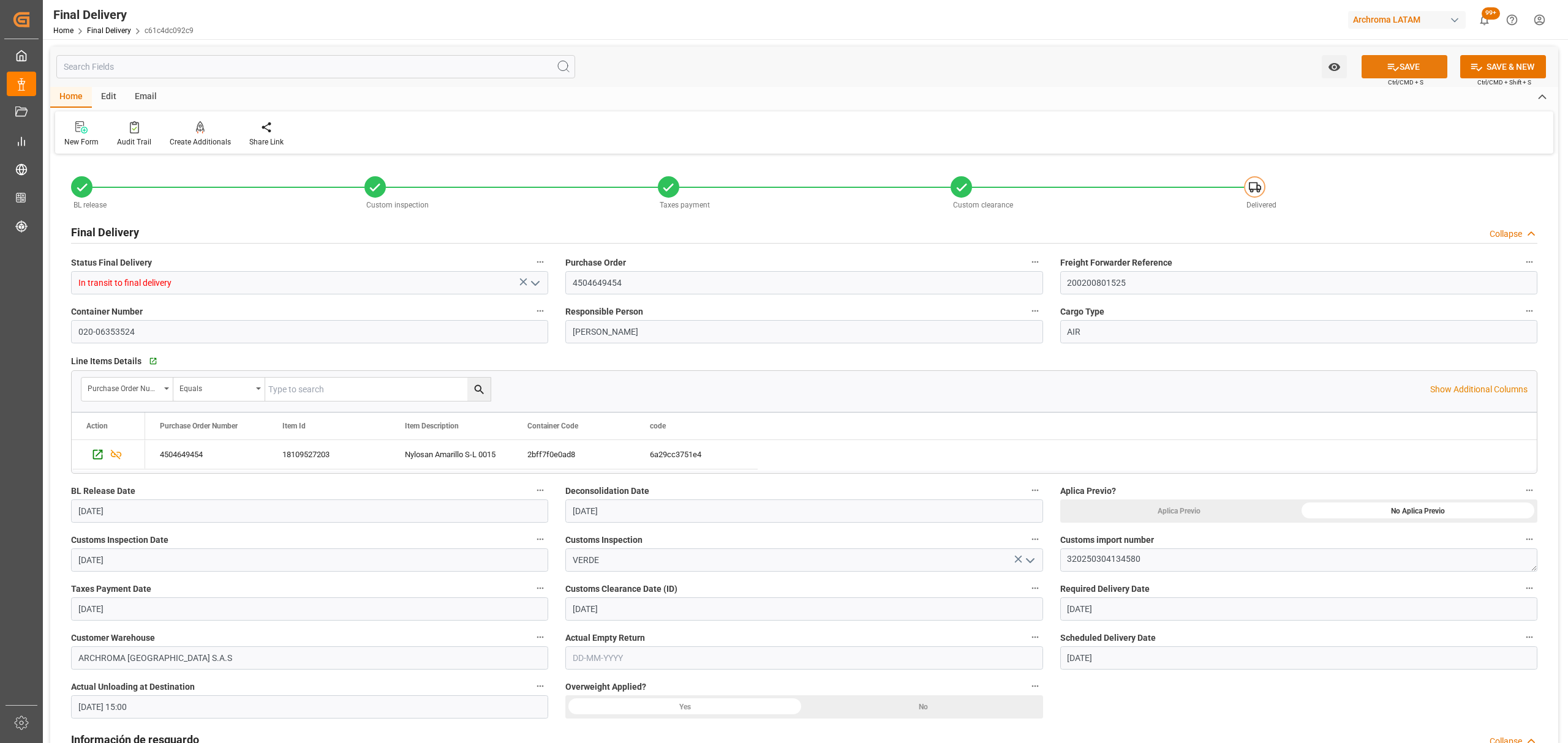
click at [1414, 72] on button "SAVE" at bounding box center [1404, 67] width 86 height 23
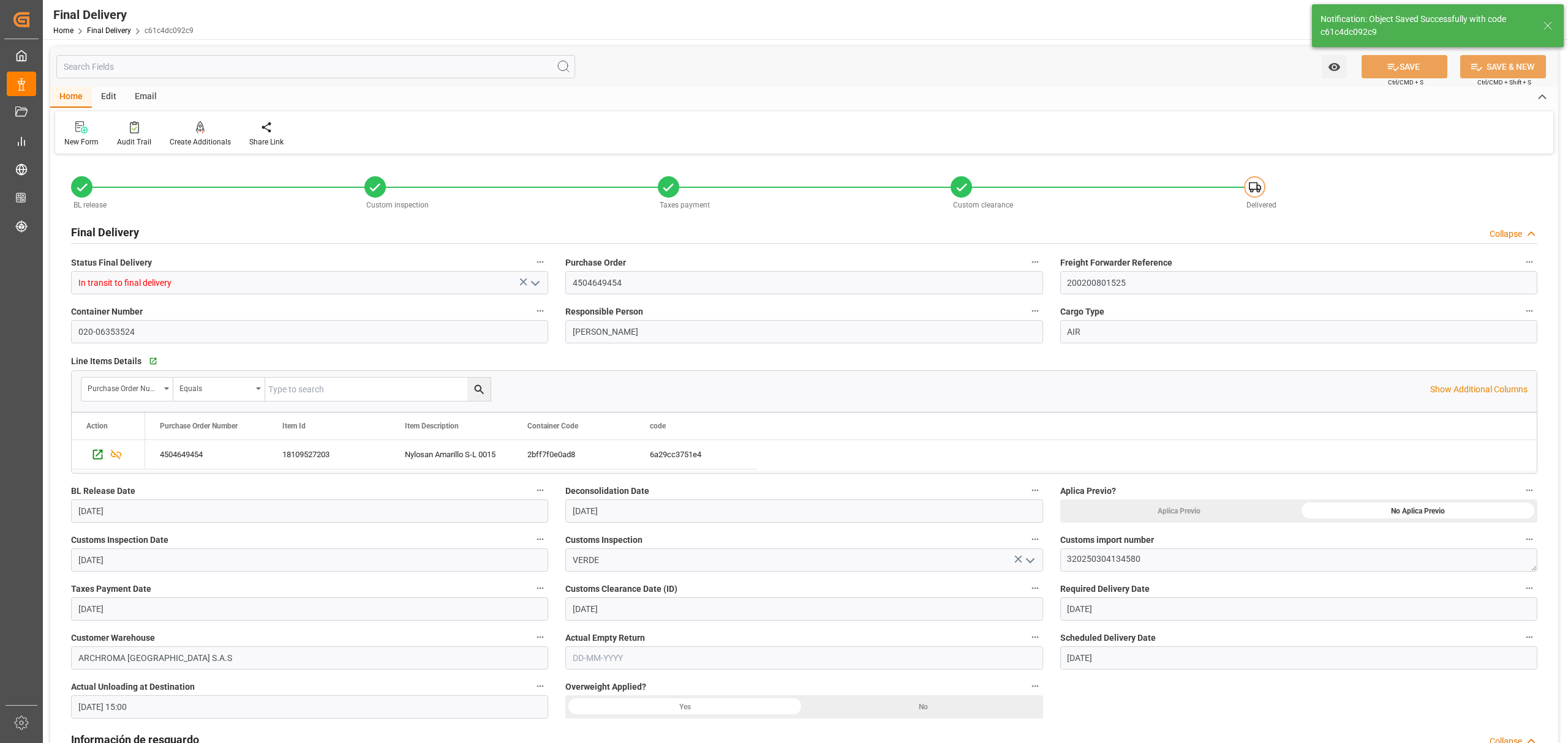
type textarea "1"
type input "Unloaded"
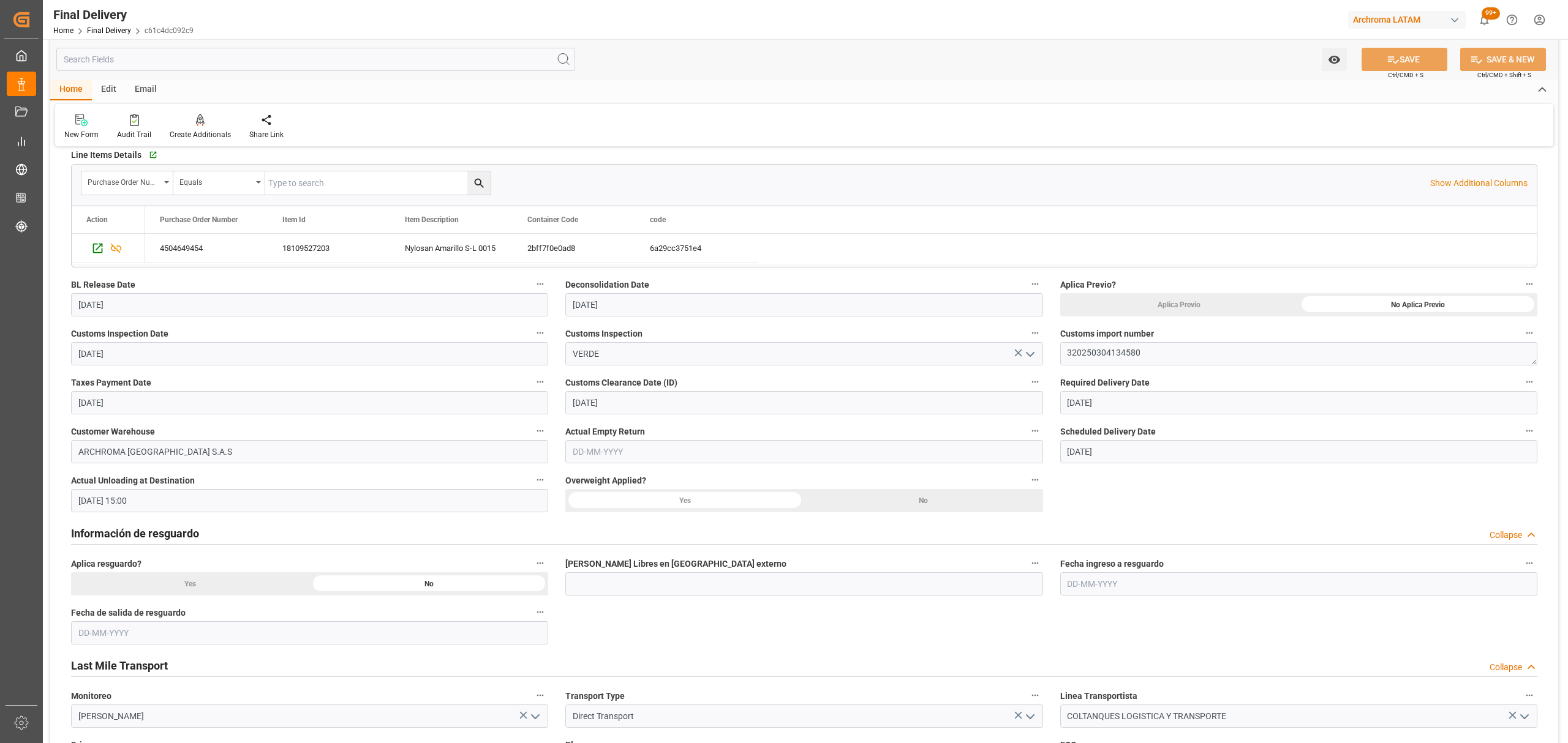
scroll to position [245, 0]
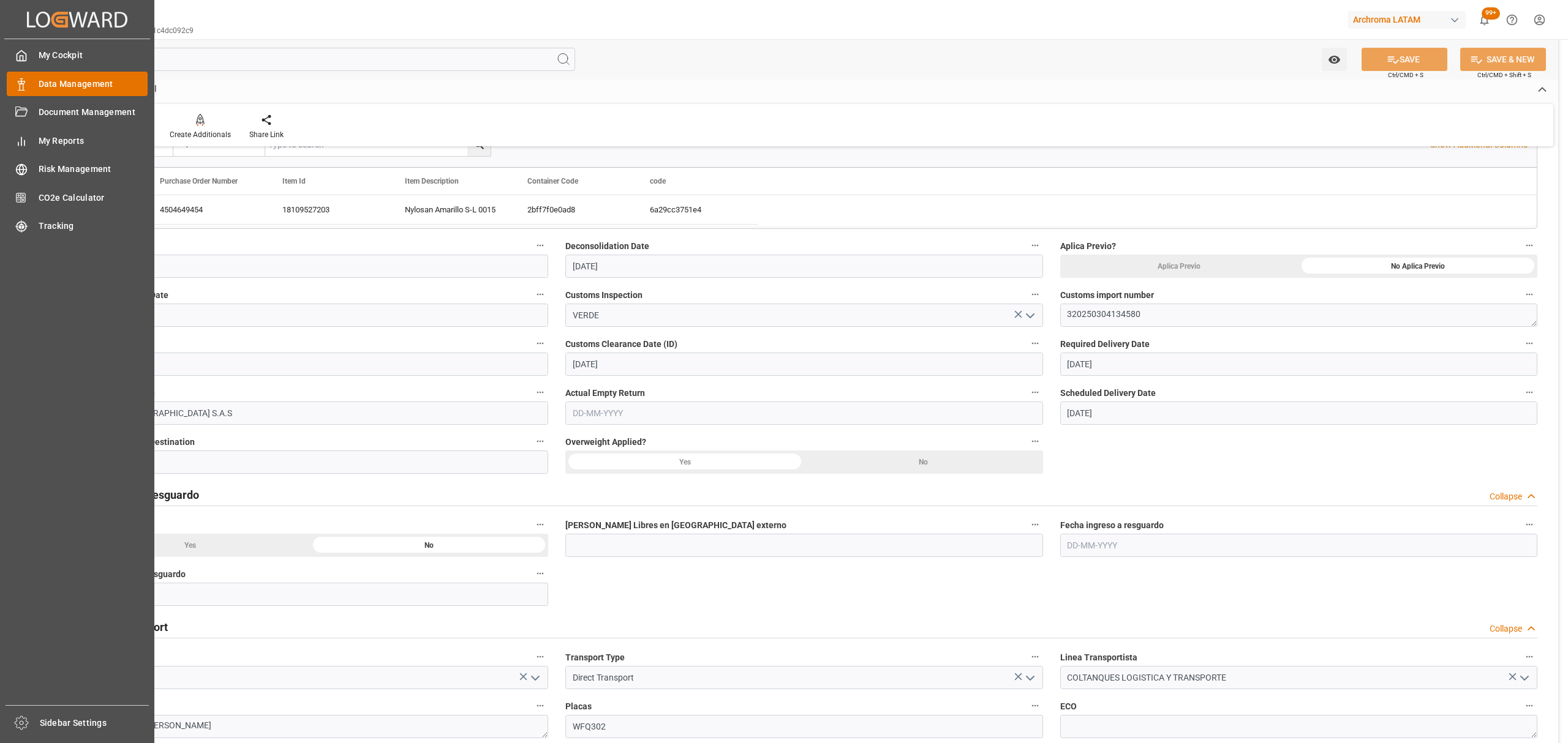
click at [40, 80] on span "Data Management" at bounding box center [93, 84] width 110 height 13
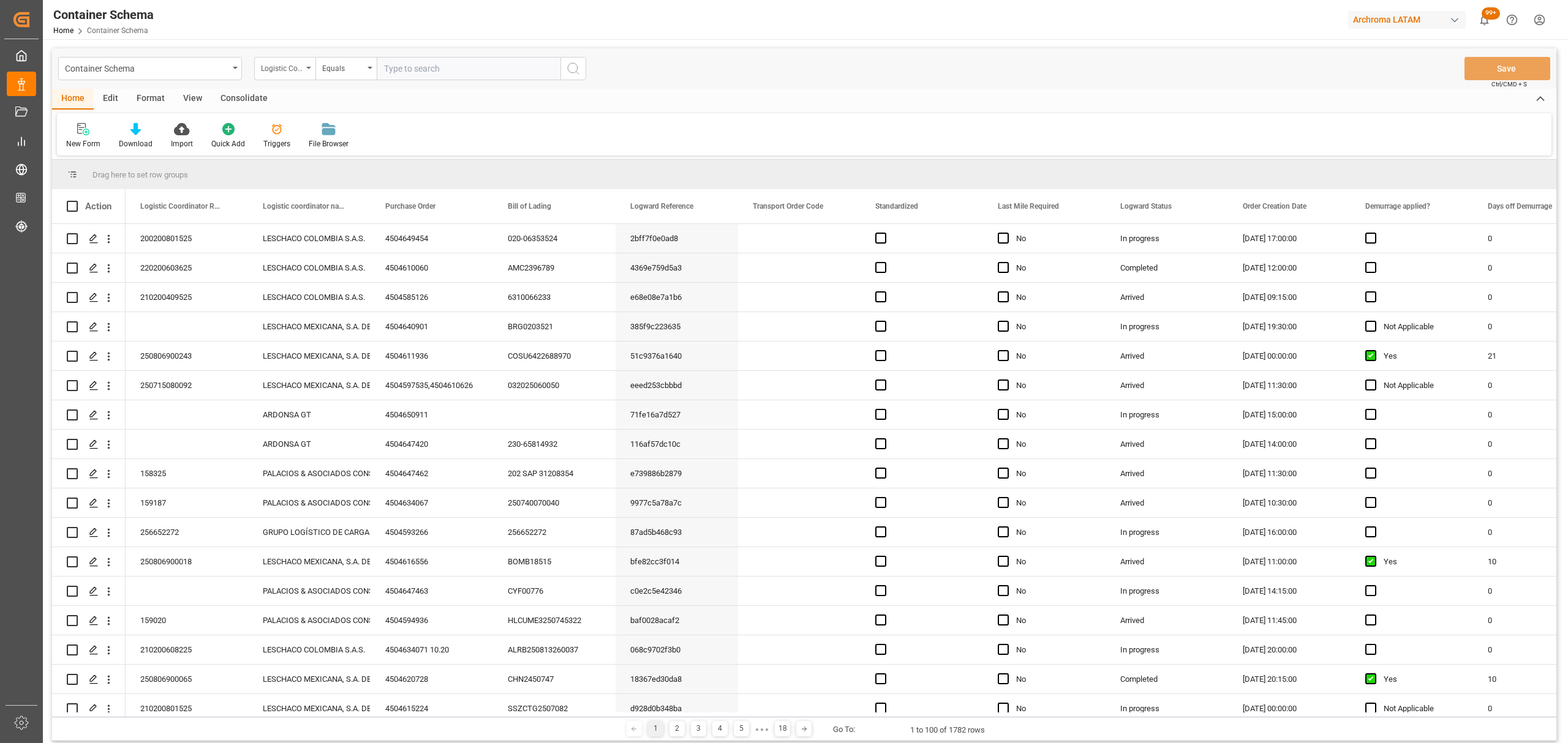
click at [277, 70] on div "Logistic Coordinator Reference Number" at bounding box center [282, 67] width 42 height 14
click at [312, 177] on div "Purchase Order" at bounding box center [346, 176] width 183 height 25
click at [334, 72] on div "Equals" at bounding box center [343, 67] width 42 height 14
click at [374, 147] on div "Fuzzy search" at bounding box center [407, 150] width 183 height 25
click at [422, 66] on input "text" at bounding box center [469, 68] width 184 height 23
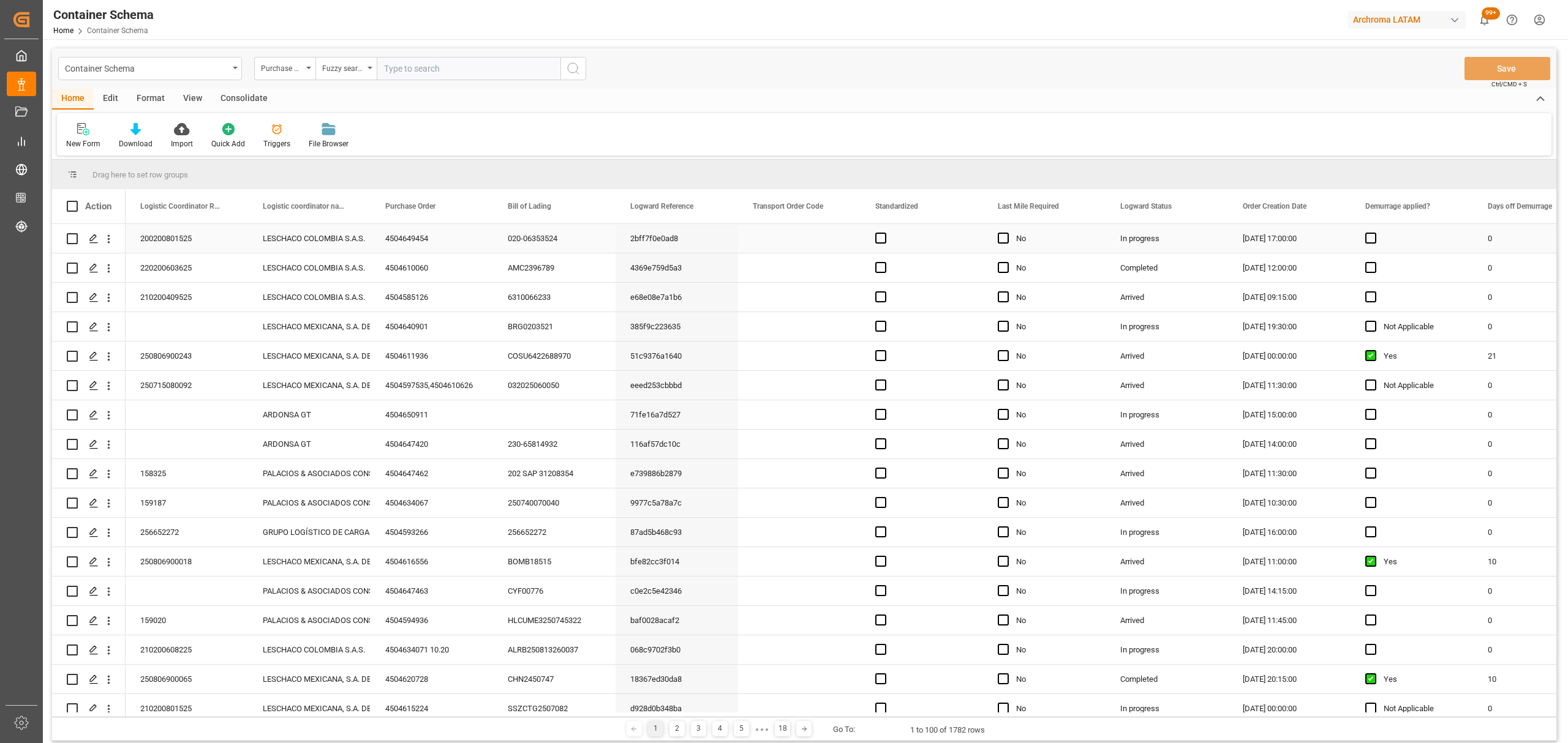
paste input "WFQ302"
type input "WFQ302"
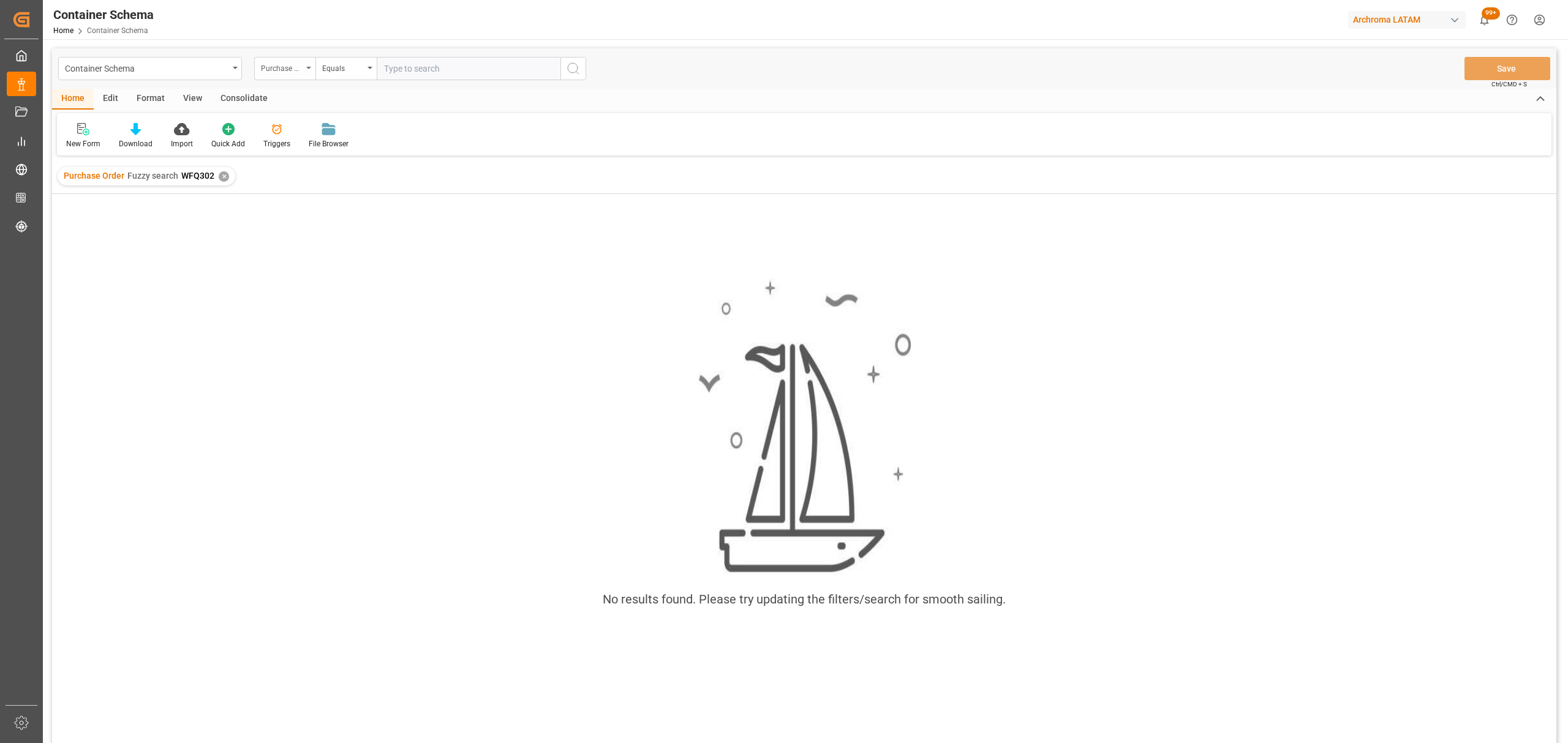
click at [284, 65] on div "Purchase Order" at bounding box center [282, 67] width 42 height 14
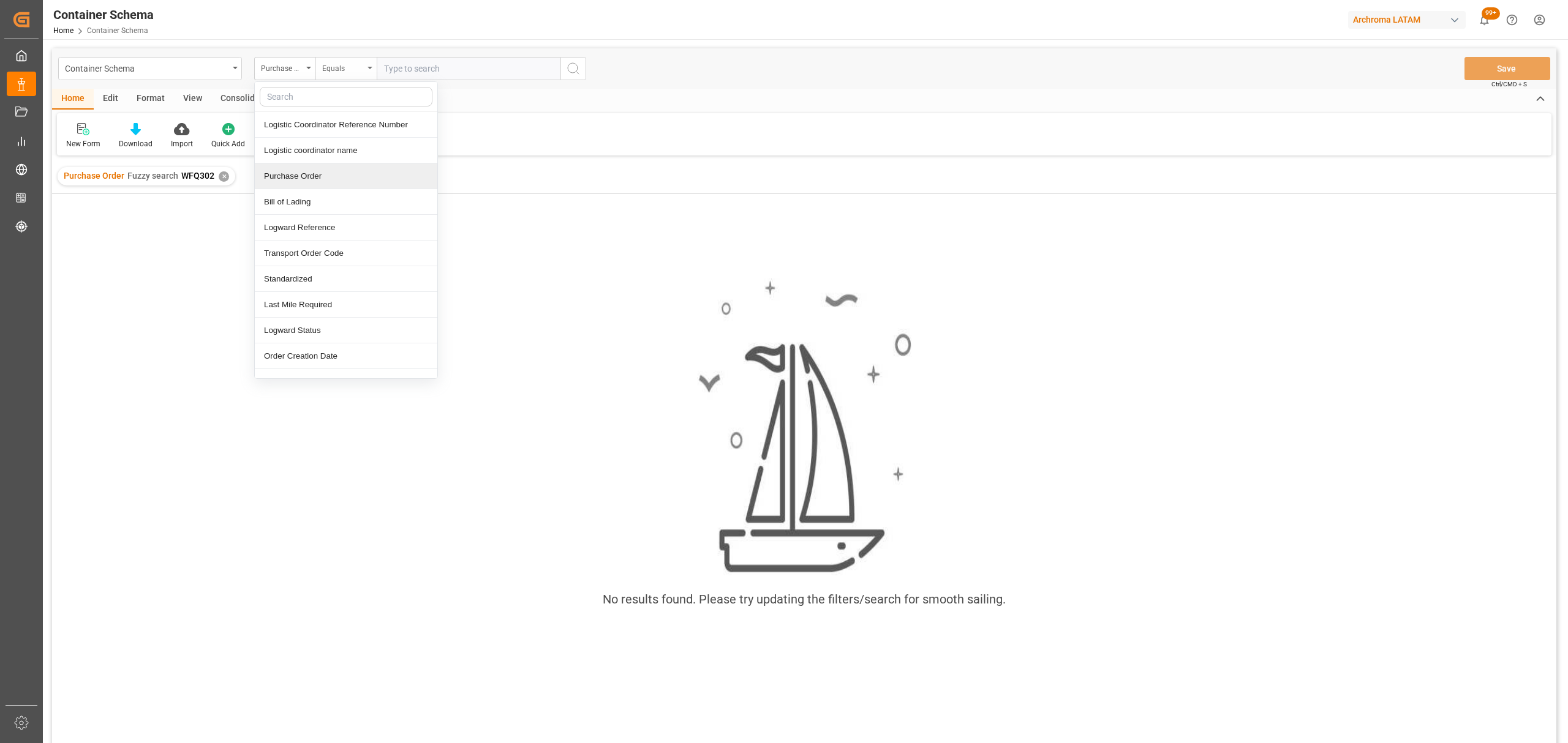
drag, startPoint x: 311, startPoint y: 179, endPoint x: 342, endPoint y: 77, distance: 106.6
click at [312, 179] on div "Purchase Order" at bounding box center [346, 176] width 183 height 25
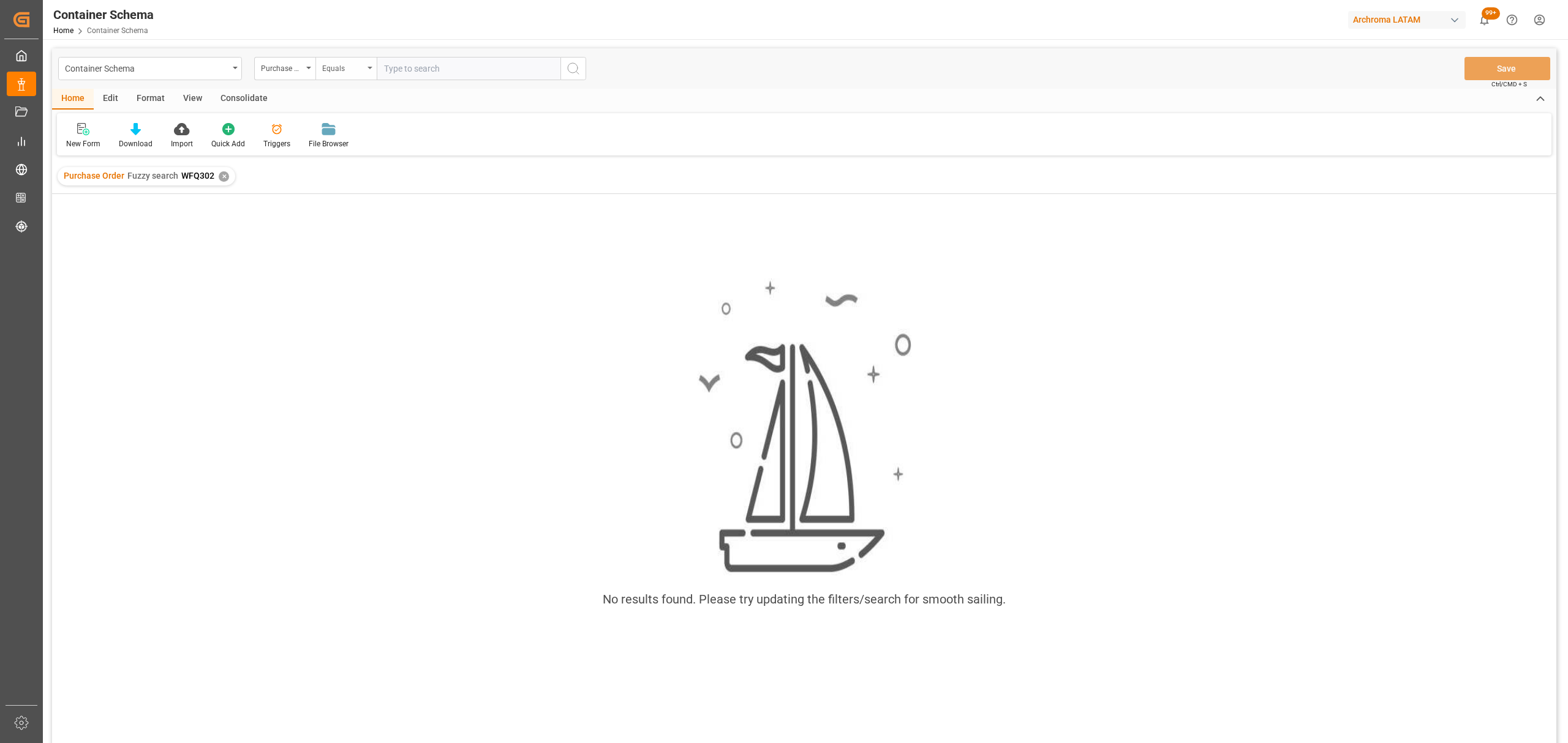
click at [346, 66] on div "Equals" at bounding box center [343, 67] width 42 height 14
drag, startPoint x: 392, startPoint y: 153, endPoint x: 411, endPoint y: 123, distance: 35.5
click at [396, 145] on div "Fuzzy search" at bounding box center [407, 150] width 183 height 25
paste input "4504649454"
type input "4504649454"
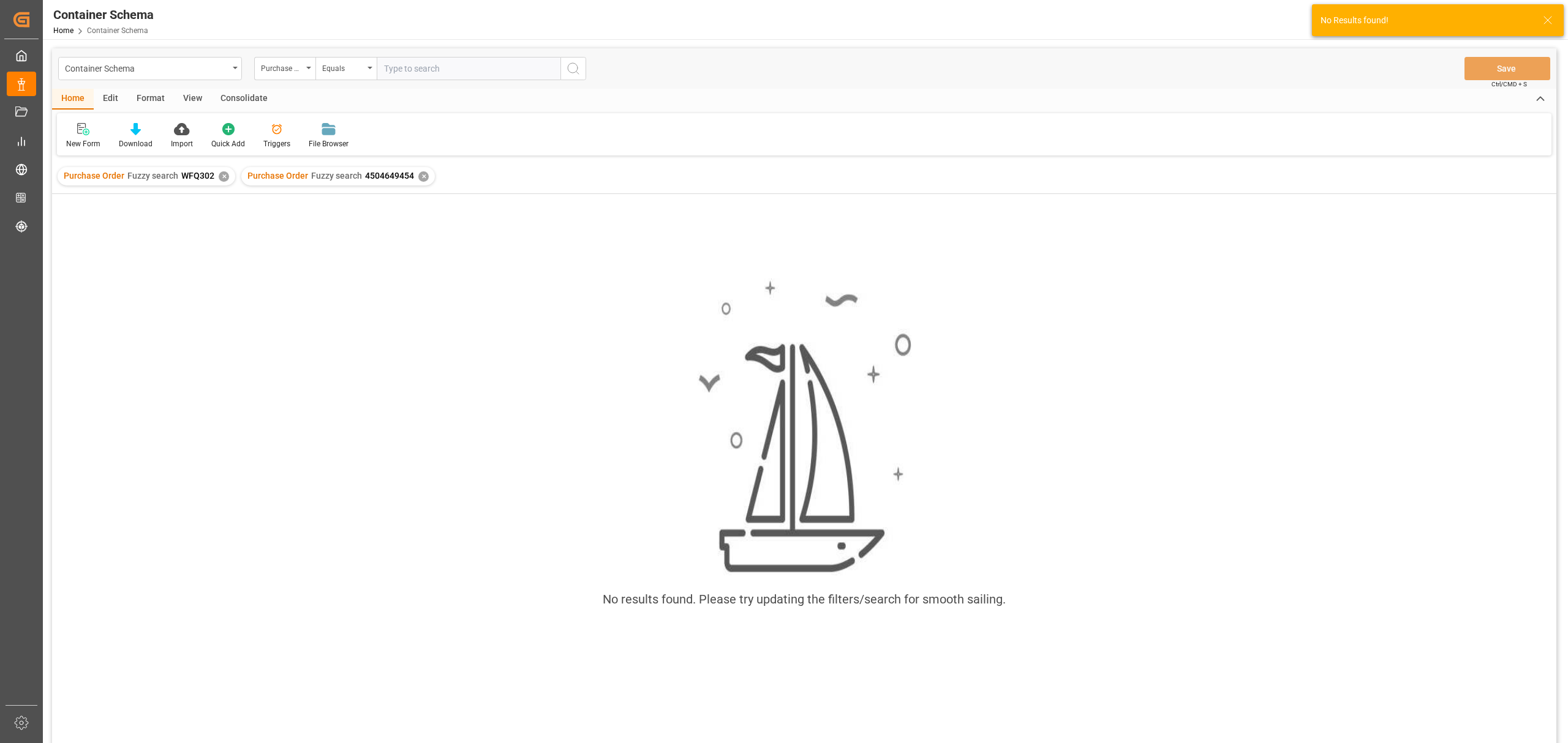
click at [221, 177] on div "✕" at bounding box center [224, 177] width 10 height 10
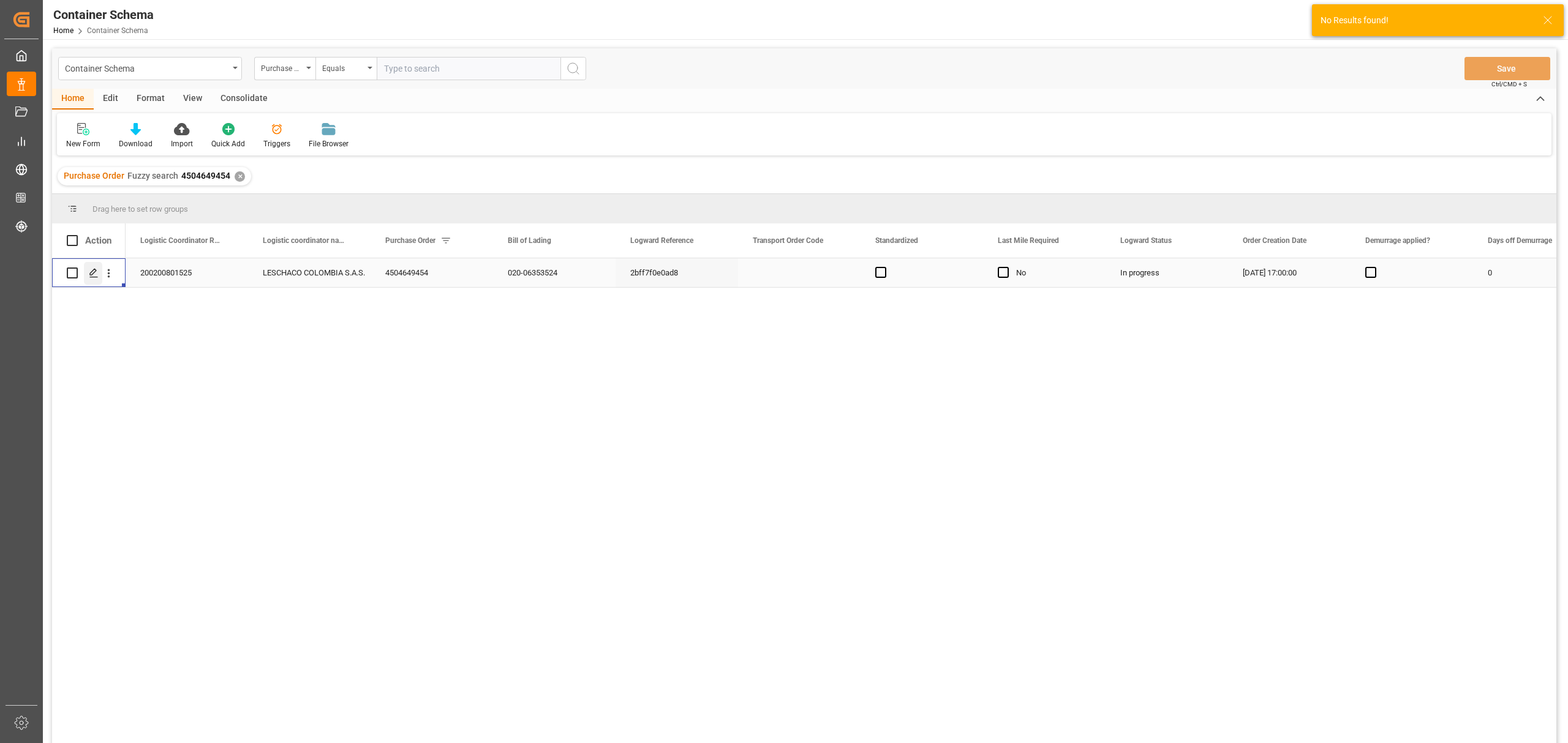
click at [92, 273] on icon "Press SPACE to select this row." at bounding box center [93, 272] width 10 height 10
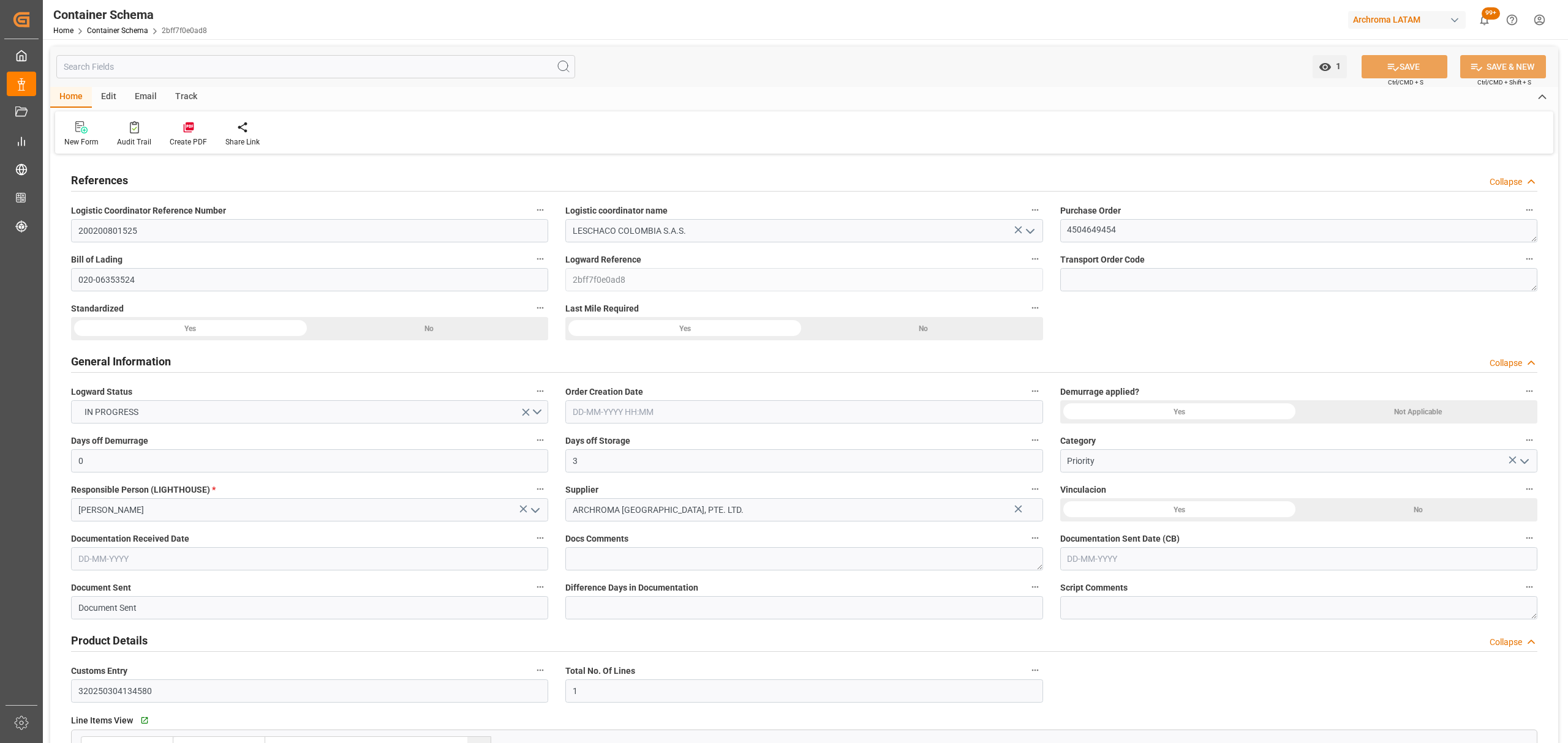
type input "0"
type input "3"
type input "1"
type input "150"
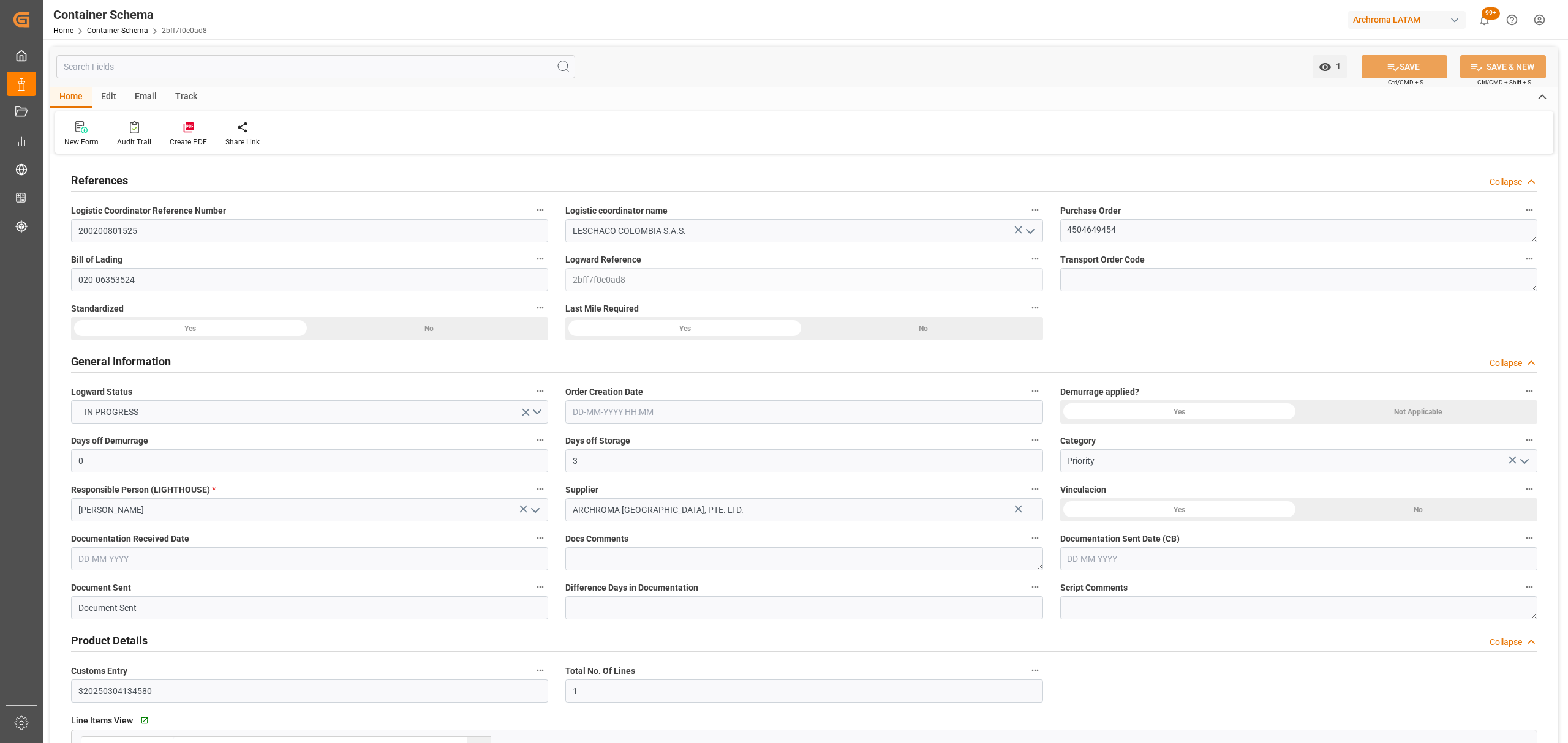
type input "181"
type input "INBOM"
type input "COBOG"
type input "08-08-2025 17:00"
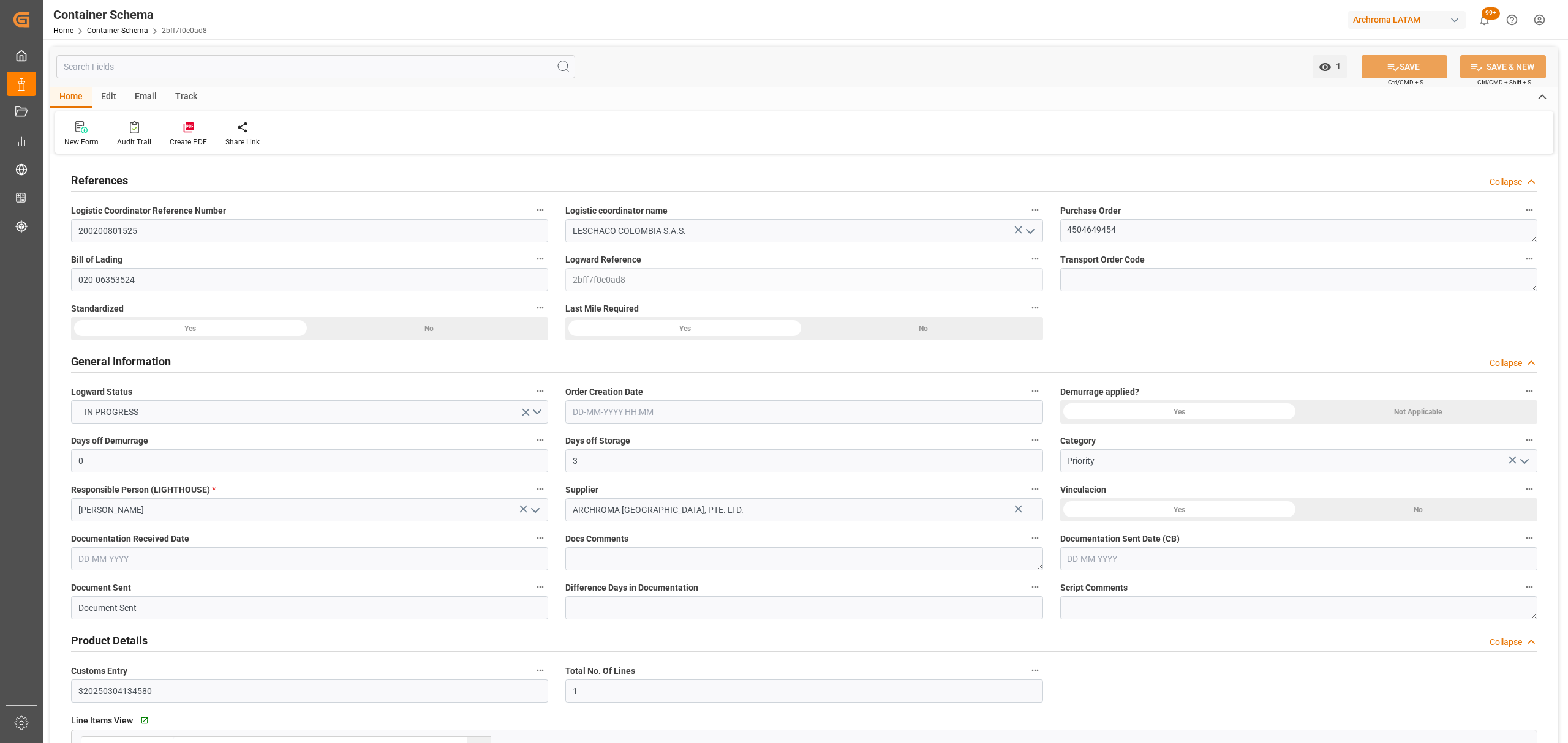
type input "[DATE]"
type input "08-08-2025 00:00"
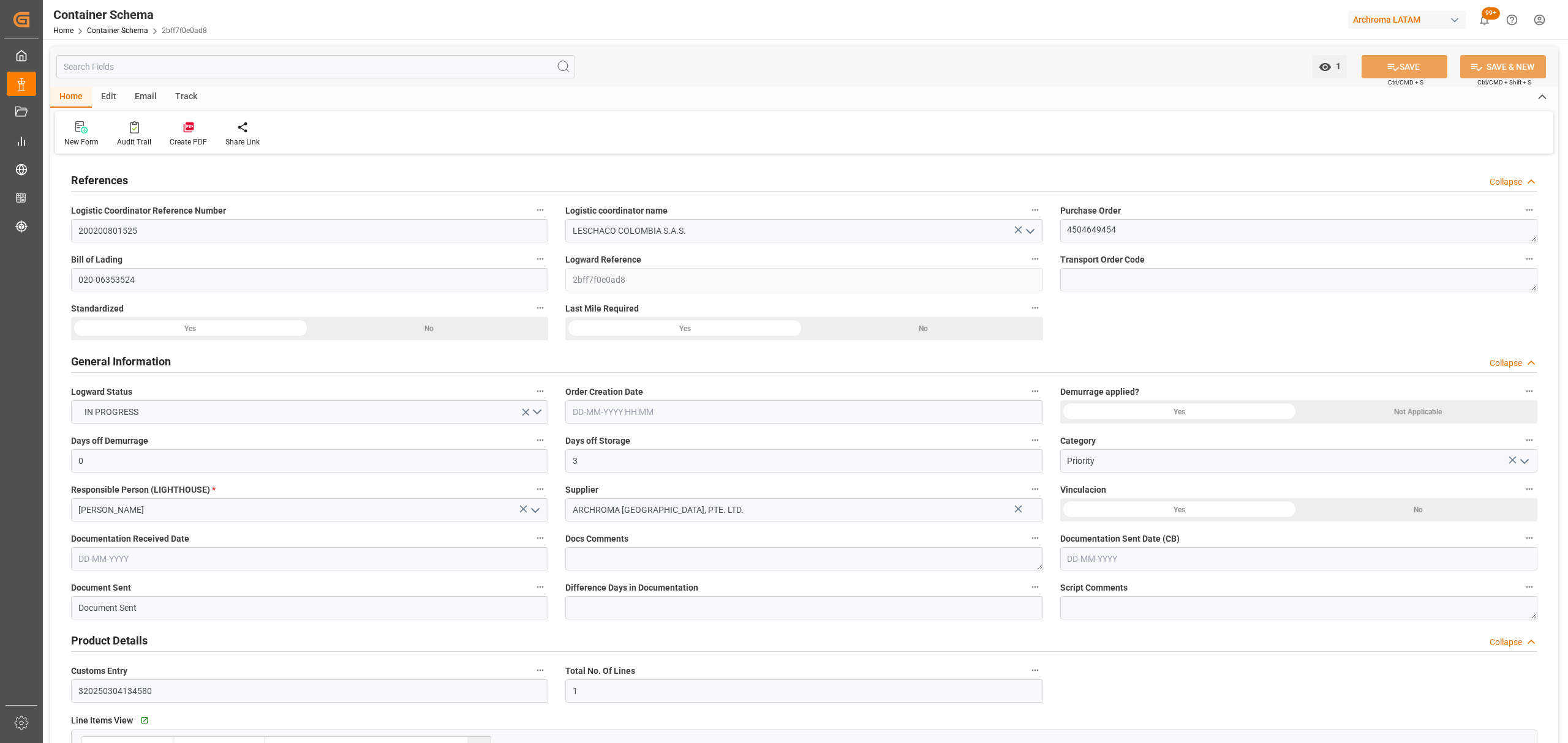
type input "08-08-2025 00:00"
type input "11-08-2025 00:00"
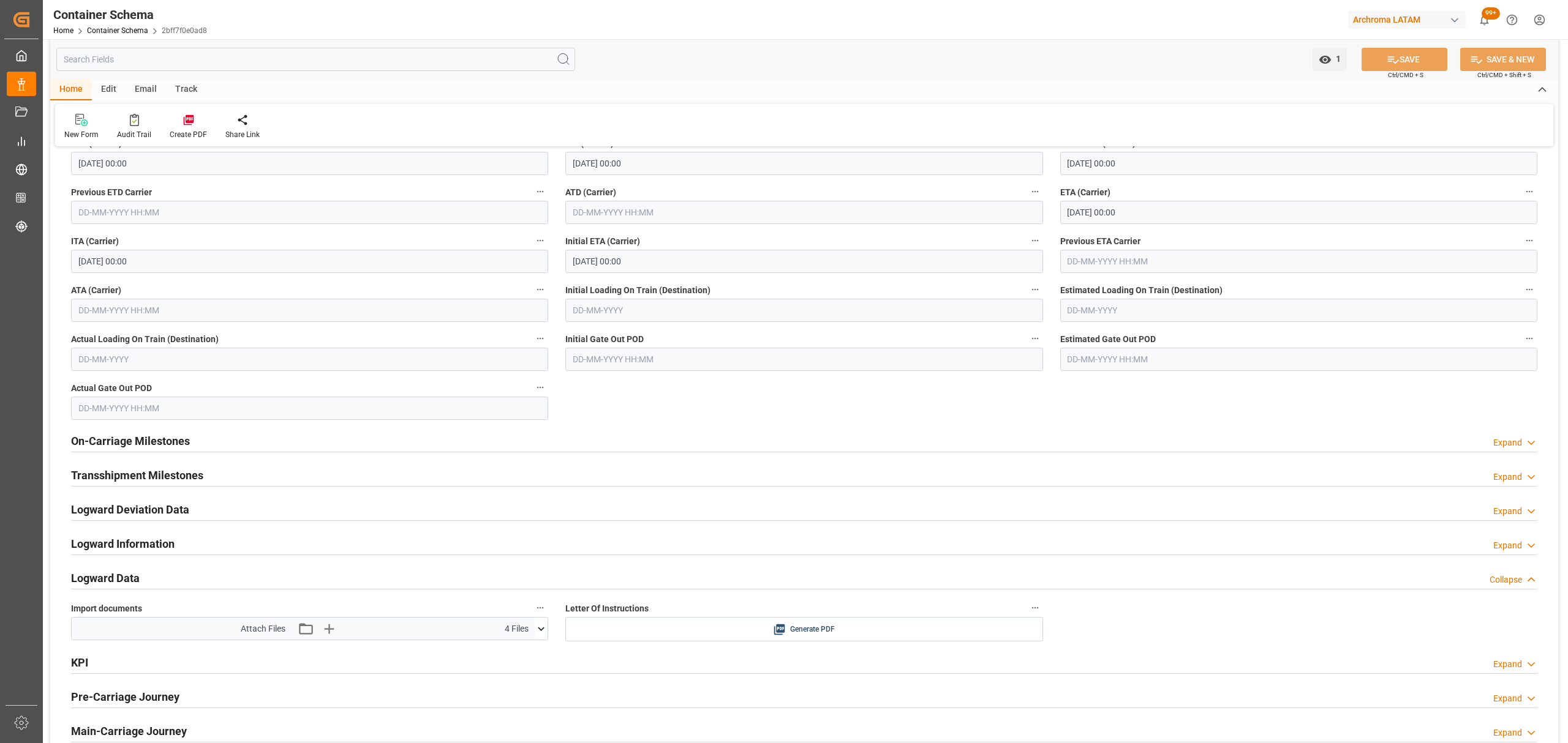
scroll to position [1632, 0]
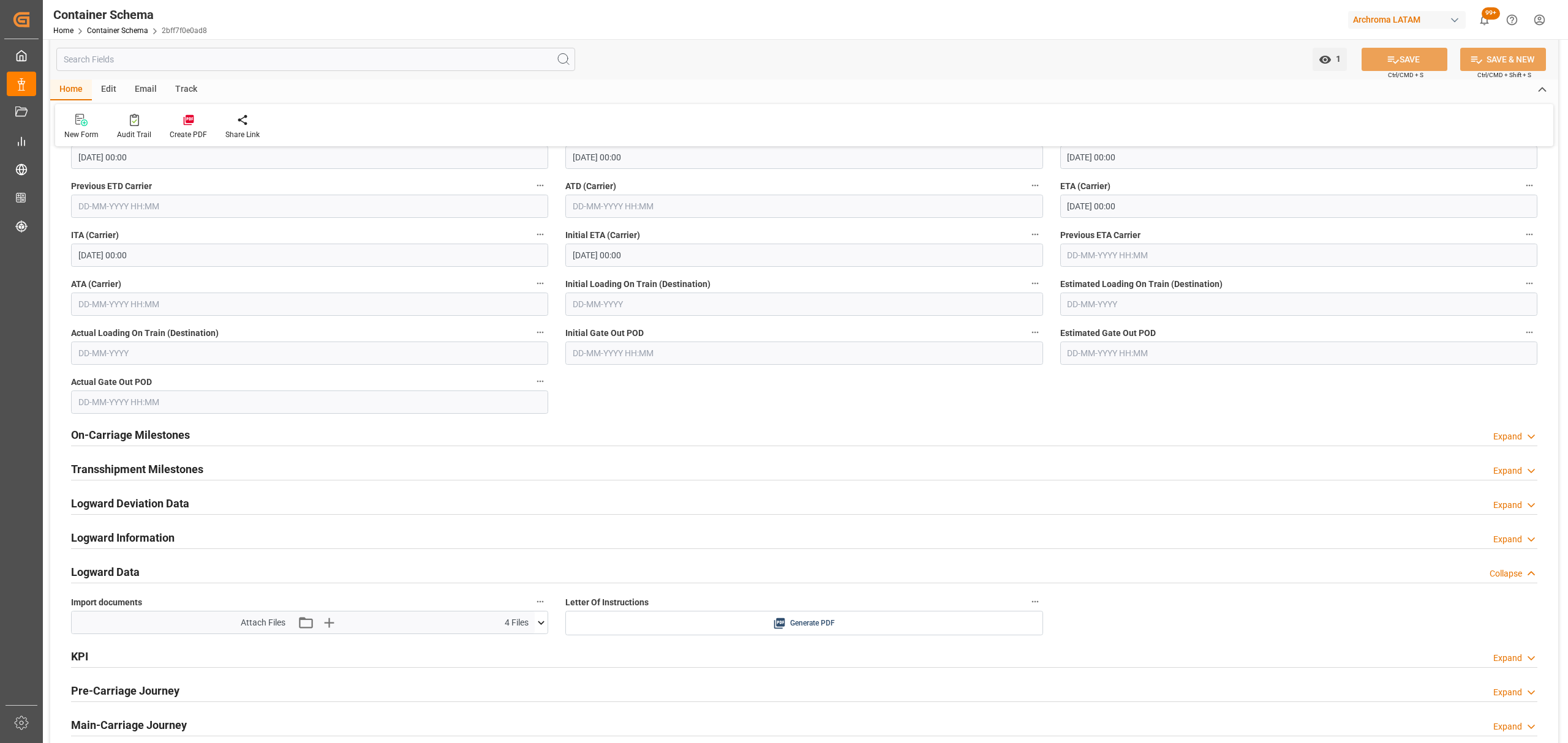
drag, startPoint x: 229, startPoint y: 439, endPoint x: 615, endPoint y: 456, distance: 386.4
click at [230, 439] on div "On-Carriage Milestones Expand" at bounding box center [804, 434] width 1466 height 23
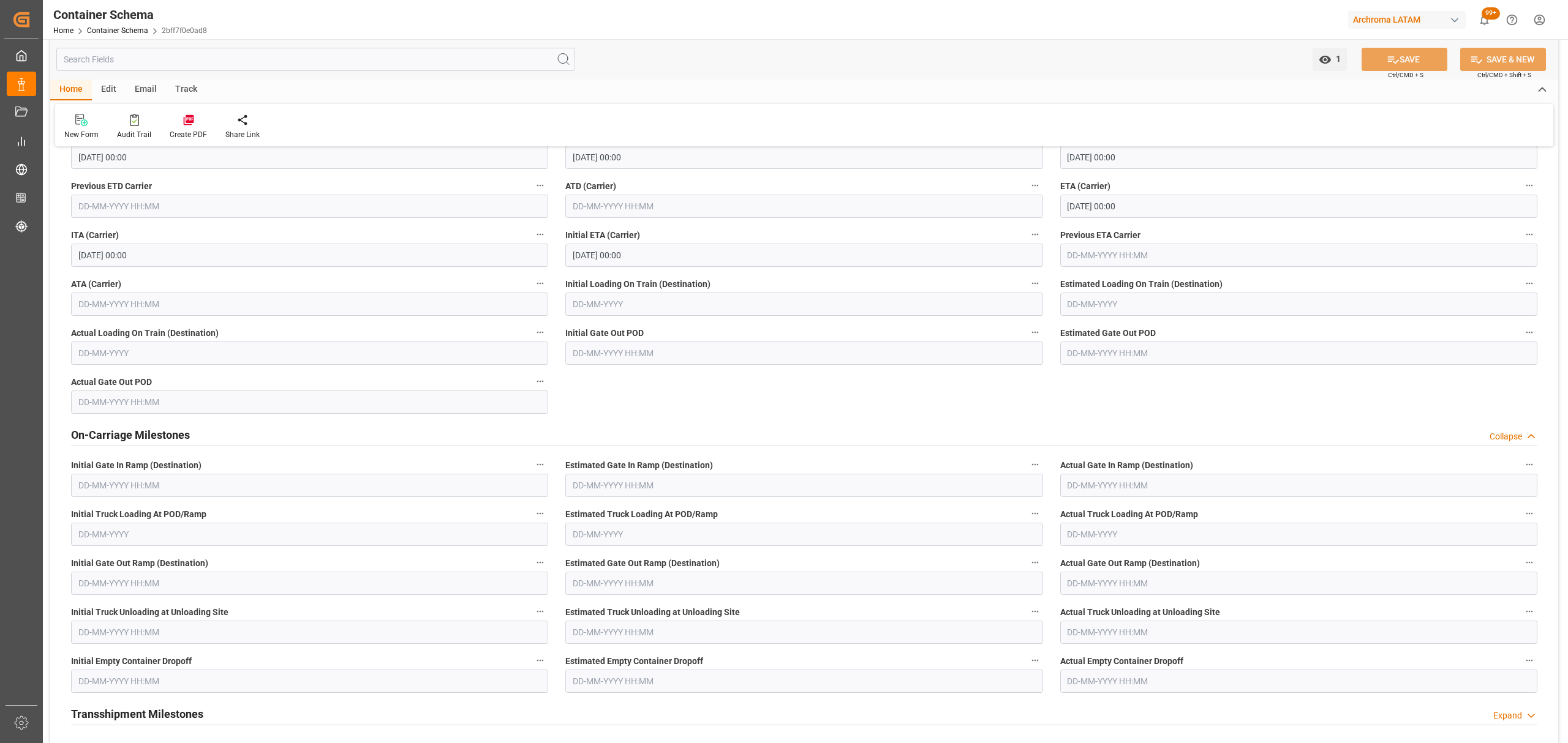
scroll to position [1877, 0]
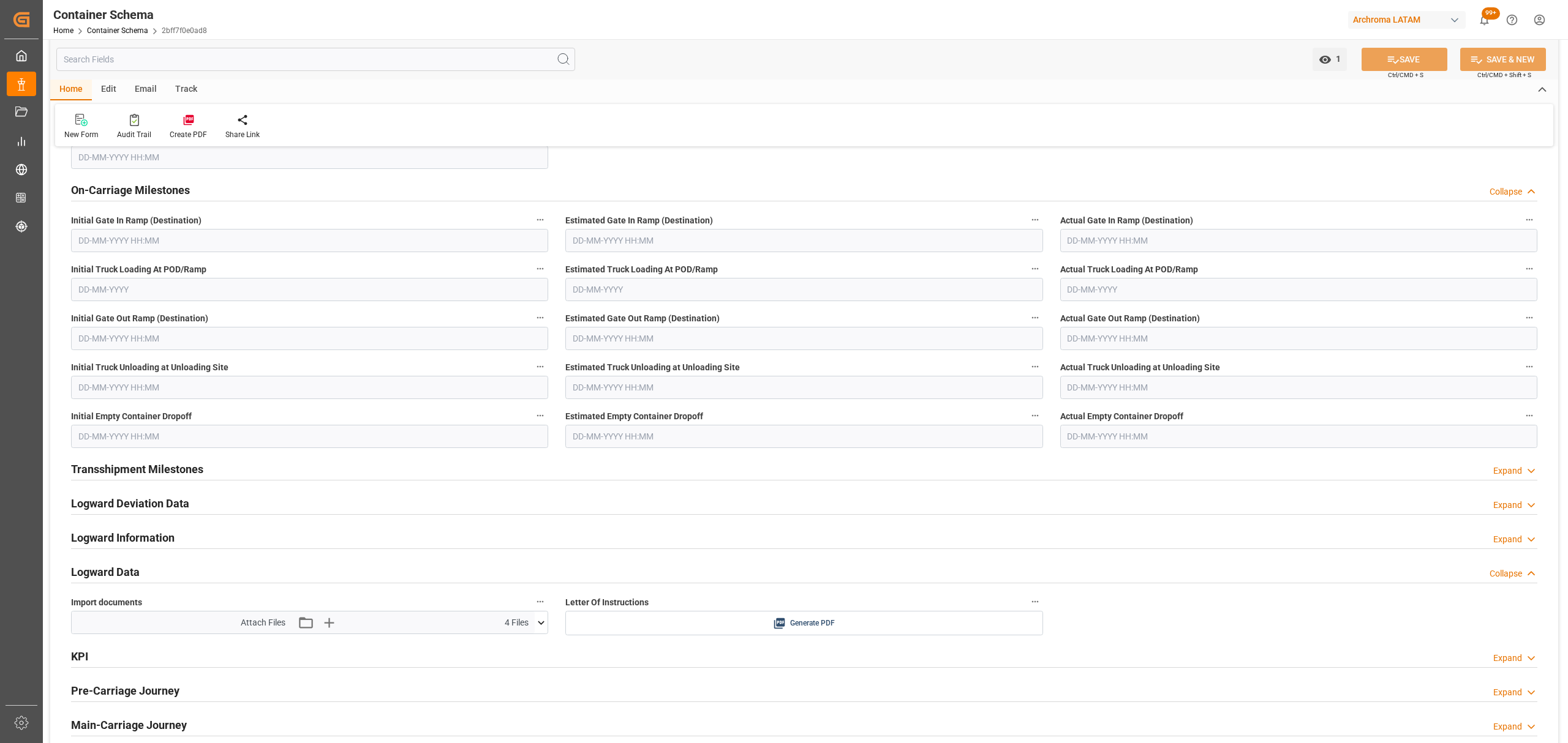
click at [1162, 435] on input "text" at bounding box center [1299, 437] width 477 height 23
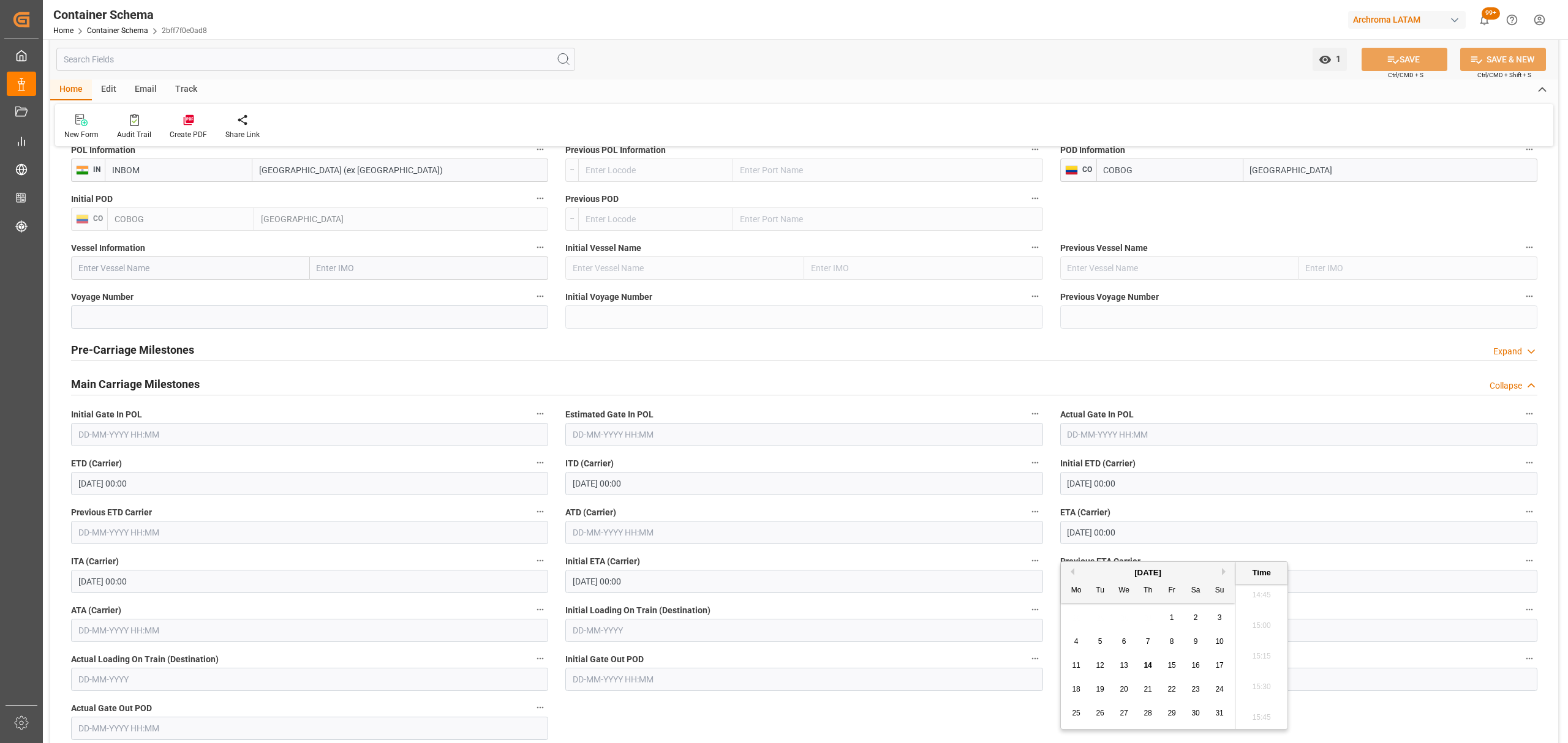
scroll to position [1551, 0]
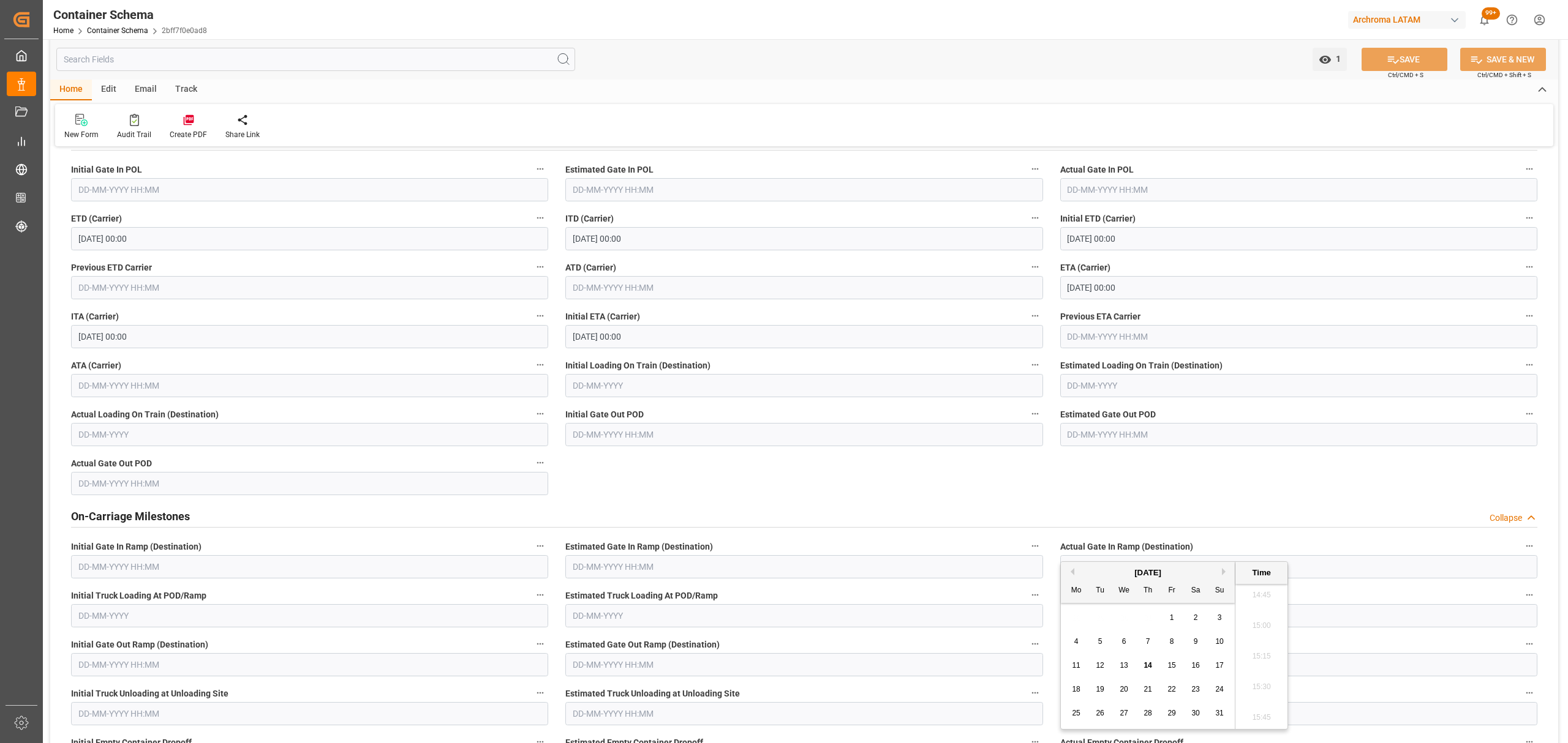
click at [1078, 665] on span "11" at bounding box center [1076, 665] width 8 height 8
type input "11-08-2025 00:00"
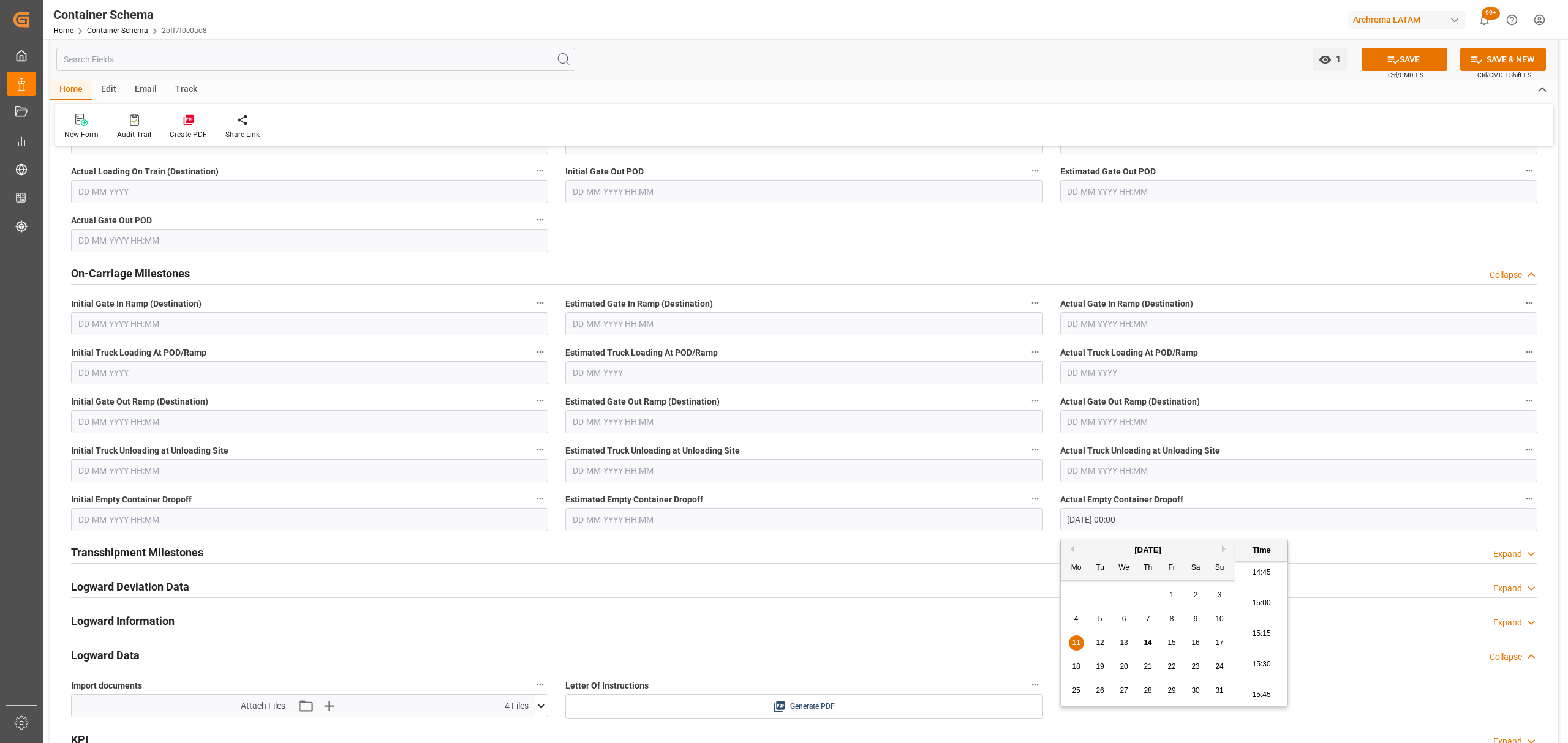
scroll to position [1796, 0]
click at [684, 520] on input "text" at bounding box center [804, 518] width 477 height 23
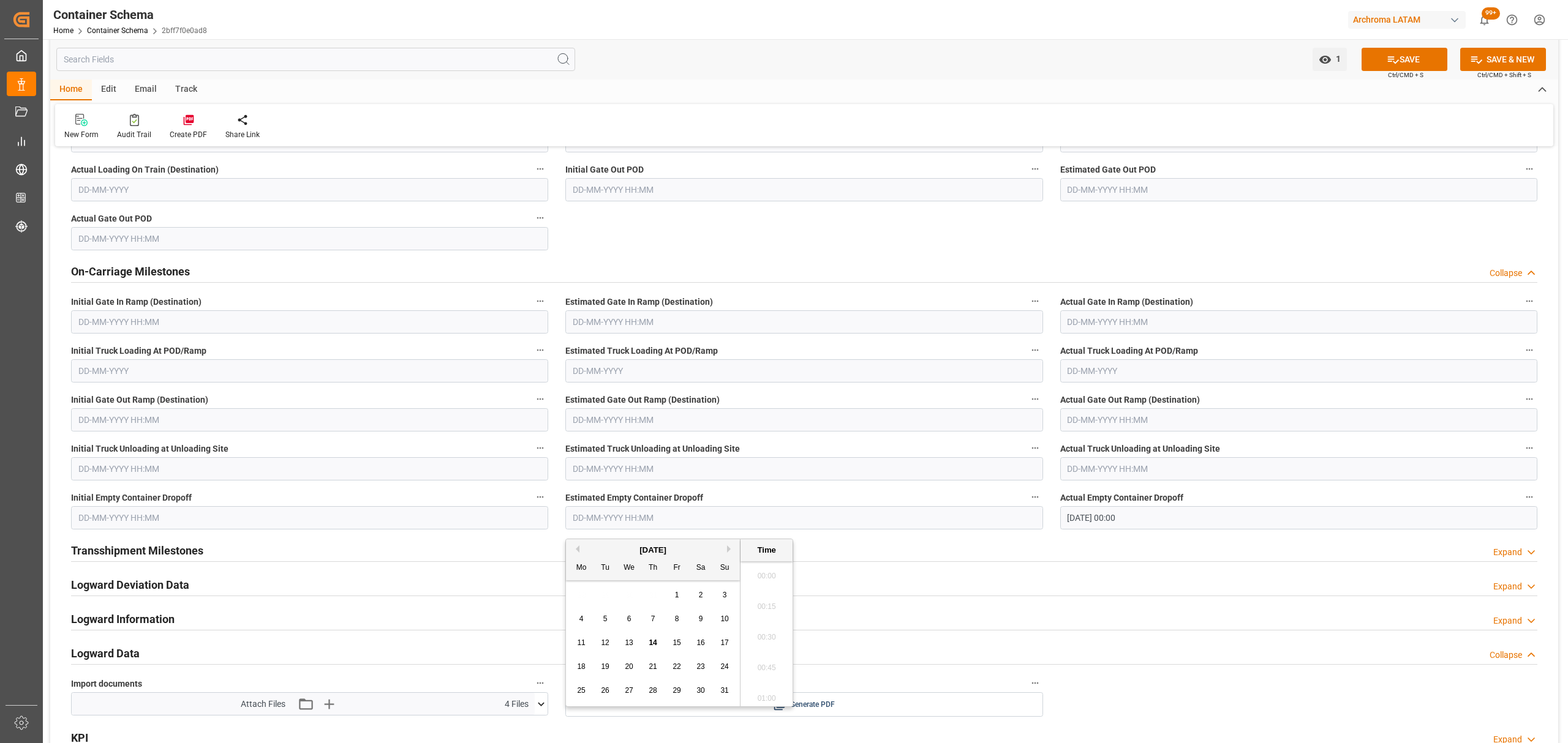
scroll to position [1810, 0]
click at [580, 639] on span "11" at bounding box center [581, 643] width 8 height 8
type input "11-08-2025 00:00"
click at [289, 513] on input "text" at bounding box center [310, 518] width 477 height 23
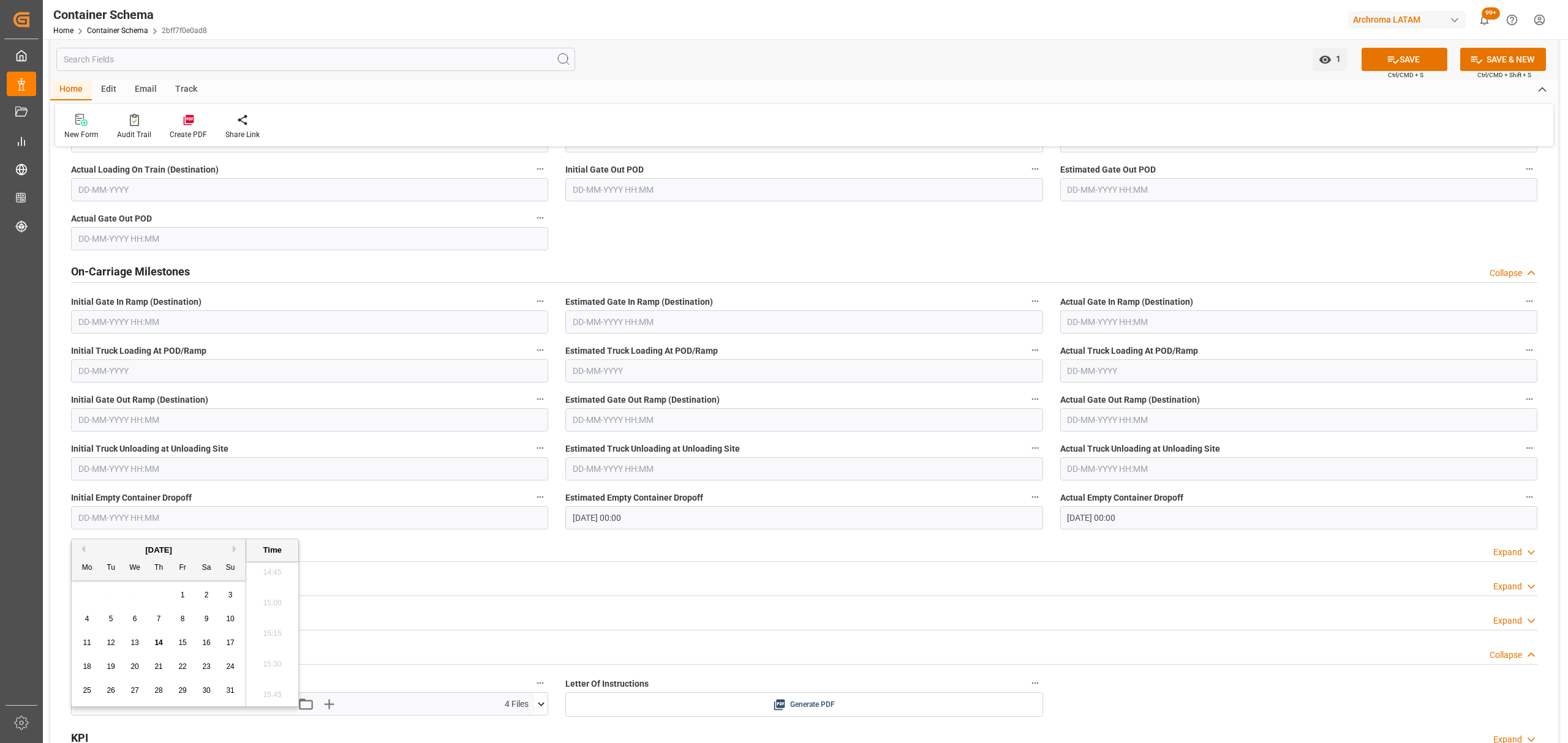
click at [81, 650] on div "11" at bounding box center [87, 643] width 15 height 15
click at [278, 603] on li "15:00" at bounding box center [273, 604] width 52 height 31
type input "11-08-2025 15:00"
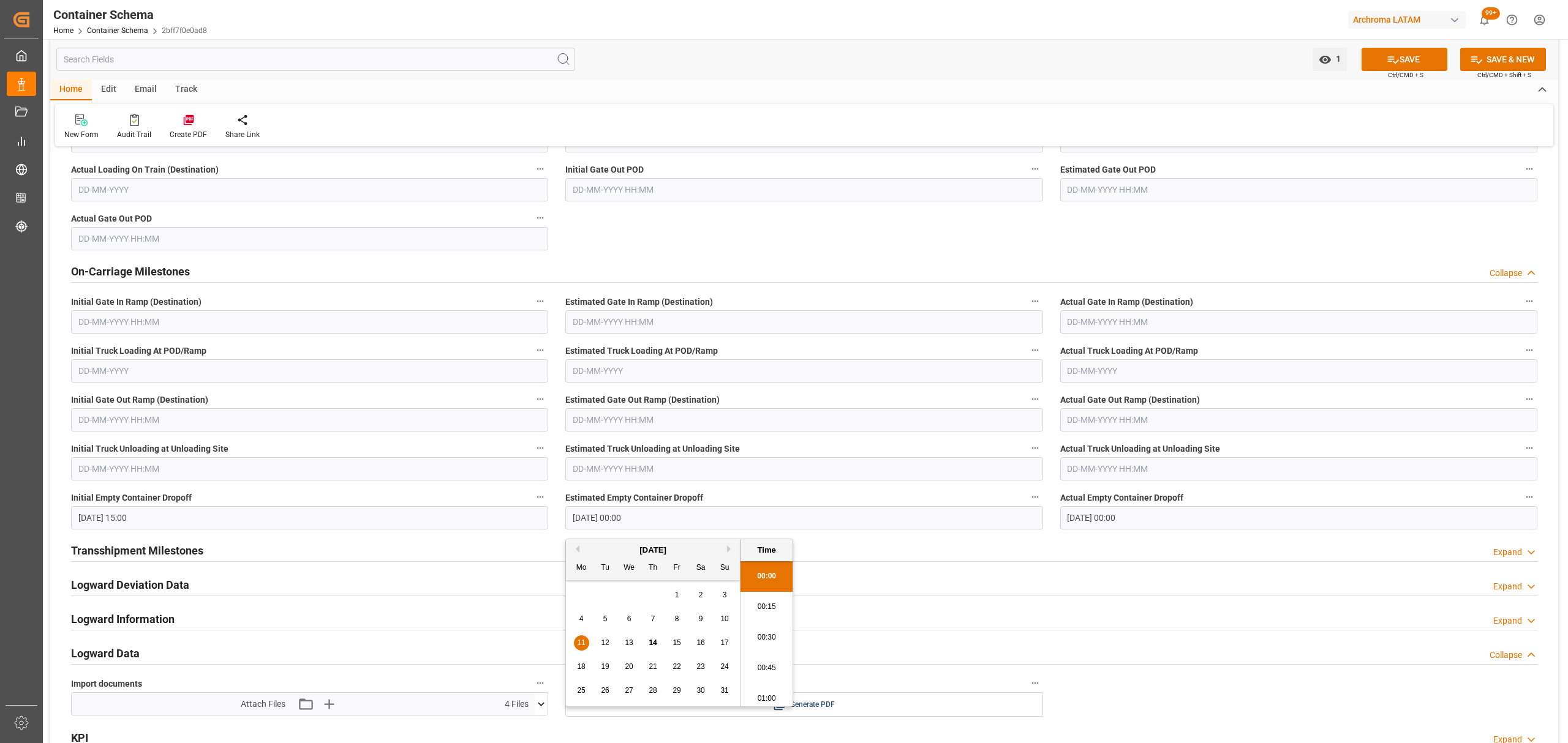
click at [771, 520] on input "11-08-2025 00:00" at bounding box center [804, 518] width 477 height 23
click at [769, 627] on li "13:00" at bounding box center [767, 617] width 52 height 31
type input "11-08-2025 13:00"
click at [1168, 520] on input "11-08-2025 00:00" at bounding box center [1299, 518] width 477 height 23
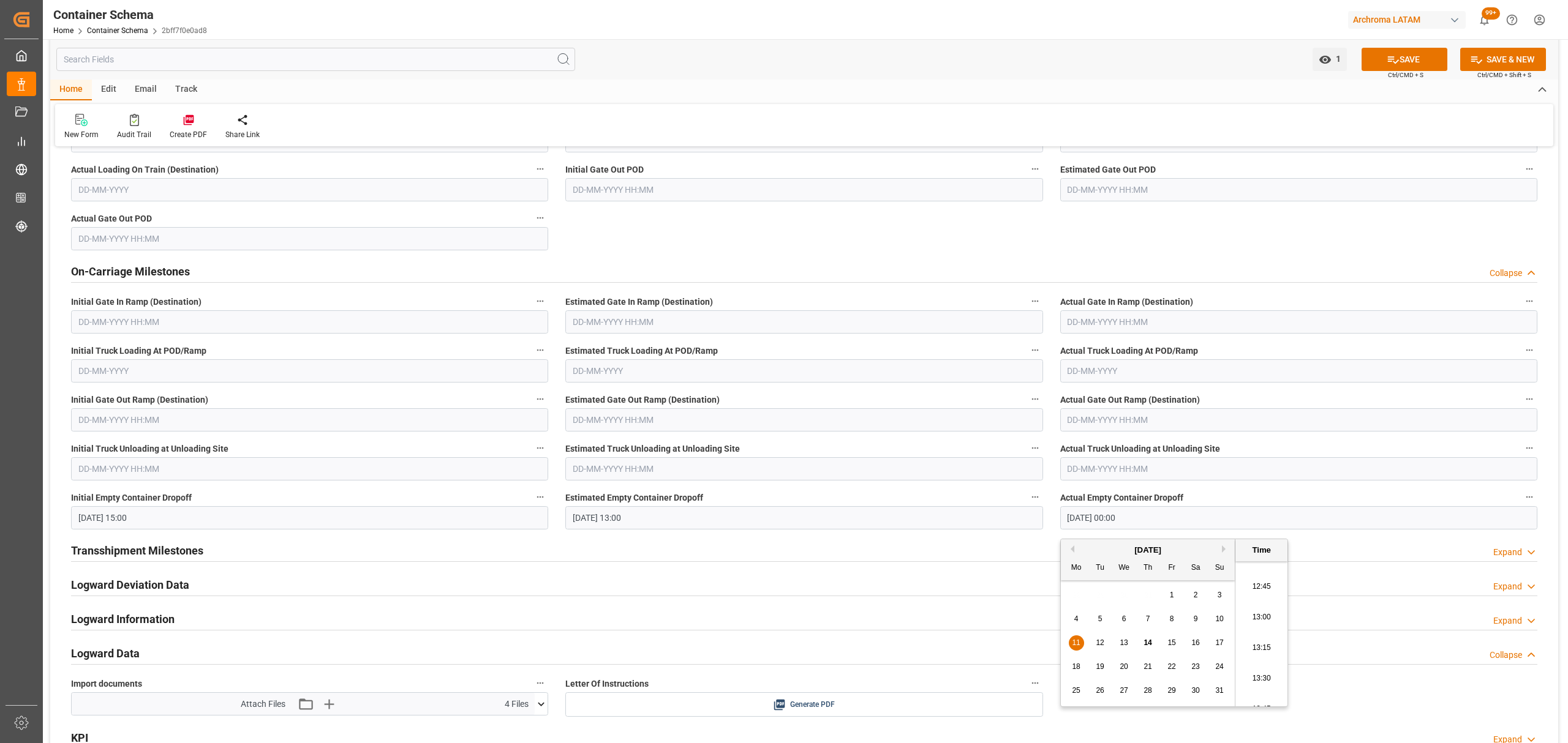
click at [1264, 622] on li "13:00" at bounding box center [1262, 617] width 52 height 31
type input "11-08-2025 13:00"
click at [278, 512] on input "11-08-2025 15:00" at bounding box center [310, 518] width 477 height 23
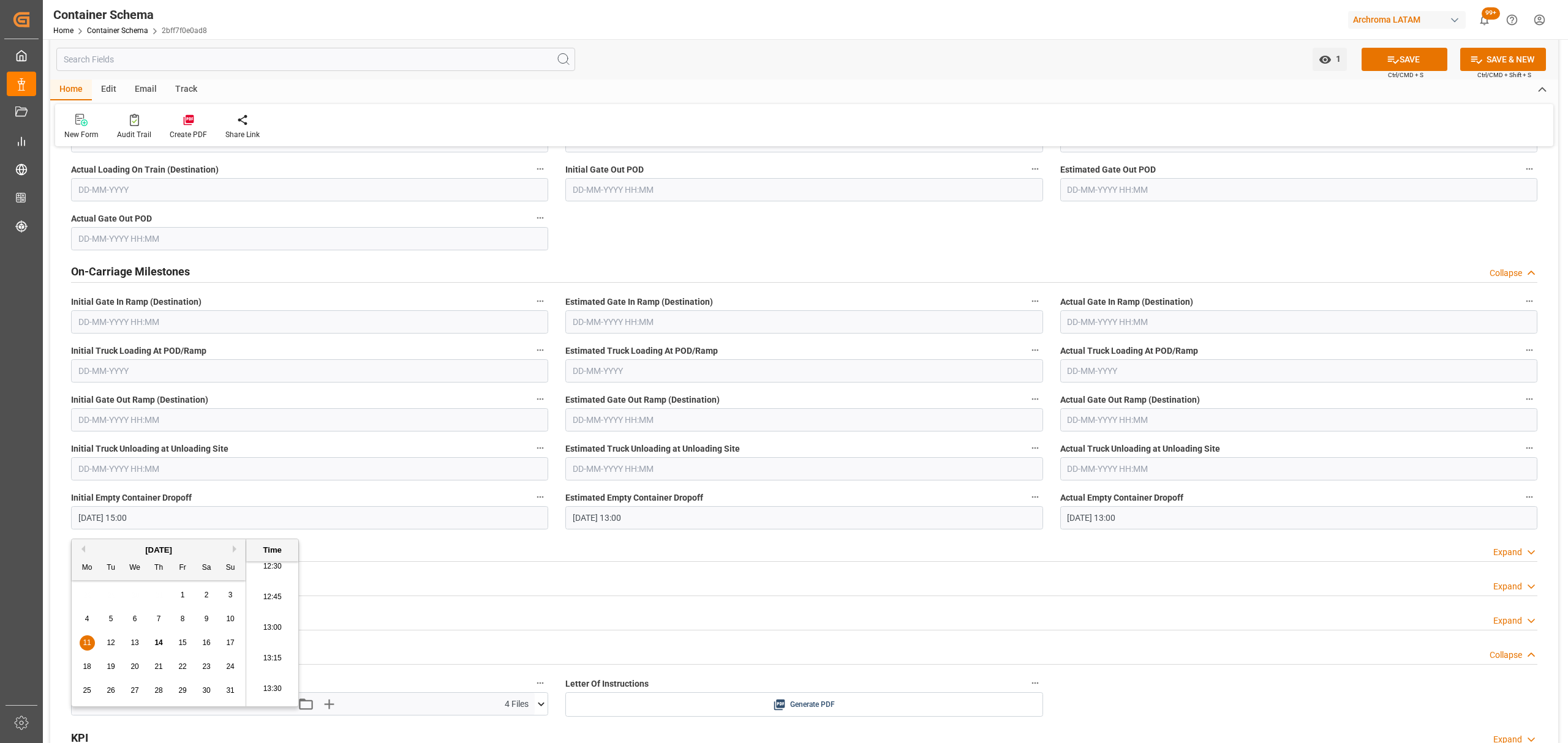
scroll to position [1534, 0]
click at [258, 633] on li "13:00" at bounding box center [273, 634] width 52 height 31
type input "11-08-2025 13:00"
click at [1405, 55] on button "SAVE" at bounding box center [1404, 59] width 86 height 23
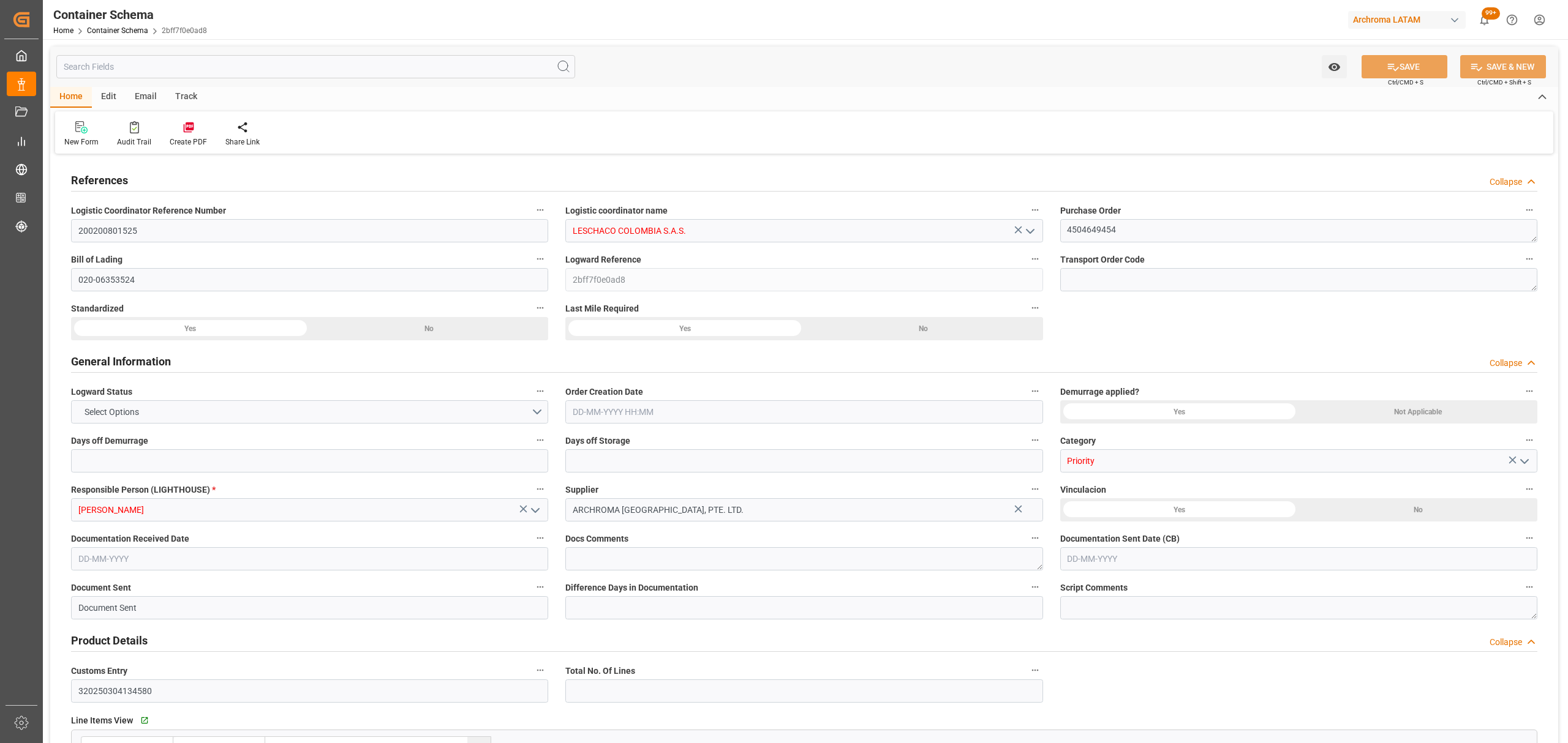
type input "0"
type input "3"
type input "1"
type input "150"
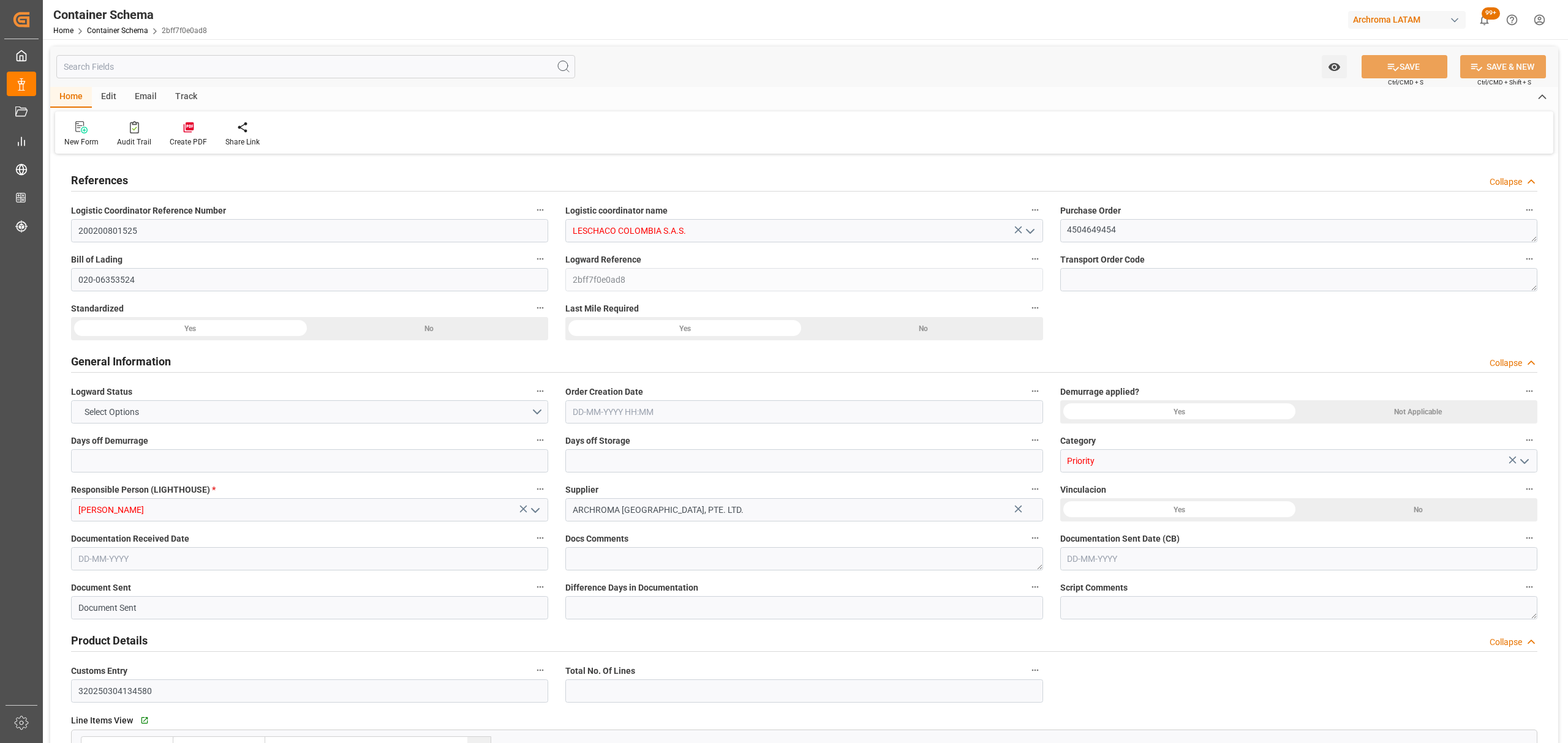
type input "181"
type input "INBOM"
type input "COBOG"
type input "08-08-2025 17:00"
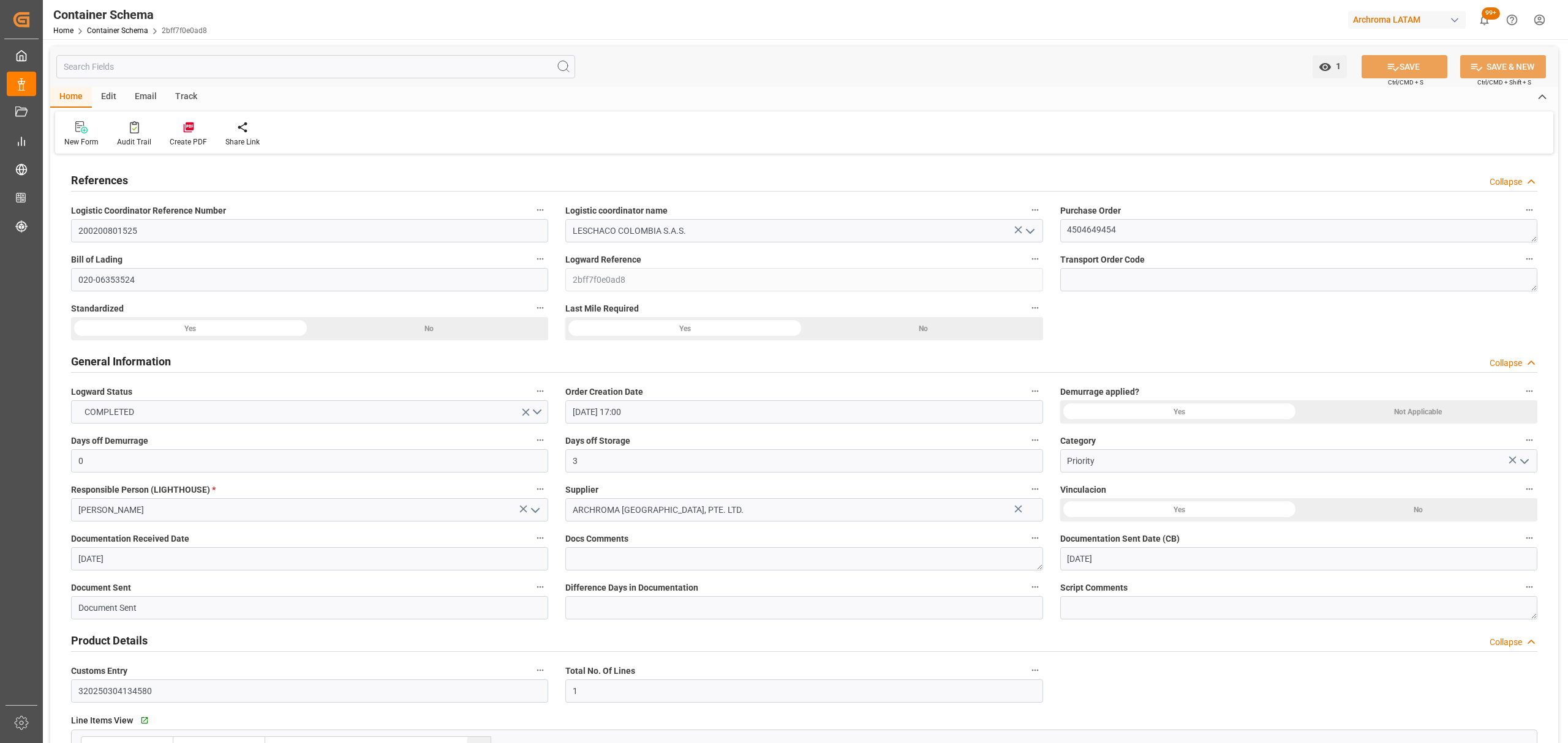
type input "[DATE]"
type input "08-08-2025 00:00"
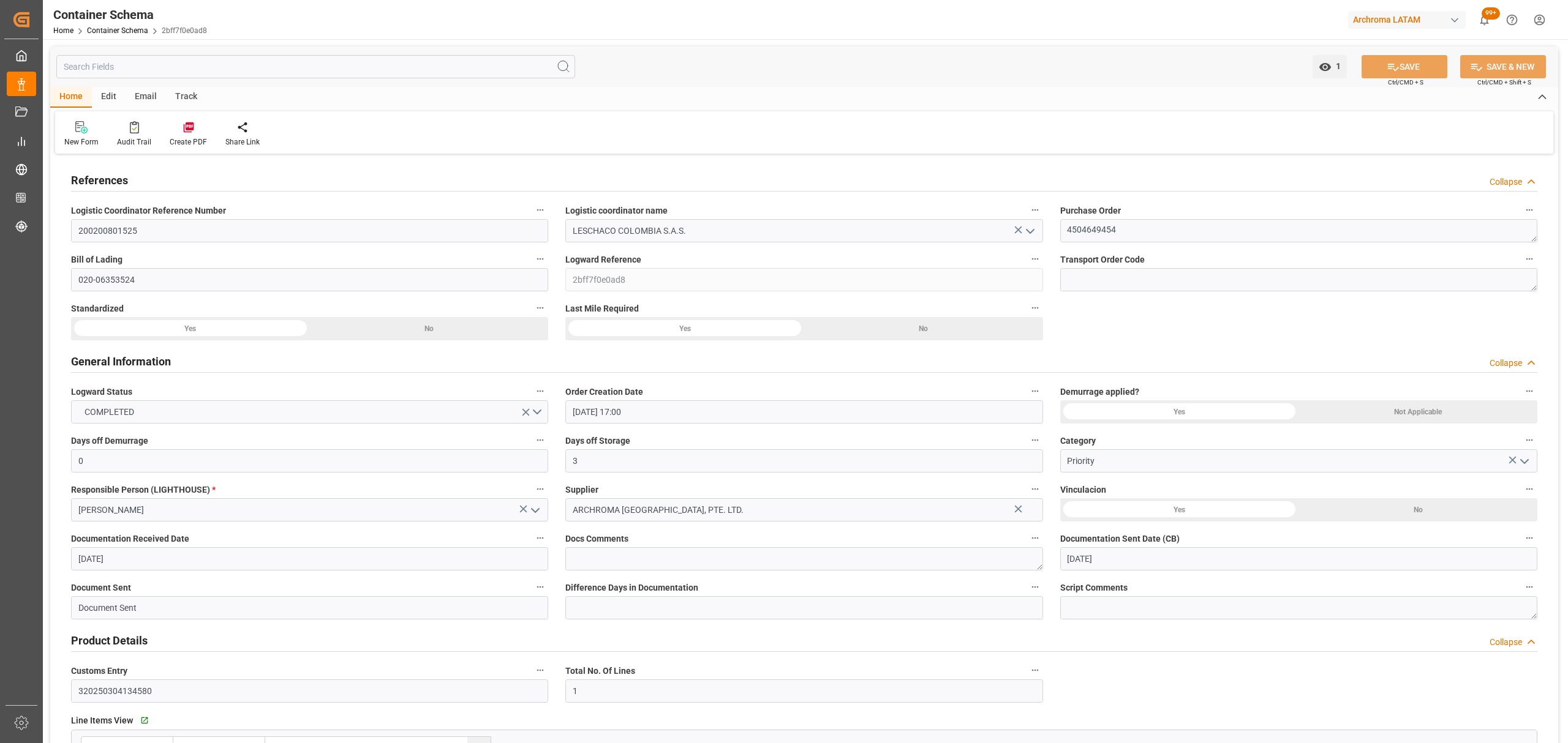
type input "08-08-2025 00:00"
type input "11-08-2025 00:00"
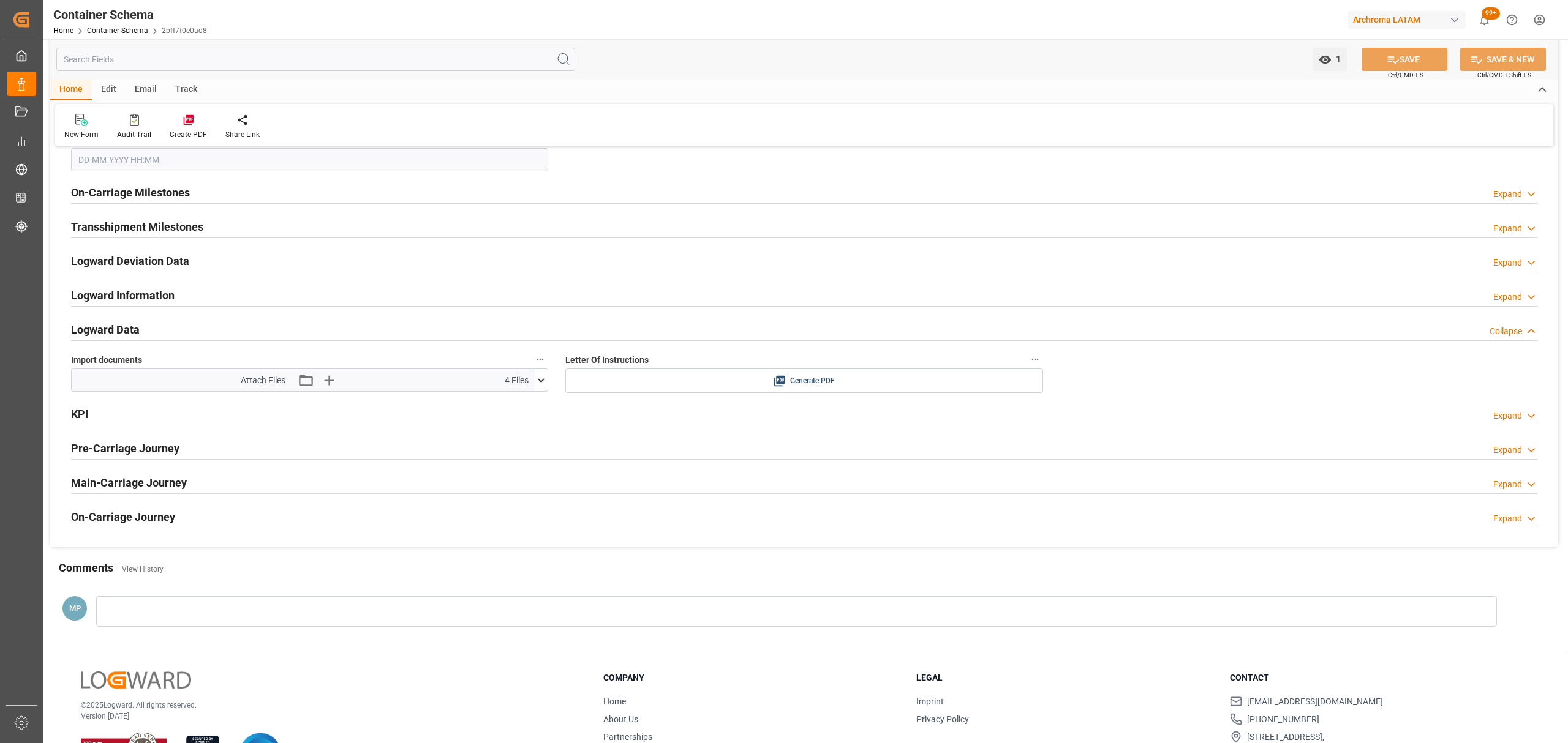
scroll to position [1877, 0]
click at [126, 415] on div "KPI Expand" at bounding box center [804, 411] width 1466 height 23
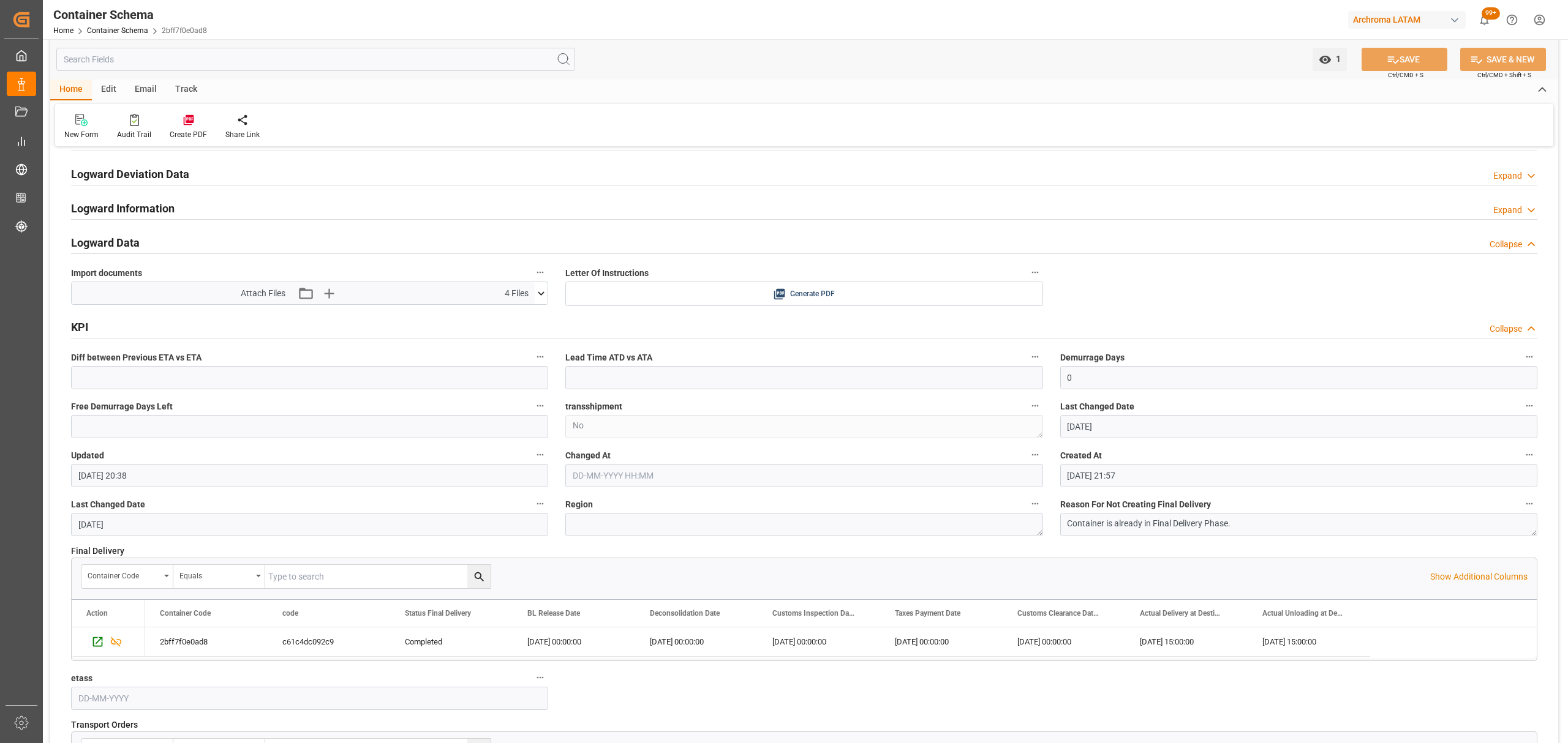
scroll to position [2041, 0]
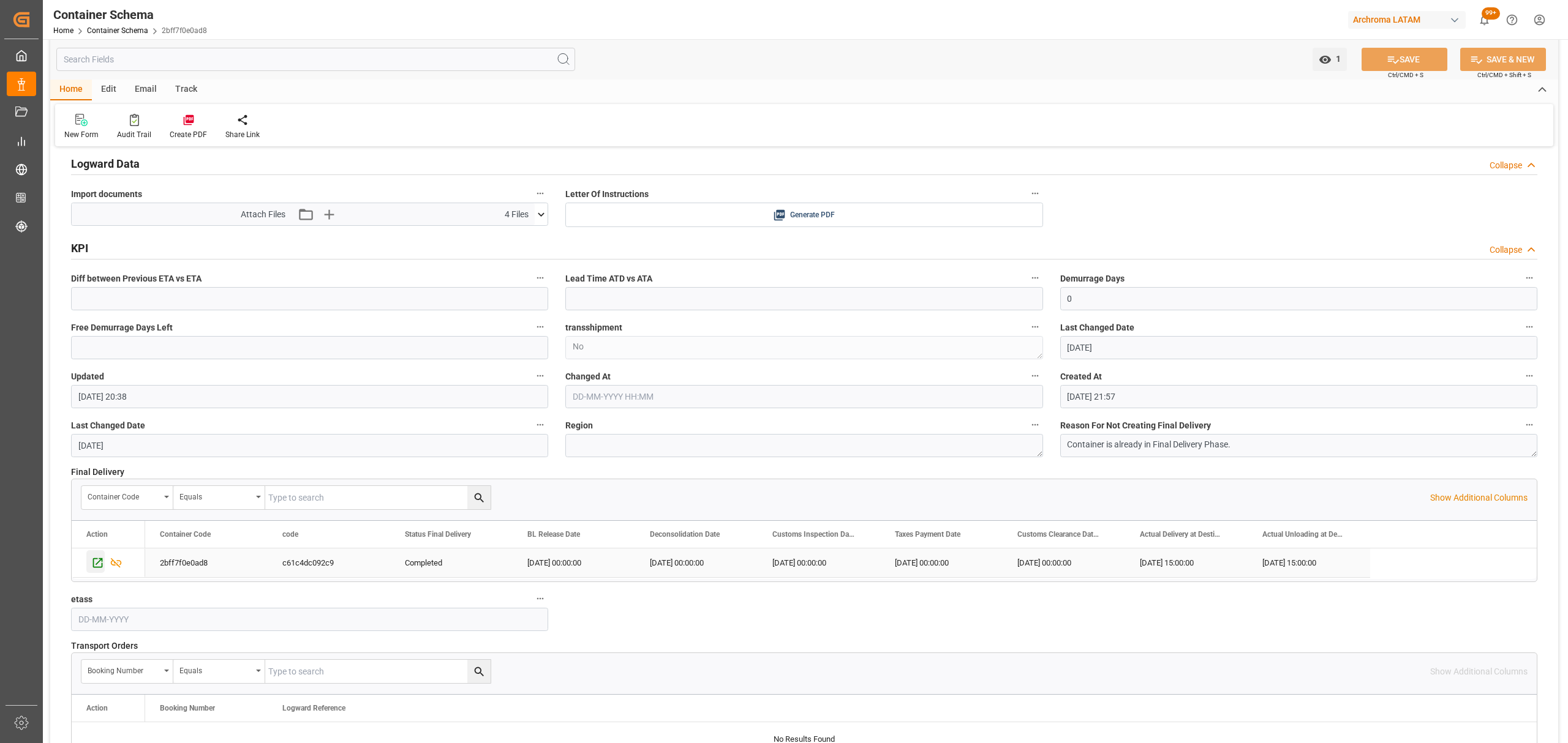
click at [95, 570] on icon "Press SPACE to select this row." at bounding box center [98, 563] width 13 height 13
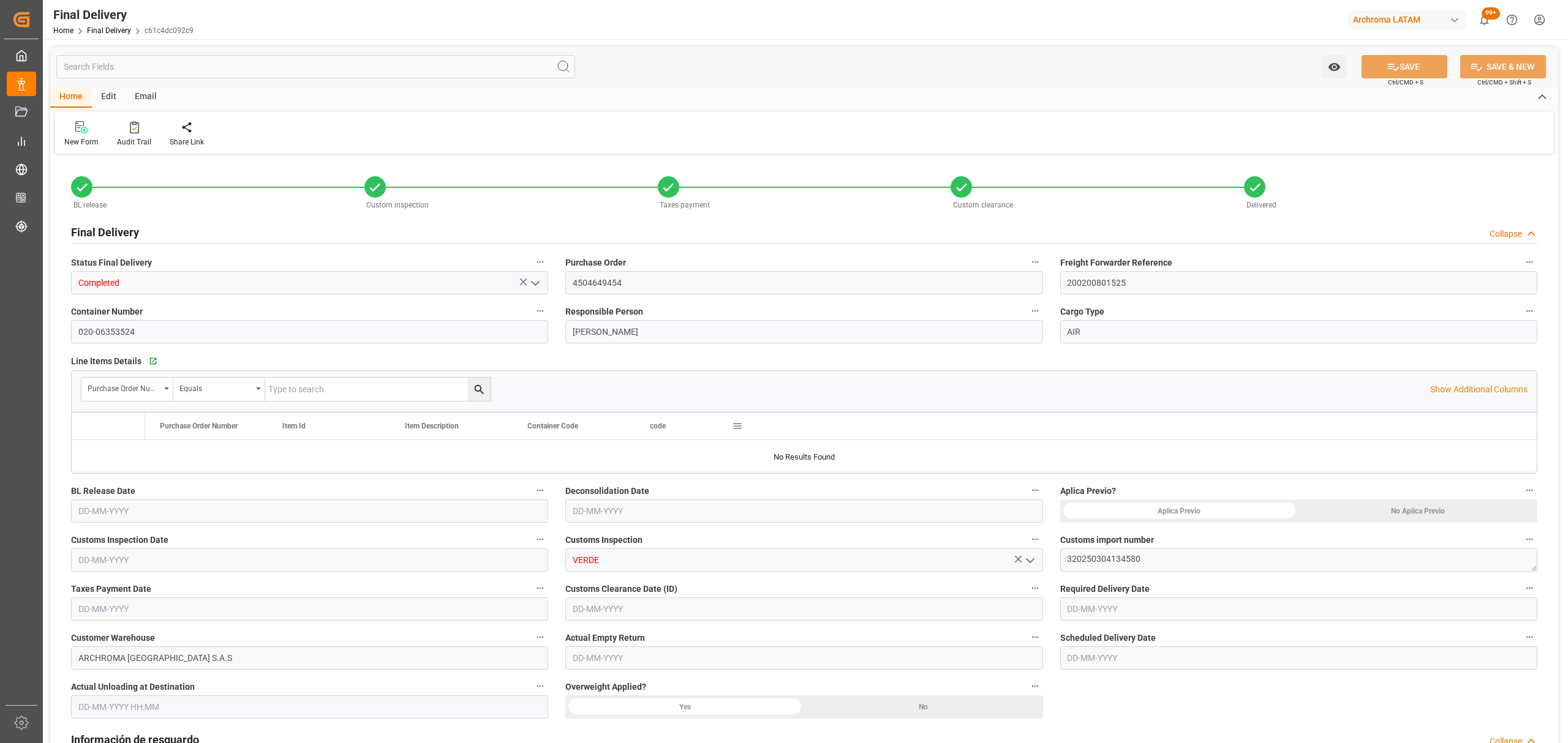
type input "[DATE]"
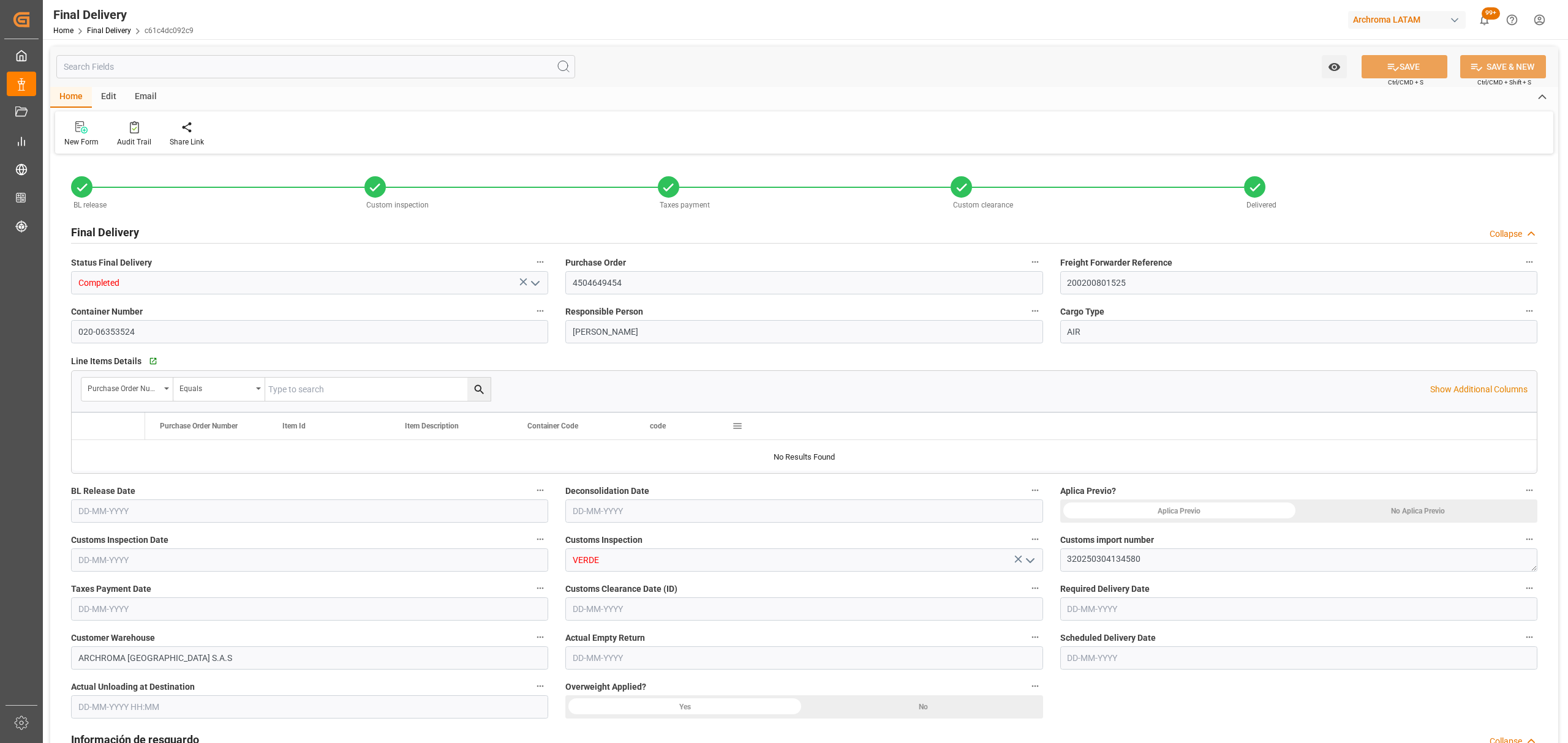
type input "[DATE]"
type input "[DATE] 15:00"
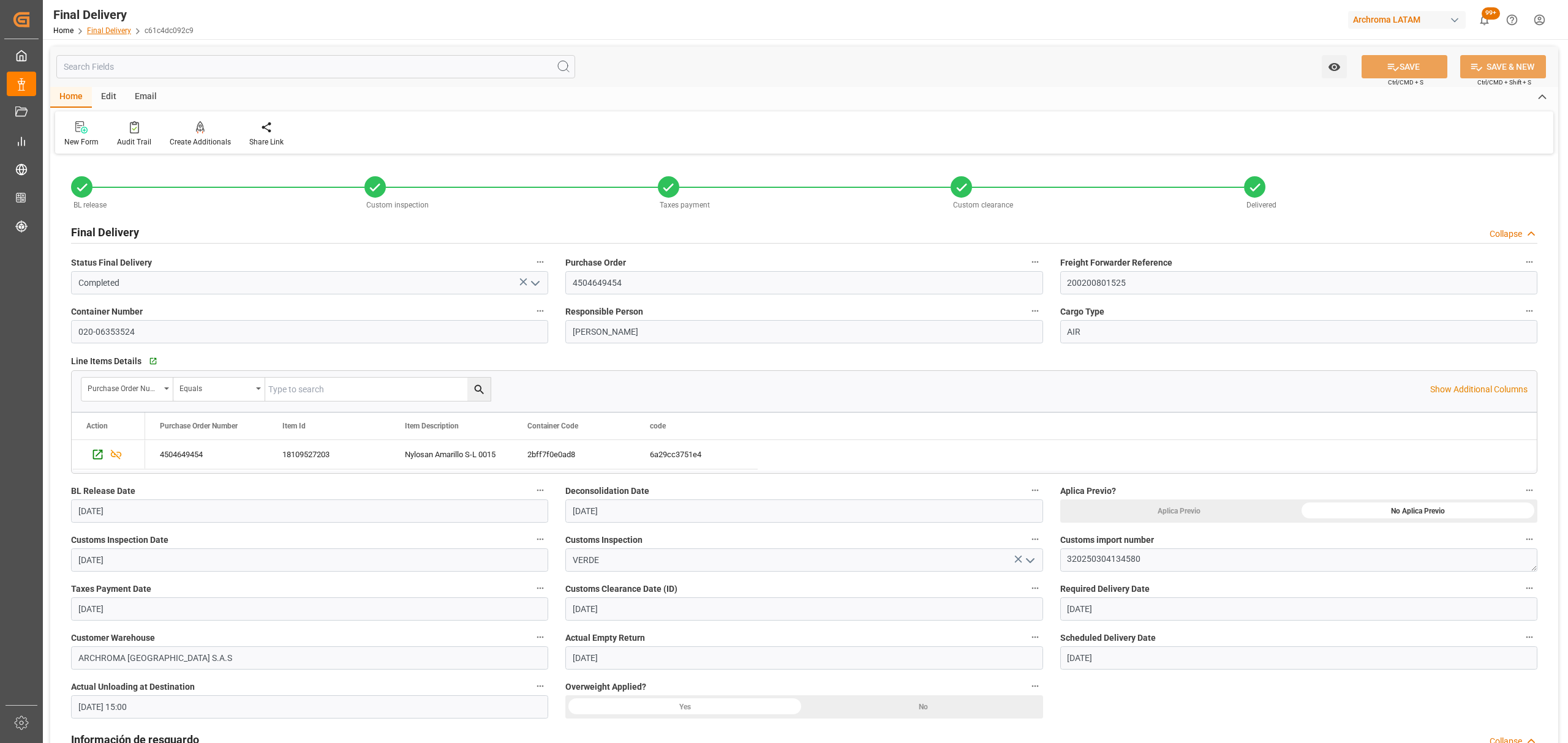
click at [120, 32] on link "Final Delivery" at bounding box center [109, 30] width 44 height 8
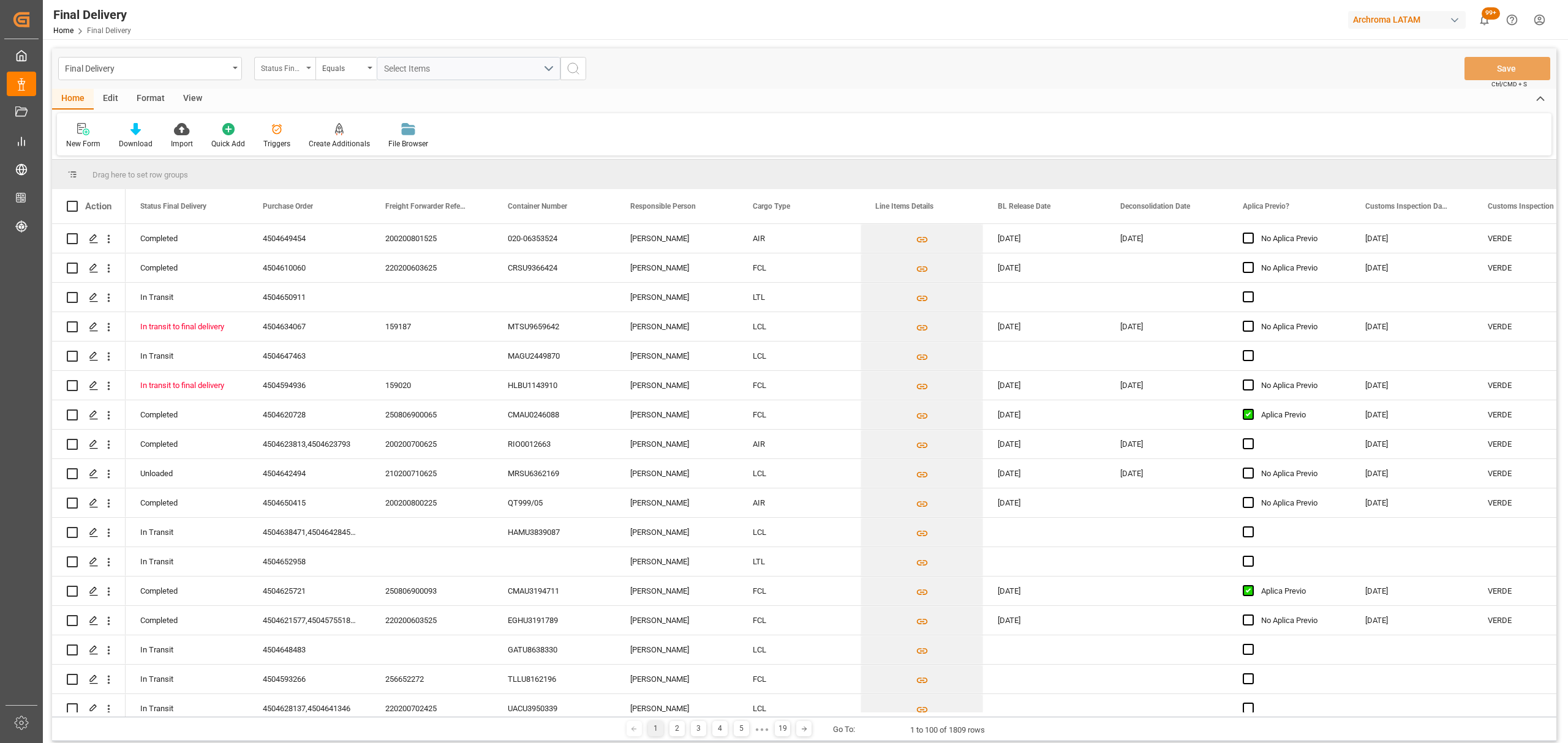
click at [284, 64] on div "Status Final Delivery" at bounding box center [282, 67] width 42 height 14
click at [322, 160] on div "Purchase Order" at bounding box center [346, 150] width 183 height 25
click at [338, 75] on div "Equals" at bounding box center [346, 68] width 61 height 23
click at [375, 153] on div "Fuzzy search" at bounding box center [407, 150] width 183 height 25
click at [451, 57] on input "text" at bounding box center [469, 68] width 184 height 23
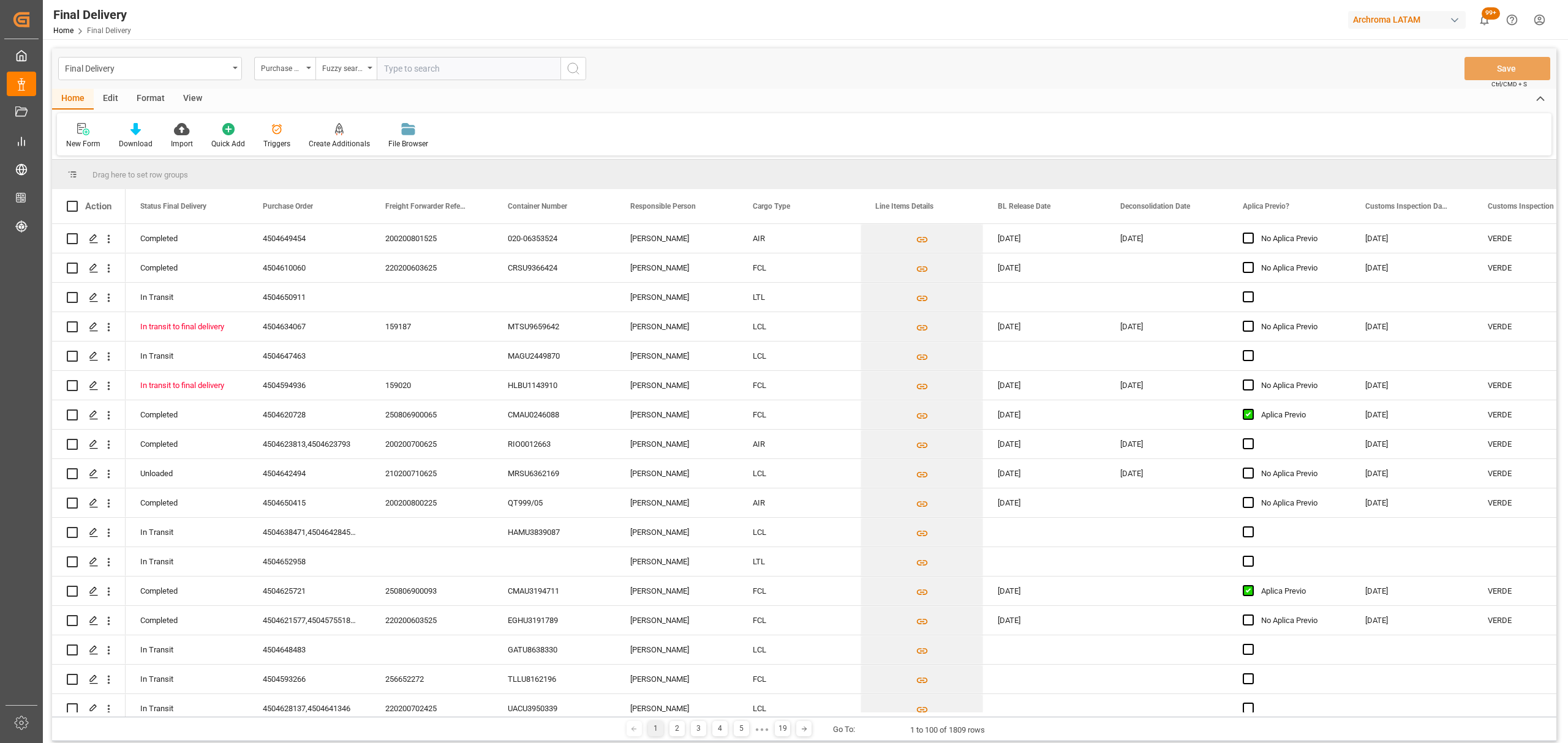
click at [449, 72] on input "text" at bounding box center [469, 68] width 184 height 23
paste input "4504610060"
type input "4504610060"
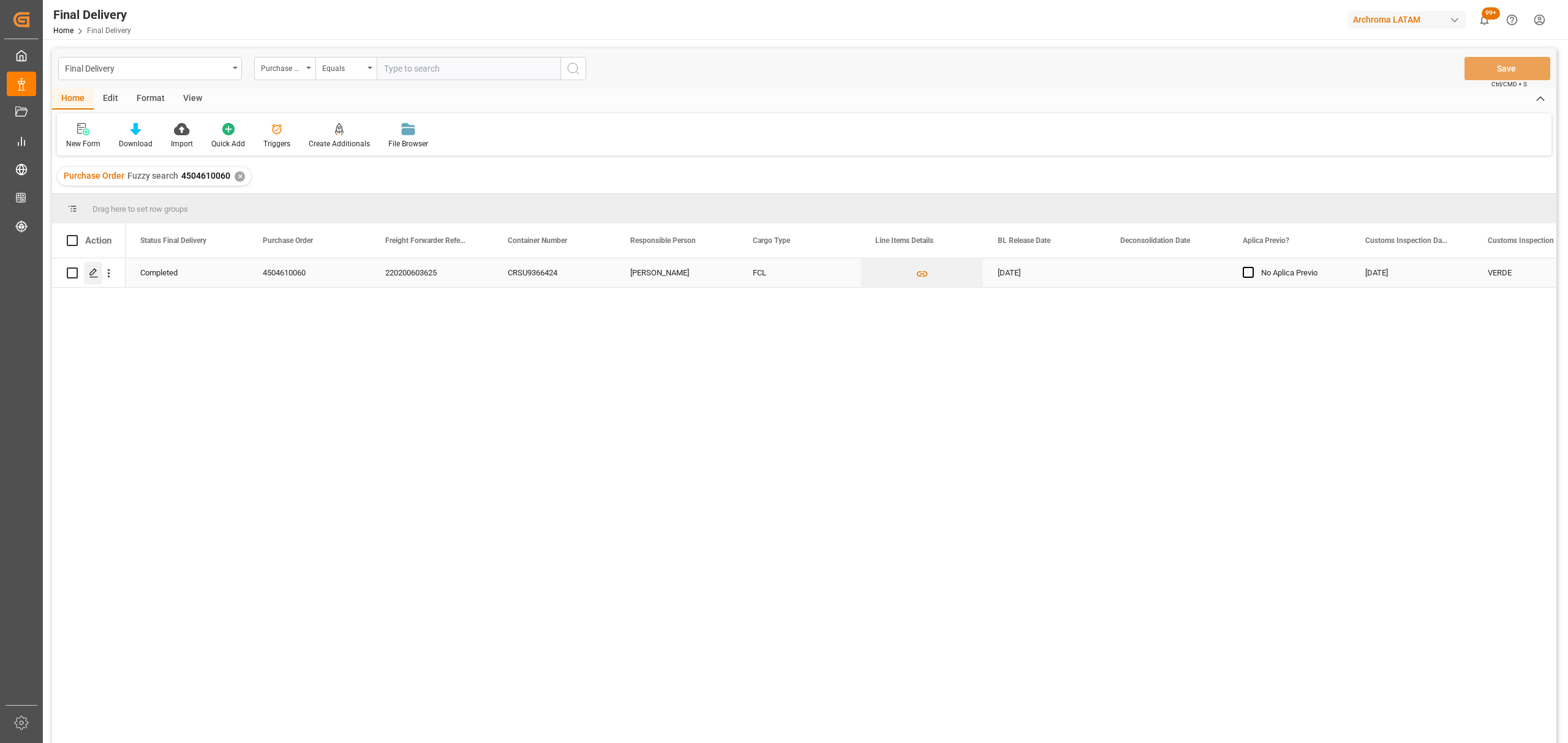
click at [96, 278] on div "Press SPACE to select this row." at bounding box center [93, 273] width 18 height 23
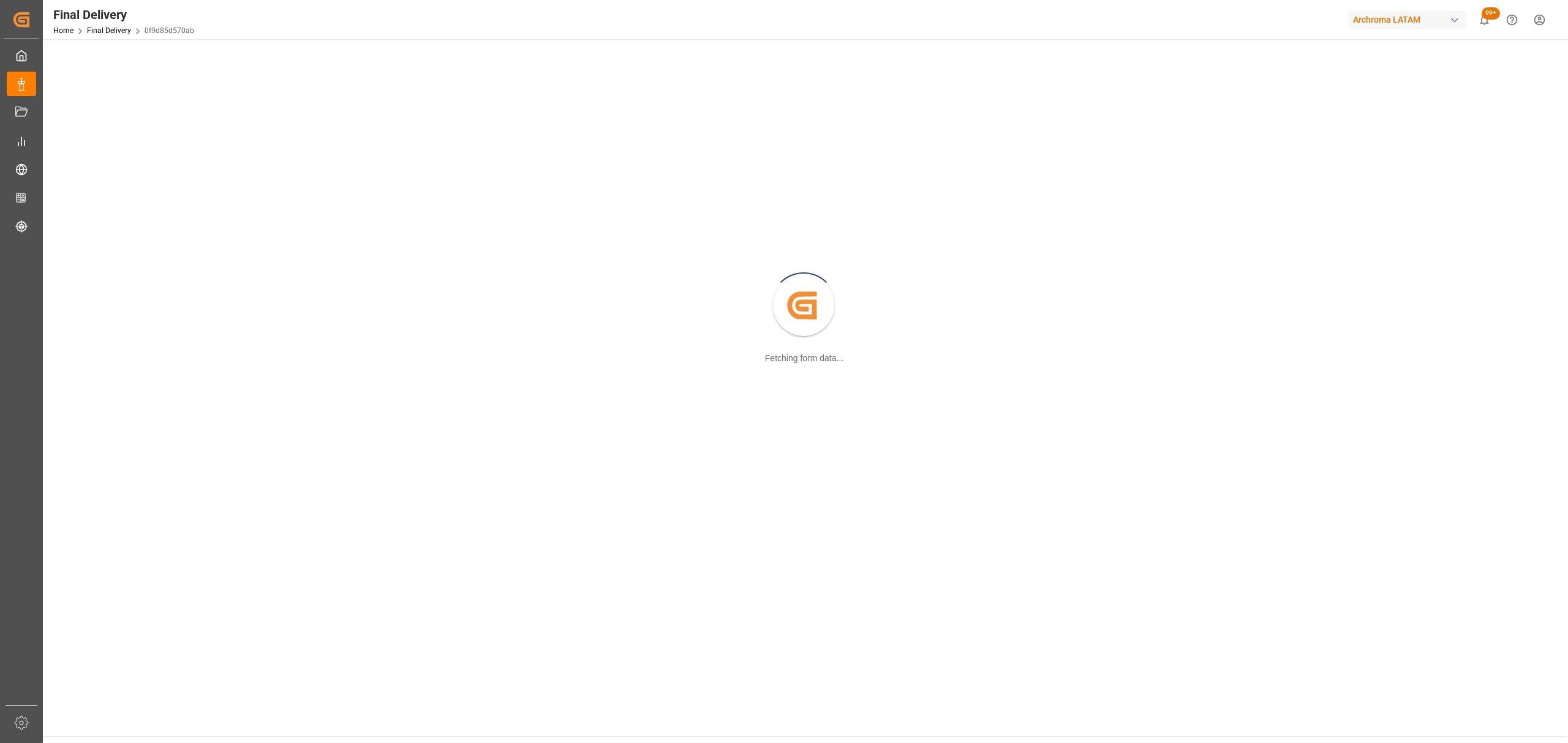
scroll to position [133, 0]
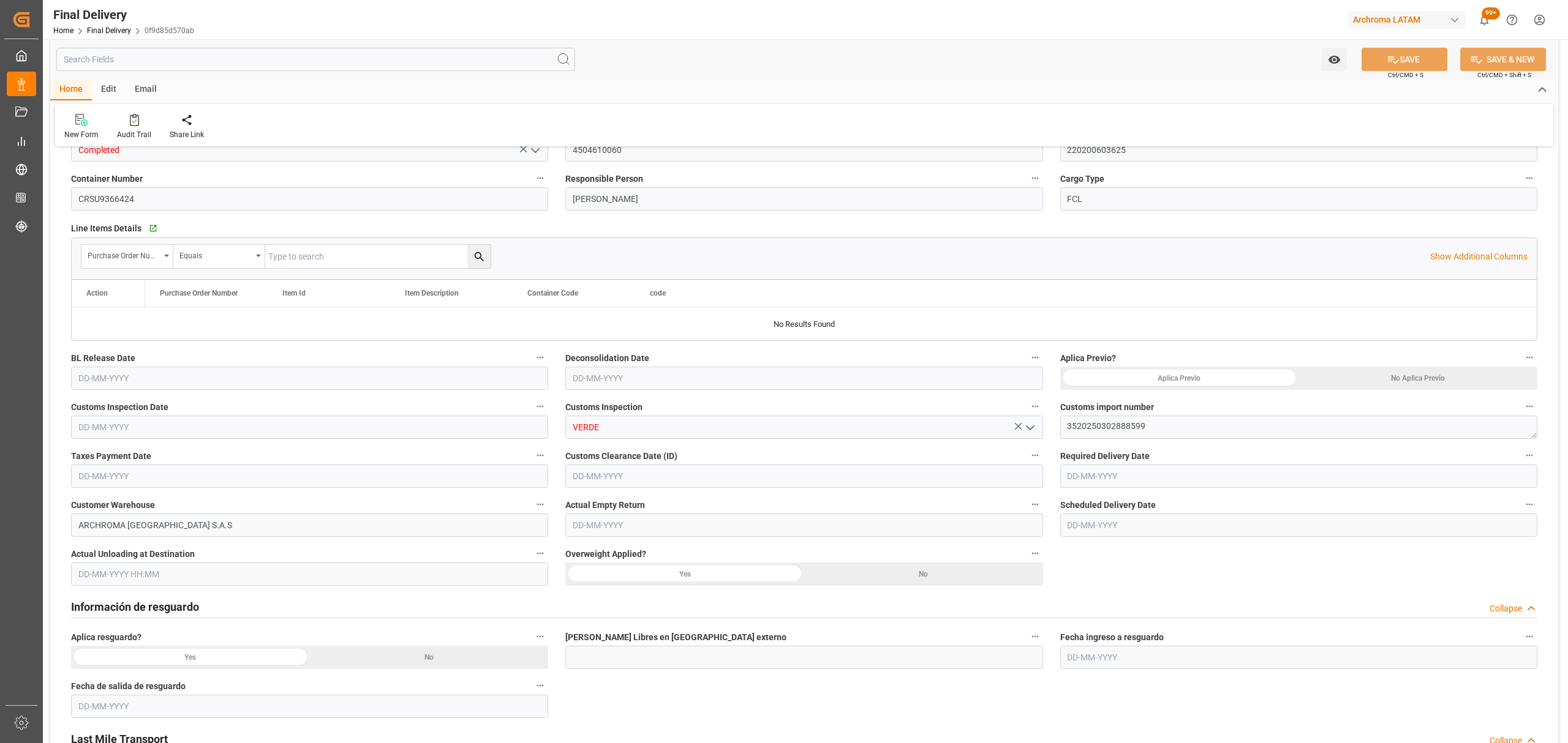
type input "3"
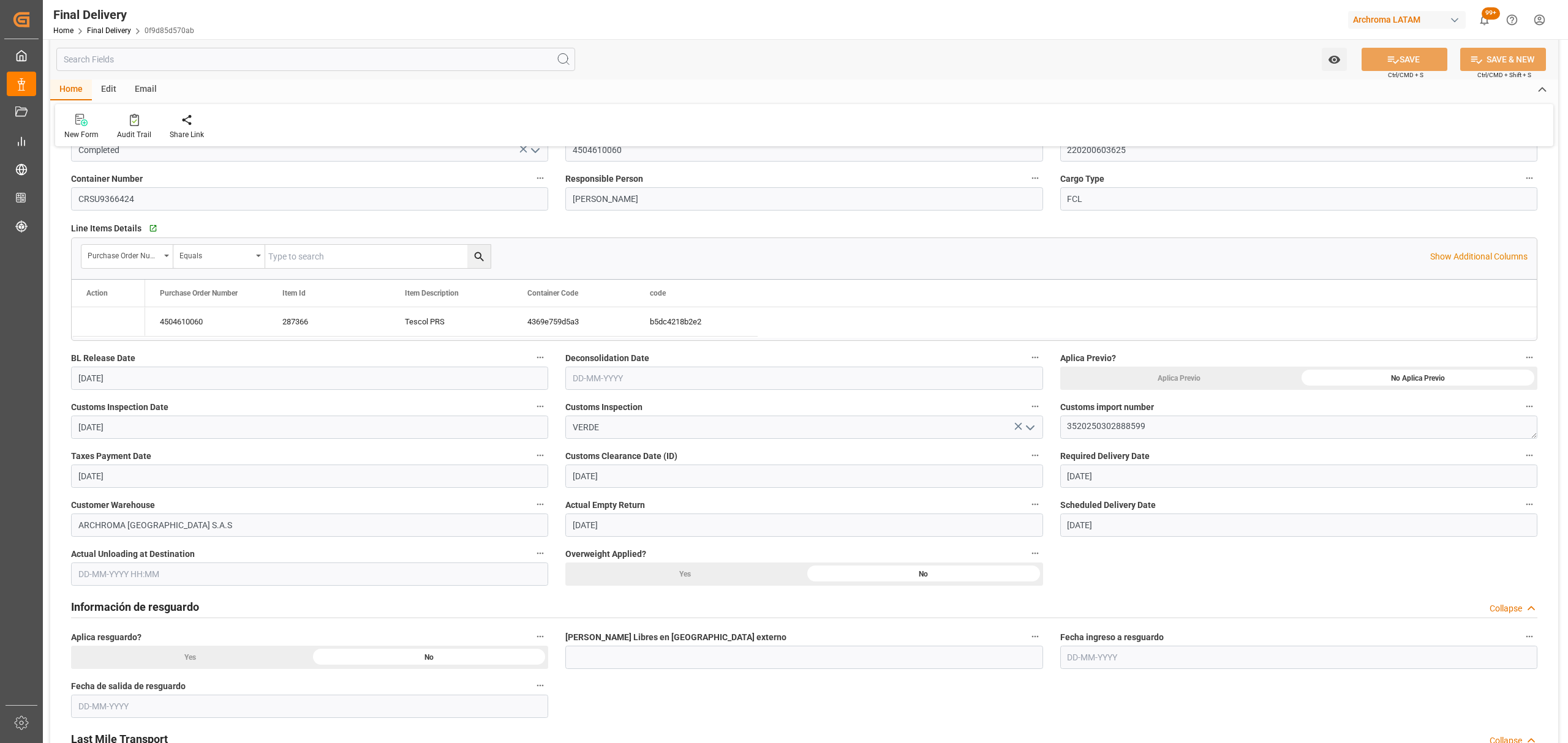
type input "[DATE]"
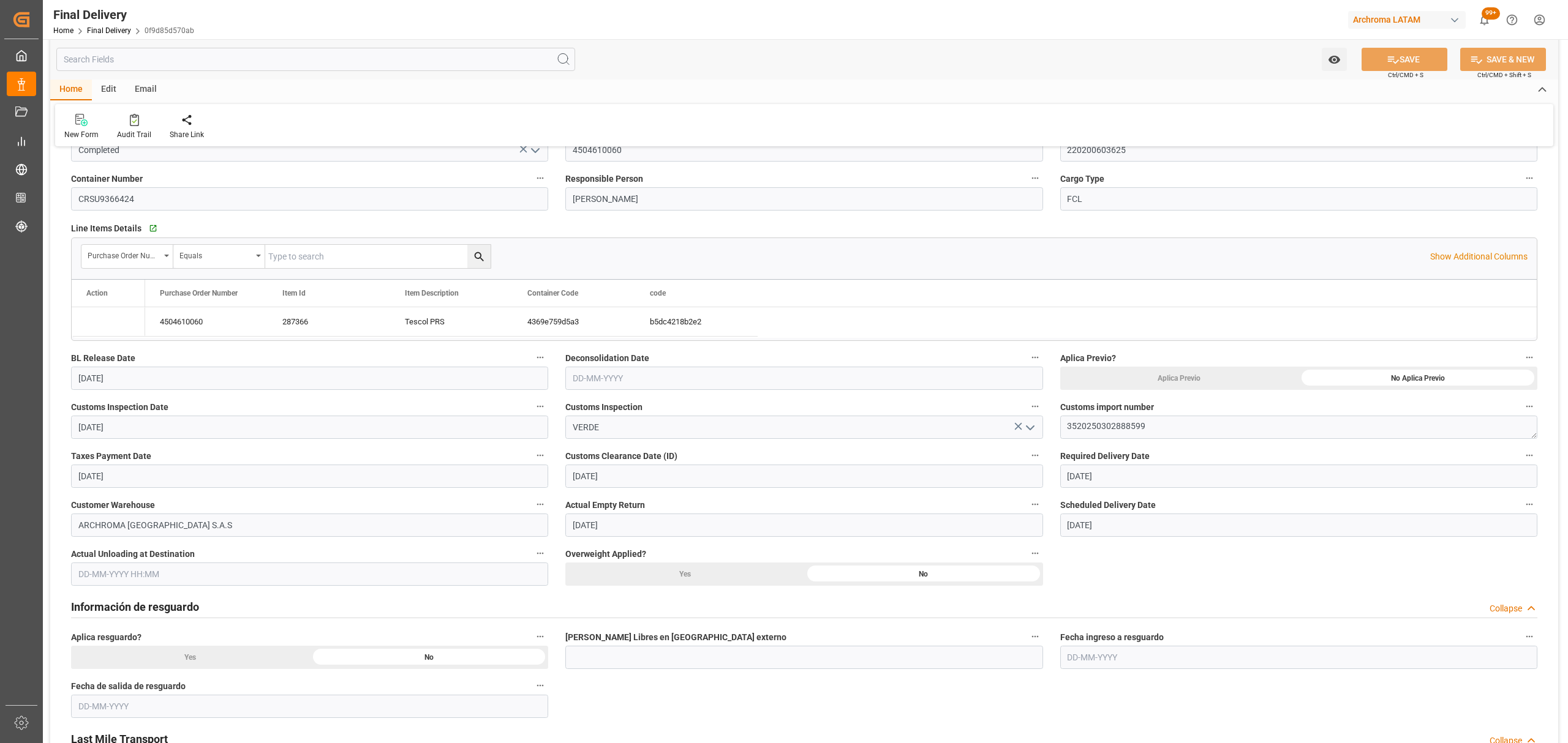
type input "[DATE]"
type input "[DATE] 15:00"
type input "[DATE]"
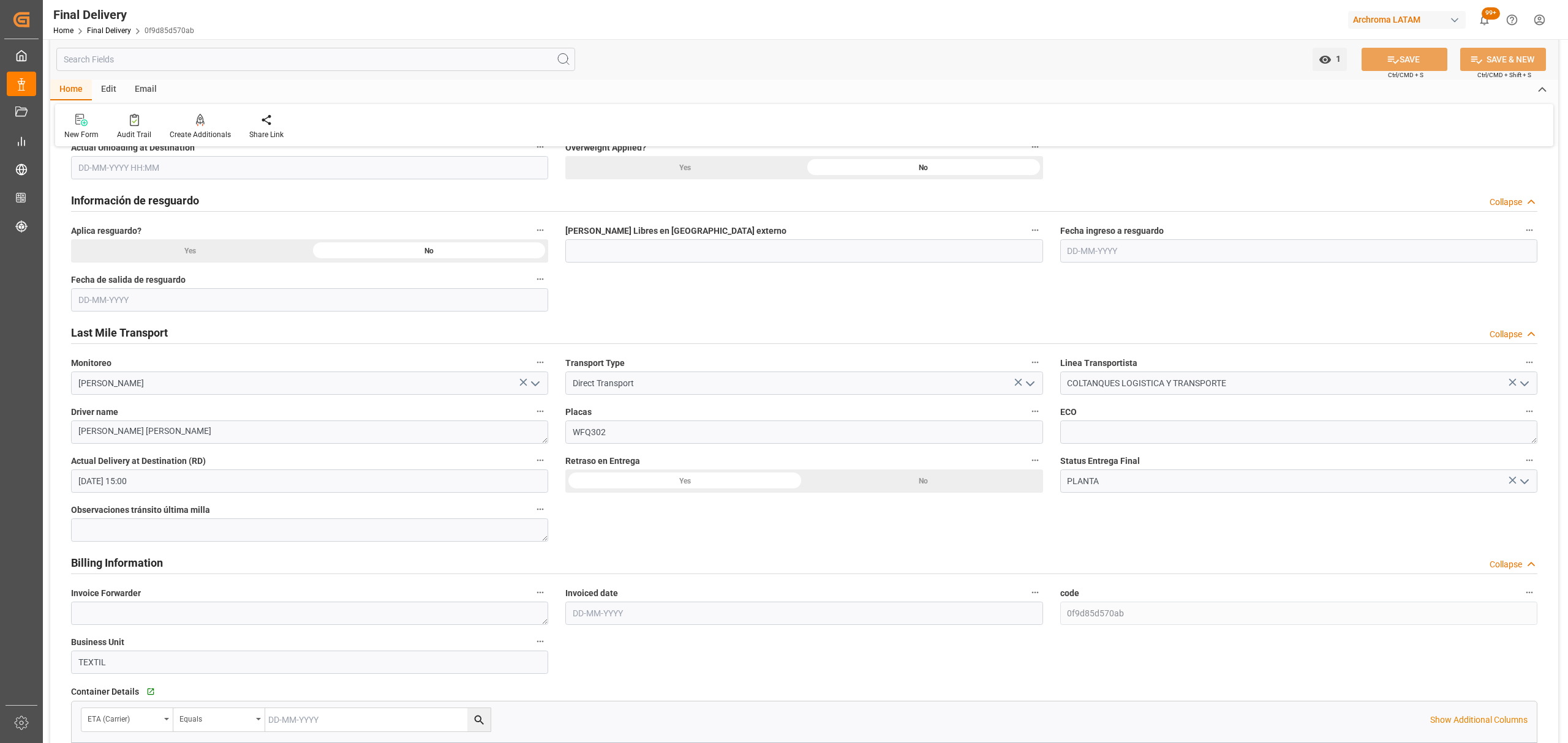
scroll to position [541, 0]
